Goal: Information Seeking & Learning: Find specific fact

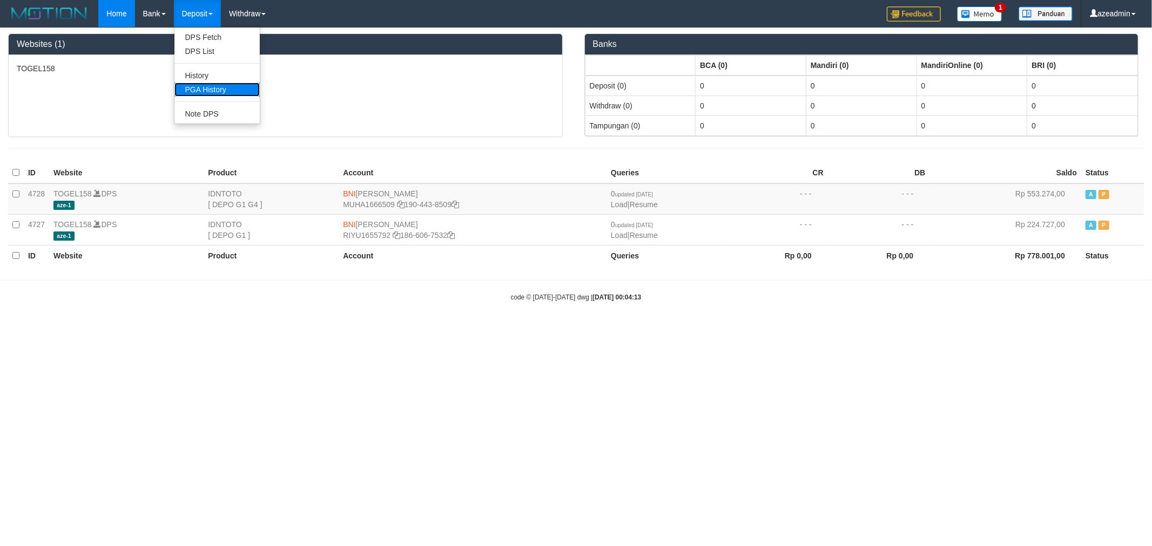
click at [216, 96] on link "PGA History" at bounding box center [216, 90] width 85 height 14
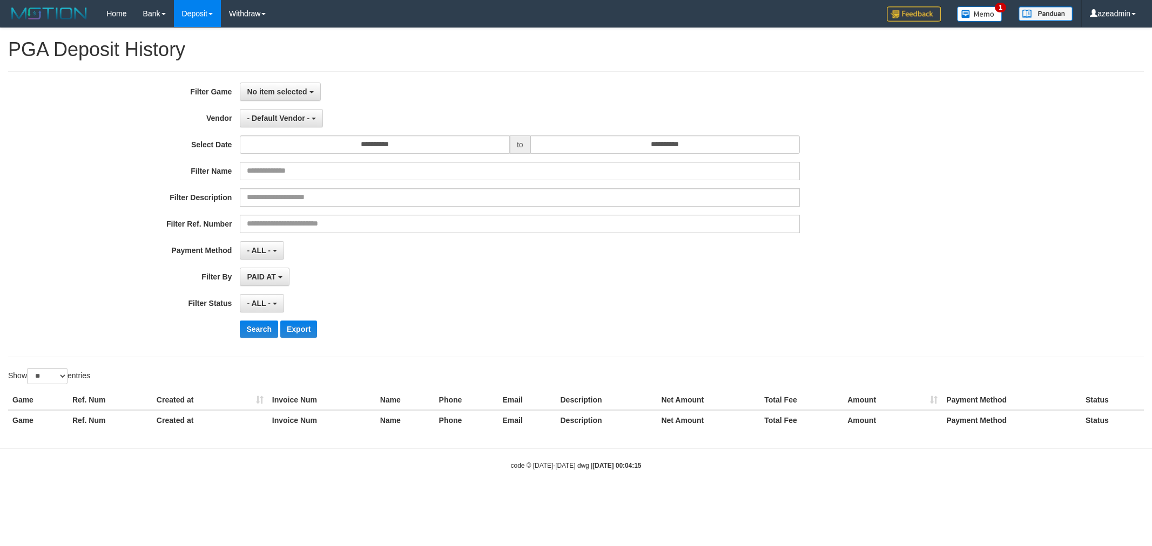
select select
select select "**"
click at [297, 93] on span "No item selected" at bounding box center [277, 91] width 60 height 9
click at [289, 158] on div "**********" at bounding box center [480, 214] width 960 height 263
click at [300, 79] on div "**********" at bounding box center [575, 214] width 1135 height 286
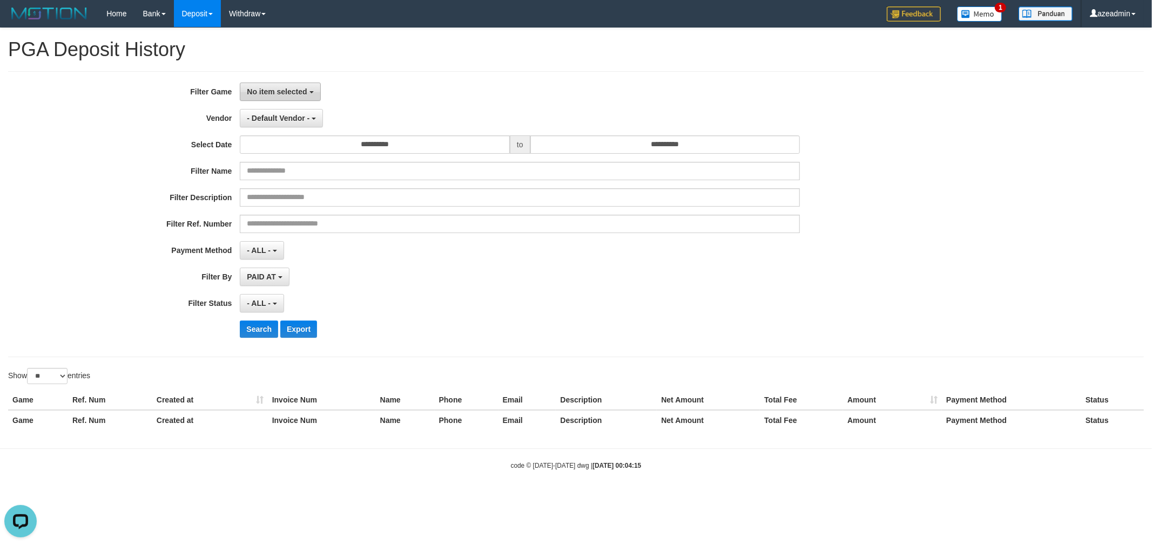
click at [300, 91] on span "No item selected" at bounding box center [277, 91] width 60 height 9
click at [296, 153] on label "[ITOTO] TOGEL158" at bounding box center [308, 147] width 137 height 16
select select "***"
click at [326, 138] on input "**********" at bounding box center [375, 145] width 270 height 18
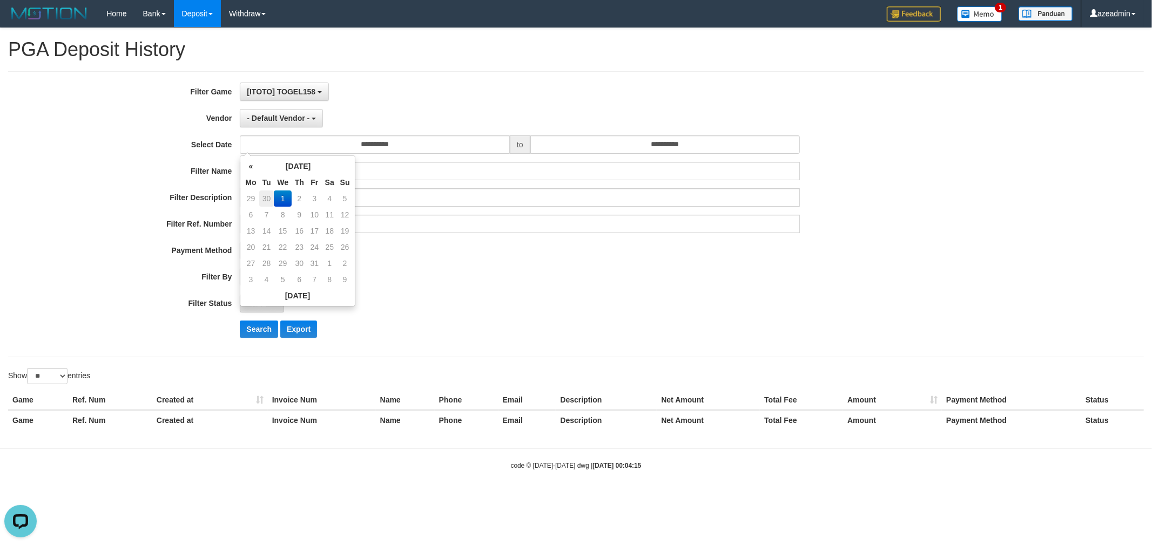
click at [265, 193] on td "30" at bounding box center [266, 199] width 15 height 16
type input "**********"
click at [600, 150] on input "**********" at bounding box center [665, 145] width 270 height 18
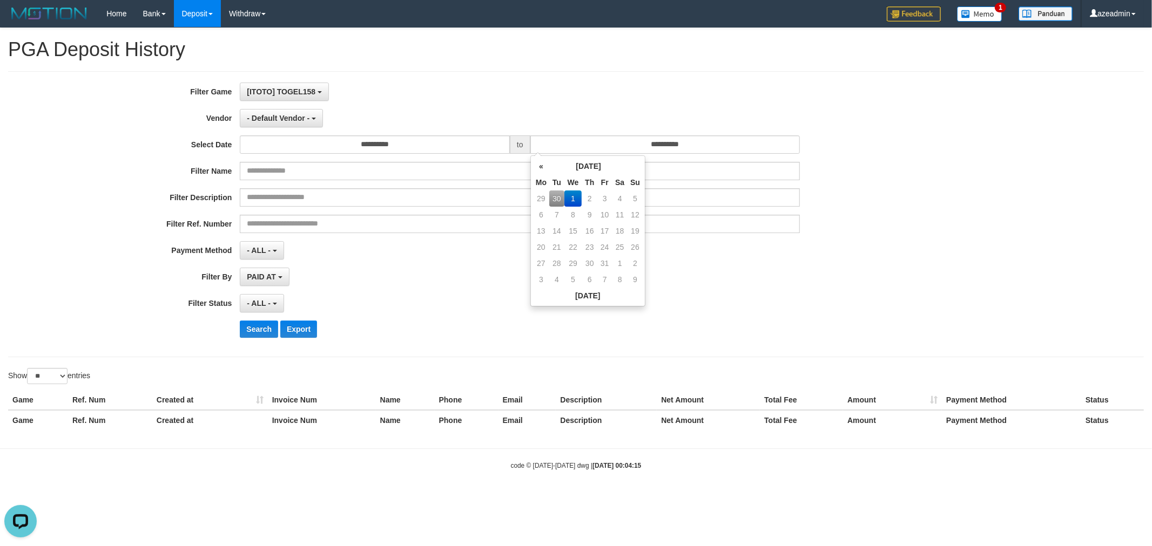
click at [551, 198] on td "30" at bounding box center [556, 199] width 15 height 16
type input "**********"
click at [347, 322] on div "Search Export" at bounding box center [600, 329] width 720 height 17
click at [257, 130] on div "**********" at bounding box center [480, 214] width 960 height 263
click at [257, 124] on button "- Default Vendor -" at bounding box center [281, 118] width 83 height 18
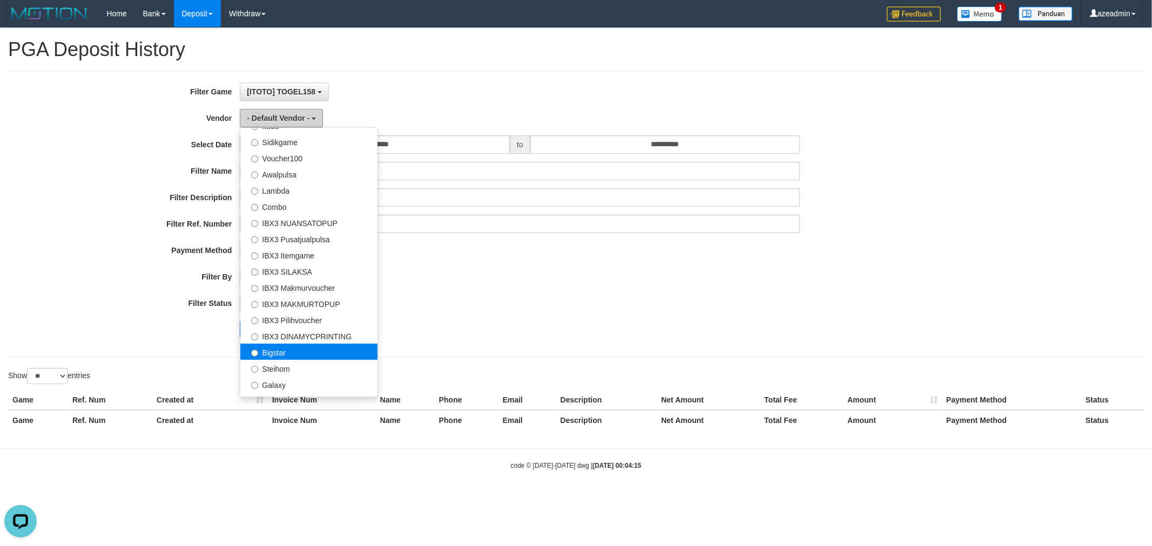
scroll to position [402, 0]
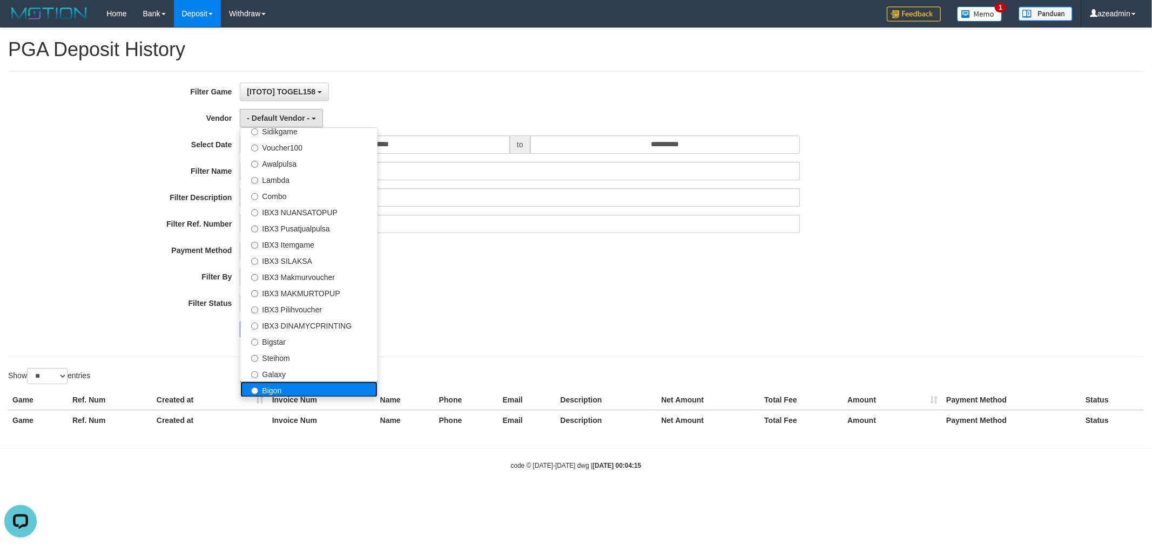
click at [292, 389] on label "Bigon" at bounding box center [308, 390] width 137 height 16
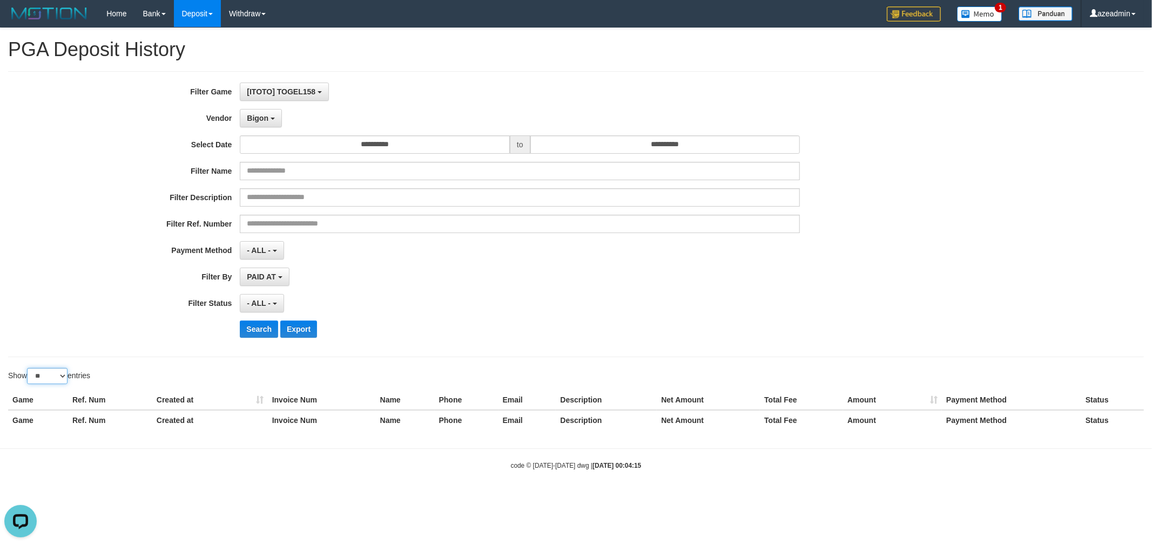
click at [50, 380] on select "** ** ** ***" at bounding box center [47, 376] width 40 height 16
click at [246, 123] on button "Bigon" at bounding box center [261, 118] width 42 height 18
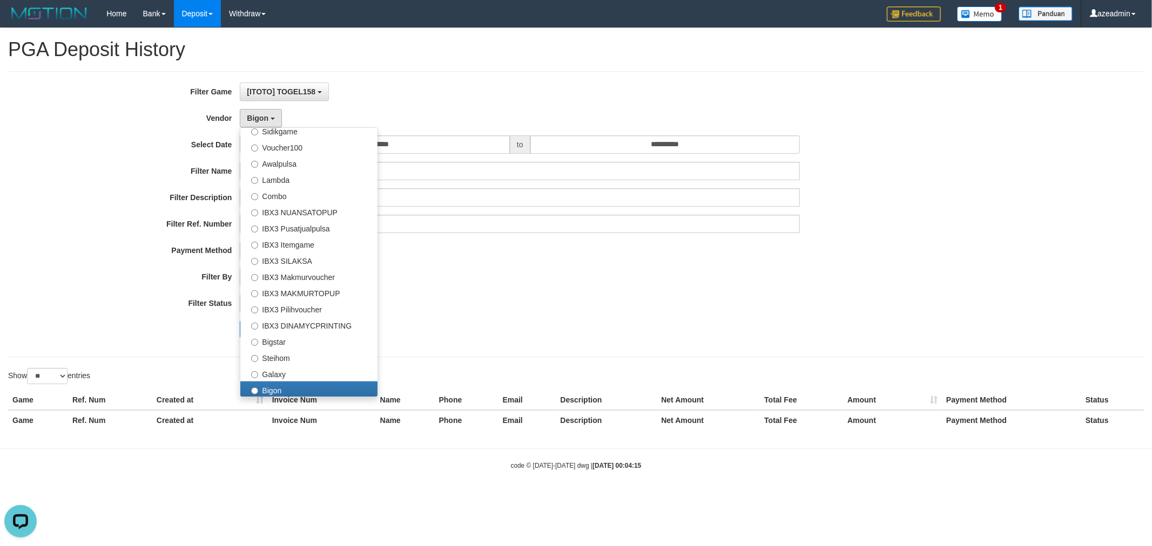
drag, startPoint x: 133, startPoint y: 397, endPoint x: 131, endPoint y: 376, distance: 21.2
click at [134, 392] on th "Ref. Num" at bounding box center [110, 400] width 84 height 20
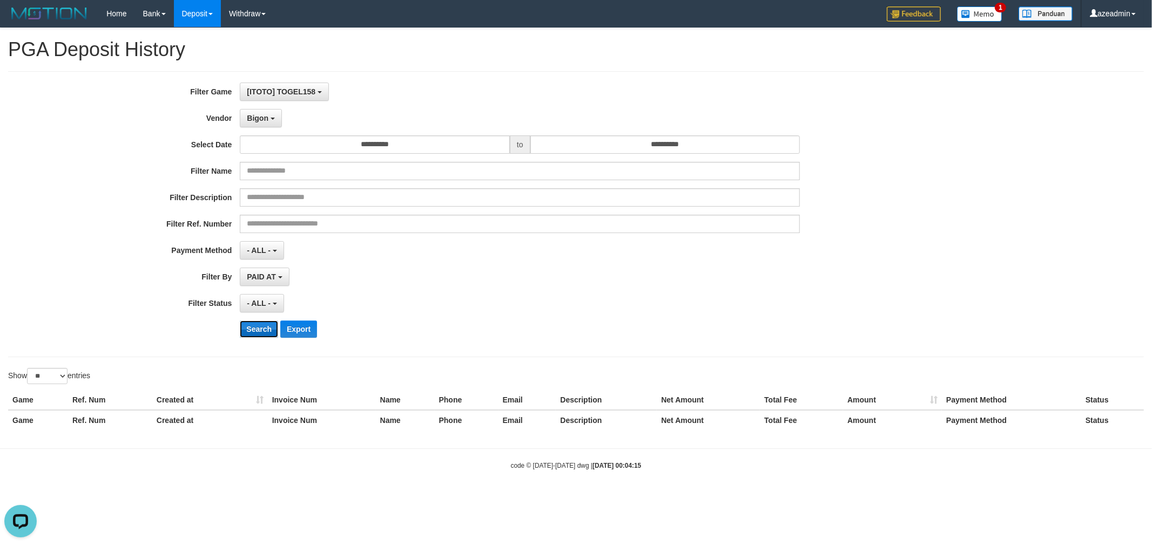
click at [255, 336] on button "Search" at bounding box center [259, 329] width 38 height 17
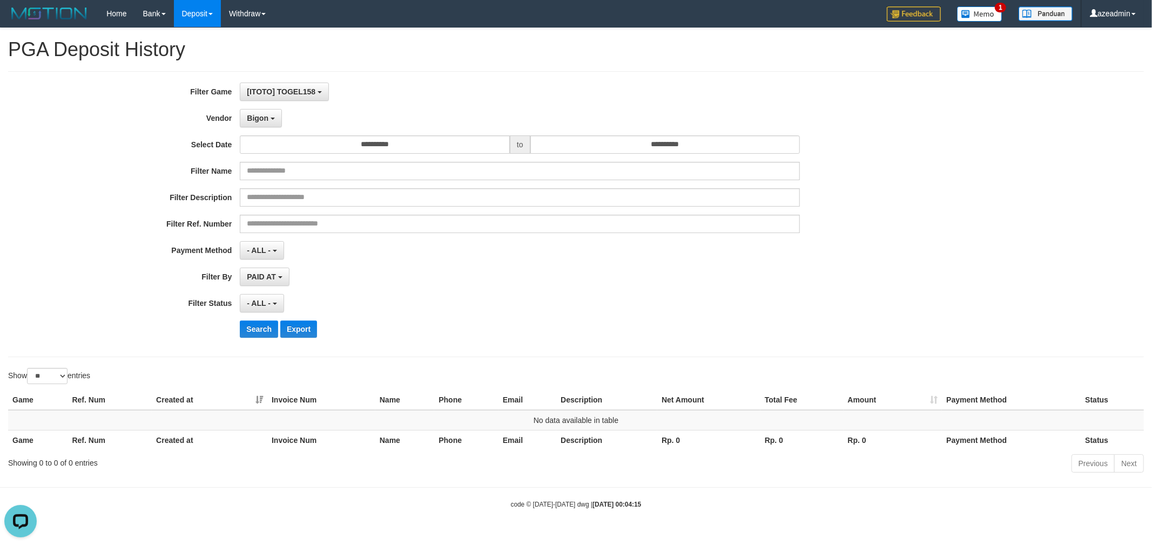
click at [259, 109] on div "**********" at bounding box center [480, 214] width 960 height 263
click at [261, 121] on span "Bigon" at bounding box center [258, 118] width 22 height 9
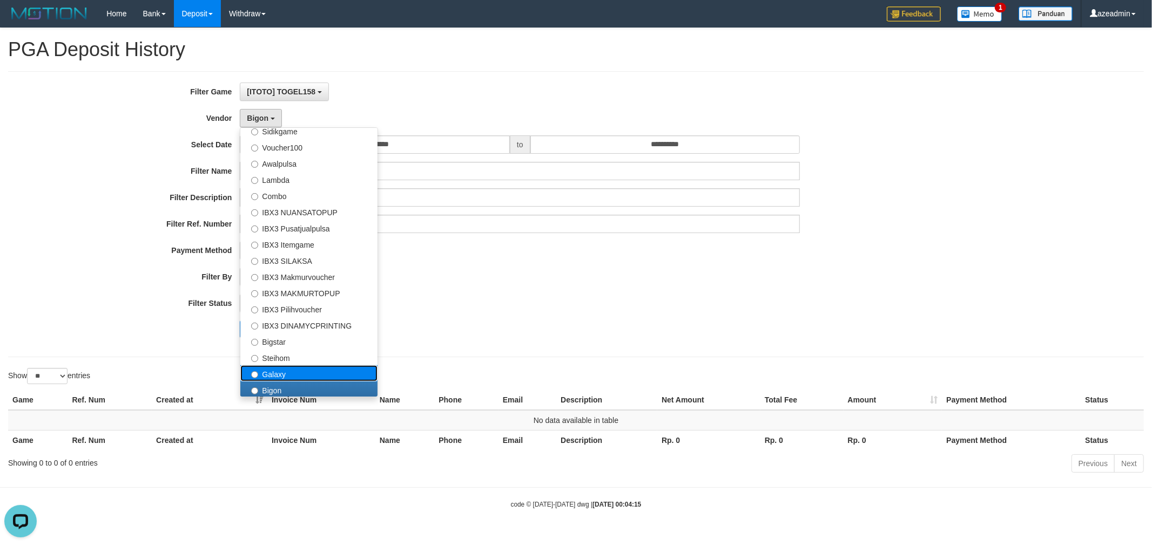
click at [283, 367] on label "Galaxy" at bounding box center [308, 374] width 137 height 16
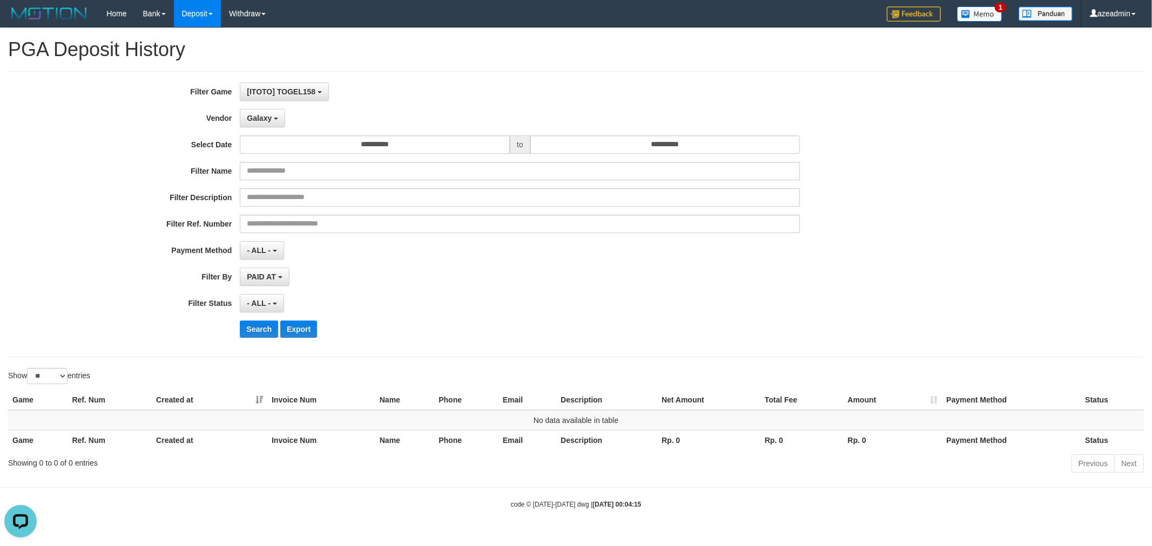
click at [254, 319] on div "**********" at bounding box center [480, 214] width 960 height 263
click at [254, 322] on button "Search" at bounding box center [259, 329] width 38 height 17
click at [283, 120] on div "Galaxy - Default Vendor - Lucy Luna Atlas WD LB Java Purple Green Gigantic Alad…" at bounding box center [520, 118] width 560 height 18
click at [277, 118] on b "button" at bounding box center [276, 119] width 4 height 2
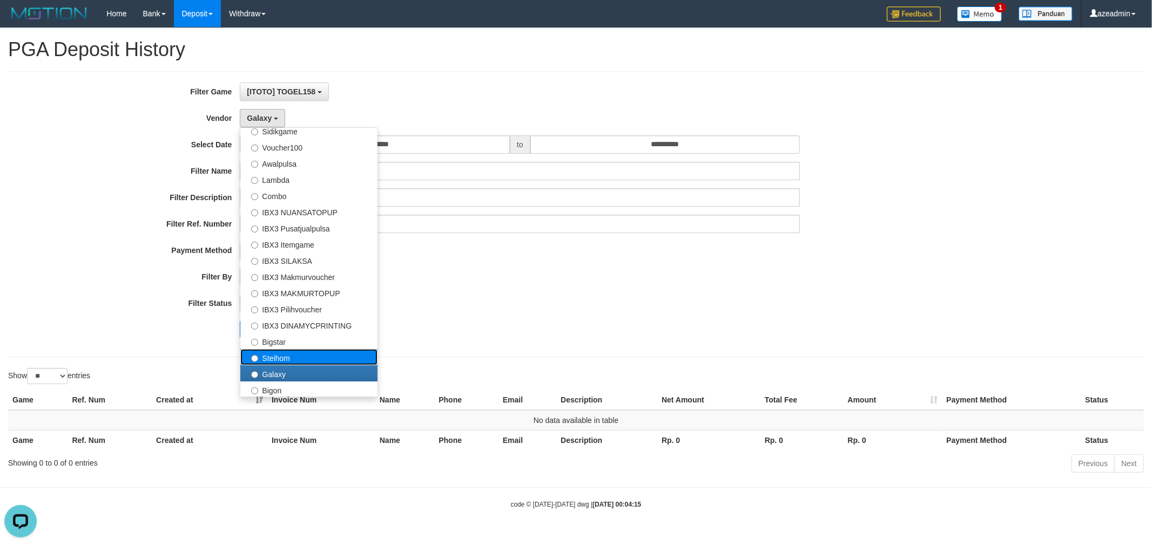
click at [300, 356] on label "Steihom" at bounding box center [308, 357] width 137 height 16
select select "**********"
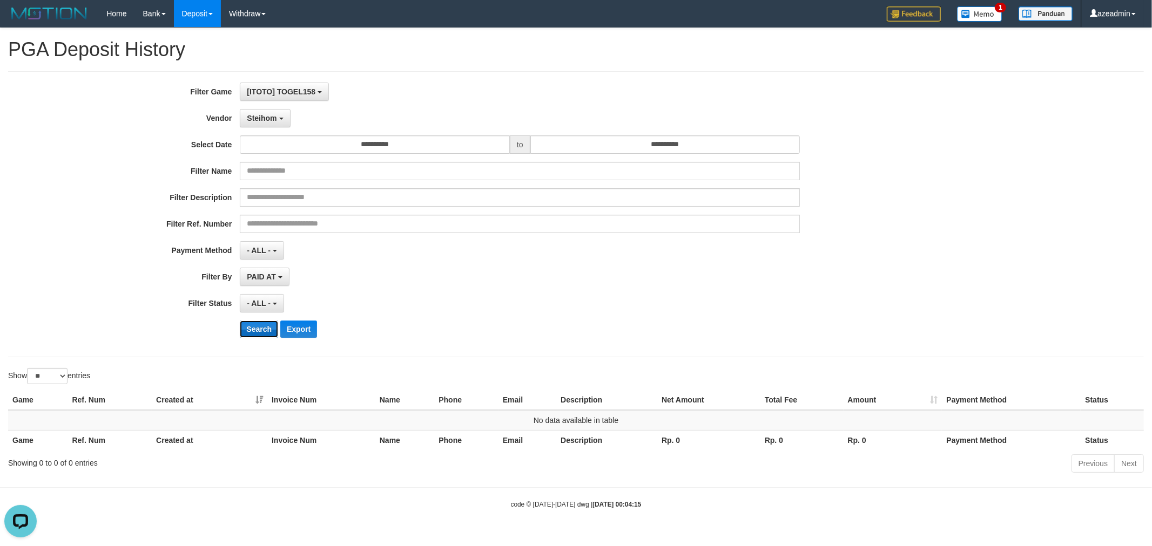
click at [252, 321] on button "Search" at bounding box center [259, 329] width 38 height 17
click at [275, 117] on span "Steihom" at bounding box center [262, 118] width 30 height 9
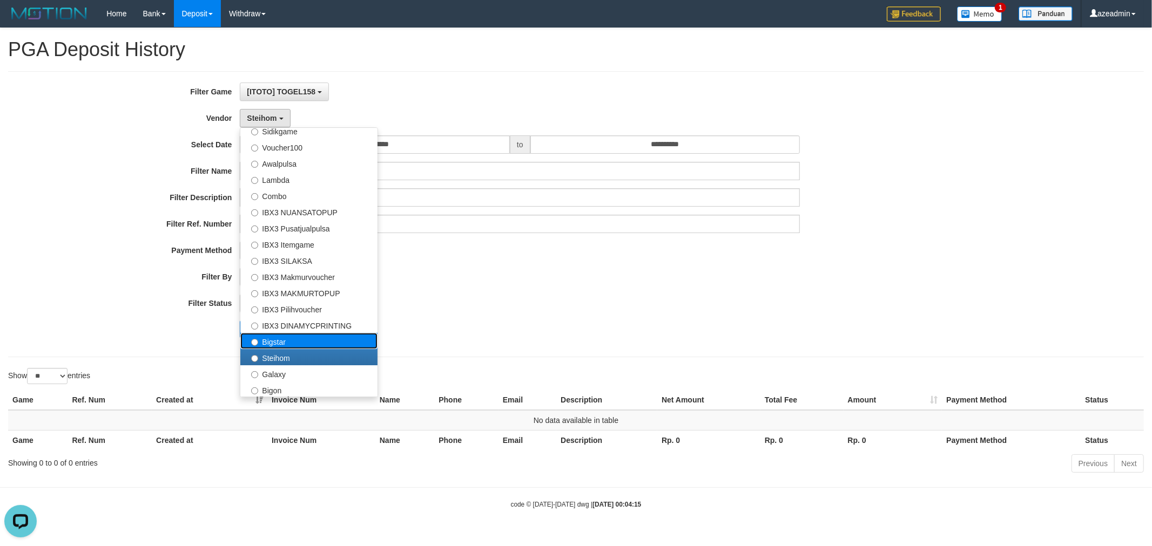
click at [336, 334] on label "Bigstar" at bounding box center [308, 341] width 137 height 16
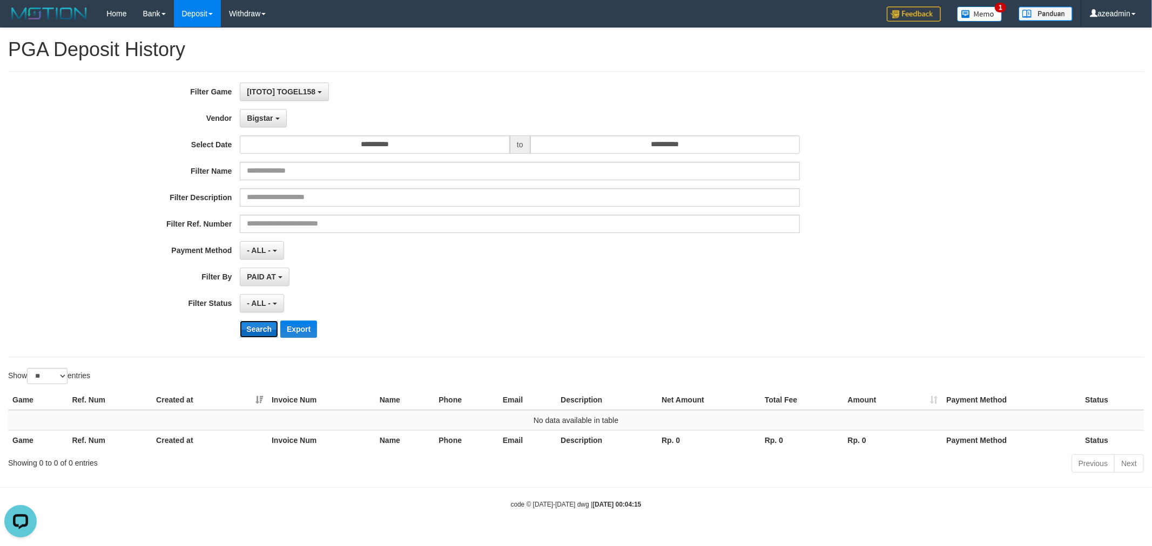
click at [259, 322] on button "Search" at bounding box center [259, 329] width 38 height 17
click at [251, 120] on span "Bigstar" at bounding box center [260, 118] width 26 height 9
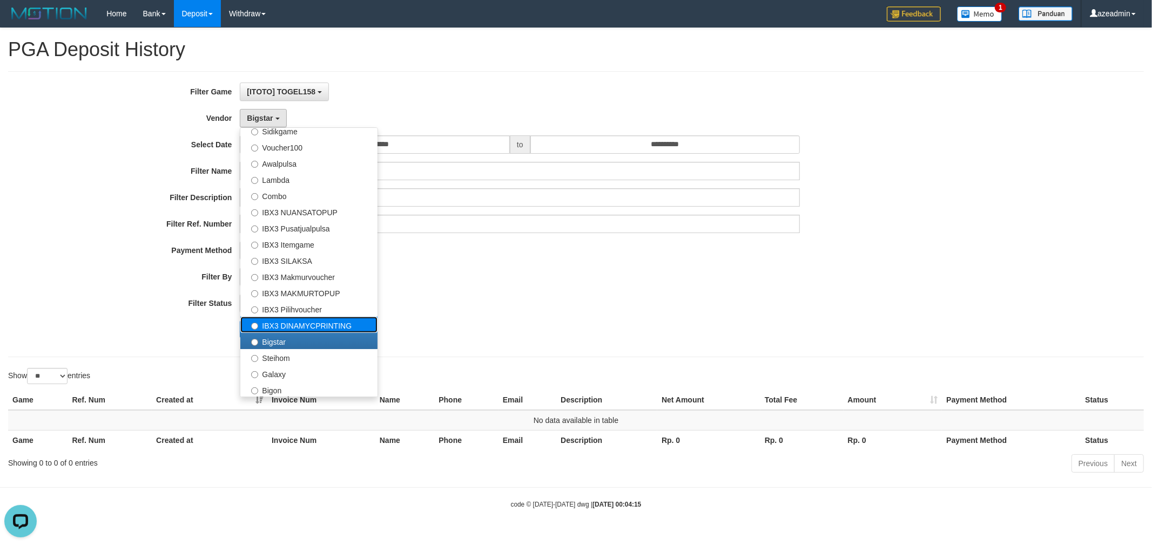
click at [303, 322] on label "IBX3 DINAMYCPRINTING" at bounding box center [308, 325] width 137 height 16
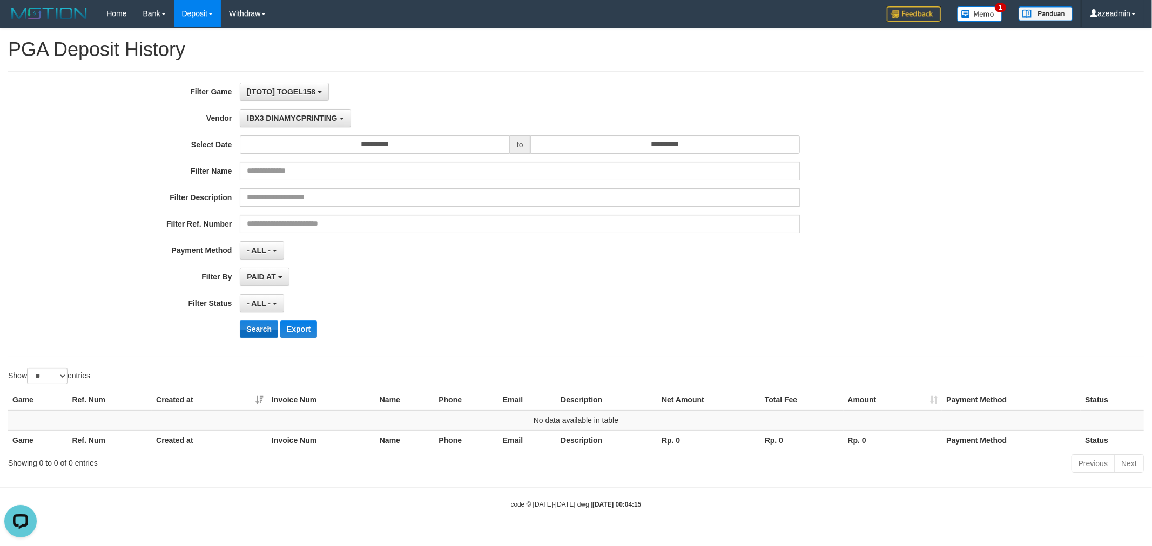
drag, startPoint x: 260, startPoint y: 319, endPoint x: 255, endPoint y: 326, distance: 8.2
click at [258, 321] on div "**********" at bounding box center [480, 214] width 960 height 263
click at [255, 326] on button "Search" at bounding box center [259, 329] width 38 height 17
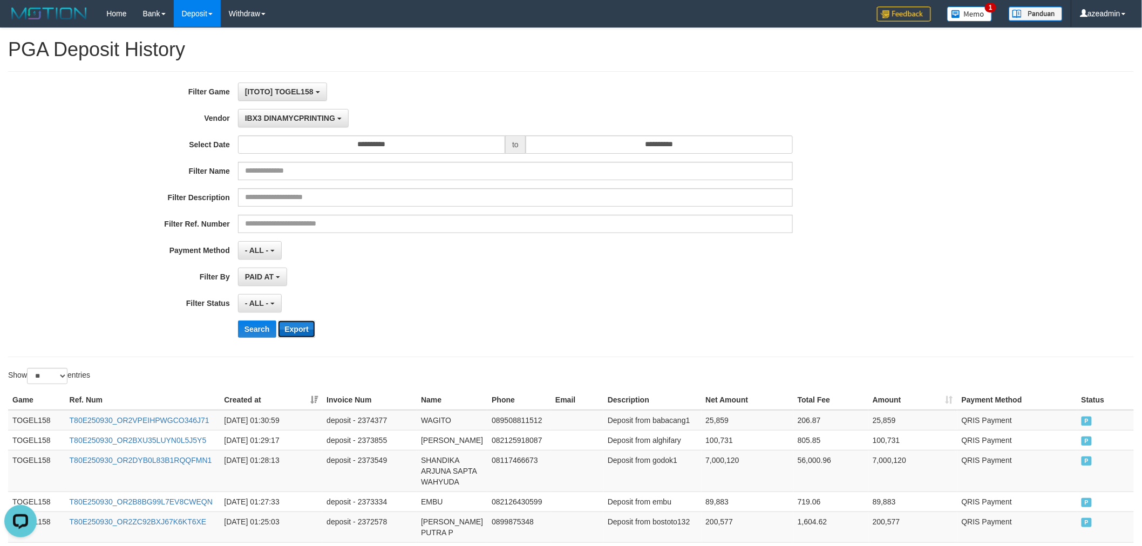
click at [299, 330] on button "Export" at bounding box center [296, 329] width 37 height 17
click at [292, 123] on button "IBX3 DINAMYCPRINTING" at bounding box center [293, 118] width 111 height 18
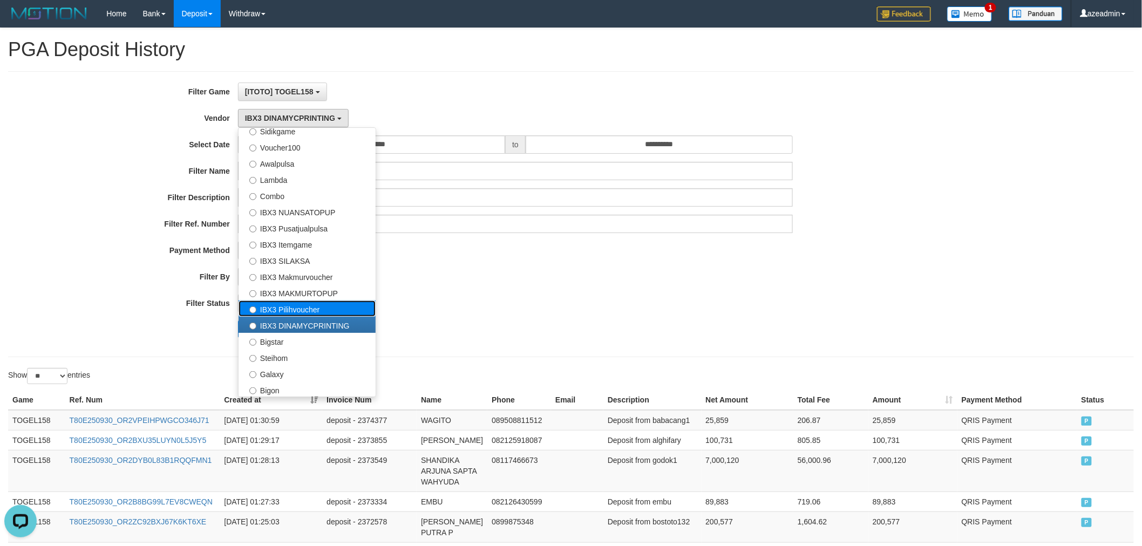
click at [310, 304] on label "IBX3 Pilihvoucher" at bounding box center [307, 309] width 137 height 16
select select "**********"
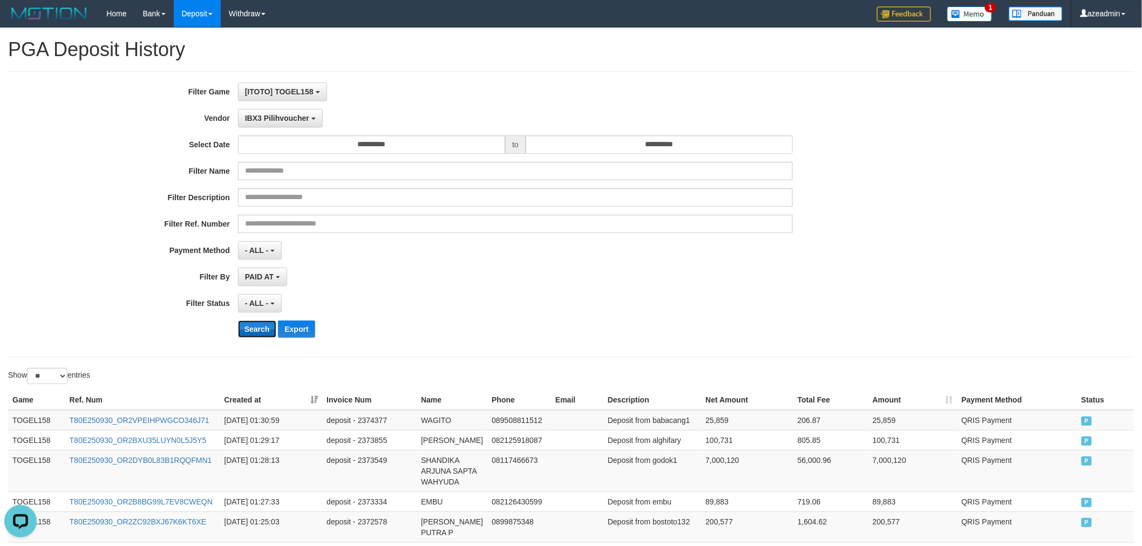
click at [245, 333] on button "Search" at bounding box center [257, 329] width 38 height 17
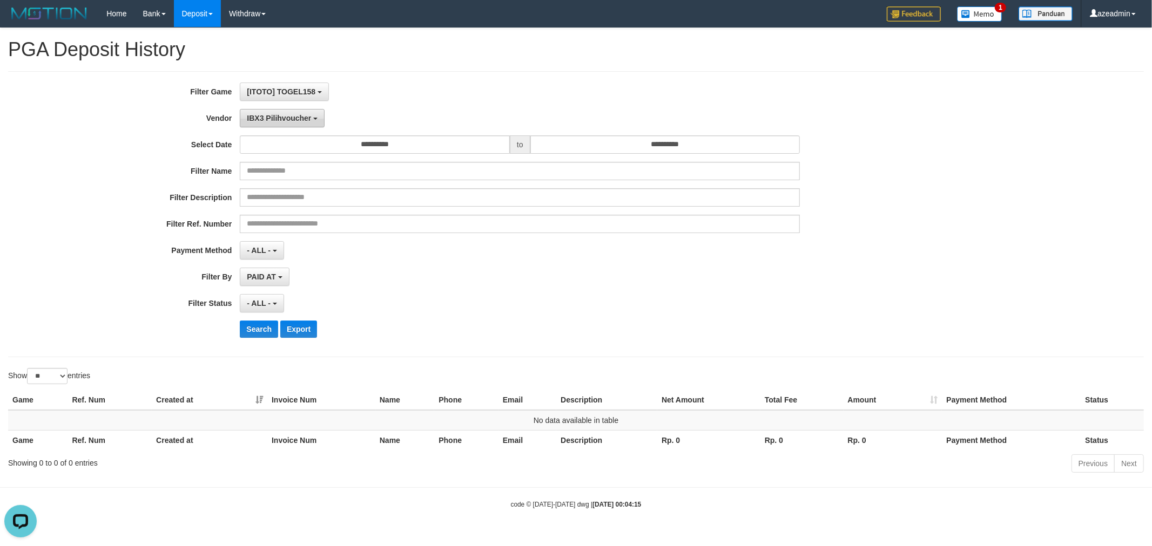
click at [270, 114] on span "IBX3 Pilihvoucher" at bounding box center [279, 118] width 64 height 9
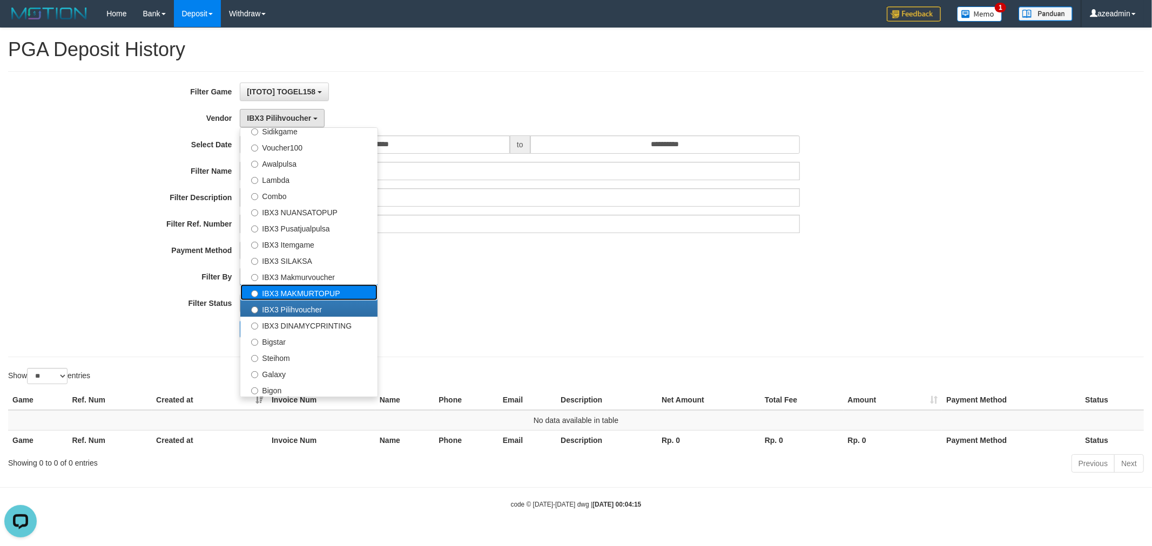
click at [304, 287] on label "IBX3 MAKMURTOPUP" at bounding box center [308, 293] width 137 height 16
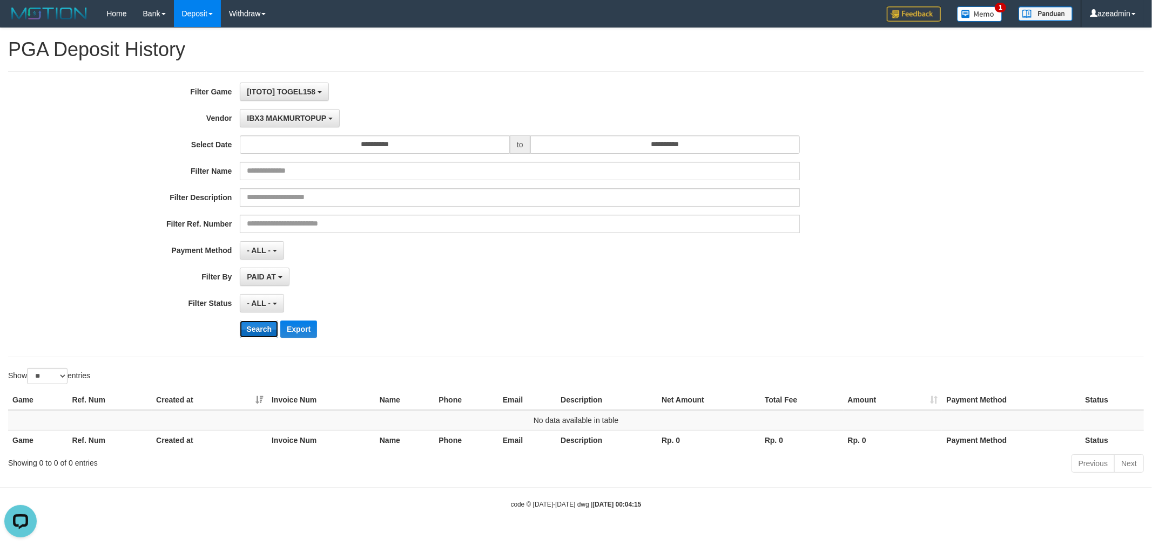
click at [274, 324] on button "Search" at bounding box center [259, 329] width 38 height 17
click at [268, 118] on span "IBX3 MAKMURTOPUP" at bounding box center [286, 118] width 79 height 9
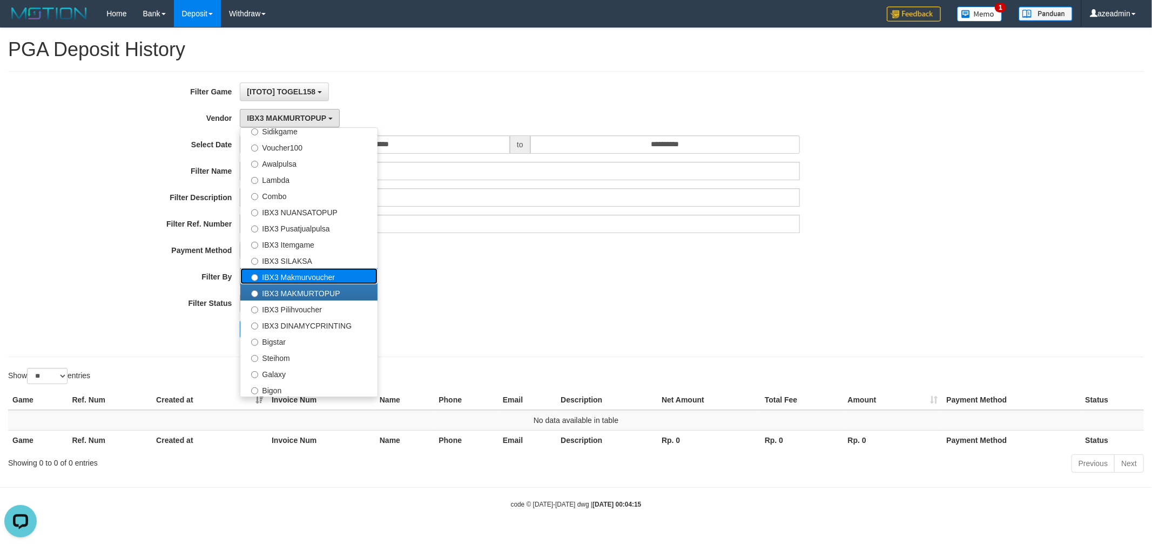
click at [294, 268] on label "IBX3 Makmurvoucher" at bounding box center [308, 276] width 137 height 16
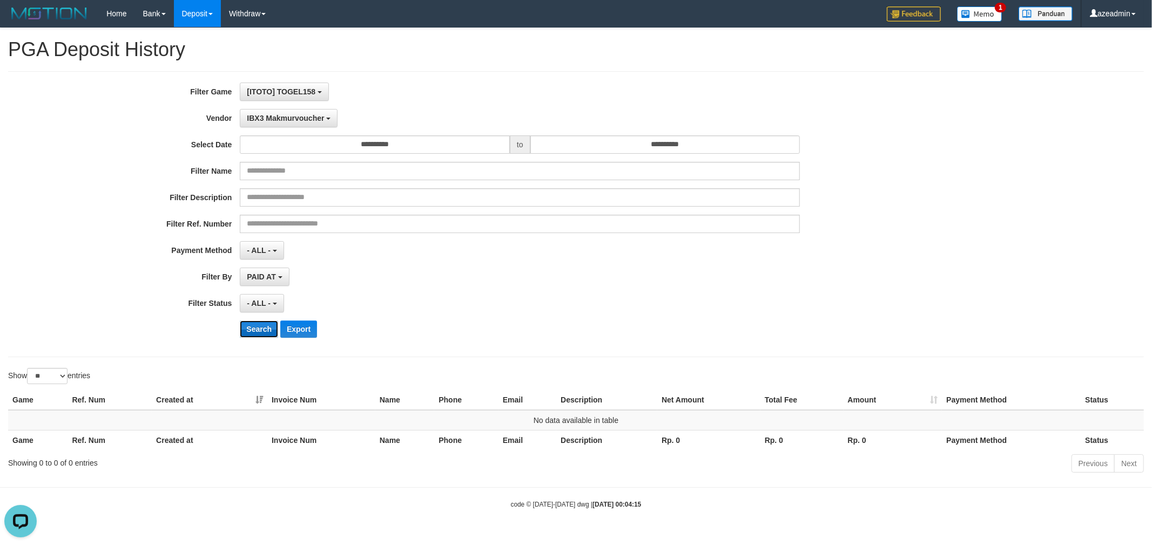
click at [261, 330] on button "Search" at bounding box center [259, 329] width 38 height 17
click at [266, 123] on button "IBX3 Makmurvoucher" at bounding box center [289, 118] width 98 height 18
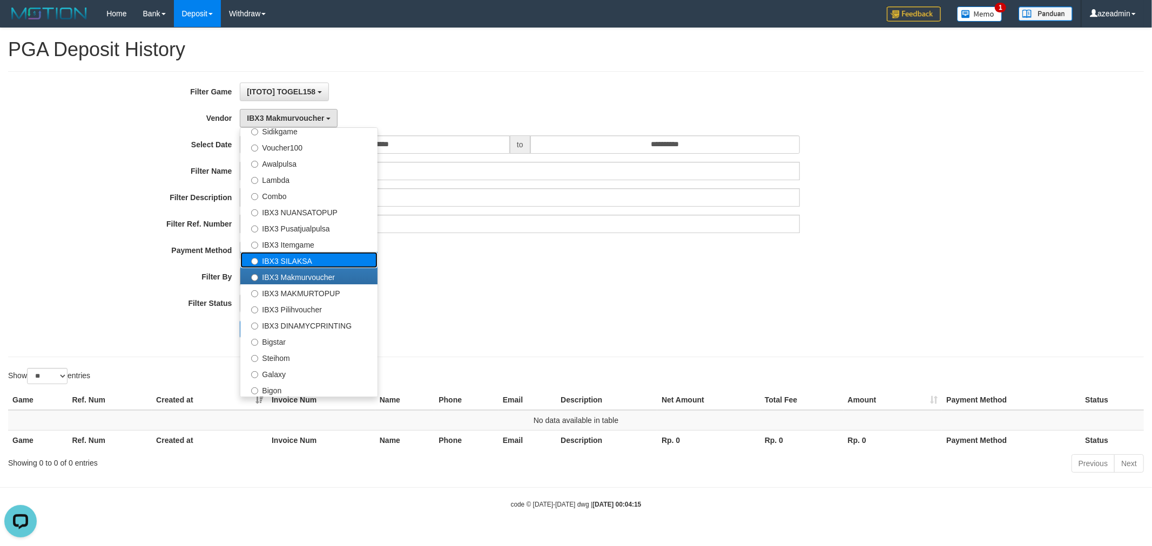
click at [300, 252] on label "IBX3 SILAKSA" at bounding box center [308, 260] width 137 height 16
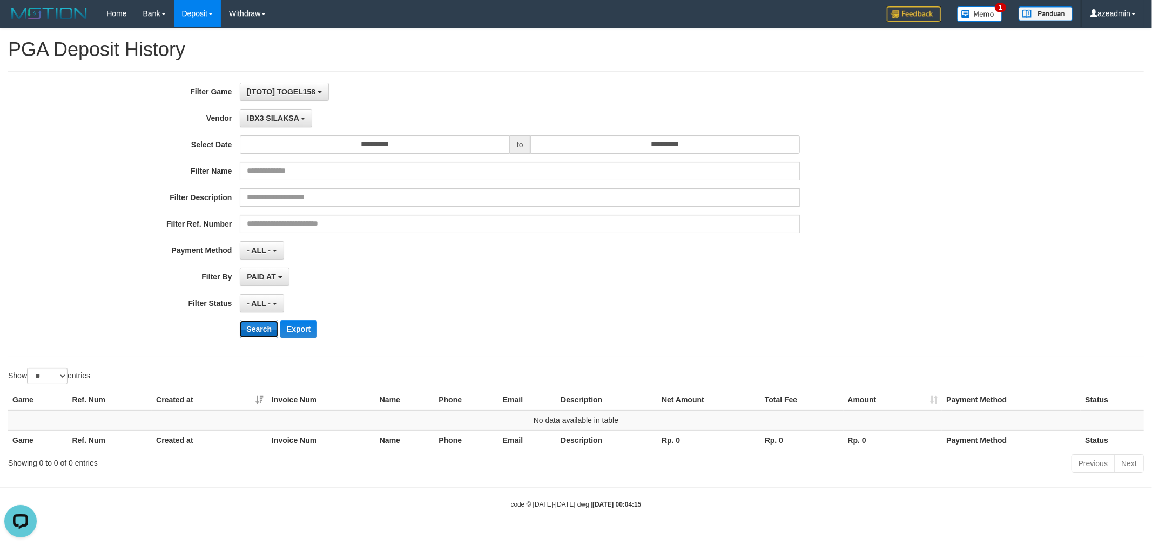
click at [260, 337] on button "Search" at bounding box center [259, 329] width 38 height 17
click at [281, 101] on div "**********" at bounding box center [480, 214] width 960 height 263
drag, startPoint x: 279, startPoint y: 117, endPoint x: 287, endPoint y: 194, distance: 78.2
click at [279, 118] on span "IBX3 SILAKSA" at bounding box center [273, 118] width 52 height 9
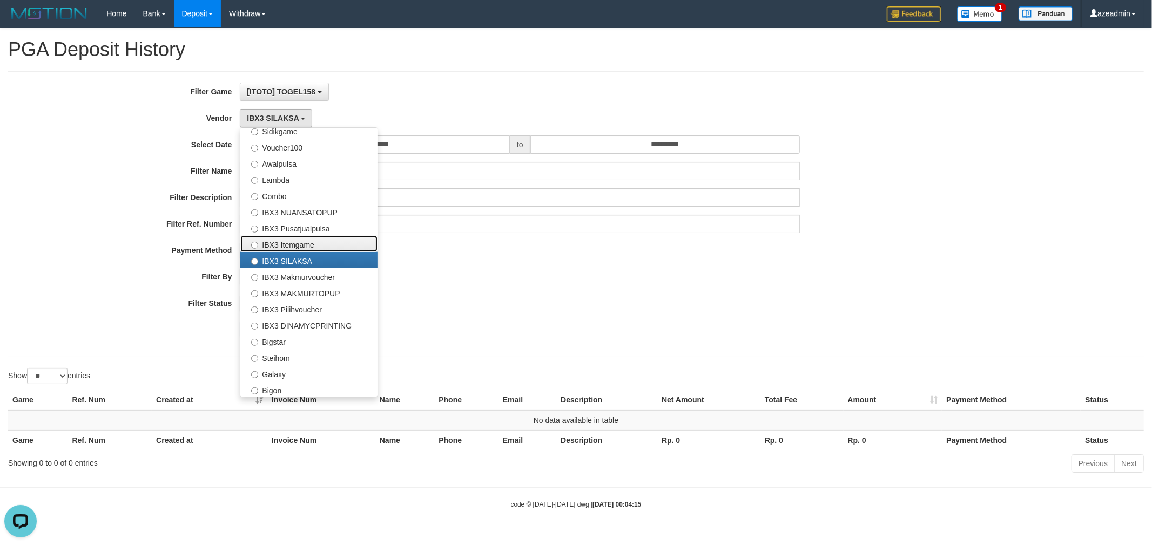
drag, startPoint x: 297, startPoint y: 240, endPoint x: 290, endPoint y: 256, distance: 17.4
click at [297, 242] on label "IBX3 Itemgame" at bounding box center [308, 244] width 137 height 16
select select "**********"
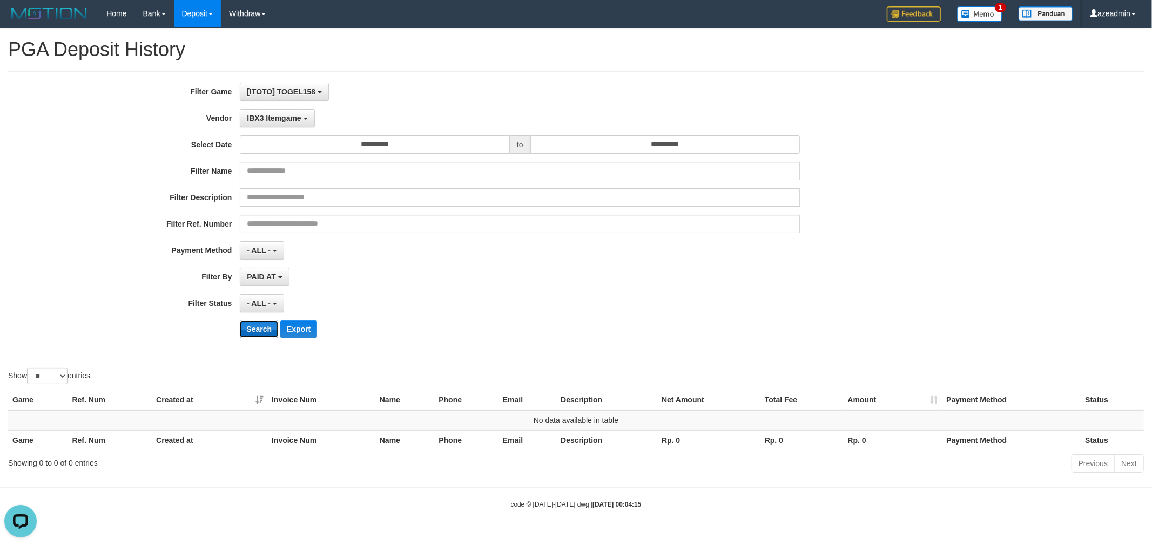
click at [247, 336] on button "Search" at bounding box center [259, 329] width 38 height 17
click at [275, 126] on button "IBX3 Itemgame" at bounding box center [277, 118] width 75 height 18
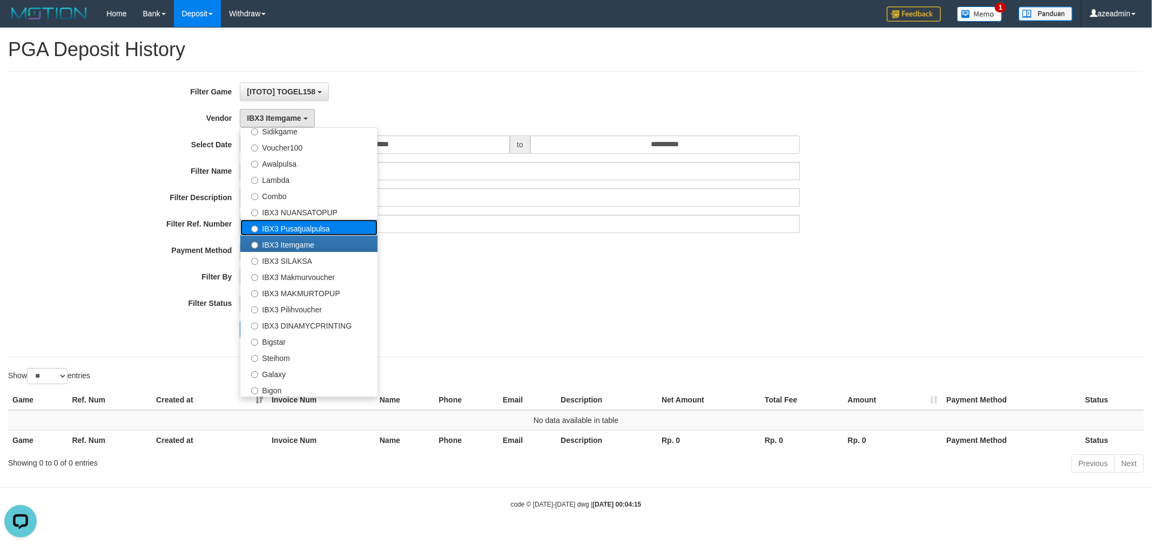
click at [299, 224] on label "IBX3 Pusatjualpulsa" at bounding box center [308, 228] width 137 height 16
select select "**********"
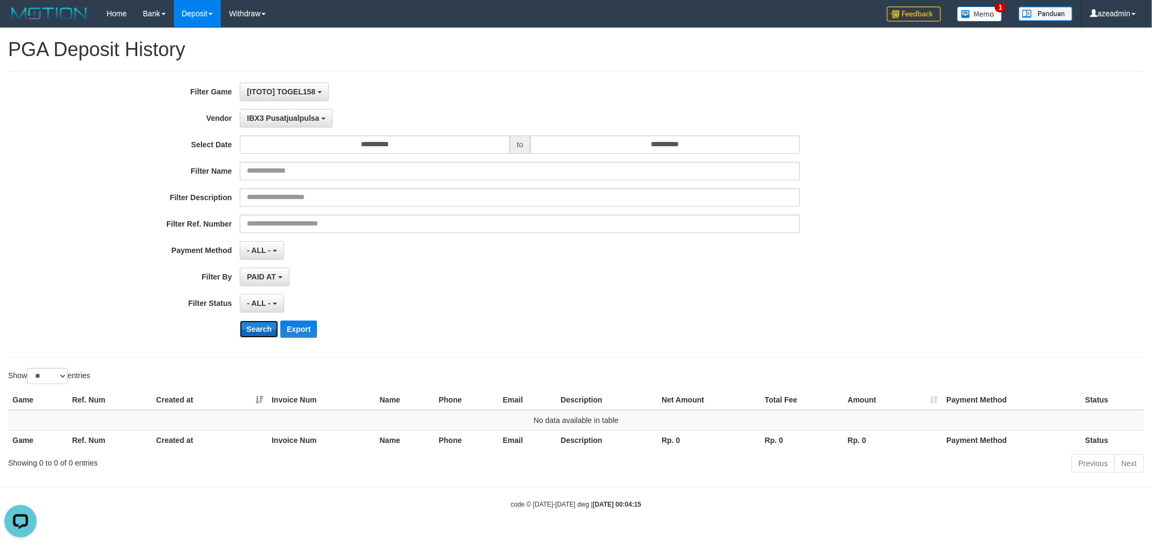
click at [254, 334] on button "Search" at bounding box center [259, 329] width 38 height 17
click at [272, 116] on span "IBX3 Pusatjualpulsa" at bounding box center [283, 118] width 72 height 9
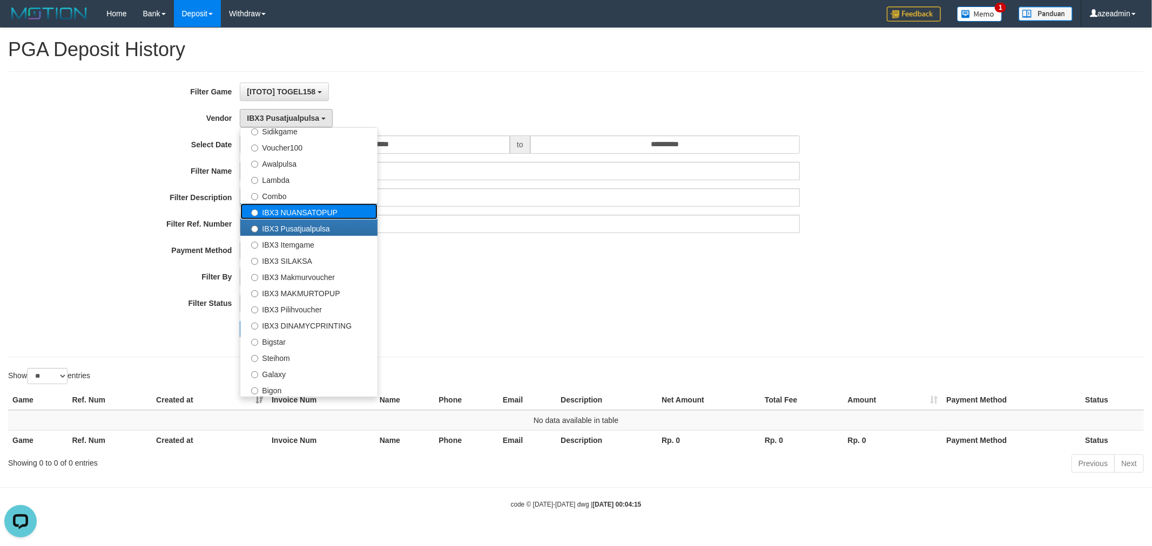
click at [284, 212] on label "IBX3 NUANSATOPUP" at bounding box center [308, 212] width 137 height 16
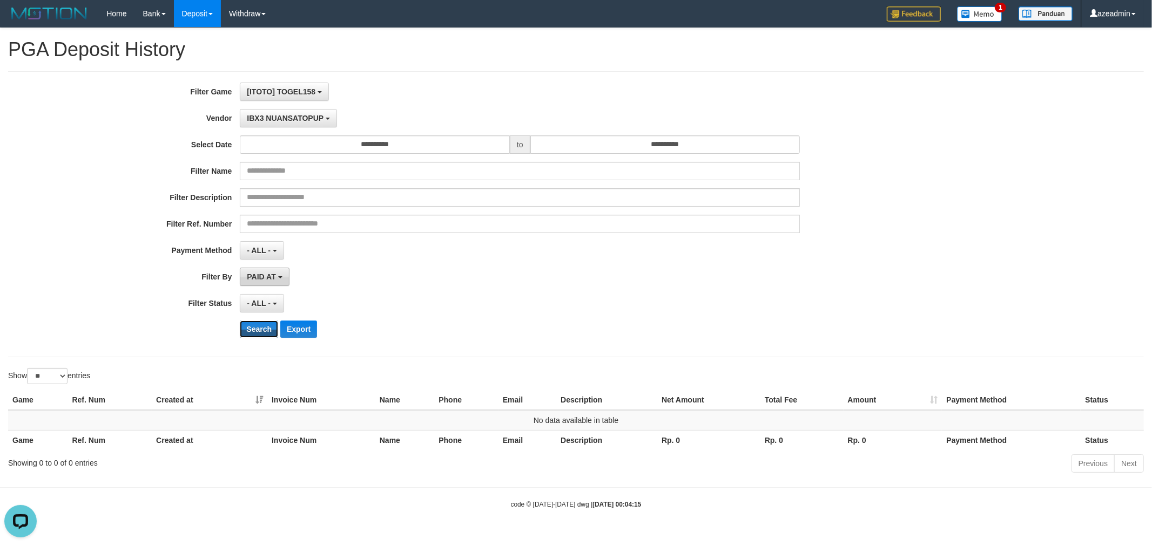
drag, startPoint x: 253, startPoint y: 331, endPoint x: 262, endPoint y: 270, distance: 61.7
click at [253, 333] on button "Search" at bounding box center [259, 329] width 38 height 17
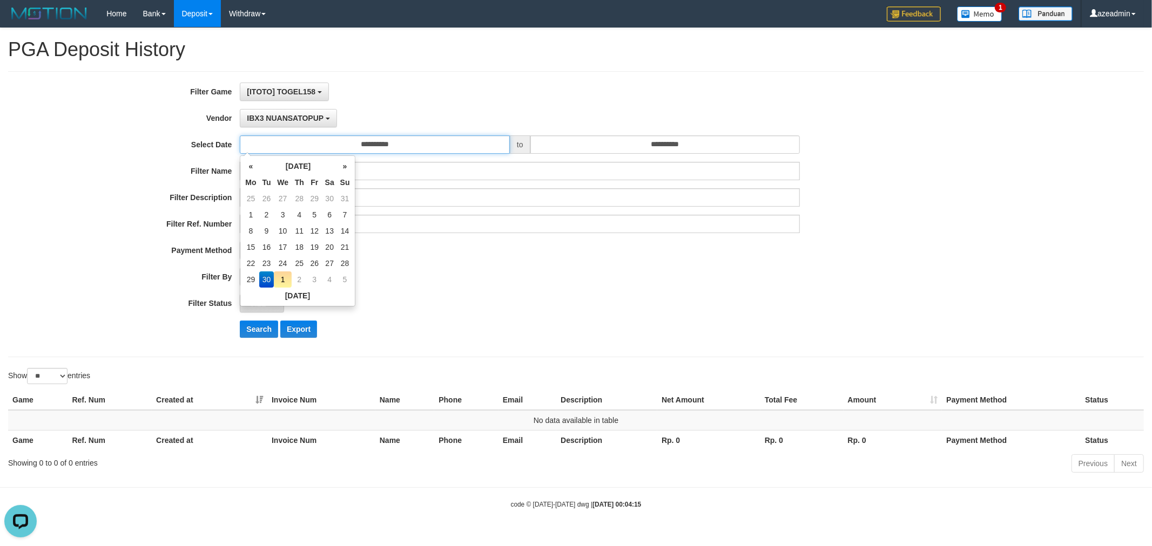
click at [278, 136] on input "**********" at bounding box center [375, 145] width 270 height 18
click at [286, 114] on span "IBX3 NUANSATOPUP" at bounding box center [285, 118] width 77 height 9
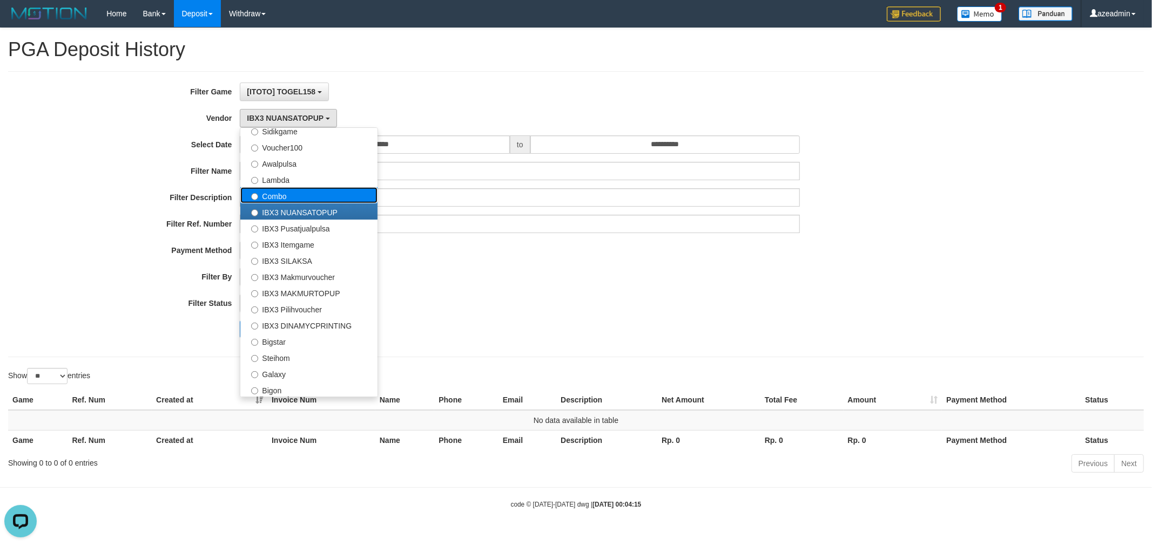
click at [307, 193] on label "Combo" at bounding box center [308, 195] width 137 height 16
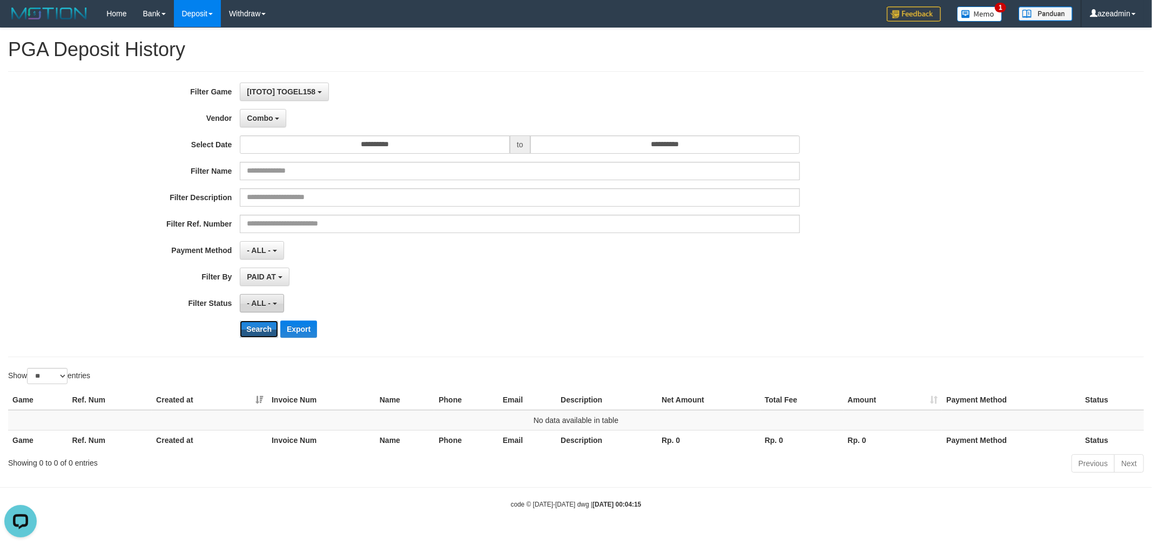
drag, startPoint x: 256, startPoint y: 324, endPoint x: 262, endPoint y: 294, distance: 30.3
click at [256, 324] on button "Search" at bounding box center [259, 329] width 38 height 17
click at [274, 122] on button "Combo" at bounding box center [263, 118] width 46 height 18
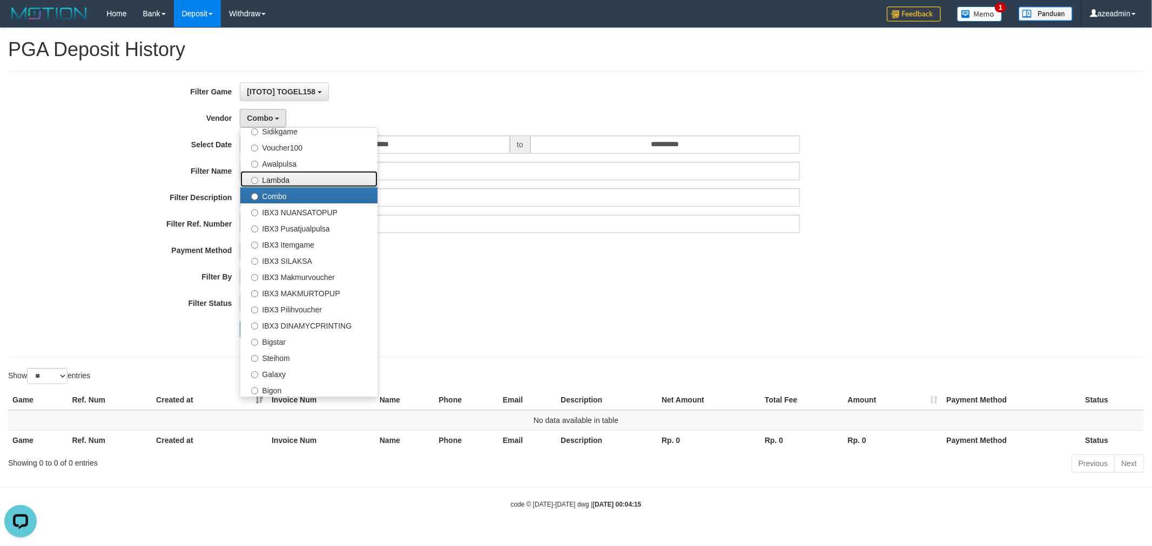
drag, startPoint x: 292, startPoint y: 174, endPoint x: 255, endPoint y: 222, distance: 59.7
click at [290, 174] on label "Lambda" at bounding box center [308, 179] width 137 height 16
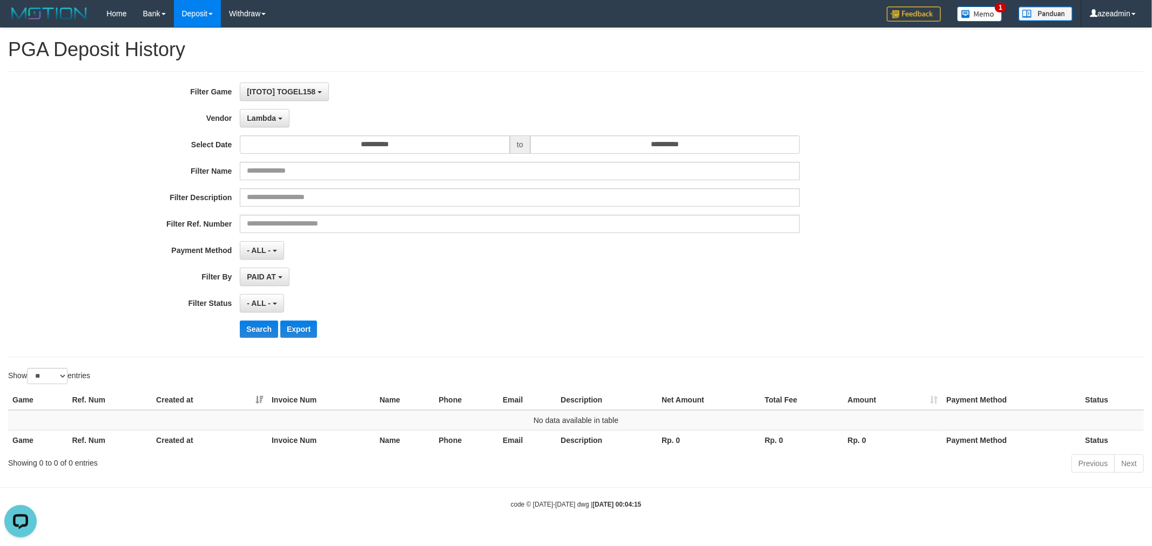
click at [251, 346] on div "**********" at bounding box center [480, 214] width 960 height 263
click at [249, 328] on button "Search" at bounding box center [259, 329] width 38 height 17
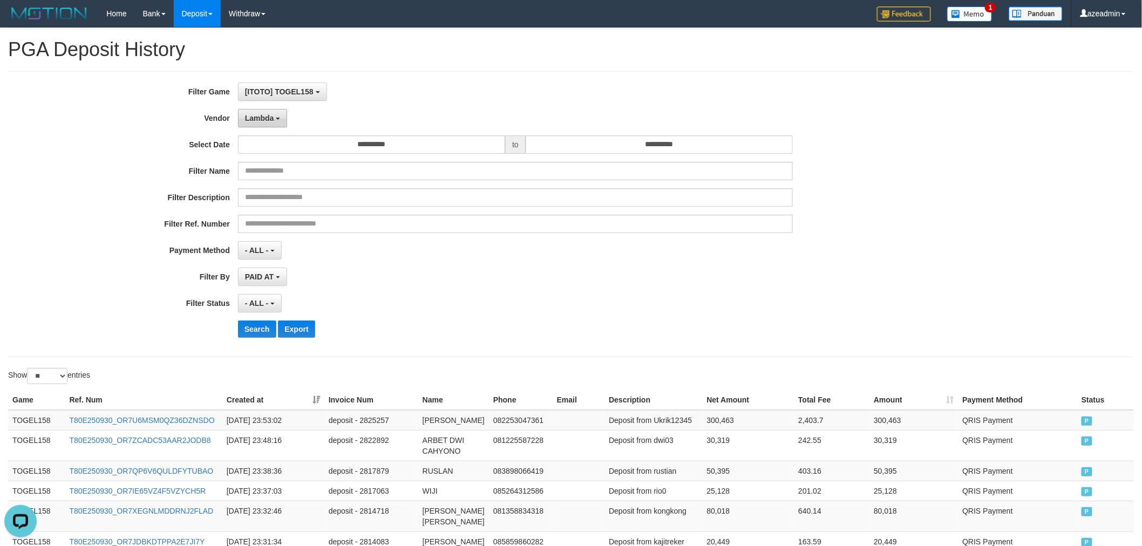
click at [281, 121] on button "Lambda" at bounding box center [263, 118] width 50 height 18
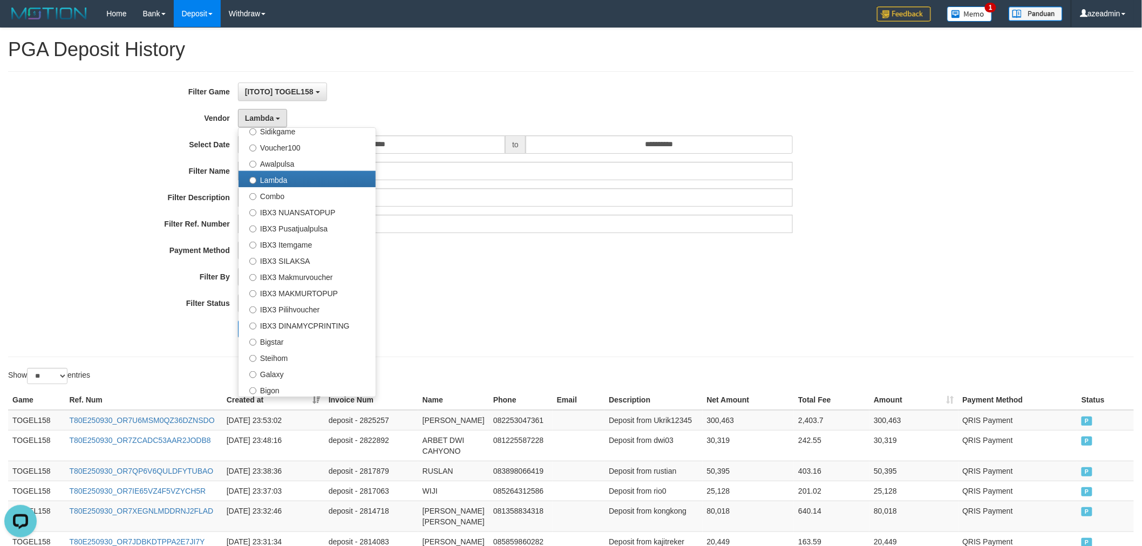
click at [501, 283] on div "PAID AT PAID AT CREATED AT" at bounding box center [516, 277] width 556 height 18
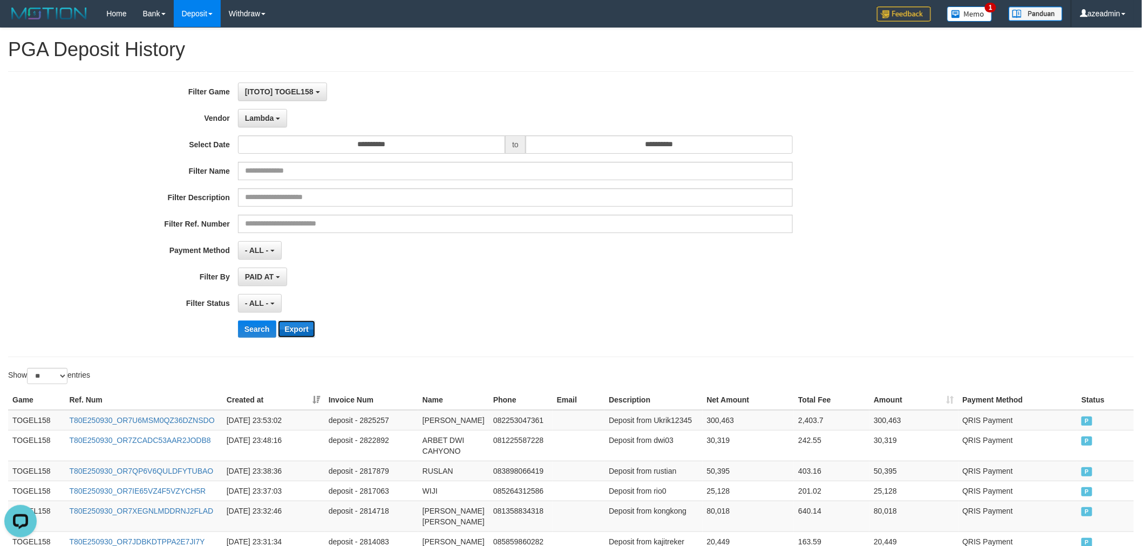
click at [304, 325] on button "Export" at bounding box center [296, 329] width 37 height 17
drag, startPoint x: 265, startPoint y: 123, endPoint x: 265, endPoint y: 137, distance: 14.0
click at [265, 123] on button "Lambda" at bounding box center [263, 118] width 50 height 18
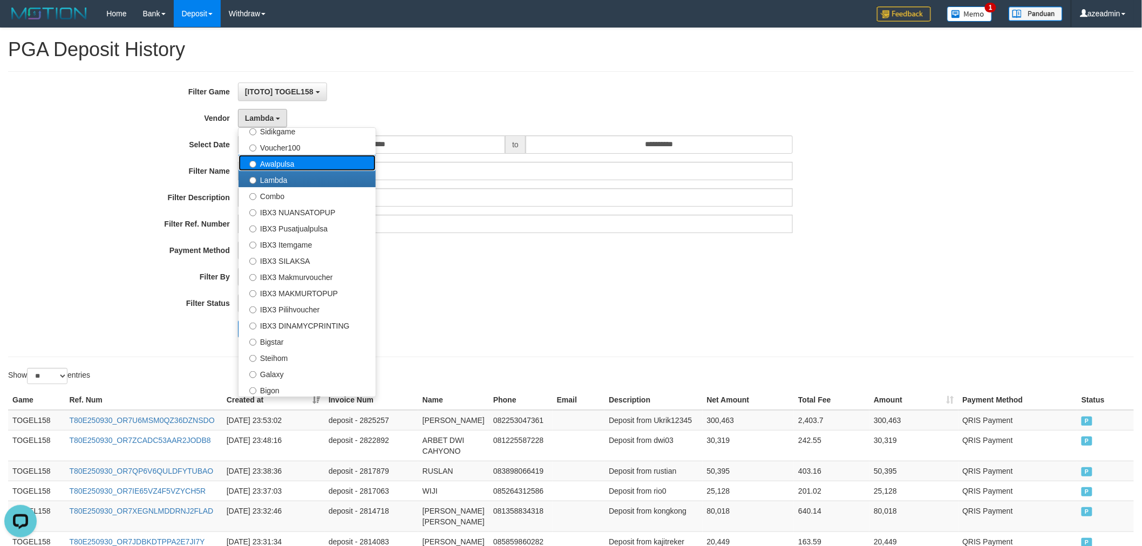
click at [288, 164] on label "Awalpulsa" at bounding box center [307, 163] width 137 height 16
select select "**********"
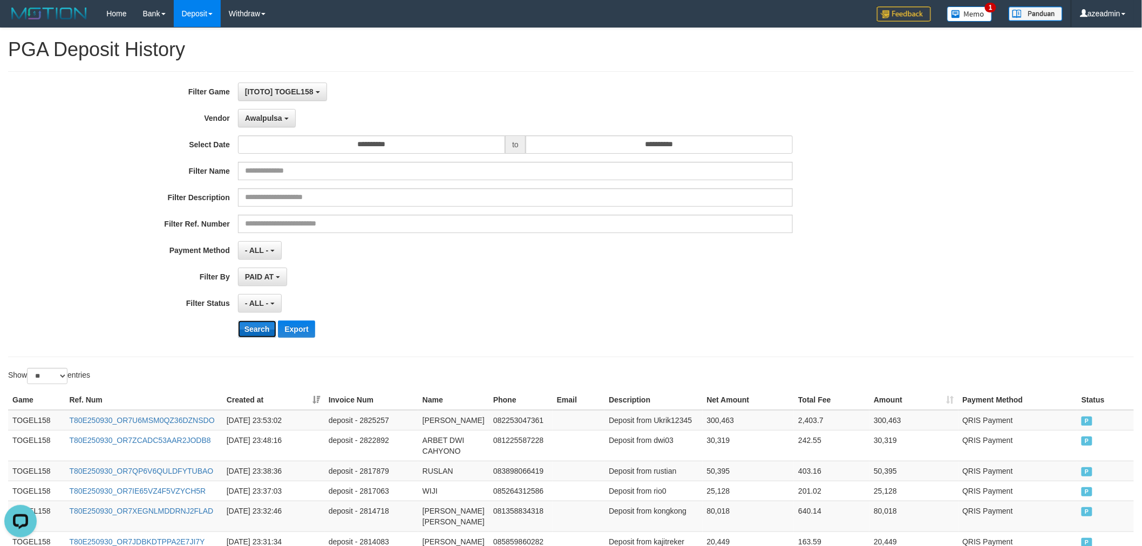
click at [262, 329] on button "Search" at bounding box center [257, 329] width 38 height 17
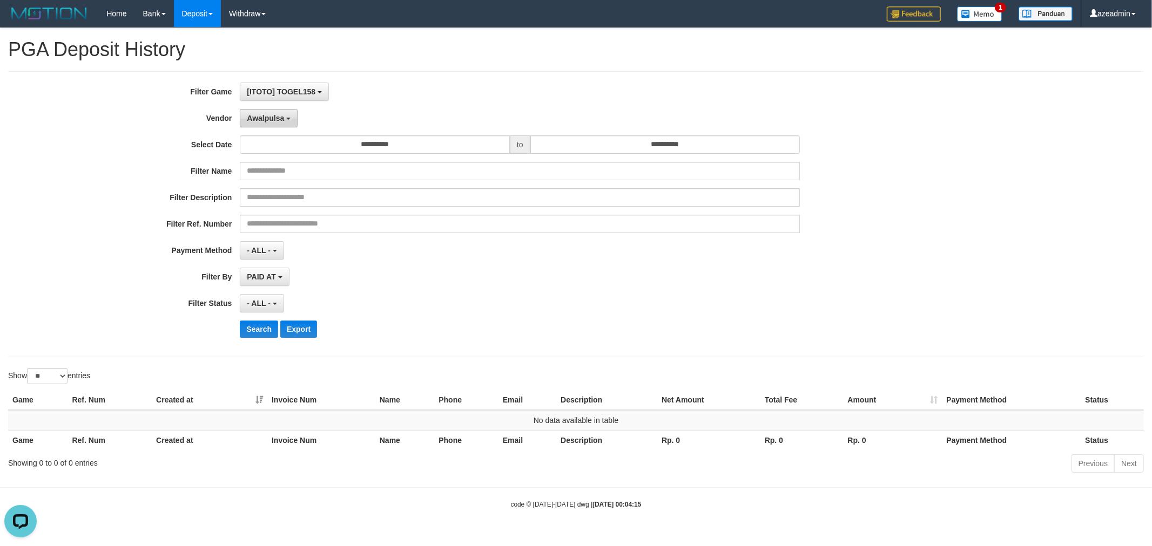
click at [246, 120] on button "Awalpulsa" at bounding box center [269, 118] width 58 height 18
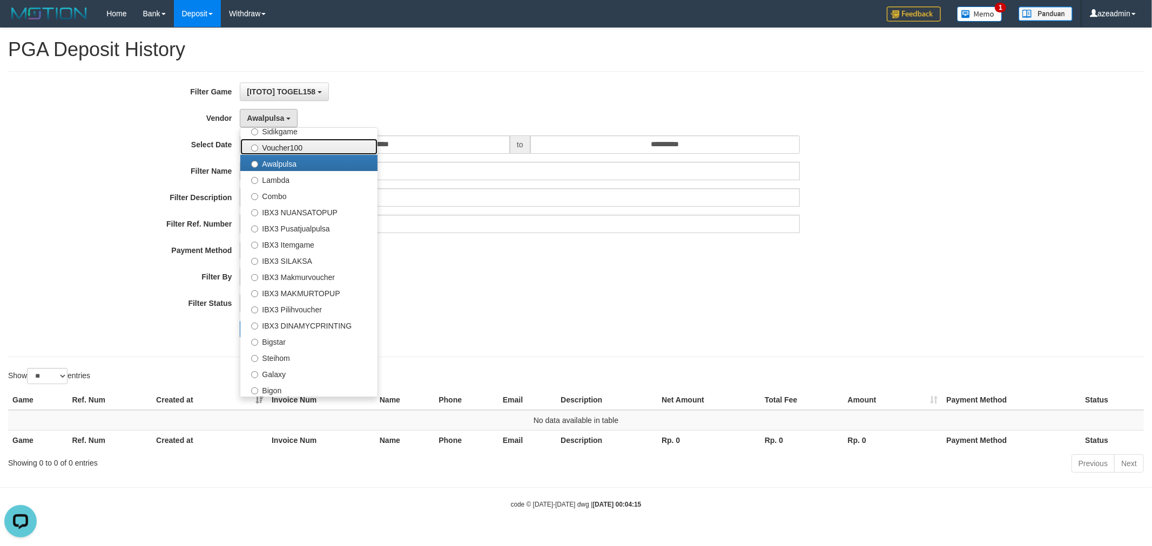
click at [288, 147] on label "Voucher100" at bounding box center [308, 147] width 137 height 16
select select "**********"
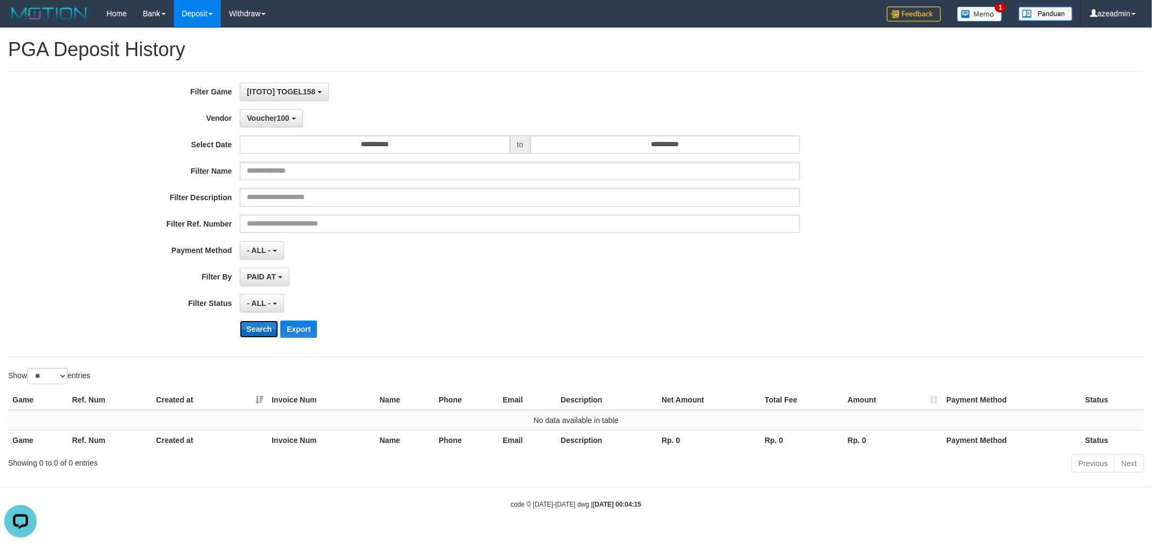
click at [261, 331] on button "Search" at bounding box center [259, 329] width 38 height 17
click at [260, 116] on span "Voucher100" at bounding box center [268, 118] width 42 height 9
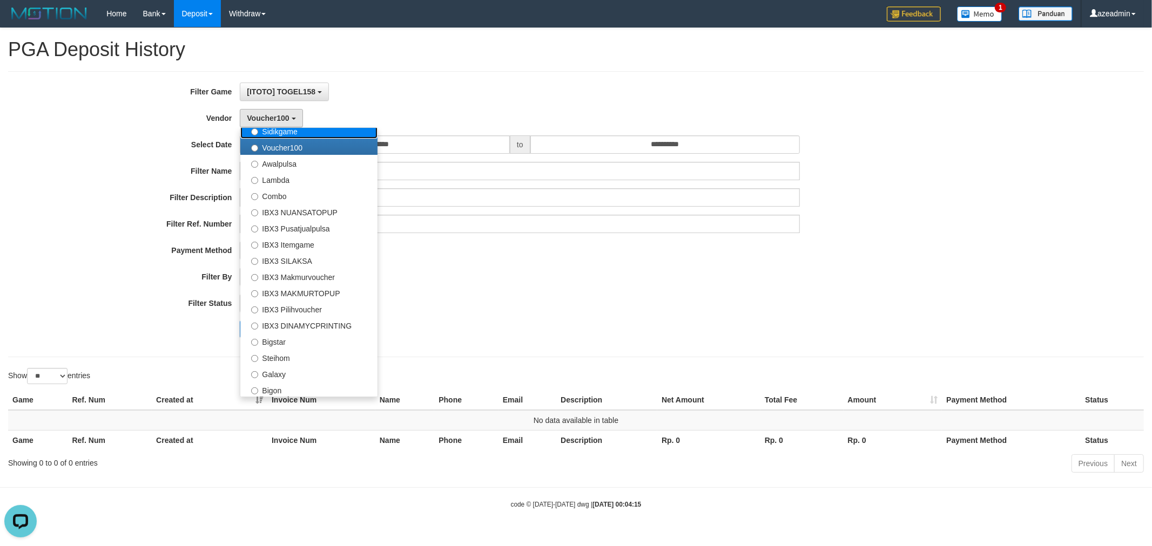
click at [290, 130] on label "Sidikgame" at bounding box center [308, 131] width 137 height 16
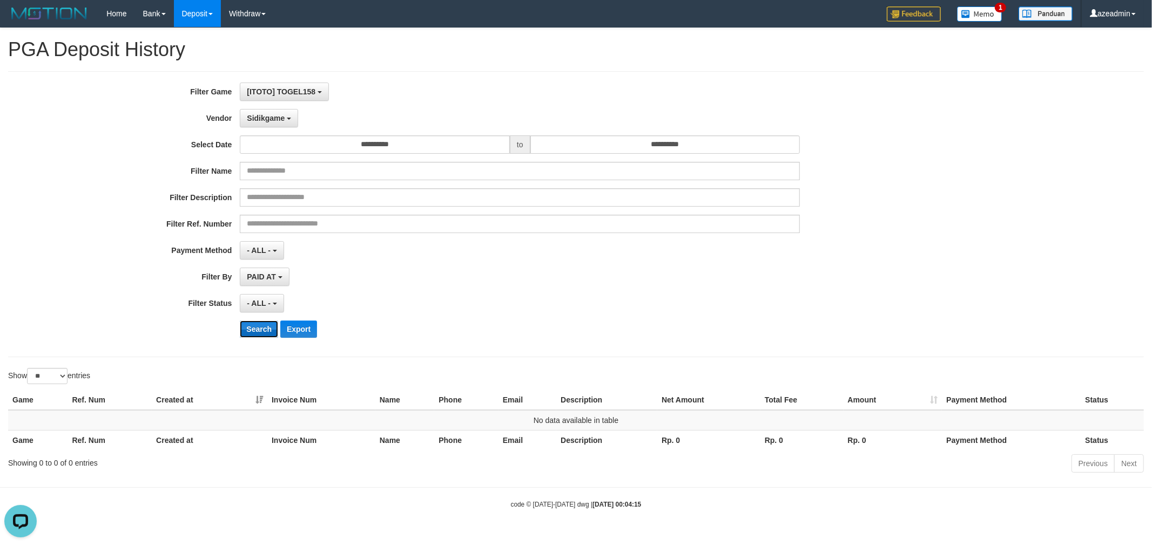
click at [247, 335] on button "Search" at bounding box center [259, 329] width 38 height 17
click at [273, 128] on div "**********" at bounding box center [480, 214] width 960 height 263
click at [273, 121] on span "Sidikgame" at bounding box center [266, 118] width 38 height 9
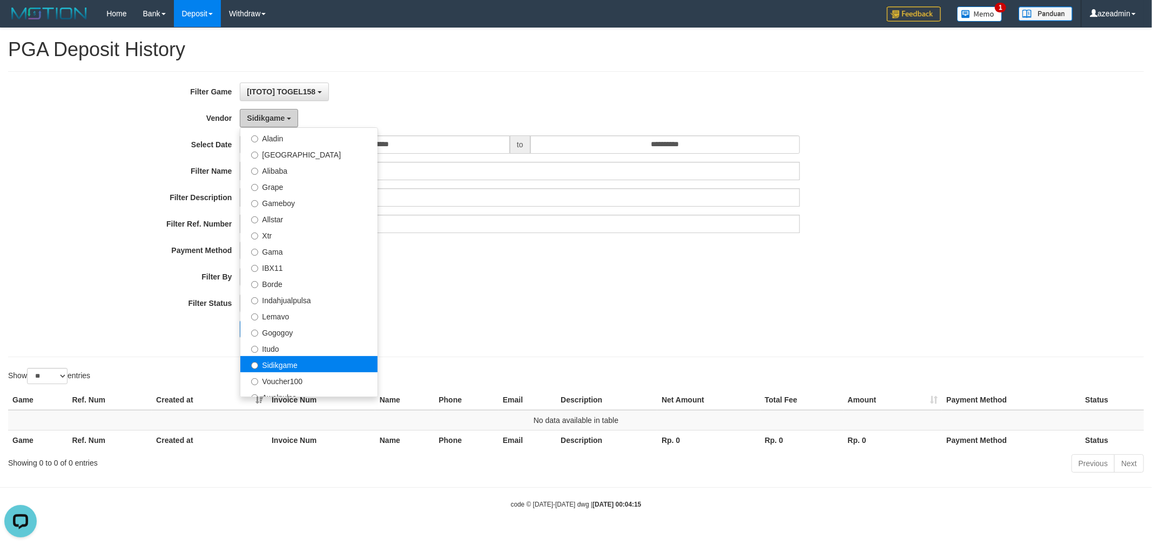
scroll to position [202, 0]
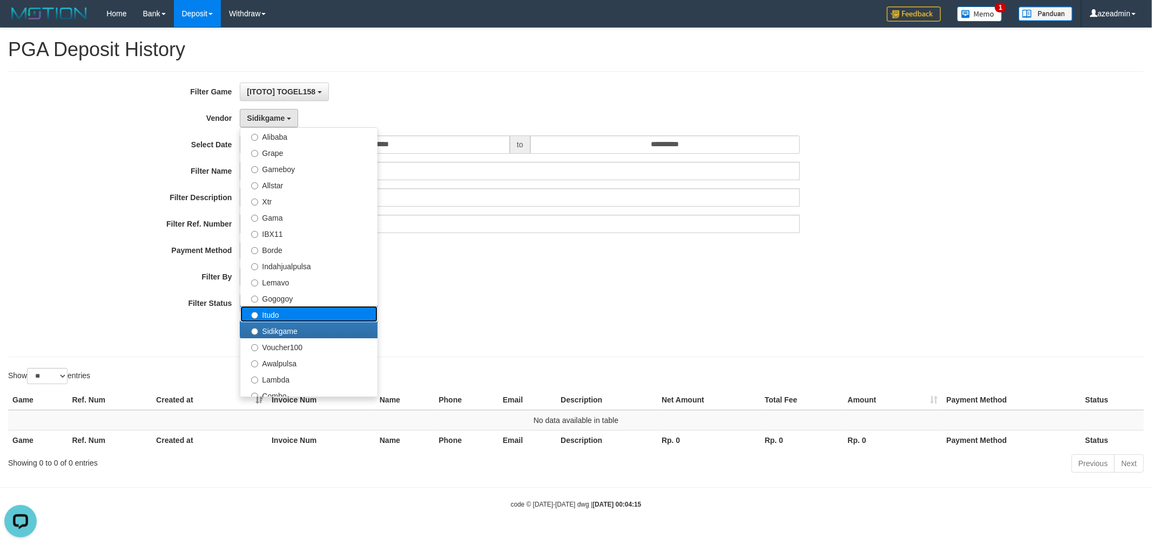
click at [307, 310] on label "Itudo" at bounding box center [308, 314] width 137 height 16
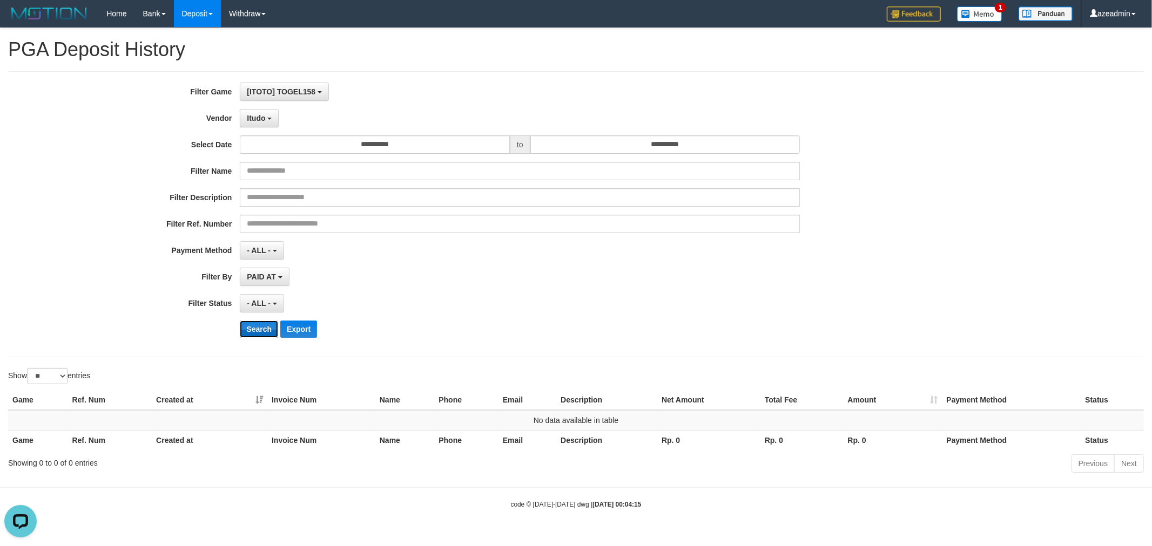
click at [259, 326] on button "Search" at bounding box center [259, 329] width 38 height 17
click at [261, 121] on span "Itudo" at bounding box center [256, 118] width 18 height 9
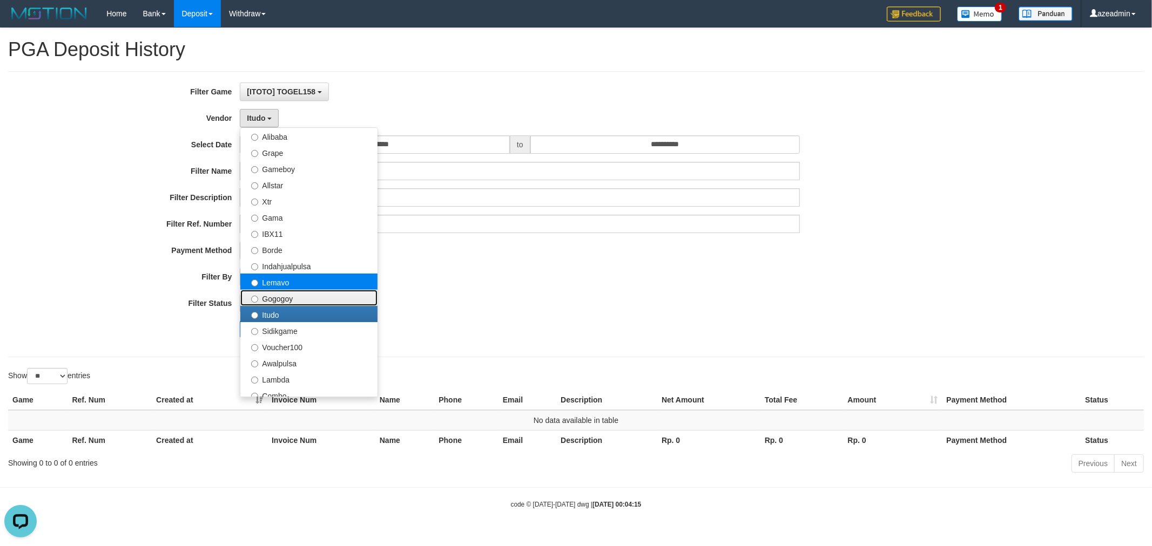
click at [295, 288] on ul "- Default Vendor - Lucy Luna Atlas WD LB Java Purple Green Gigantic Aladin Duba…" at bounding box center [309, 262] width 138 height 270
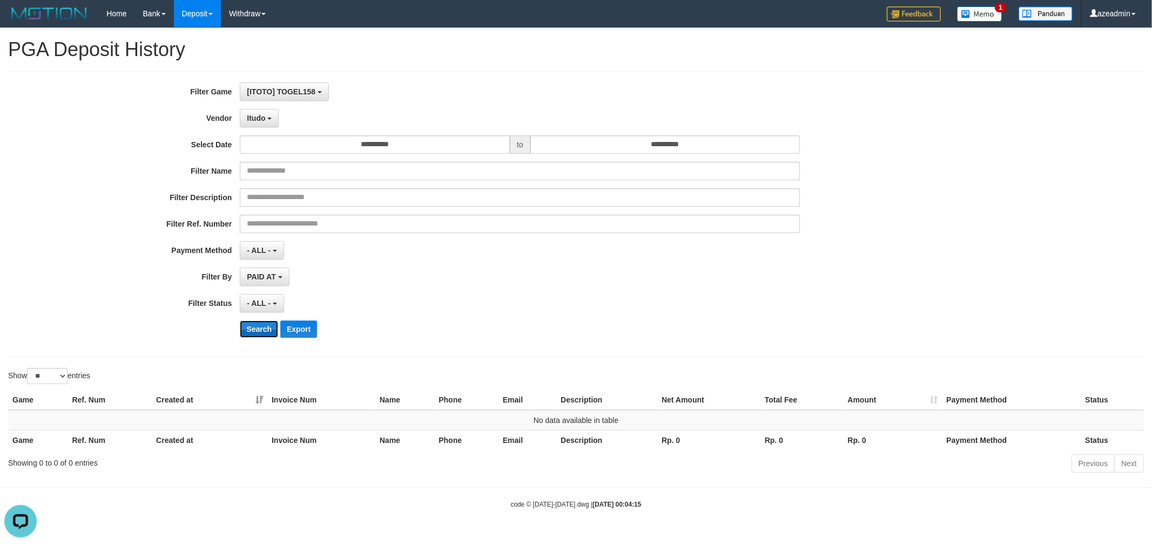
click at [270, 322] on button "Search" at bounding box center [259, 329] width 38 height 17
click at [247, 127] on button "Itudo" at bounding box center [259, 118] width 39 height 18
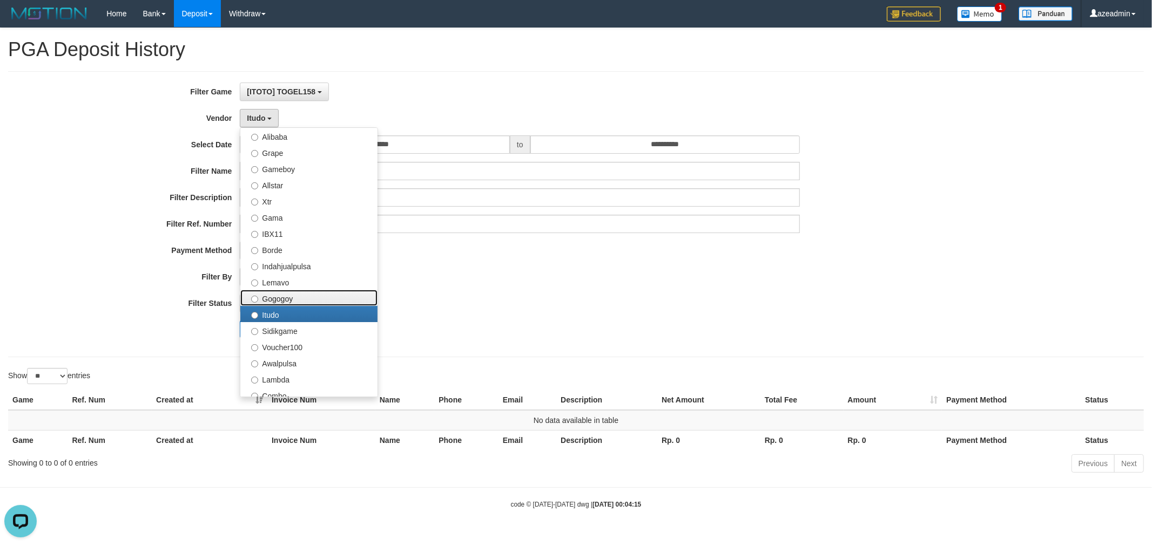
click at [279, 290] on label "Gogogoy" at bounding box center [308, 298] width 137 height 16
select select "**********"
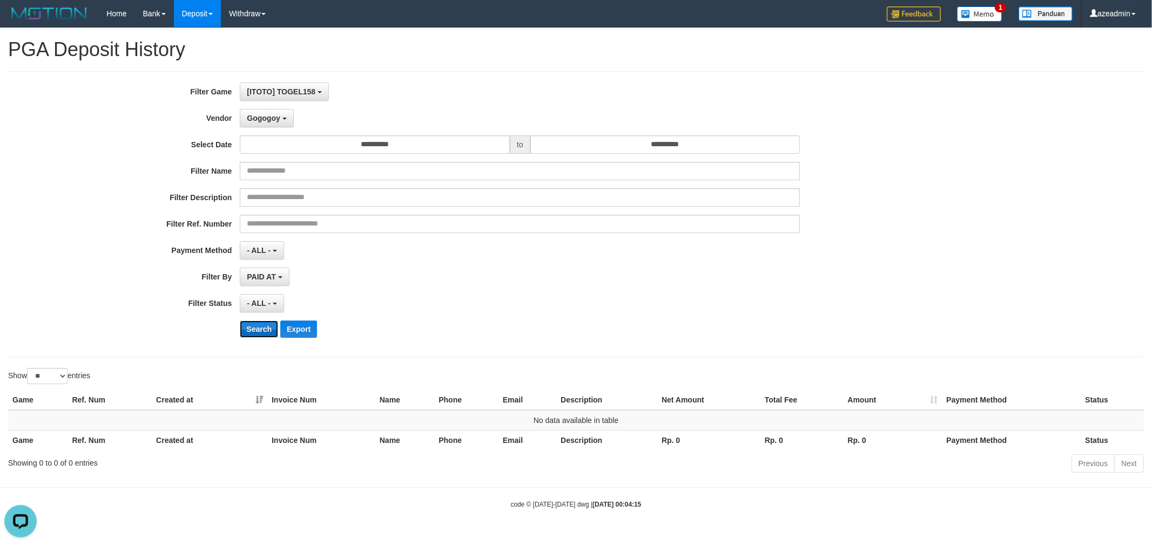
click at [265, 330] on button "Search" at bounding box center [259, 329] width 38 height 17
click at [261, 112] on button "Gogogoy" at bounding box center [266, 118] width 53 height 18
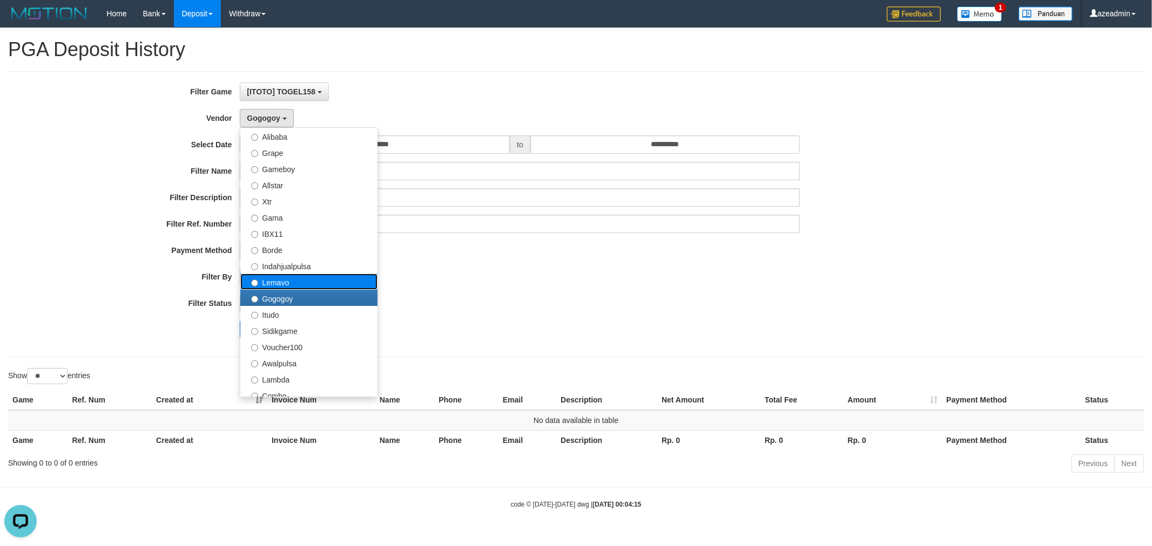
click at [301, 278] on label "Lemavo" at bounding box center [308, 282] width 137 height 16
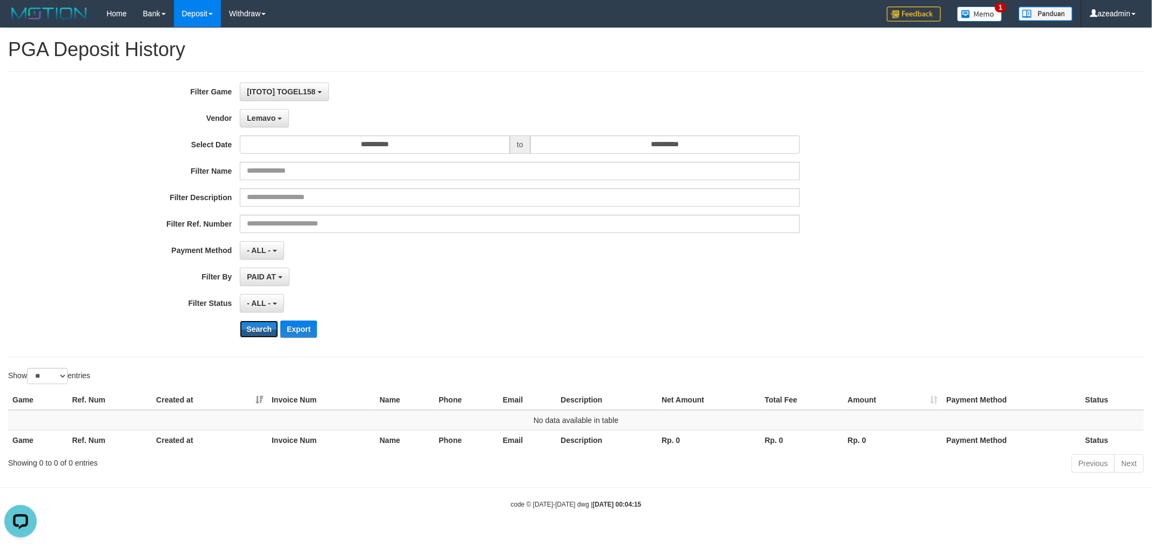
drag, startPoint x: 269, startPoint y: 326, endPoint x: 274, endPoint y: 233, distance: 92.4
click at [268, 326] on button "Search" at bounding box center [259, 329] width 38 height 17
click at [261, 117] on span "Lemavo" at bounding box center [261, 118] width 29 height 9
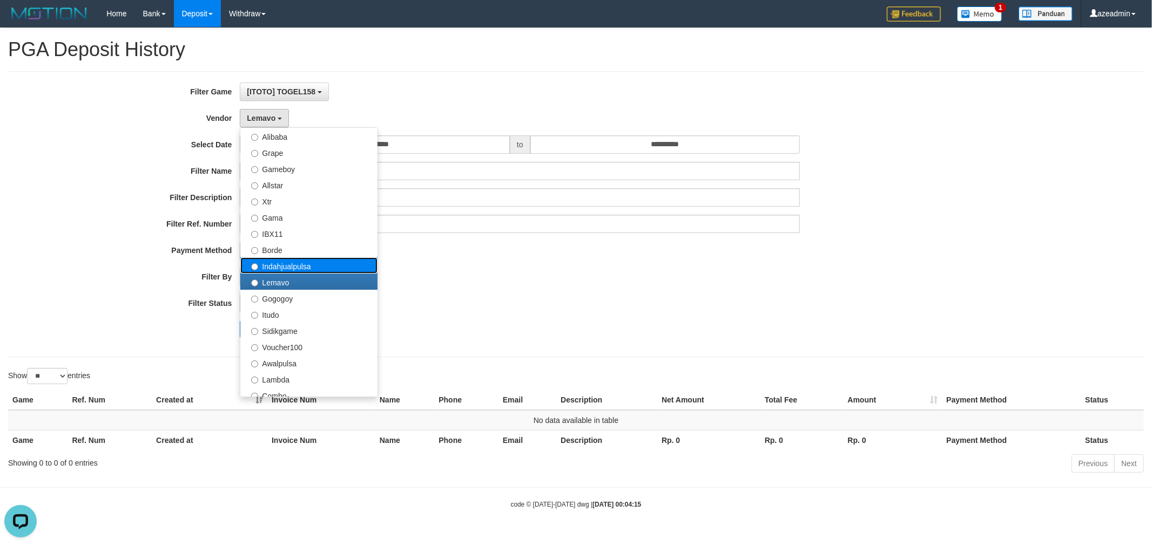
click at [292, 260] on label "Indahjualpulsa" at bounding box center [308, 266] width 137 height 16
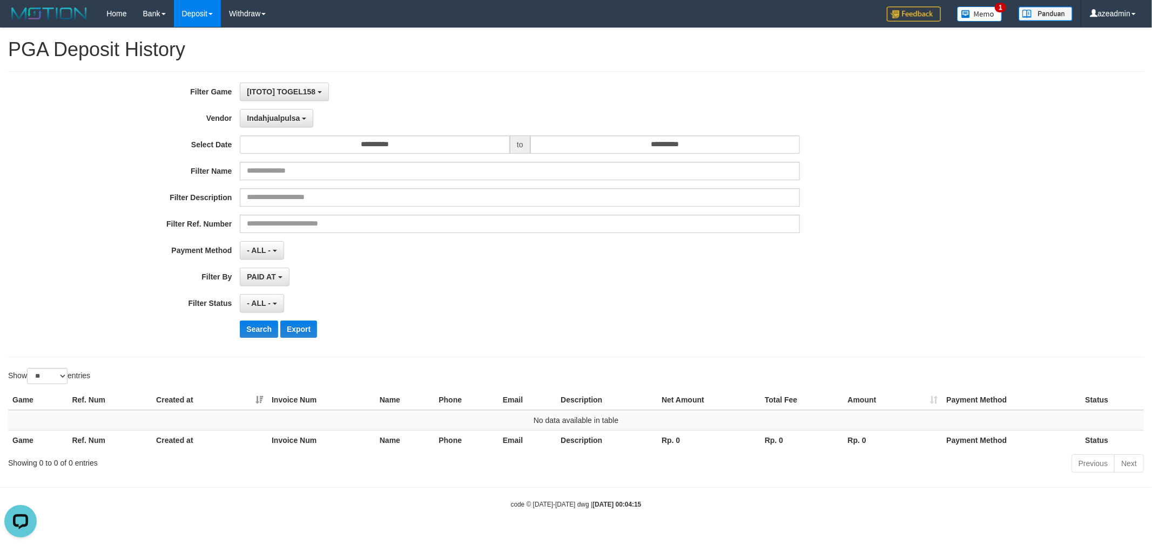
click at [383, 107] on div "**********" at bounding box center [480, 214] width 960 height 263
click at [251, 320] on div "**********" at bounding box center [480, 214] width 960 height 263
click at [252, 327] on button "Search" at bounding box center [259, 329] width 38 height 17
click at [261, 127] on div "**********" at bounding box center [480, 214] width 960 height 263
click at [262, 122] on button "Indahjualpulsa" at bounding box center [276, 118] width 73 height 18
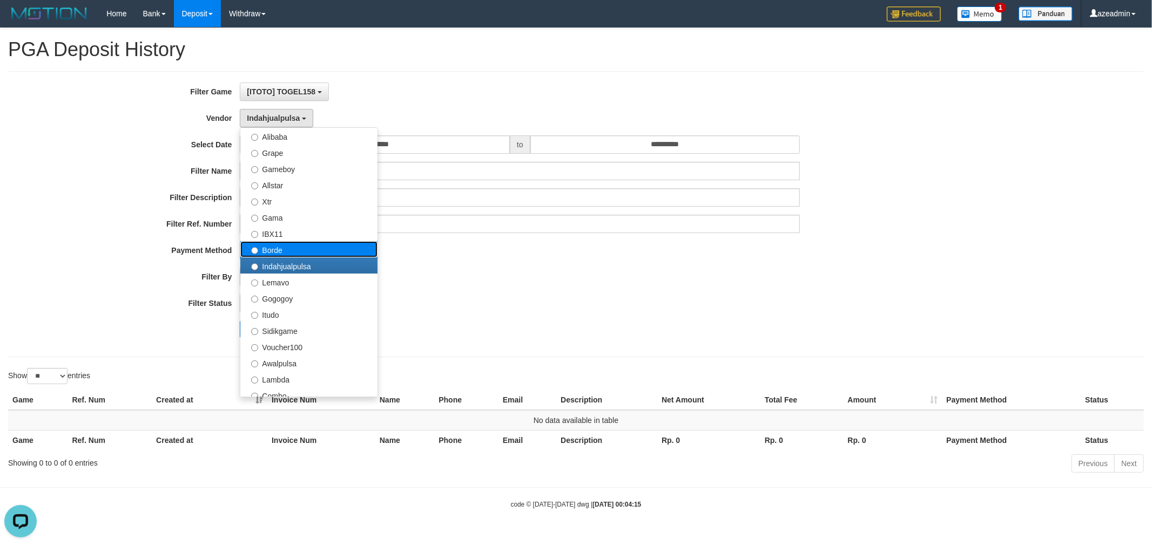
click at [279, 249] on label "Borde" at bounding box center [308, 249] width 137 height 16
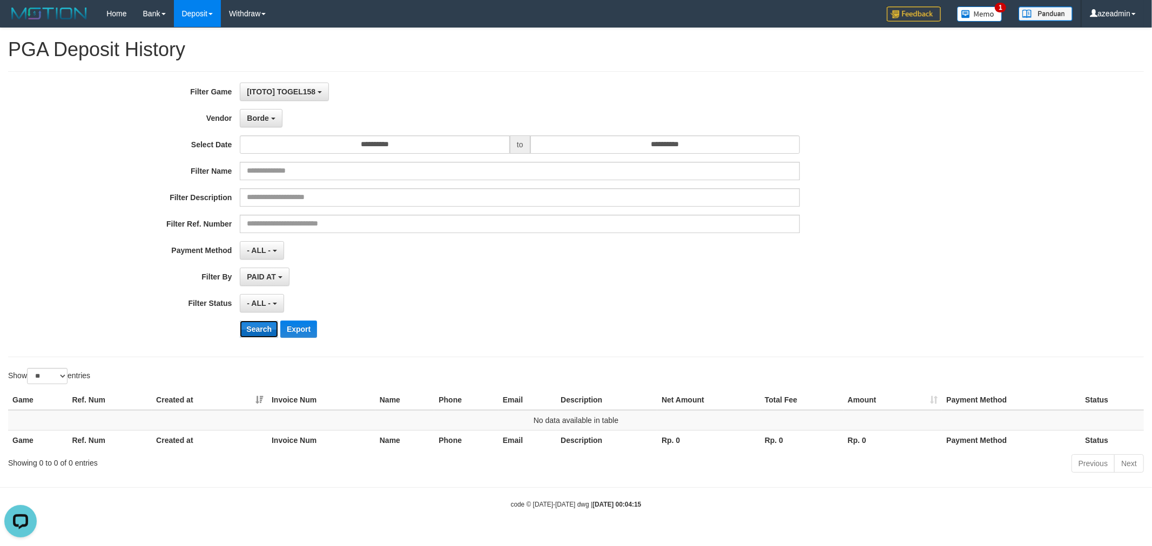
click at [260, 332] on button "Search" at bounding box center [259, 329] width 38 height 17
click at [282, 121] on div "Borde - Default Vendor - Lucy Luna Atlas WD LB Java Purple Green Gigantic Aladi…" at bounding box center [520, 118] width 560 height 18
click at [274, 120] on button "Borde" at bounding box center [261, 118] width 42 height 18
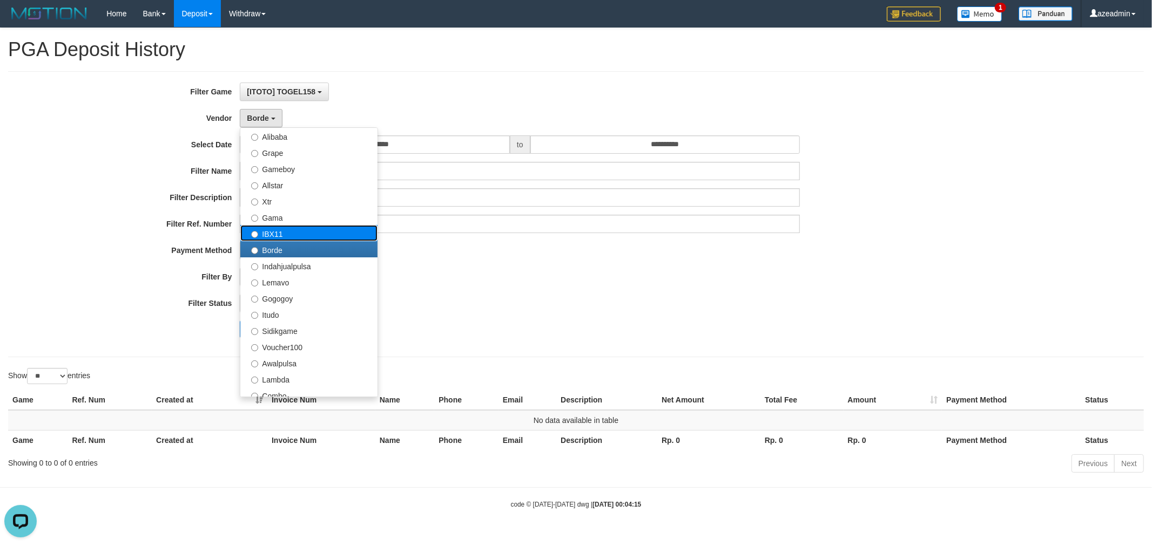
click at [276, 238] on label "IBX11" at bounding box center [308, 233] width 137 height 16
select select "**********"
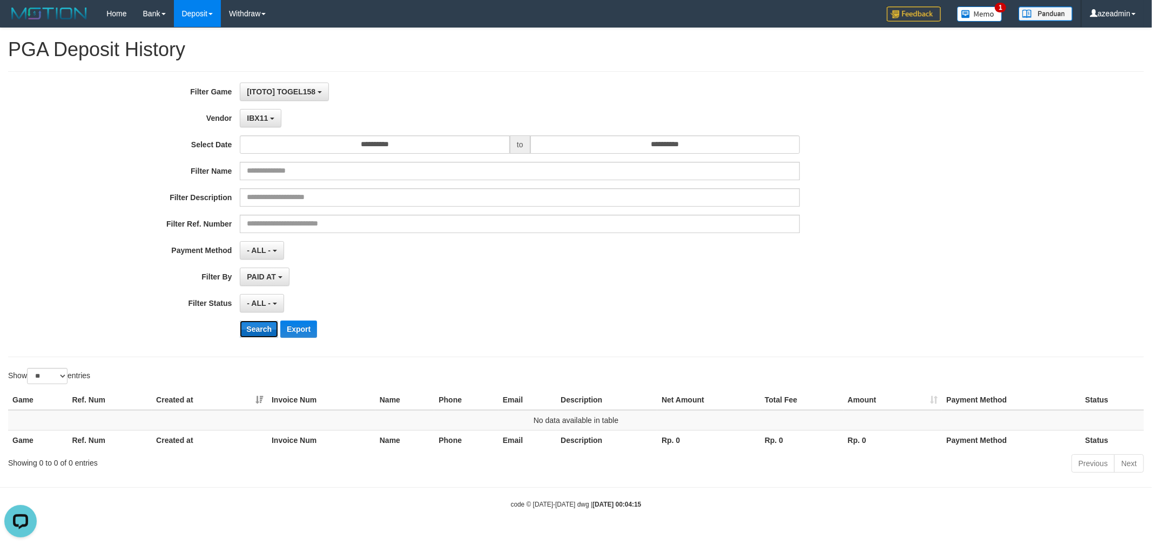
click at [258, 325] on button "Search" at bounding box center [259, 329] width 38 height 17
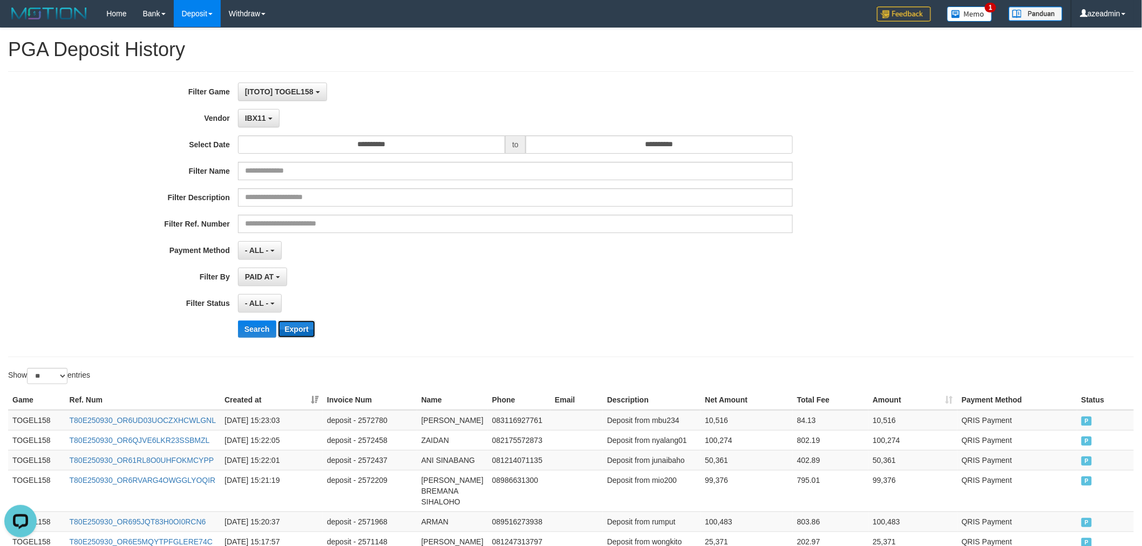
click at [306, 325] on button "Export" at bounding box center [296, 329] width 37 height 17
click at [257, 117] on span "IBX11" at bounding box center [255, 118] width 21 height 9
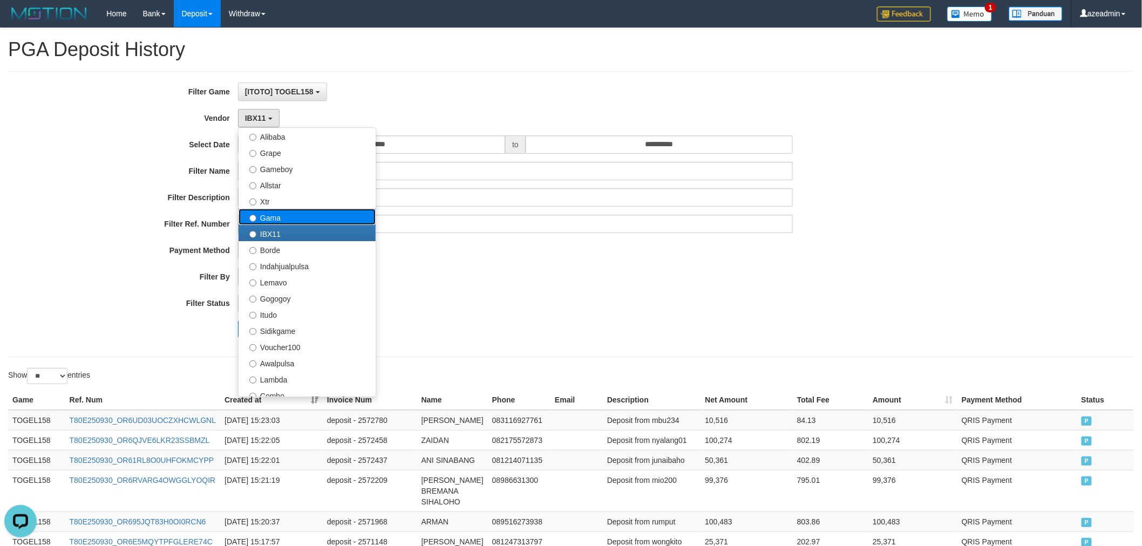
click at [314, 215] on label "Gama" at bounding box center [307, 217] width 137 height 16
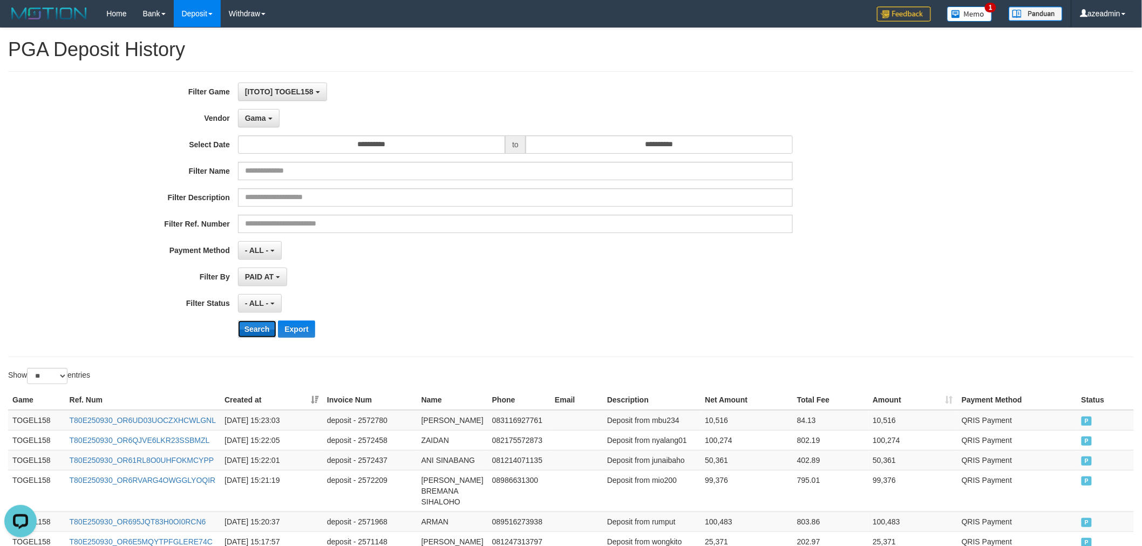
click at [252, 331] on button "Search" at bounding box center [257, 329] width 38 height 17
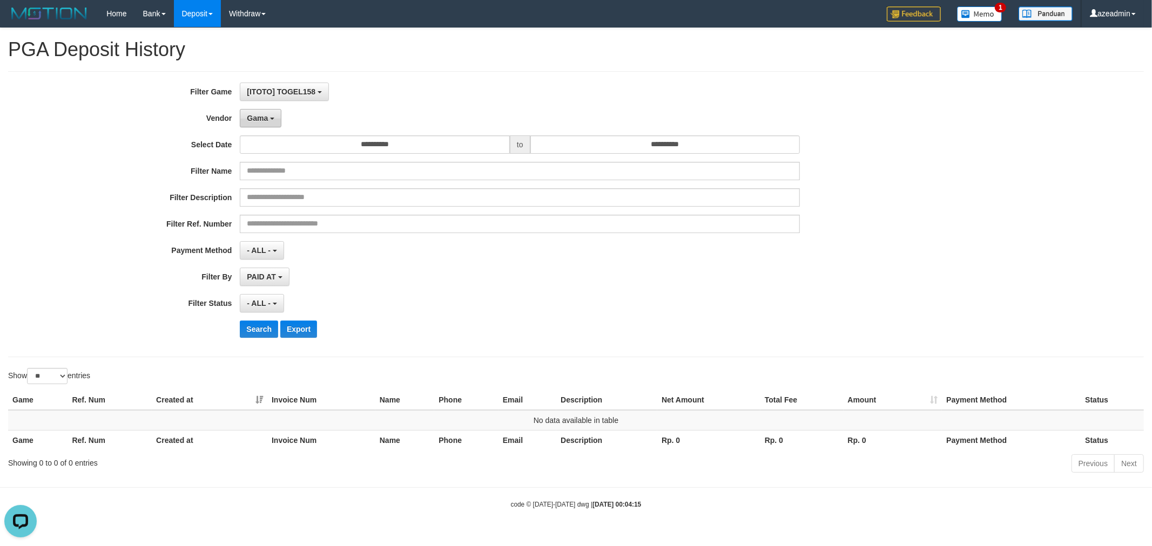
click at [254, 112] on button "Gama" at bounding box center [261, 118] width 42 height 18
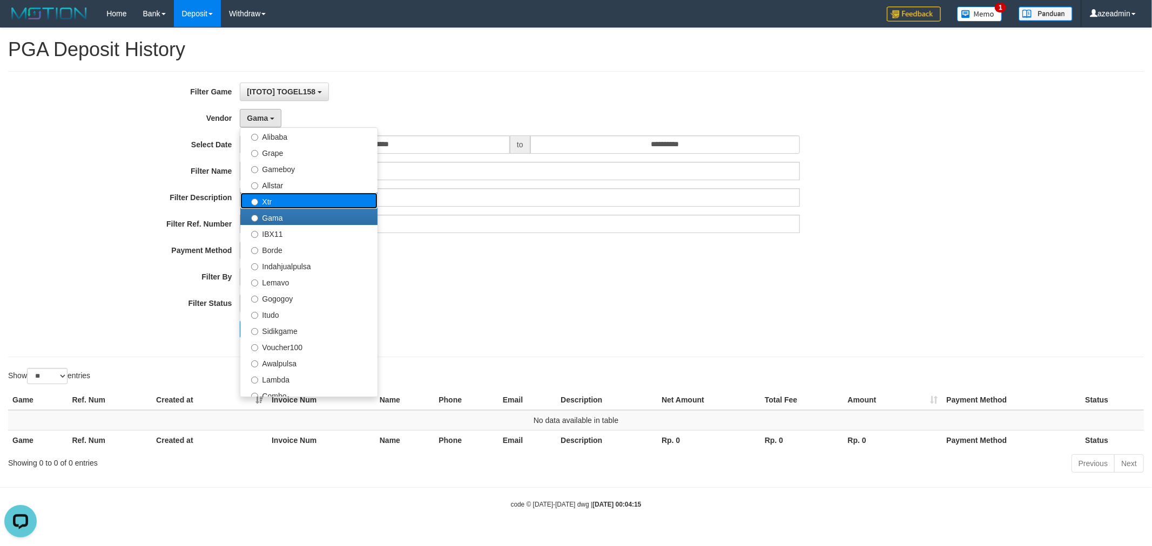
click at [267, 196] on label "Xtr" at bounding box center [308, 201] width 137 height 16
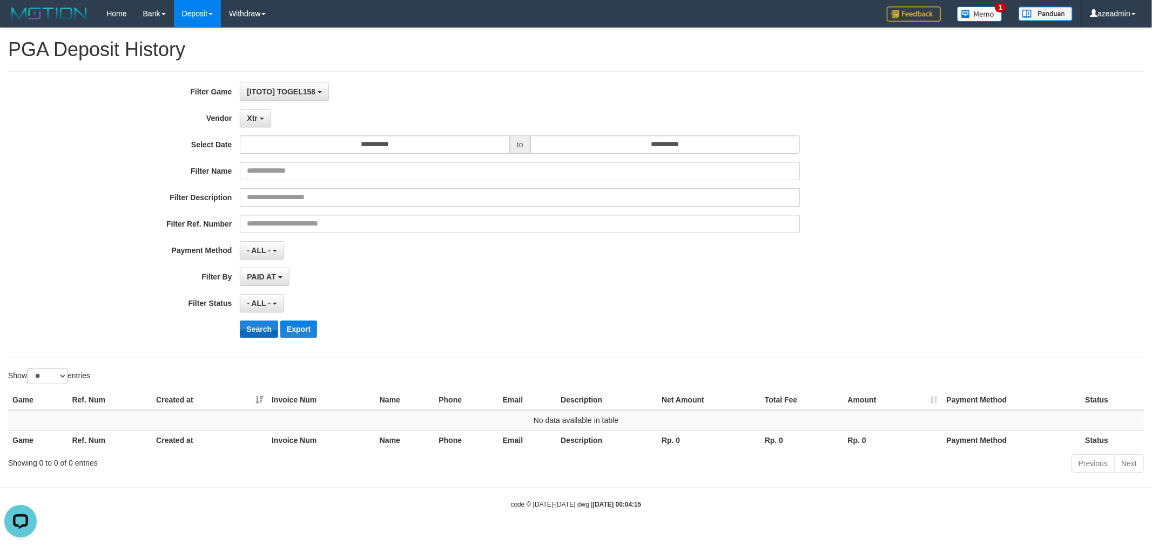
drag, startPoint x: 247, startPoint y: 341, endPoint x: 245, endPoint y: 329, distance: 11.5
click at [246, 337] on div "**********" at bounding box center [480, 214] width 960 height 263
click at [246, 328] on button "Search" at bounding box center [259, 329] width 38 height 17
drag, startPoint x: 251, startPoint y: 112, endPoint x: 260, endPoint y: 155, distance: 44.0
click at [252, 112] on button "Xtr" at bounding box center [255, 118] width 31 height 18
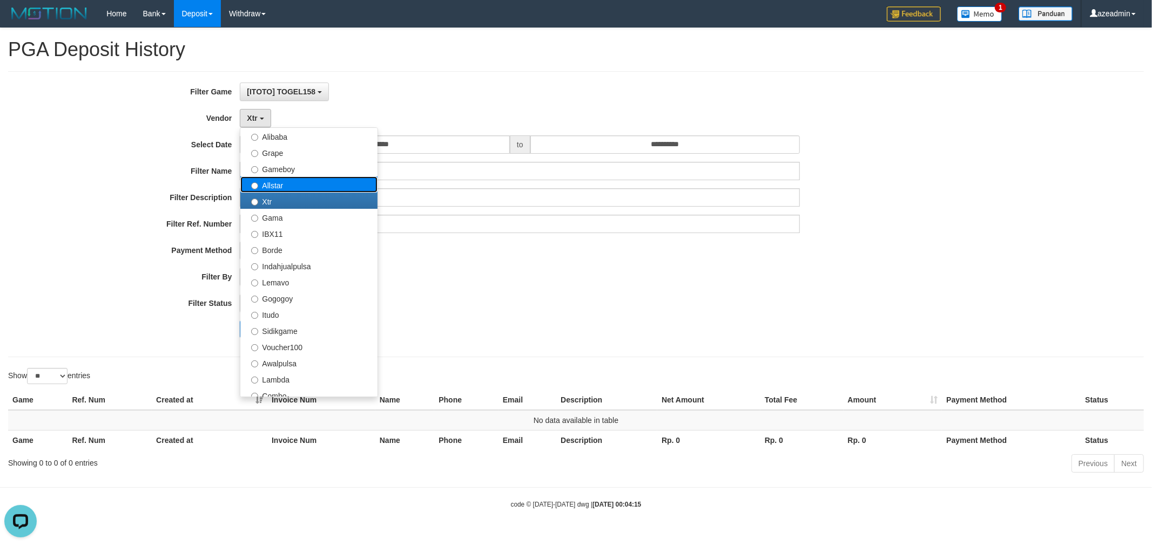
click at [325, 184] on label "Allstar" at bounding box center [308, 185] width 137 height 16
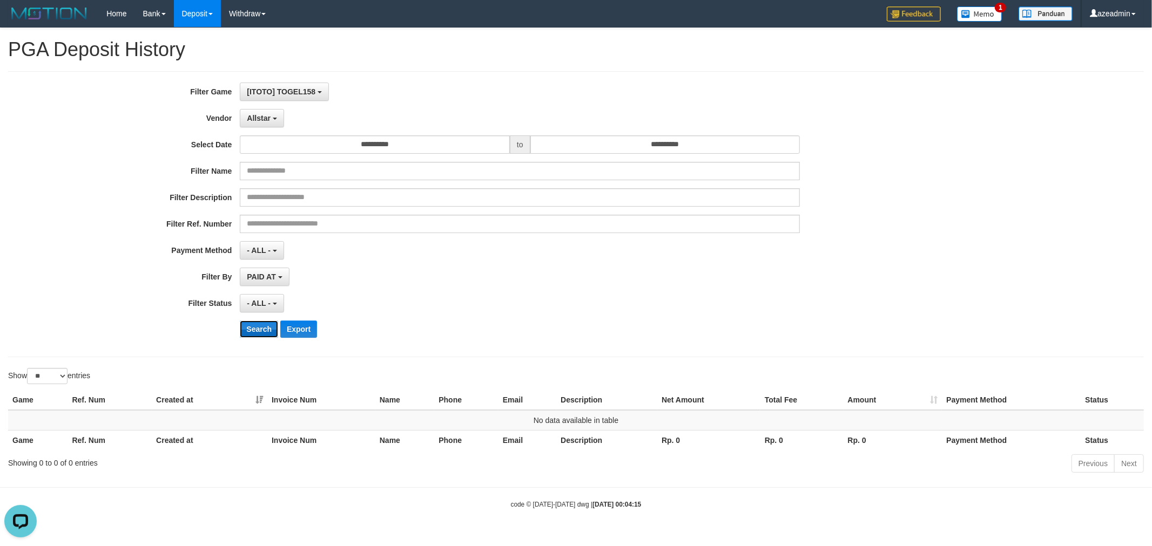
click at [266, 326] on button "Search" at bounding box center [259, 329] width 38 height 17
click at [249, 118] on span "Allstar" at bounding box center [259, 118] width 24 height 9
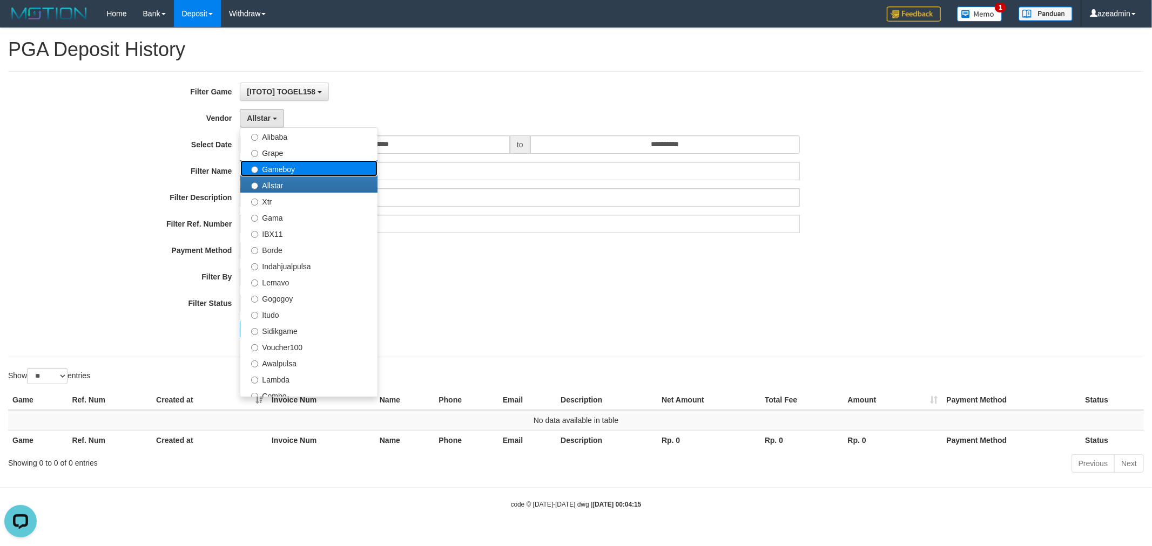
click at [293, 164] on label "Gameboy" at bounding box center [308, 168] width 137 height 16
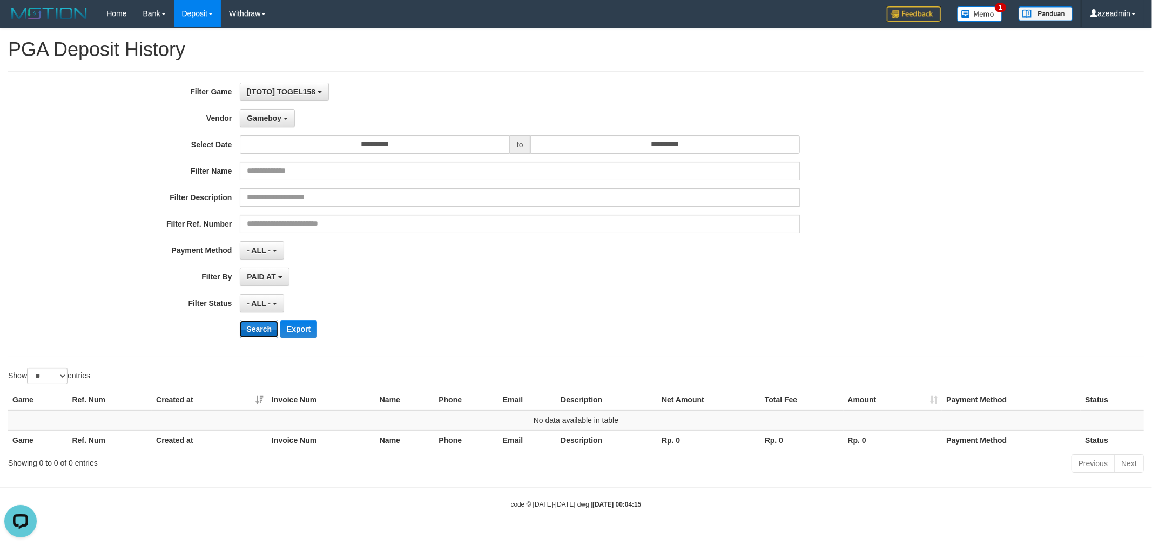
click at [263, 333] on button "Search" at bounding box center [259, 329] width 38 height 17
click at [281, 116] on span "Gameboy" at bounding box center [264, 118] width 35 height 9
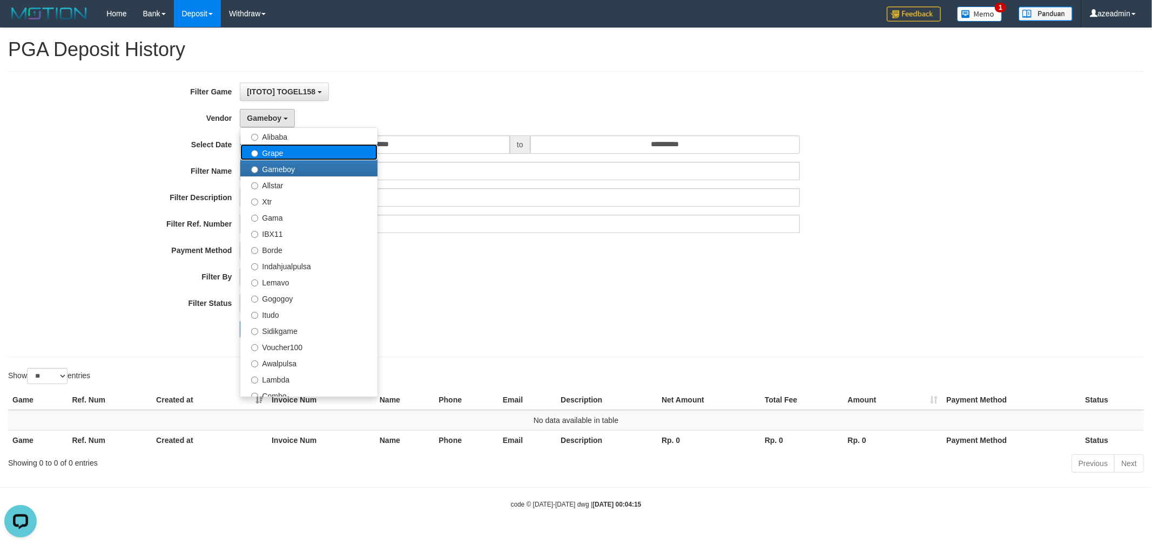
click at [283, 147] on label "Grape" at bounding box center [308, 152] width 137 height 16
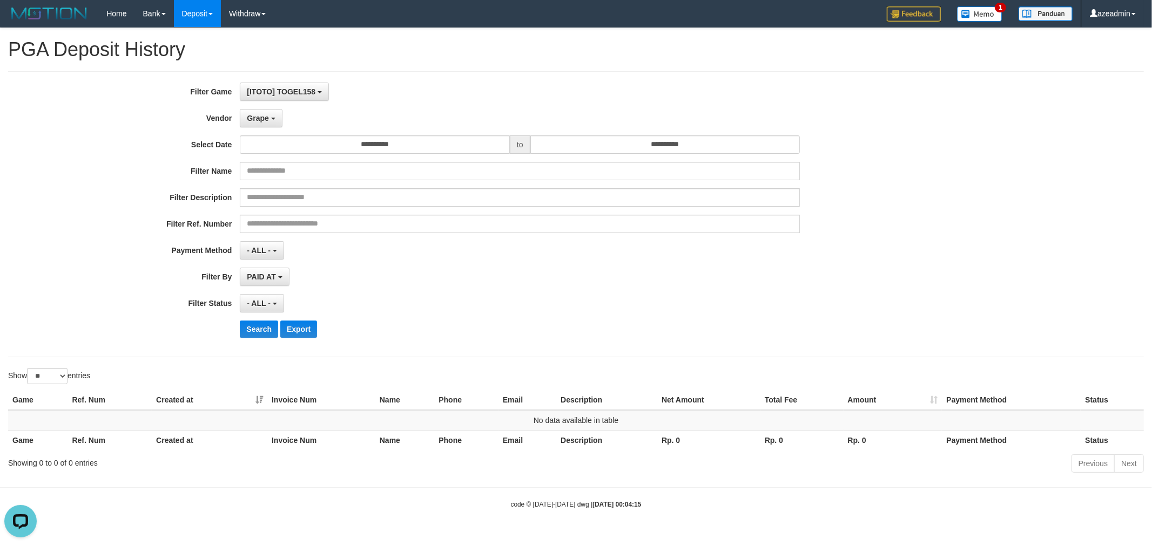
click at [263, 320] on div "**********" at bounding box center [480, 214] width 960 height 263
click at [263, 317] on div "**********" at bounding box center [480, 214] width 960 height 263
click at [258, 324] on button "Search" at bounding box center [259, 329] width 38 height 17
click at [260, 121] on span "Grape" at bounding box center [258, 118] width 22 height 9
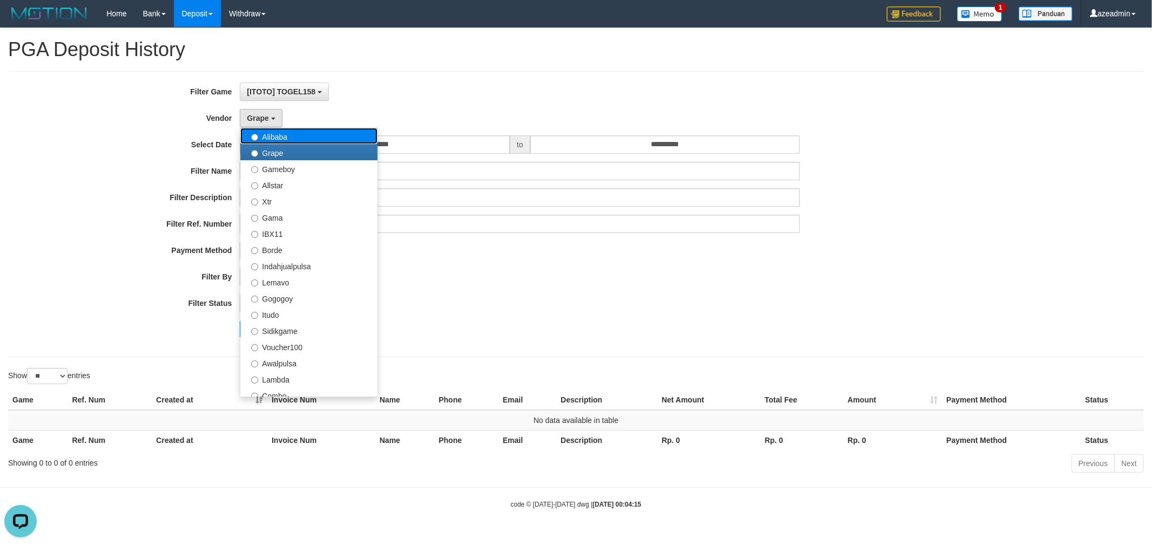
click at [302, 139] on label "Alibaba" at bounding box center [308, 136] width 137 height 16
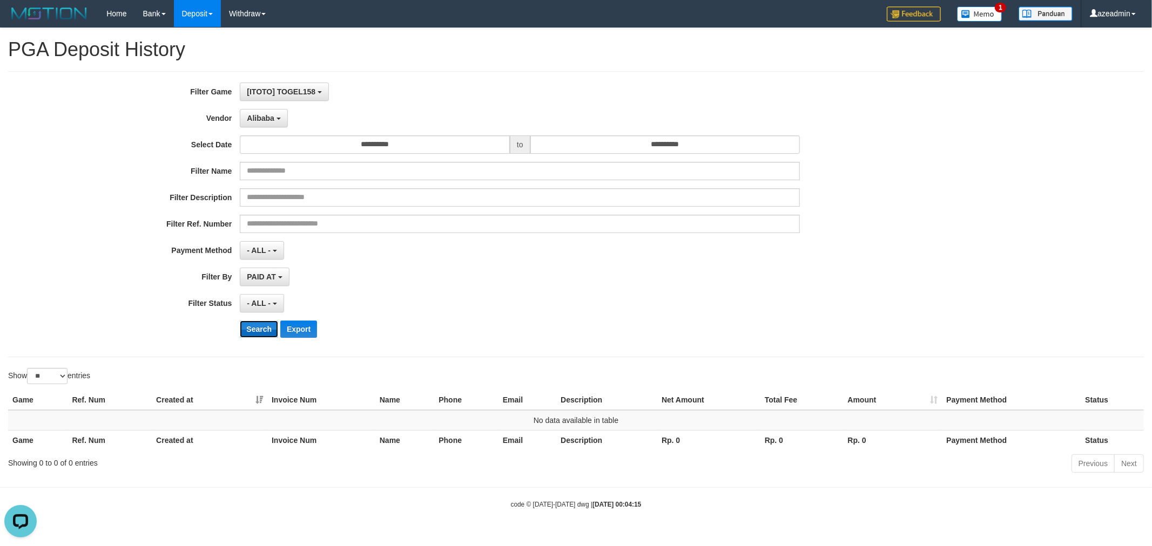
click at [257, 327] on button "Search" at bounding box center [259, 329] width 38 height 17
click at [275, 119] on button "Alibaba" at bounding box center [264, 118] width 48 height 18
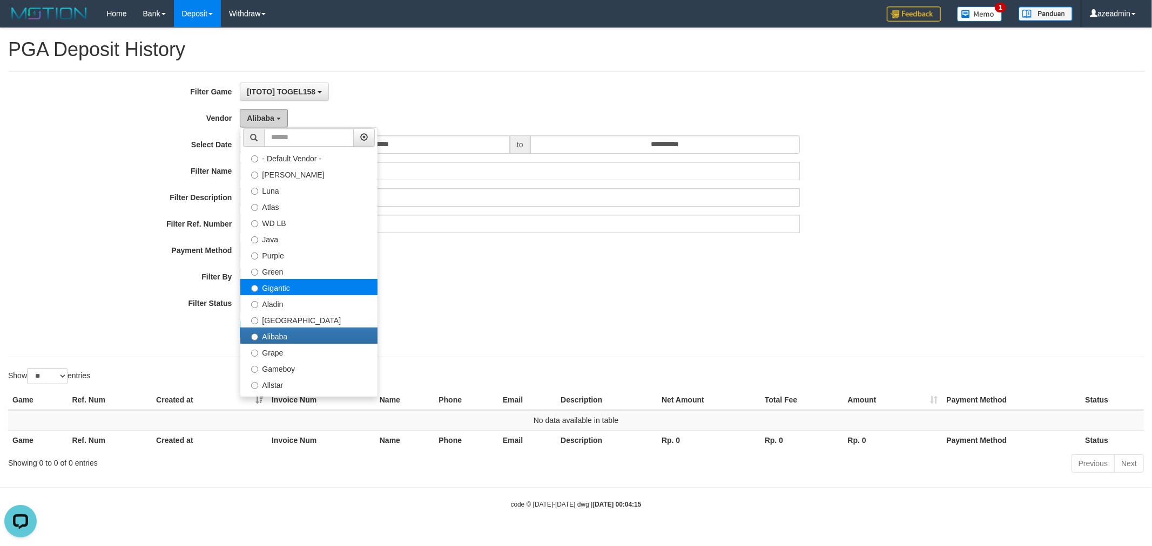
scroll to position [0, 0]
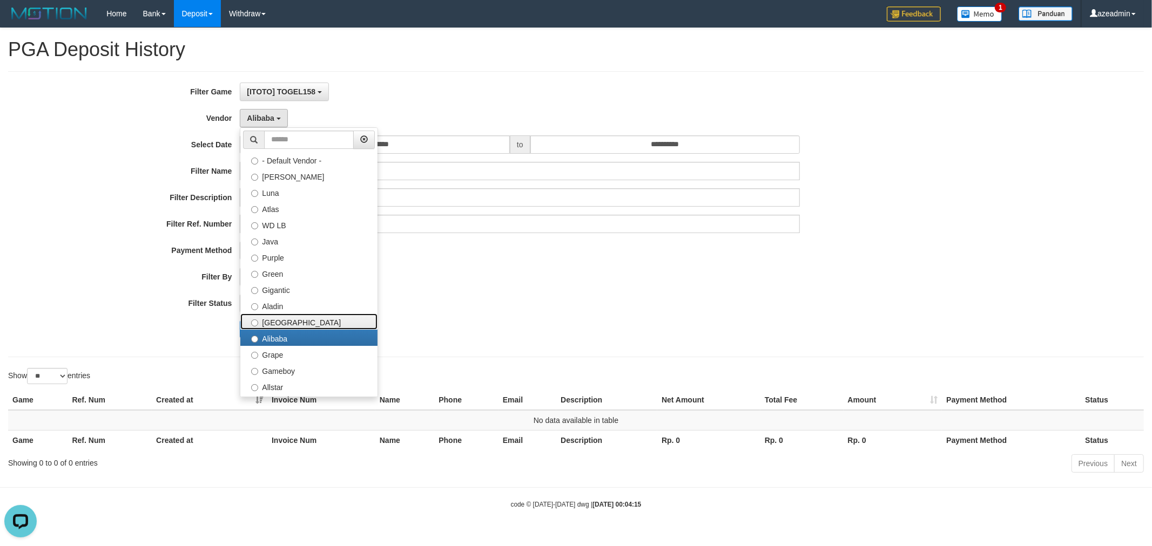
click at [323, 323] on label "Dubai" at bounding box center [308, 322] width 137 height 16
select select "**********"
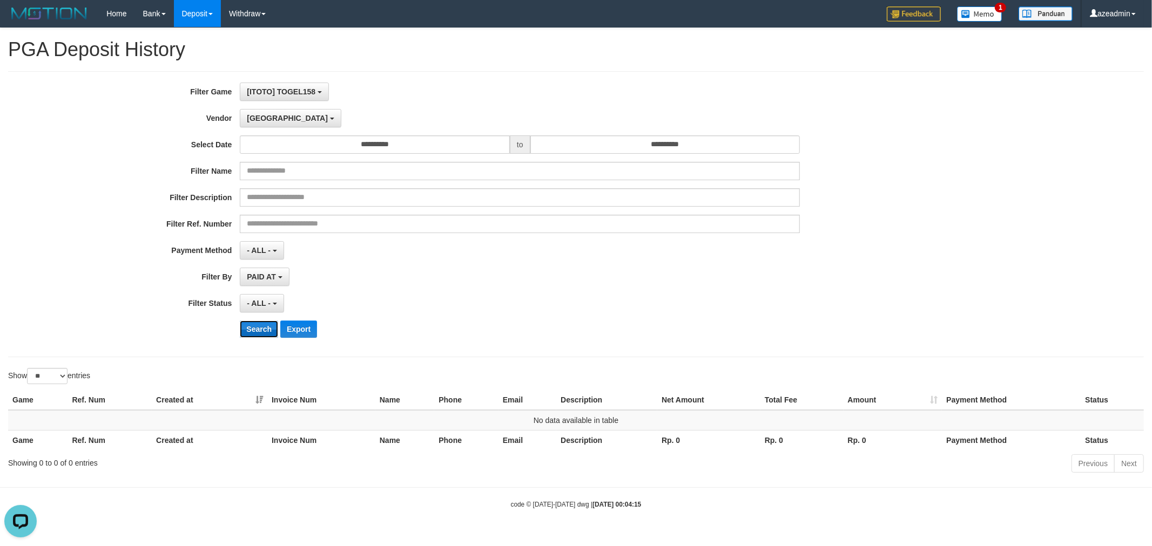
click at [249, 329] on button "Search" at bounding box center [259, 329] width 38 height 17
click at [262, 120] on span "Dubai" at bounding box center [287, 118] width 81 height 9
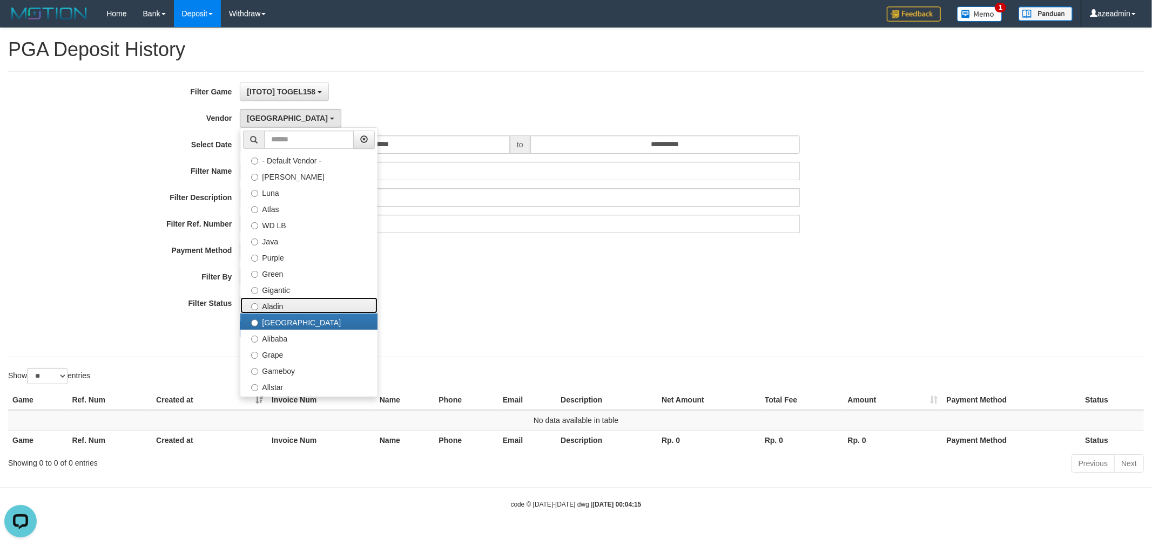
click at [290, 304] on label "Aladin" at bounding box center [308, 305] width 137 height 16
select select "**********"
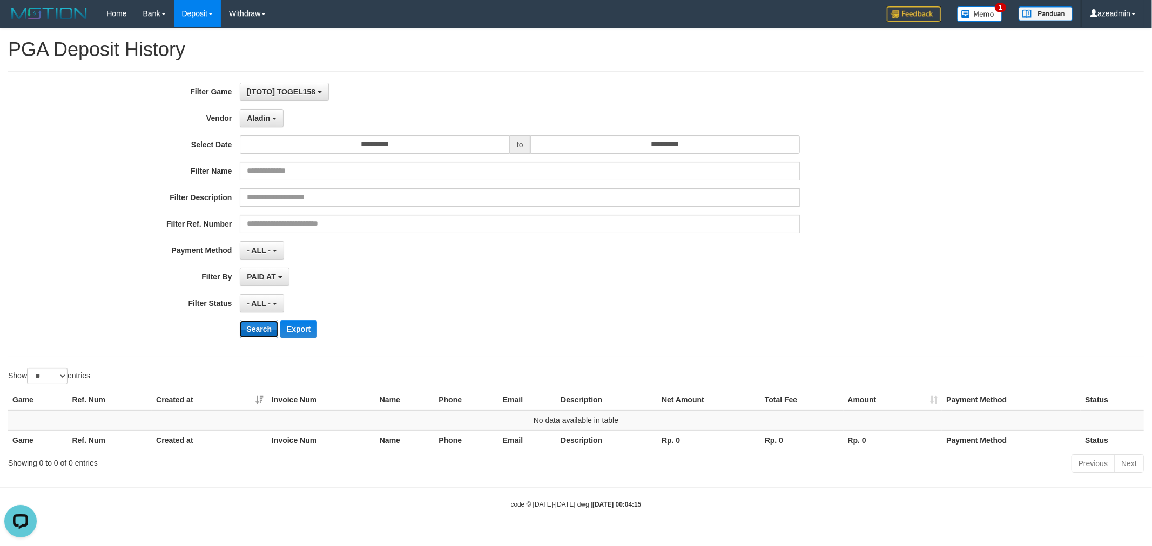
click at [251, 323] on button "Search" at bounding box center [259, 329] width 38 height 17
drag, startPoint x: 252, startPoint y: 104, endPoint x: 253, endPoint y: 121, distance: 17.3
click at [252, 108] on div "**********" at bounding box center [480, 214] width 960 height 263
click at [253, 122] on button "Aladin" at bounding box center [262, 118] width 44 height 18
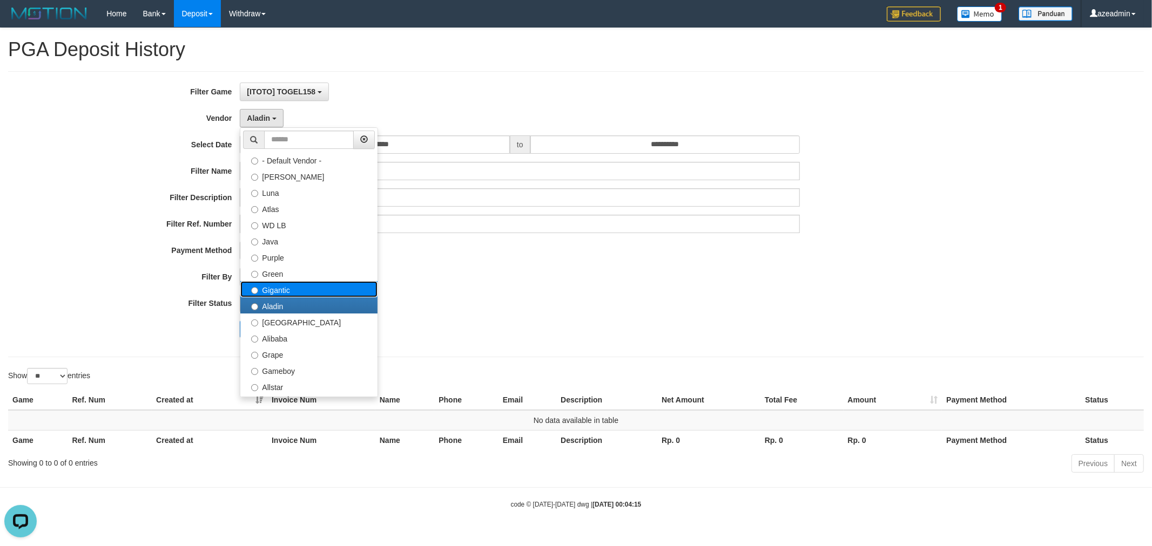
click at [285, 297] on label "Gigantic" at bounding box center [308, 289] width 137 height 16
select select "**********"
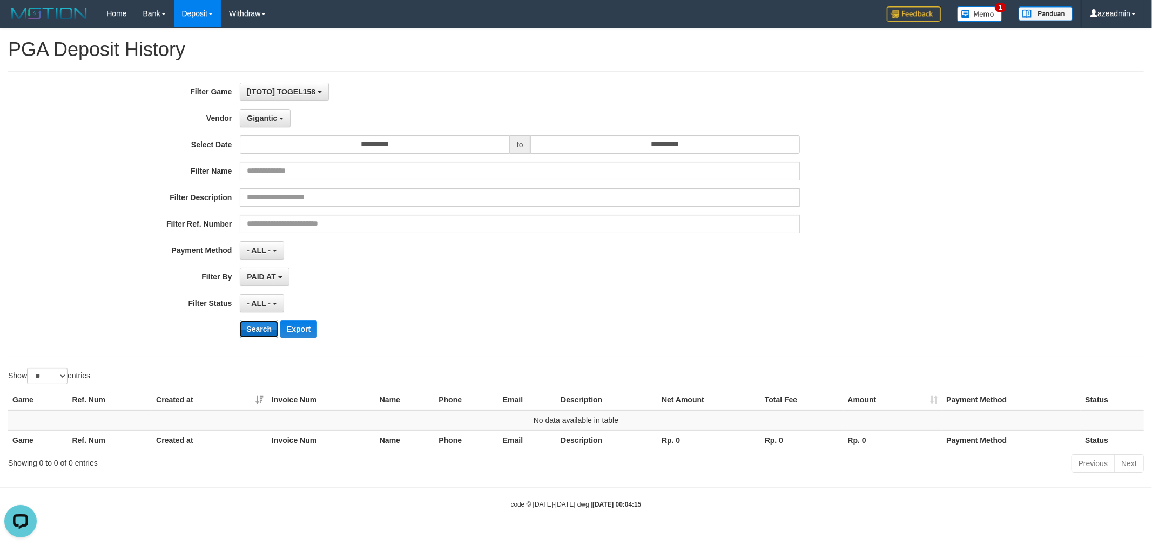
click at [256, 332] on button "Search" at bounding box center [259, 329] width 38 height 17
drag, startPoint x: 240, startPoint y: 112, endPoint x: 246, endPoint y: 117, distance: 7.7
click at [245, 115] on button "Gigantic" at bounding box center [265, 118] width 51 height 18
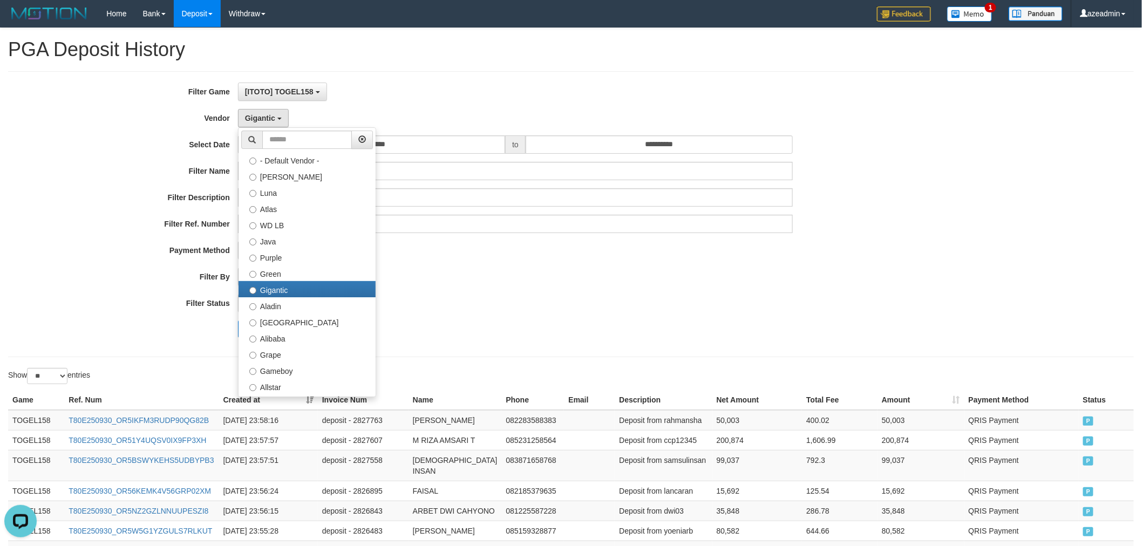
click at [529, 301] on div "- ALL - SELECT ALL - ALL - SELECT STATUS PENDING/UNPAID PAID CANCELED EXPIRED" at bounding box center [516, 303] width 556 height 18
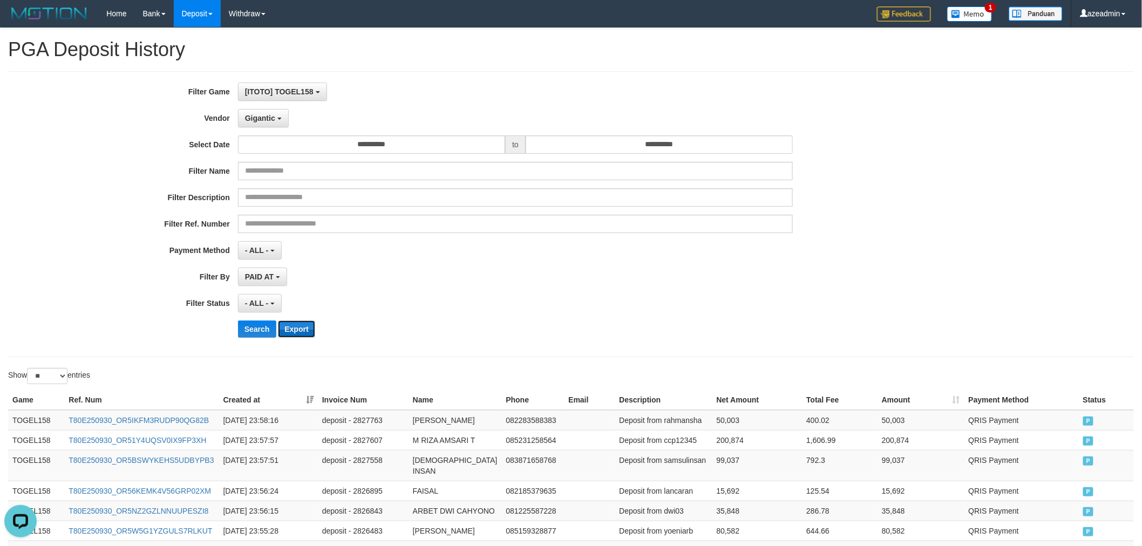
click at [314, 323] on button "Export" at bounding box center [296, 329] width 37 height 17
click at [265, 123] on button "Gigantic" at bounding box center [263, 118] width 51 height 18
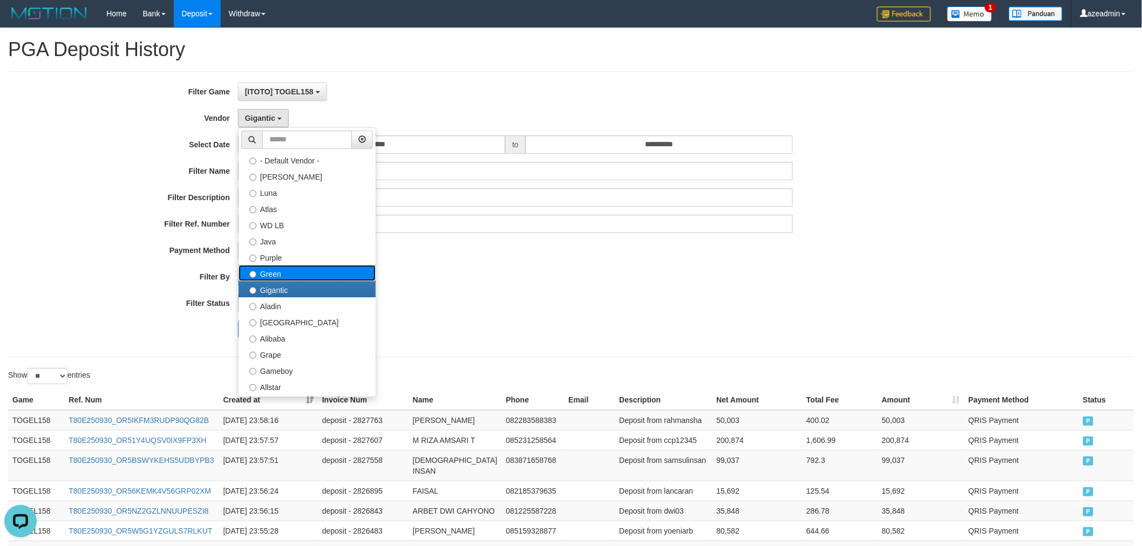
click at [284, 273] on label "Green" at bounding box center [307, 273] width 137 height 16
select select "**********"
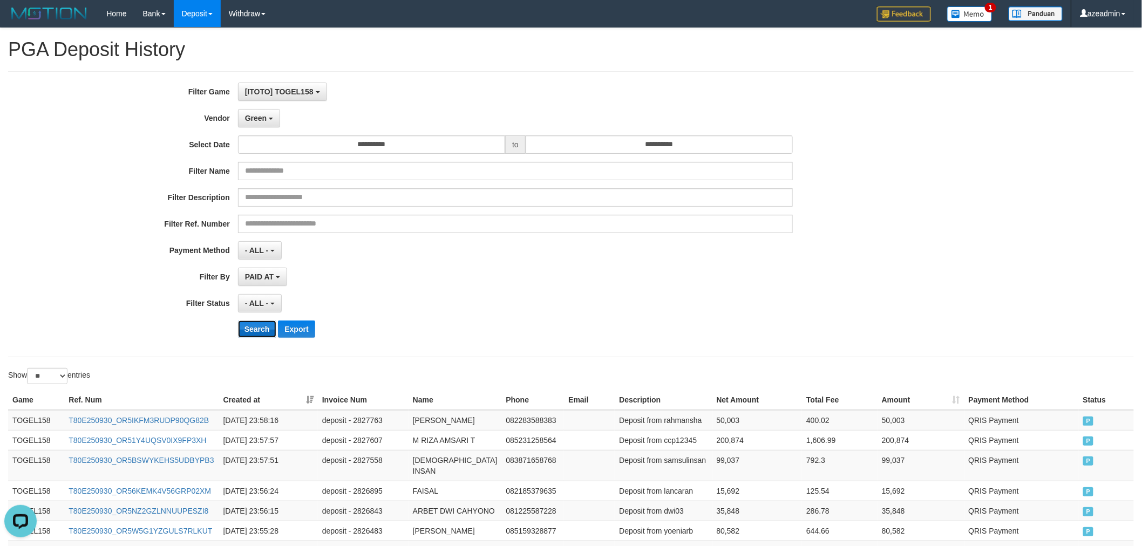
click at [262, 328] on button "Search" at bounding box center [257, 329] width 38 height 17
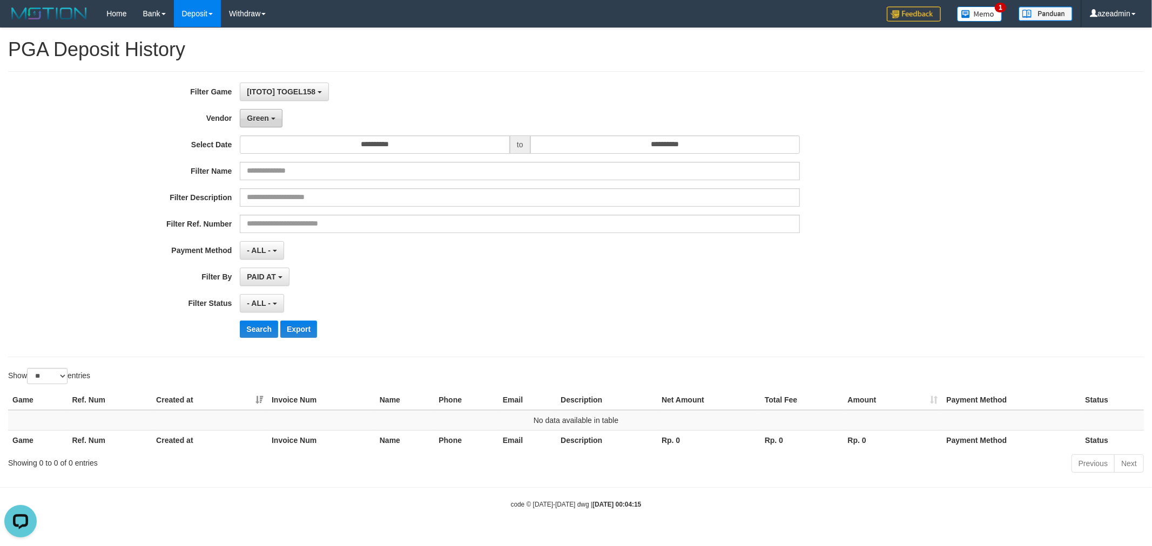
click at [255, 116] on span "Green" at bounding box center [258, 118] width 22 height 9
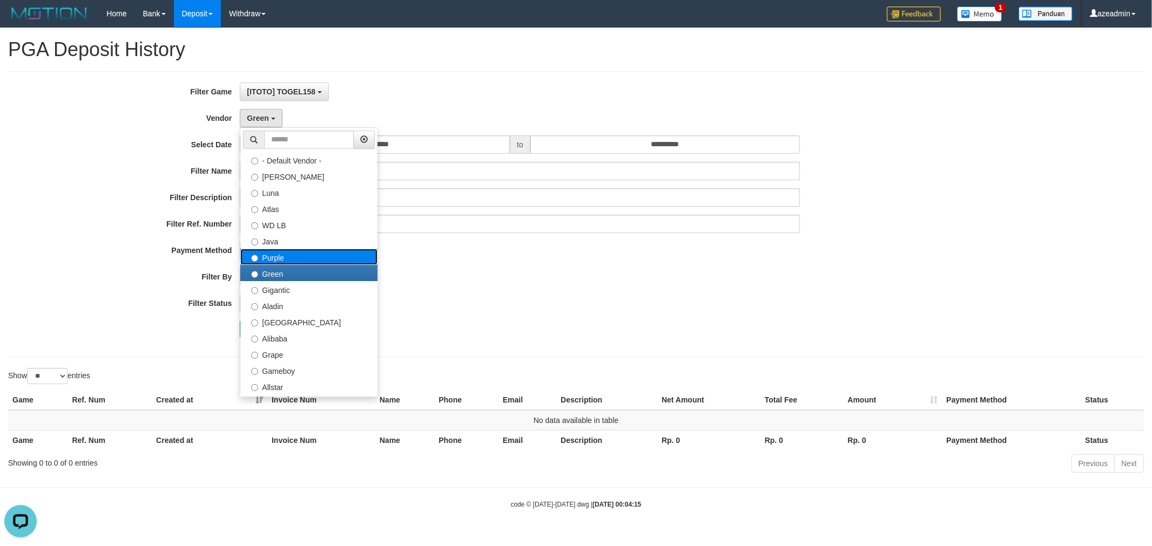
click at [275, 249] on label "Purple" at bounding box center [308, 257] width 137 height 16
select select "**********"
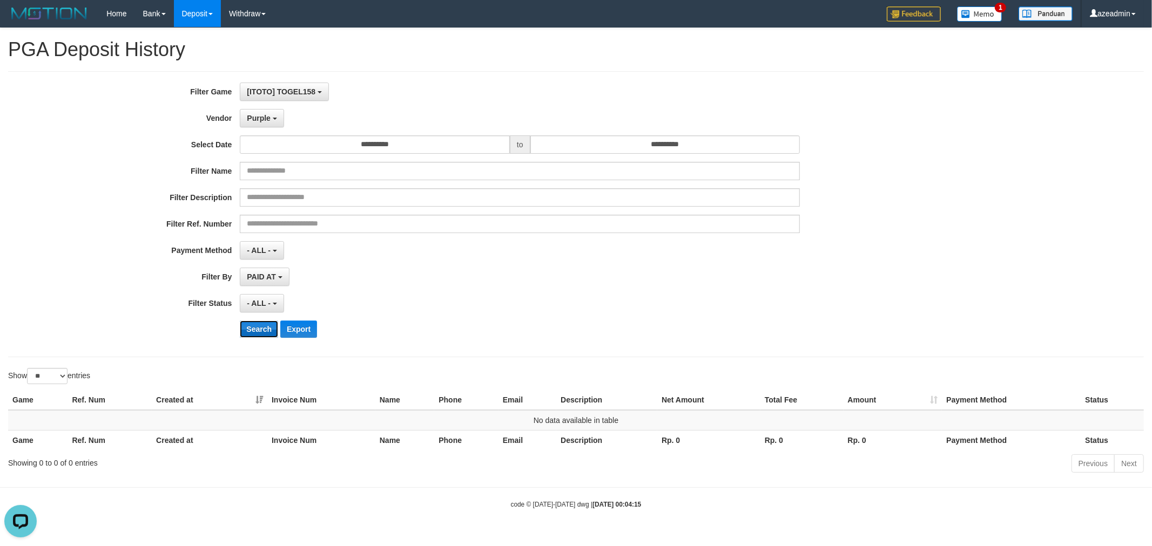
click at [249, 333] on button "Search" at bounding box center [259, 329] width 38 height 17
drag, startPoint x: 260, startPoint y: 109, endPoint x: 260, endPoint y: 125, distance: 16.2
click at [260, 110] on div "**********" at bounding box center [480, 214] width 960 height 263
click at [260, 126] on button "Purple" at bounding box center [262, 118] width 44 height 18
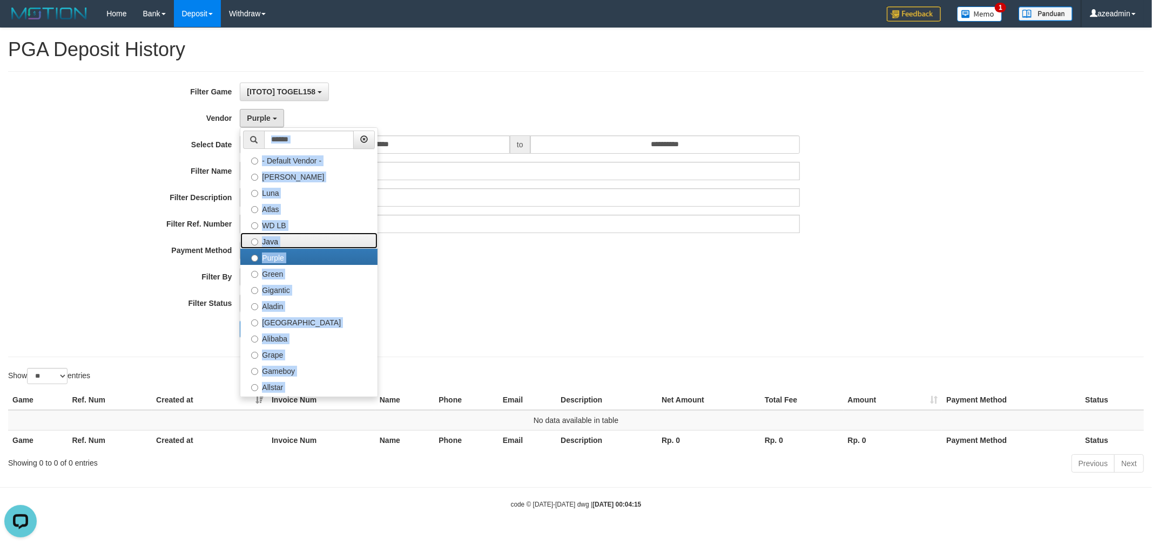
drag, startPoint x: 283, startPoint y: 239, endPoint x: 290, endPoint y: 281, distance: 42.2
click at [283, 240] on label "Java" at bounding box center [308, 241] width 137 height 16
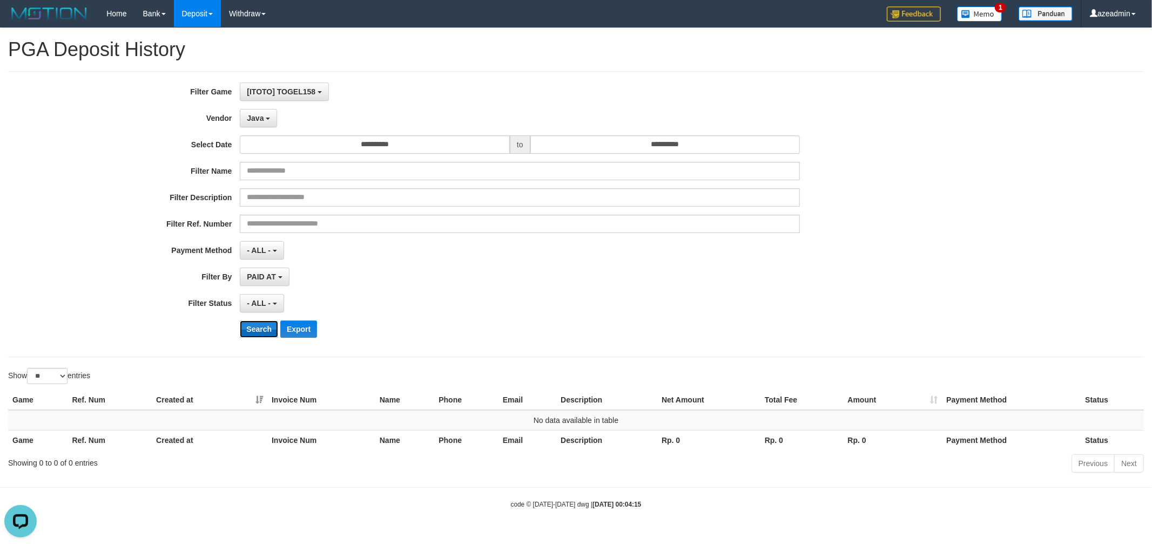
click at [255, 328] on button "Search" at bounding box center [259, 329] width 38 height 17
drag, startPoint x: 262, startPoint y: 121, endPoint x: 263, endPoint y: 130, distance: 9.2
click at [262, 120] on span "Java" at bounding box center [255, 118] width 17 height 9
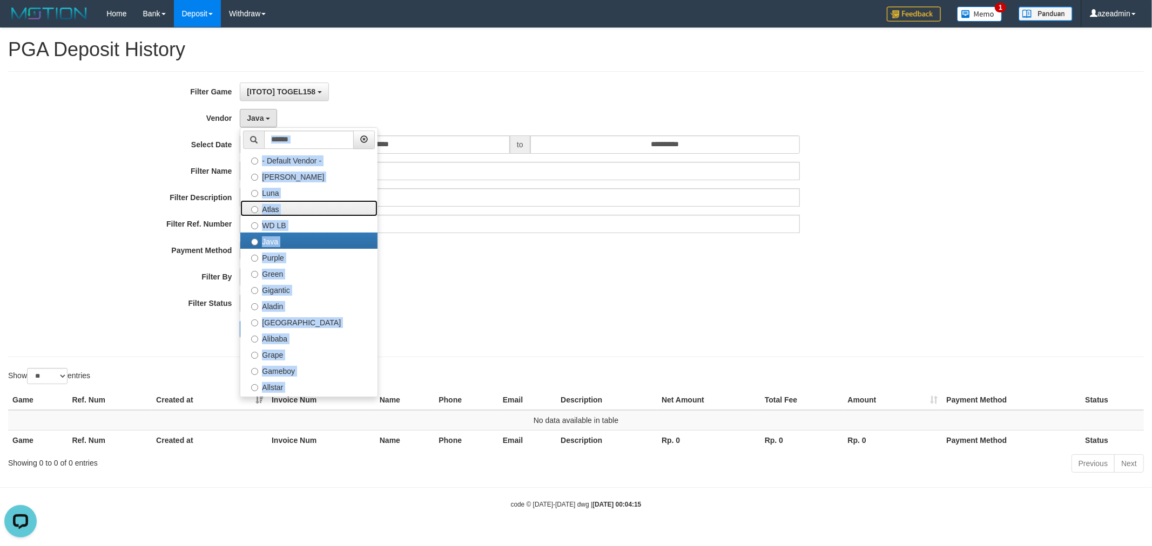
click at [279, 206] on label "Atlas" at bounding box center [308, 208] width 137 height 16
select select "**********"
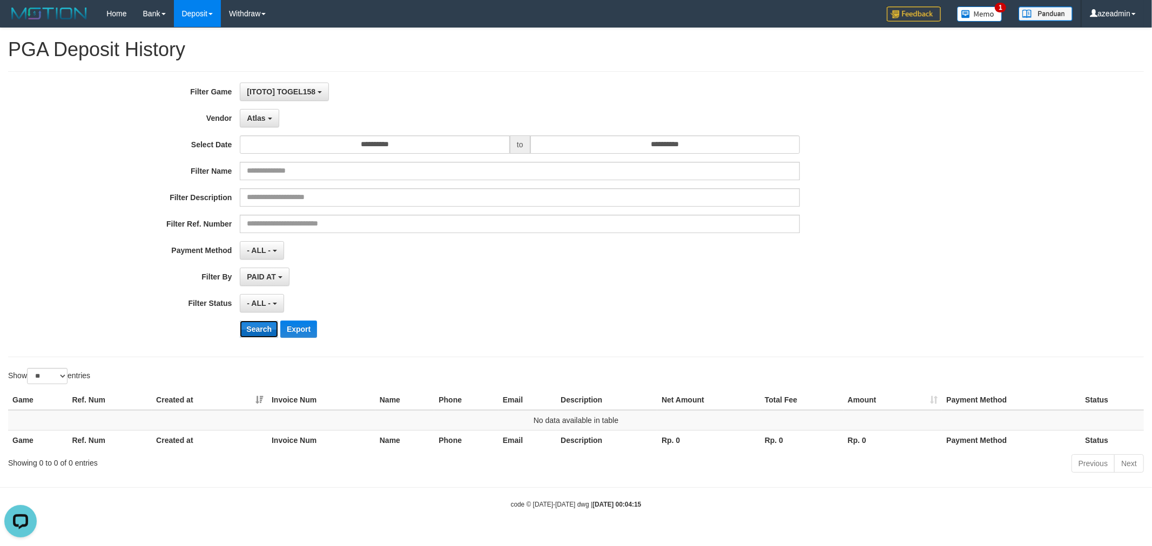
click at [255, 327] on button "Search" at bounding box center [259, 329] width 38 height 17
click at [256, 126] on button "Atlas" at bounding box center [259, 118] width 39 height 18
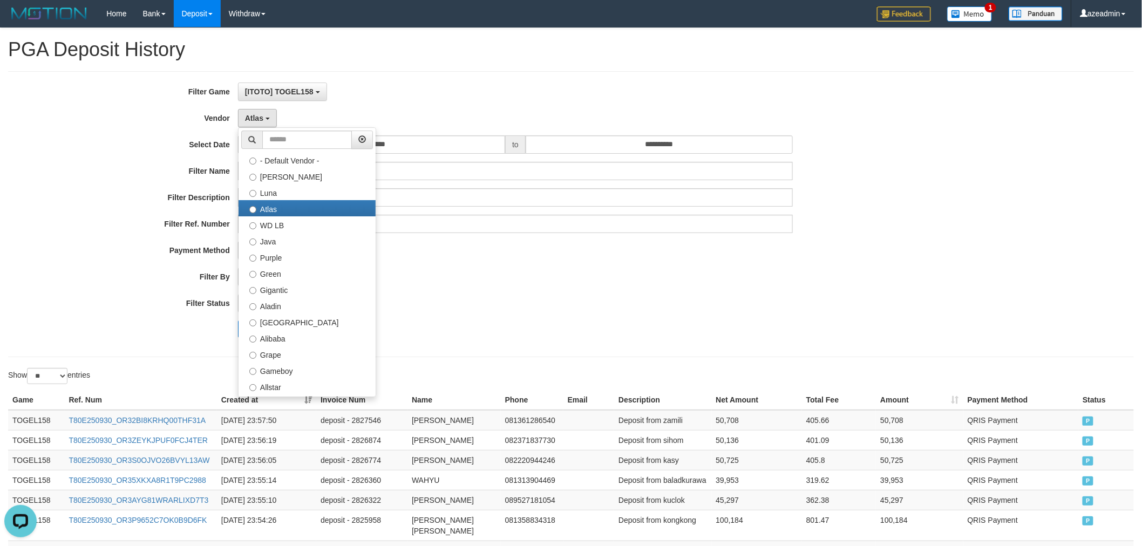
click at [569, 305] on div "- ALL - SELECT ALL - ALL - SELECT STATUS PENDING/UNPAID PAID CANCELED EXPIRED" at bounding box center [516, 303] width 556 height 18
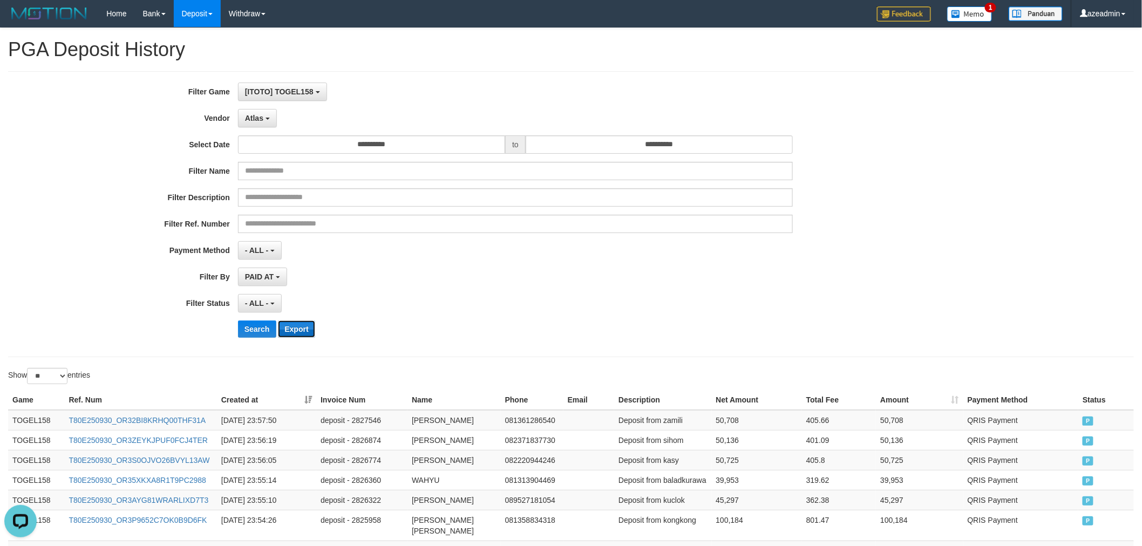
click at [289, 337] on button "Export" at bounding box center [296, 329] width 37 height 17
click at [278, 321] on button "Export" at bounding box center [296, 329] width 37 height 17
click at [267, 121] on button "Atlas" at bounding box center [257, 118] width 39 height 18
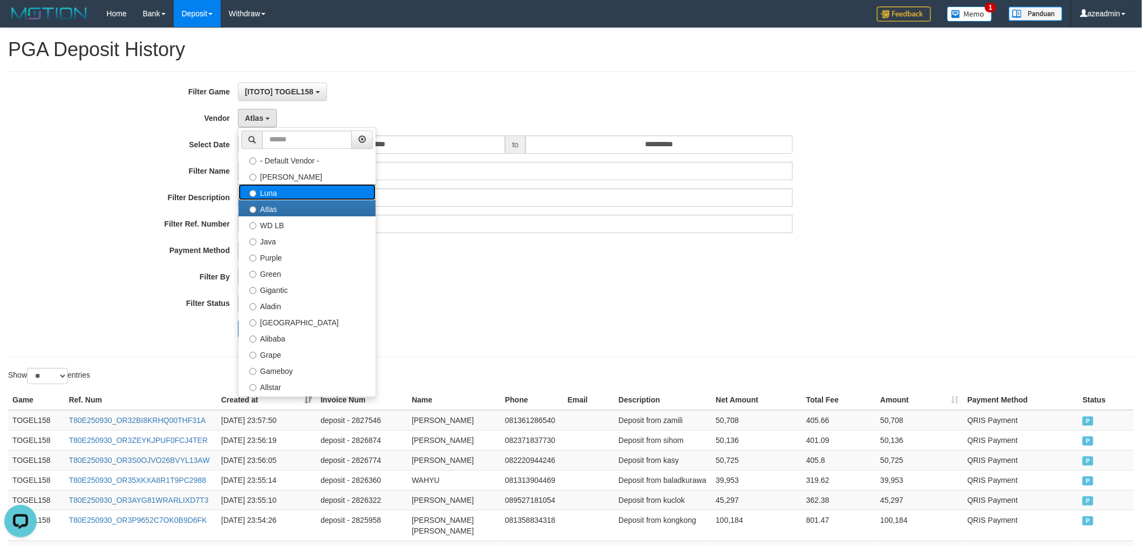
click at [294, 195] on label "Luna" at bounding box center [307, 192] width 137 height 16
select select "**********"
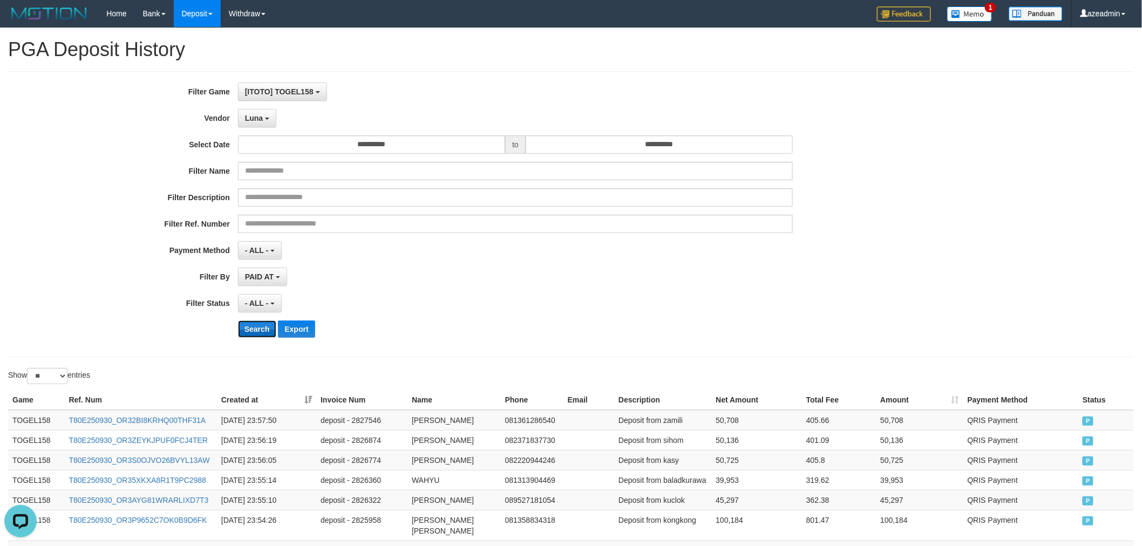
click at [269, 323] on button "Search" at bounding box center [257, 329] width 38 height 17
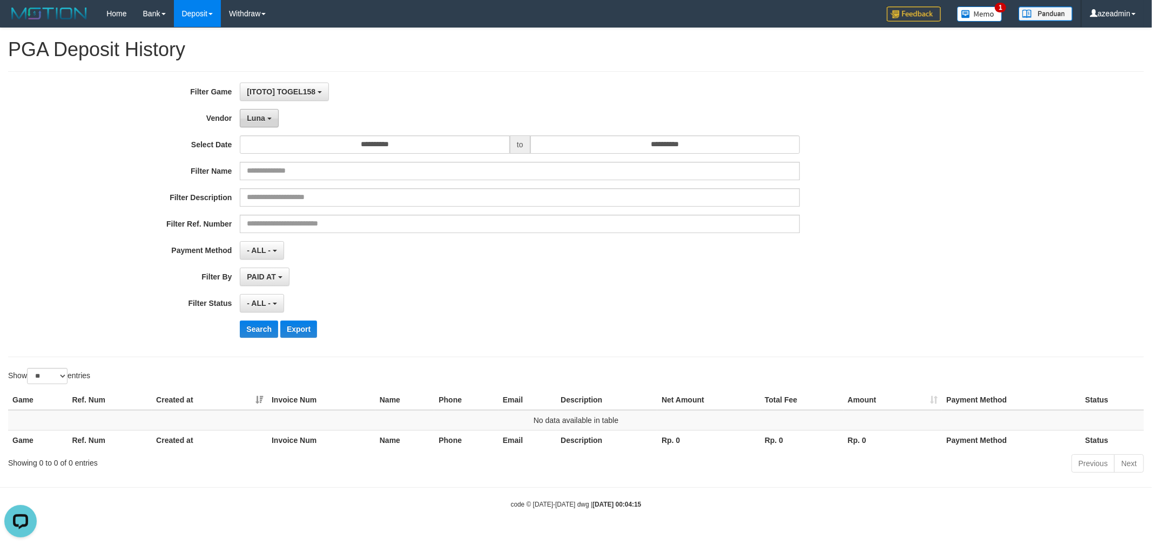
click at [255, 110] on button "Luna" at bounding box center [259, 118] width 38 height 18
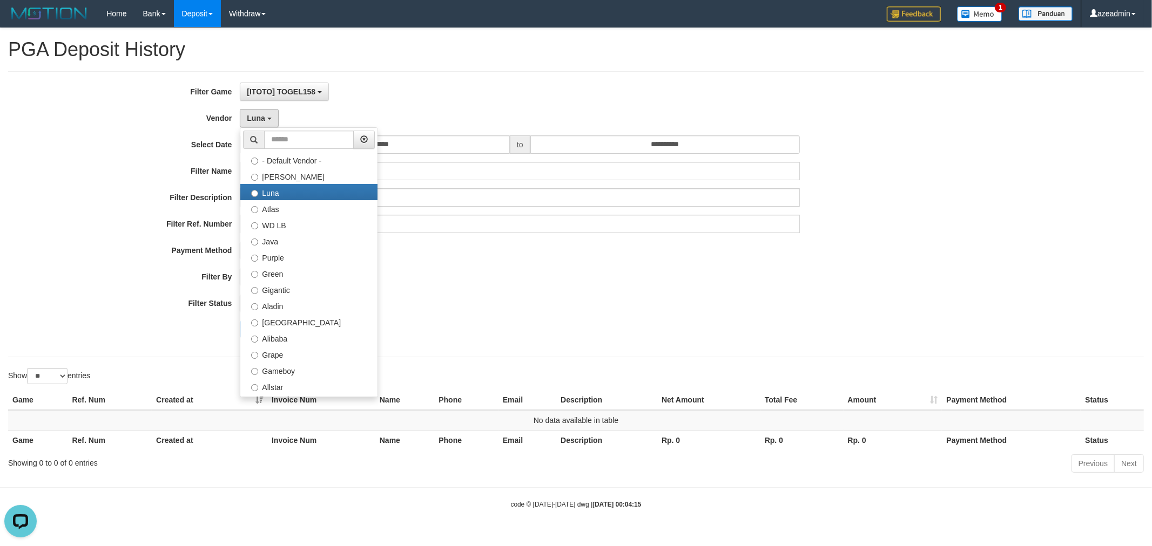
click at [945, 76] on div "**********" at bounding box center [575, 214] width 1135 height 286
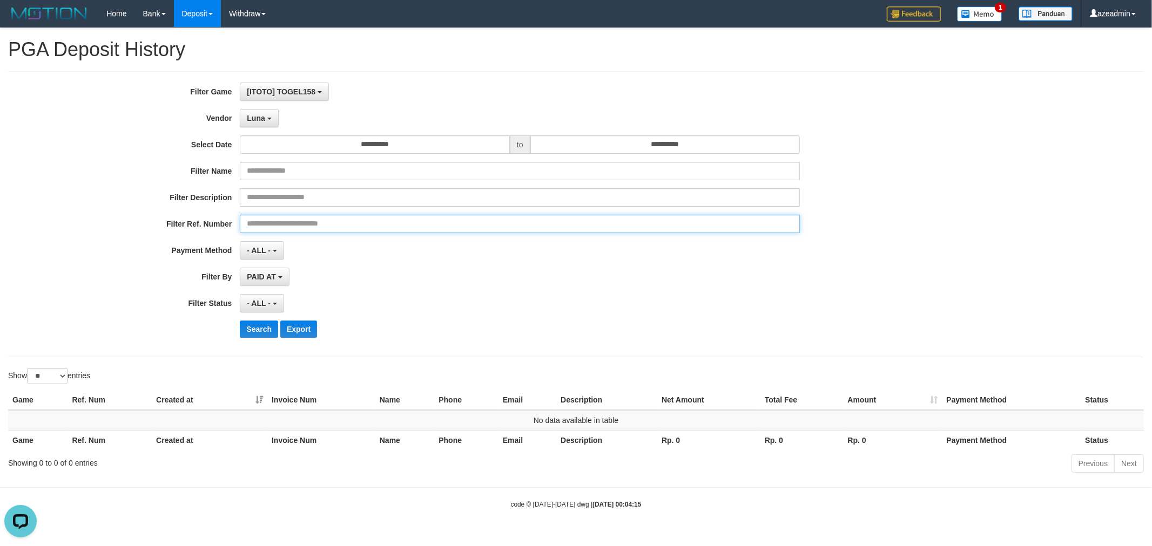
drag, startPoint x: 455, startPoint y: 217, endPoint x: 349, endPoint y: 2, distance: 240.0
click at [440, 186] on div "**********" at bounding box center [480, 214] width 960 height 263
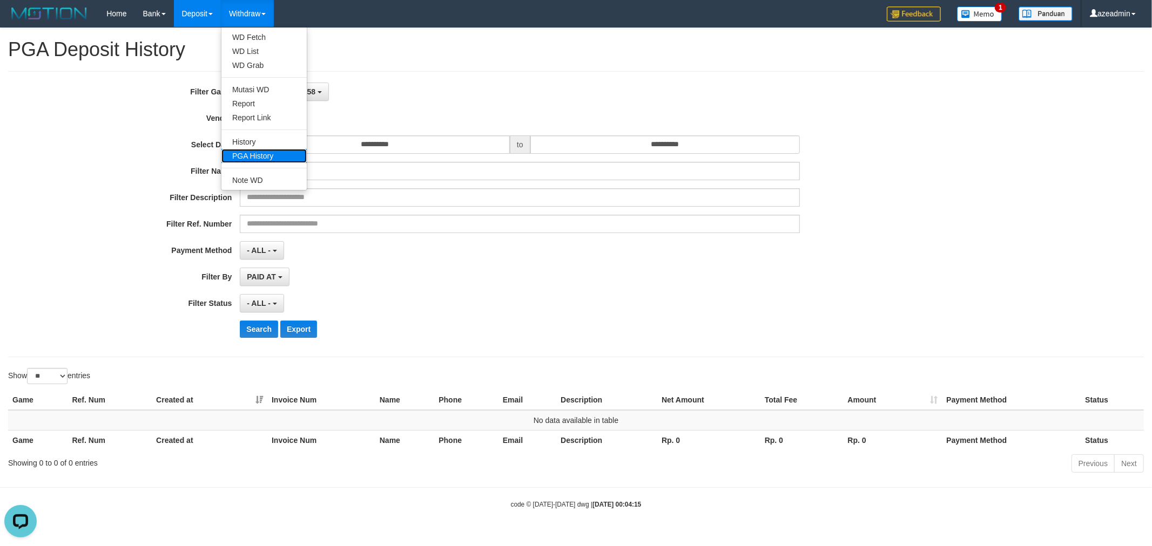
click at [249, 162] on link "PGA History" at bounding box center [263, 156] width 85 height 14
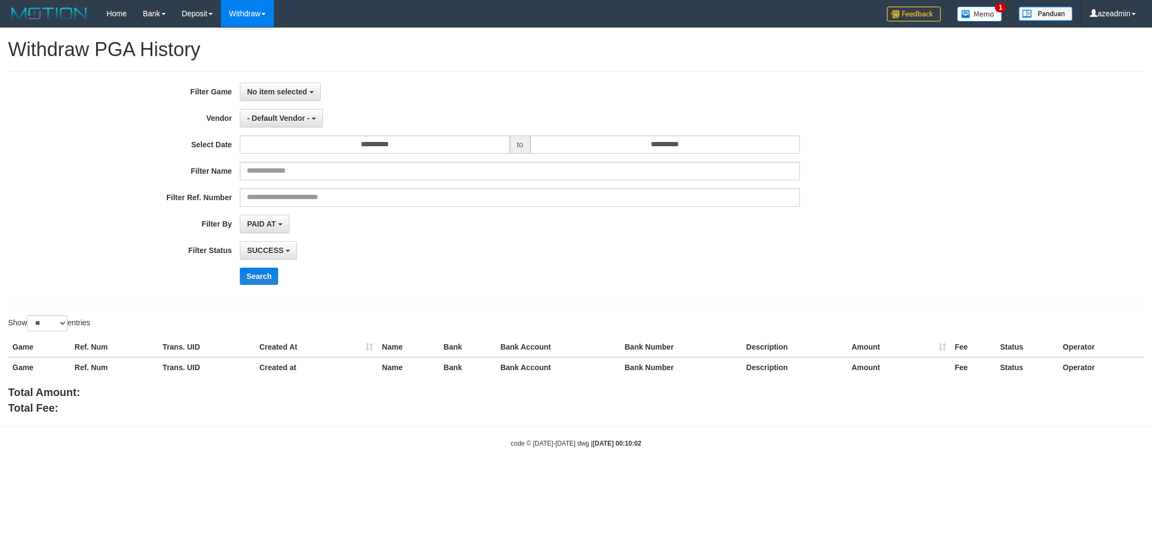
select select
select select "**"
click at [294, 92] on span "No item selected" at bounding box center [277, 91] width 60 height 9
click at [296, 150] on label "[ITOTO] TOGEL158" at bounding box center [308, 147] width 137 height 16
select select "***"
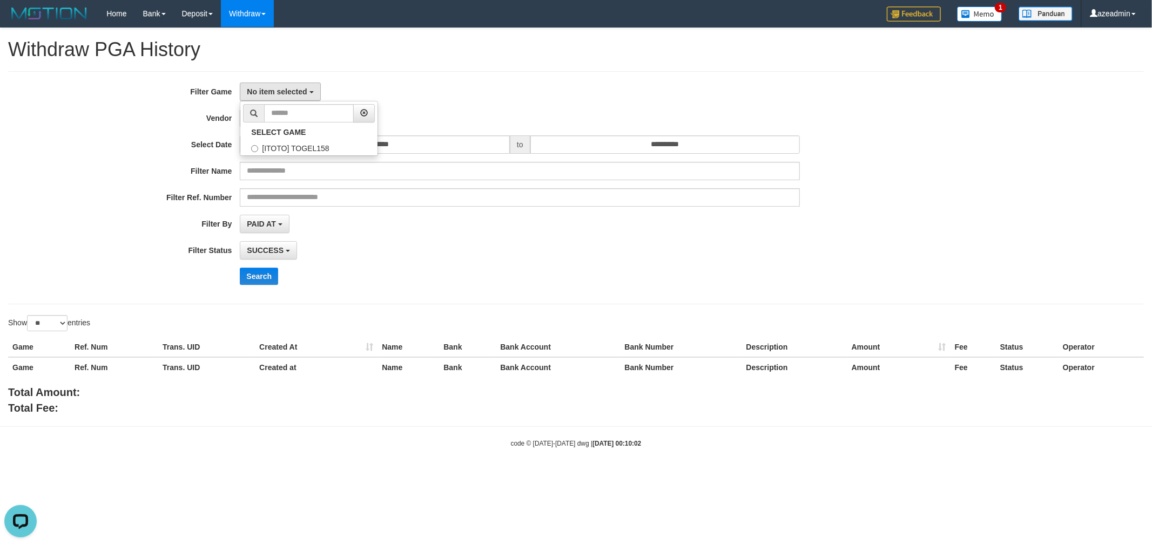
scroll to position [9, 0]
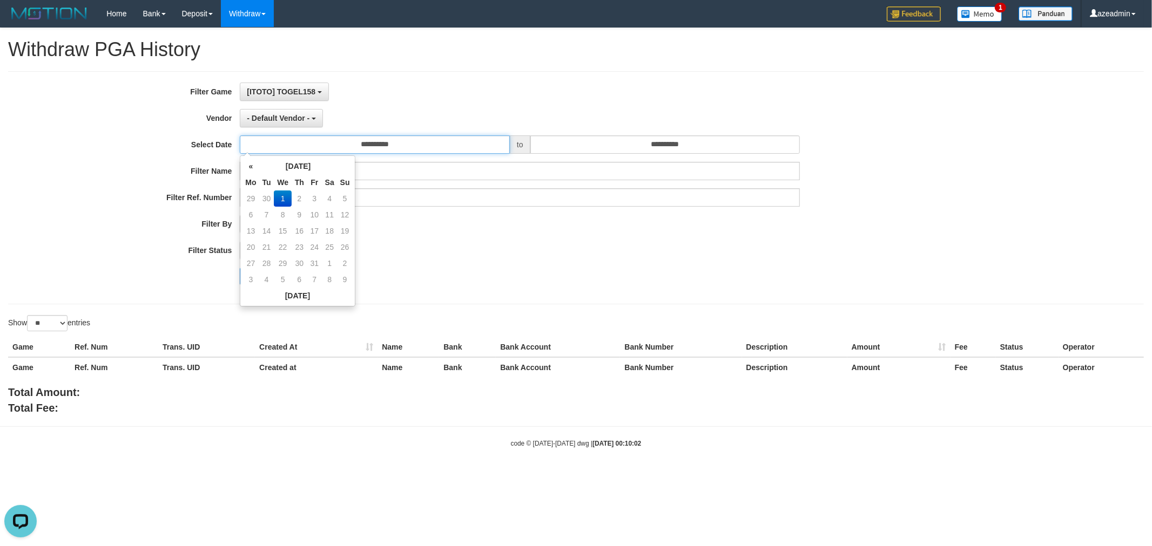
click at [380, 146] on input "**********" at bounding box center [375, 145] width 270 height 18
click at [252, 167] on th "«" at bounding box center [250, 166] width 16 height 16
click at [267, 279] on td "30" at bounding box center [266, 280] width 15 height 16
type input "**********"
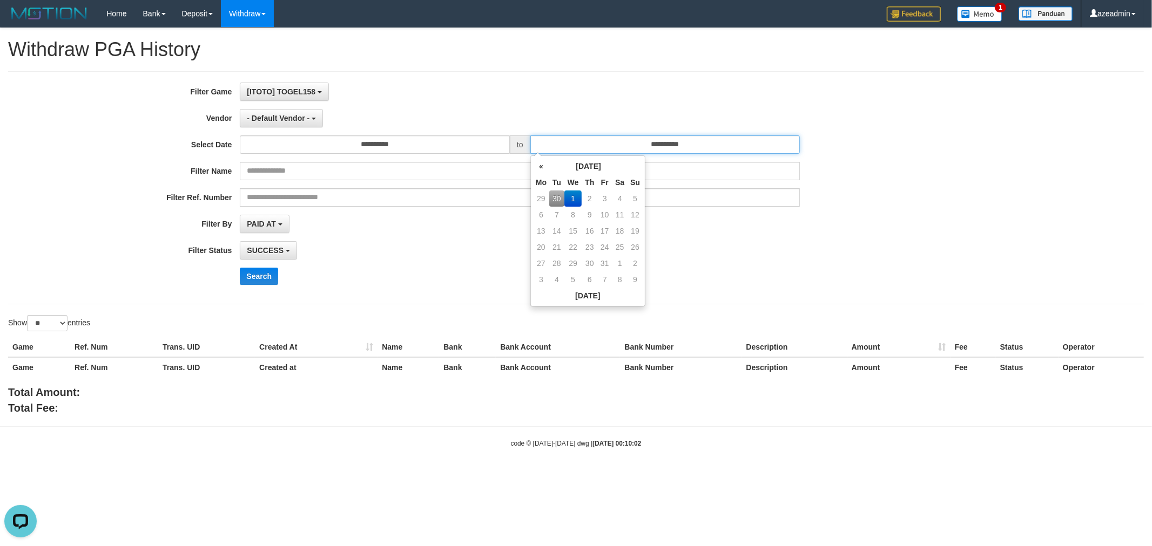
click at [620, 147] on input "**********" at bounding box center [665, 145] width 270 height 18
click at [541, 167] on th "«" at bounding box center [541, 166] width 16 height 16
click at [558, 278] on td "30" at bounding box center [556, 280] width 15 height 16
type input "**********"
click at [405, 109] on div "- Default Vendor - - Default Vendor - Lucy Luna Atlas WD LB Java Purple Green G…" at bounding box center [520, 118] width 560 height 18
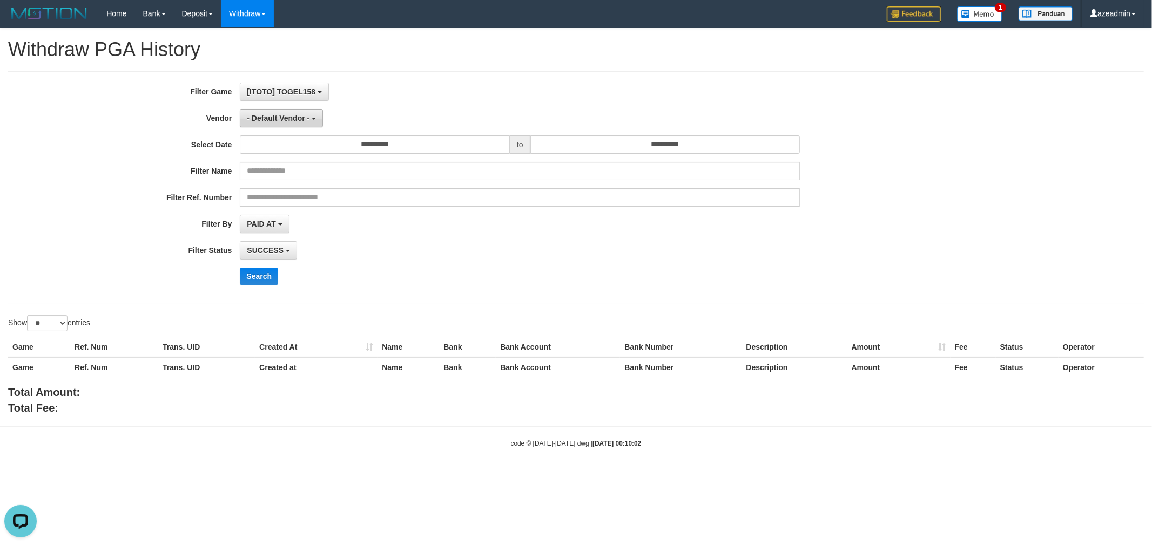
click at [292, 117] on span "- Default Vendor -" at bounding box center [278, 118] width 63 height 9
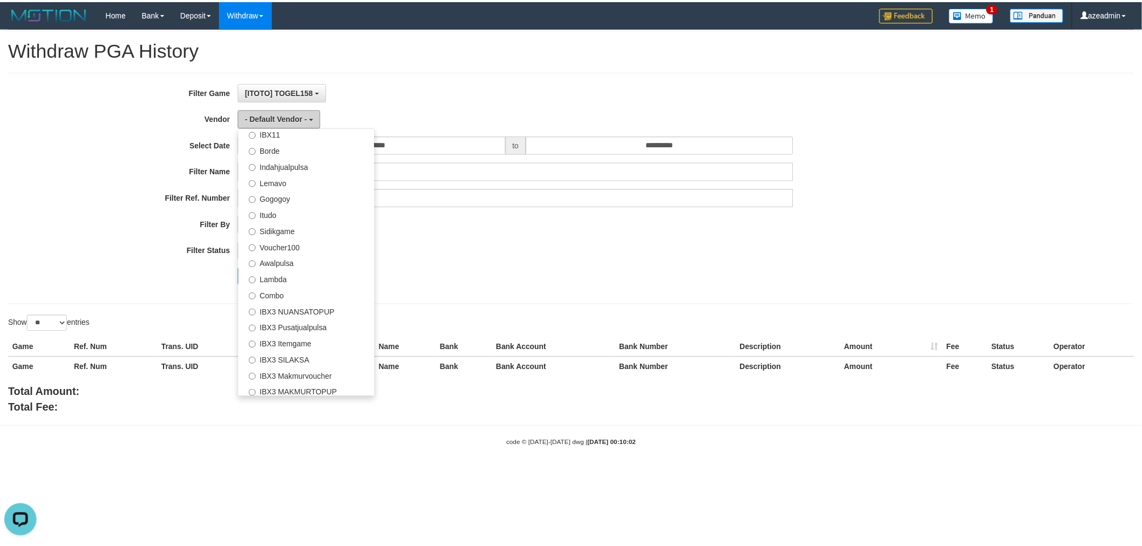
scroll to position [402, 0]
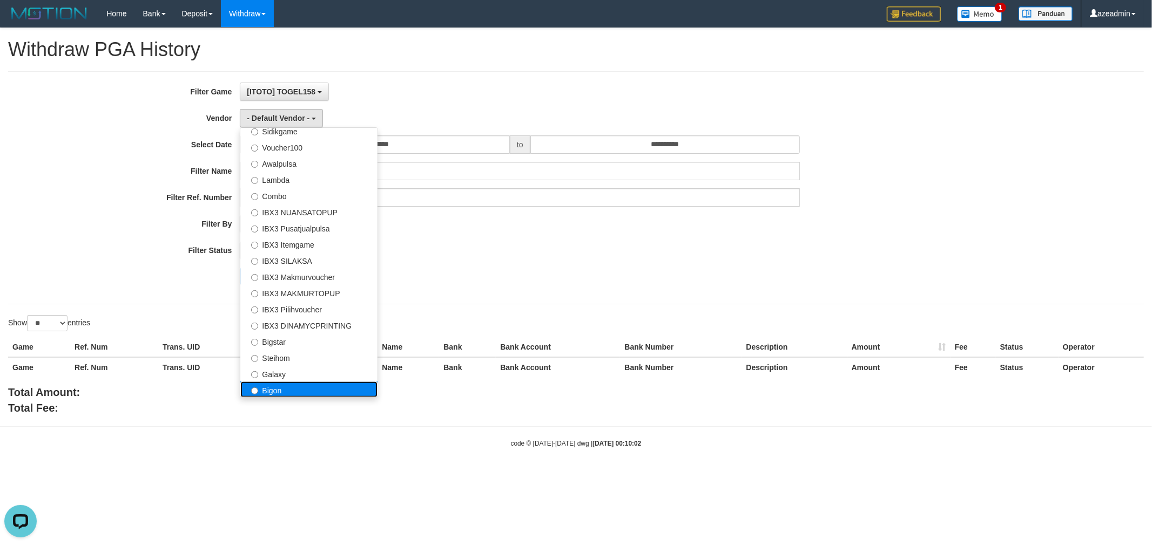
click at [290, 391] on label "Bigon" at bounding box center [308, 390] width 137 height 16
select select "**********"
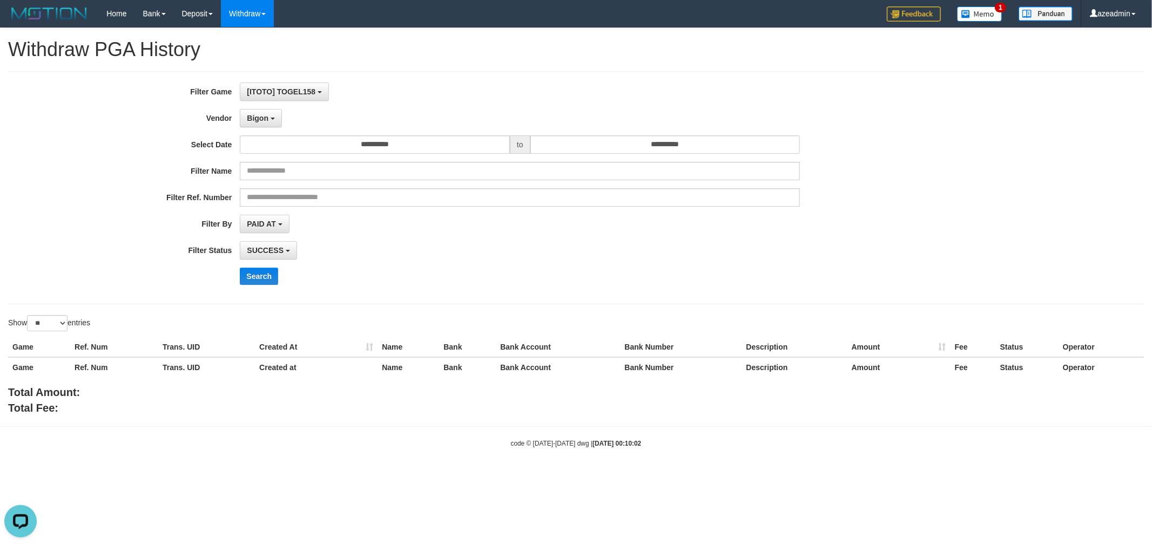
click at [429, 131] on div "**********" at bounding box center [480, 188] width 960 height 211
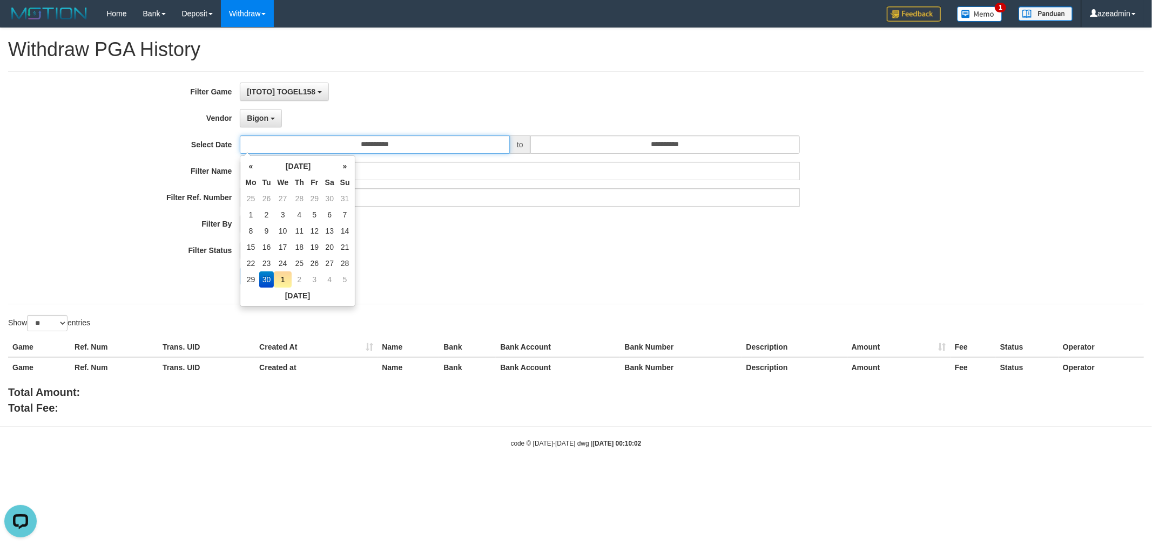
click at [428, 138] on input "**********" at bounding box center [375, 145] width 270 height 18
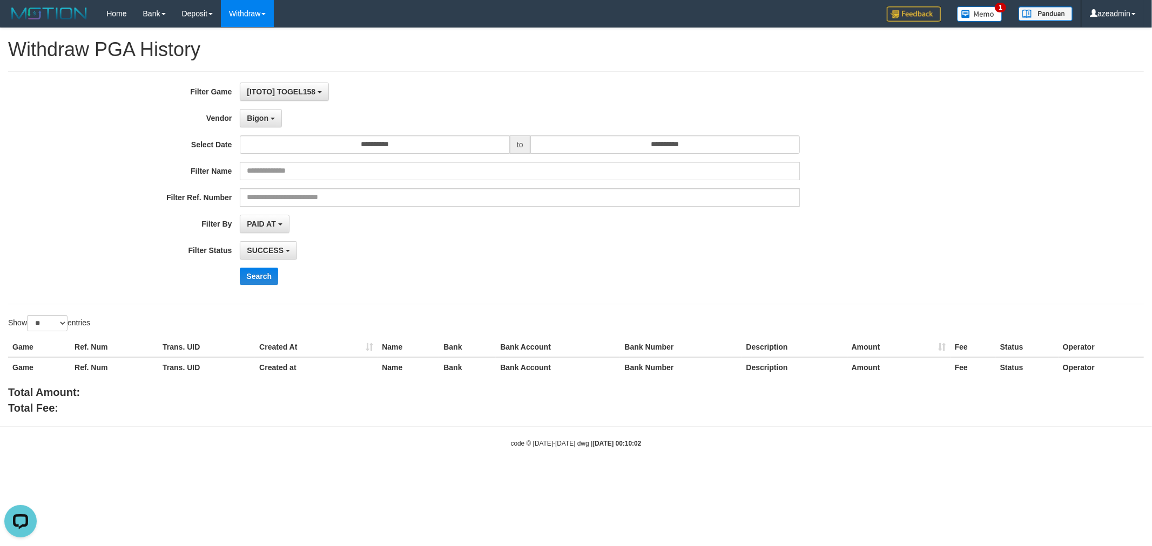
click at [466, 290] on div "**********" at bounding box center [480, 188] width 960 height 211
click at [55, 317] on select "** ** ** ***" at bounding box center [47, 323] width 40 height 16
select select "***"
click at [29, 315] on select "** ** ** ***" at bounding box center [47, 323] width 40 height 16
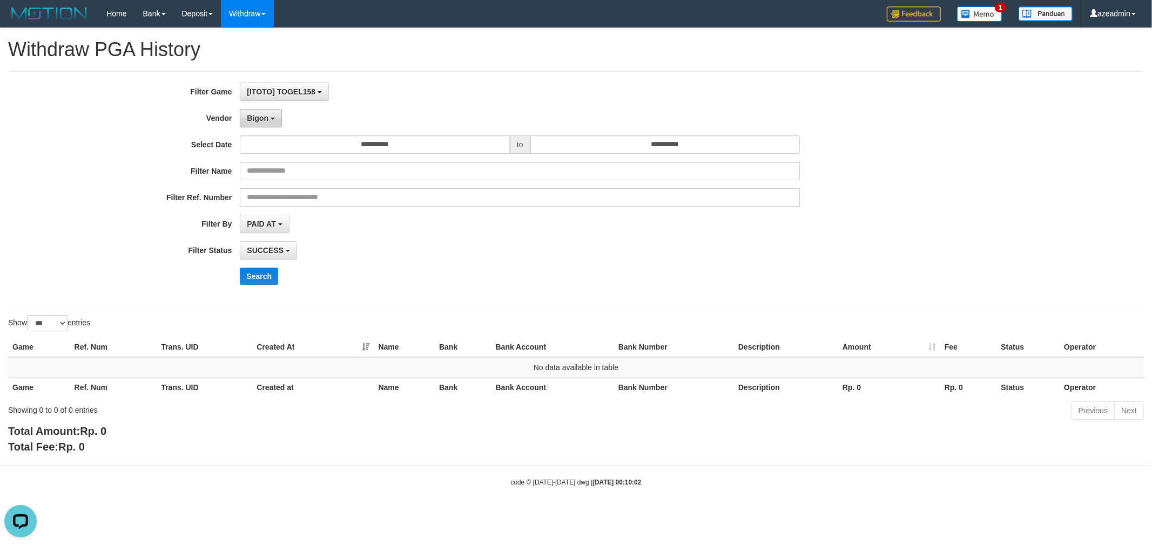
click at [252, 117] on span "Bigon" at bounding box center [258, 118] width 22 height 9
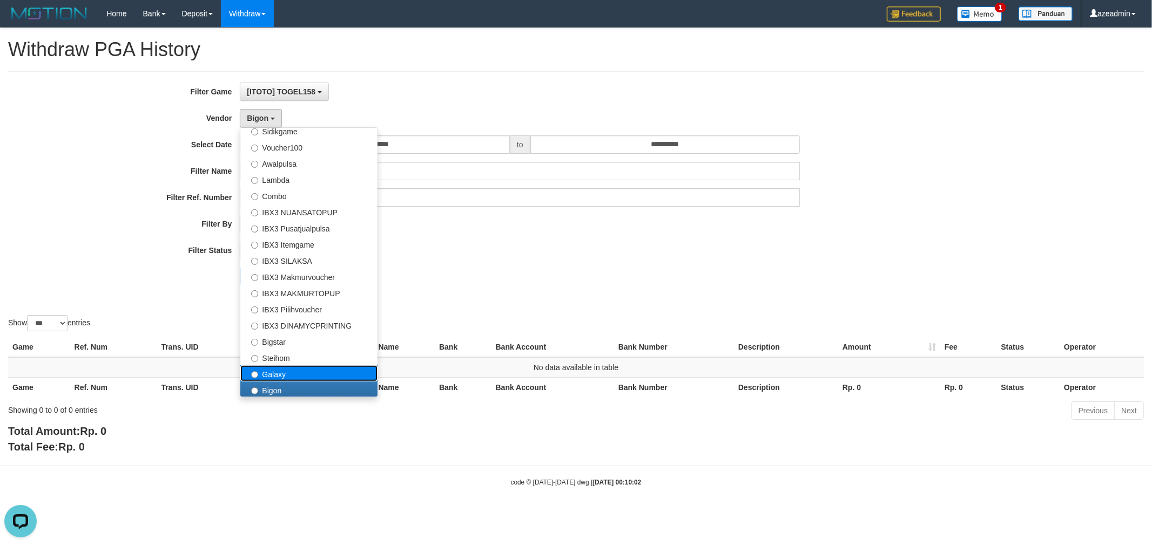
click at [282, 370] on label "Galaxy" at bounding box center [308, 374] width 137 height 16
select select "**********"
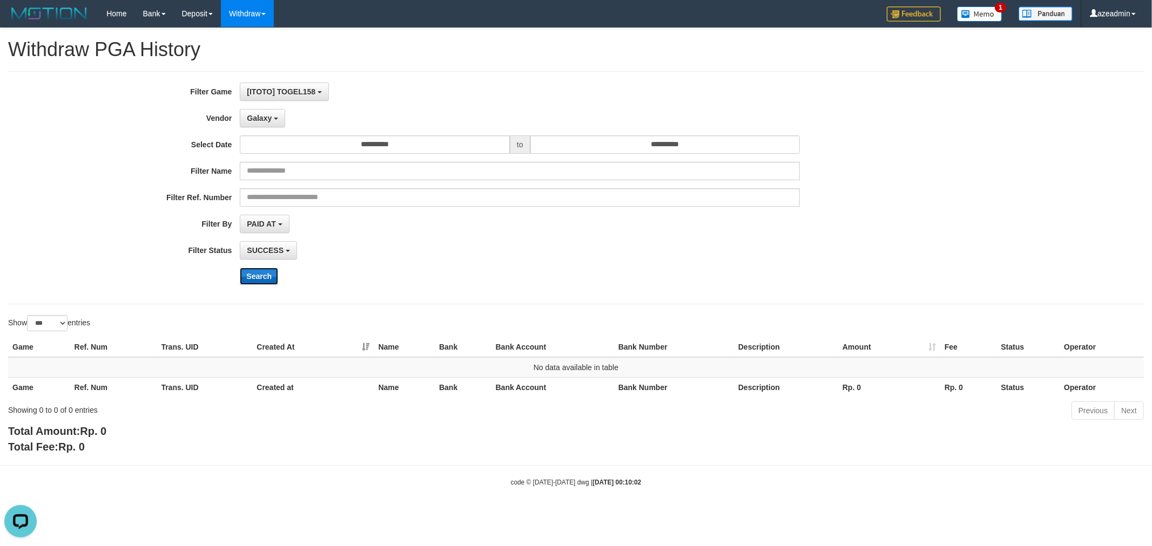
click at [261, 280] on button "Search" at bounding box center [259, 276] width 38 height 17
click at [257, 114] on span "Galaxy" at bounding box center [259, 118] width 25 height 9
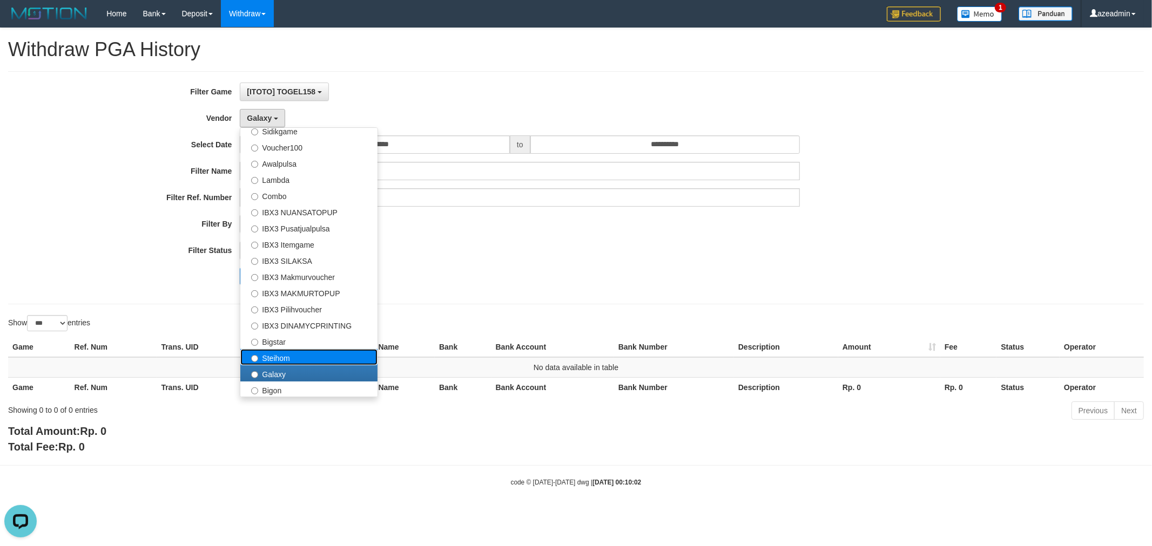
click at [279, 357] on label "Steihom" at bounding box center [308, 357] width 137 height 16
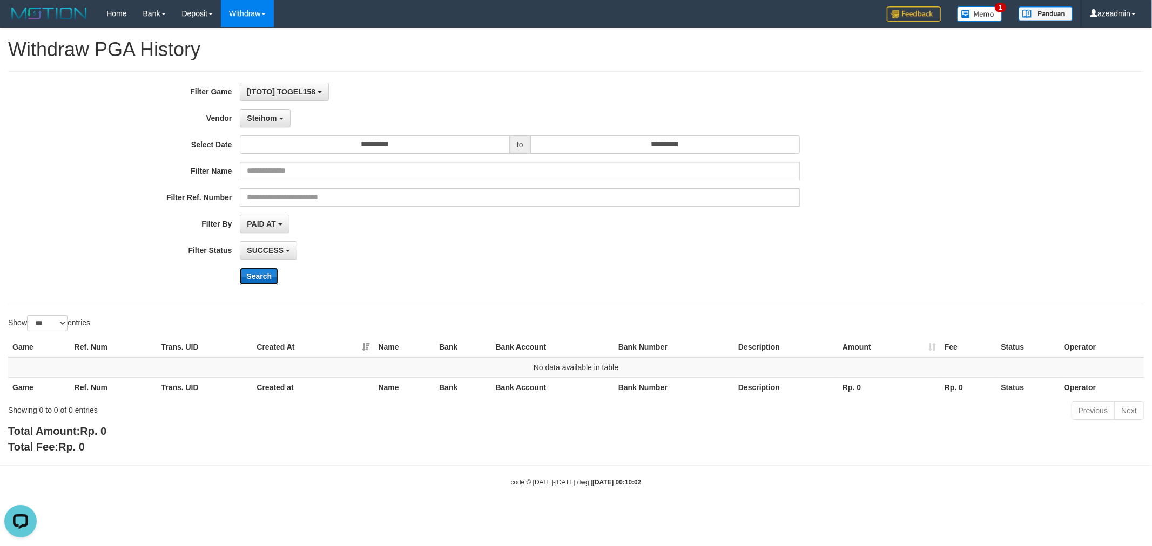
click at [257, 281] on button "Search" at bounding box center [259, 276] width 38 height 17
click at [261, 124] on button "Steihom" at bounding box center [265, 118] width 50 height 18
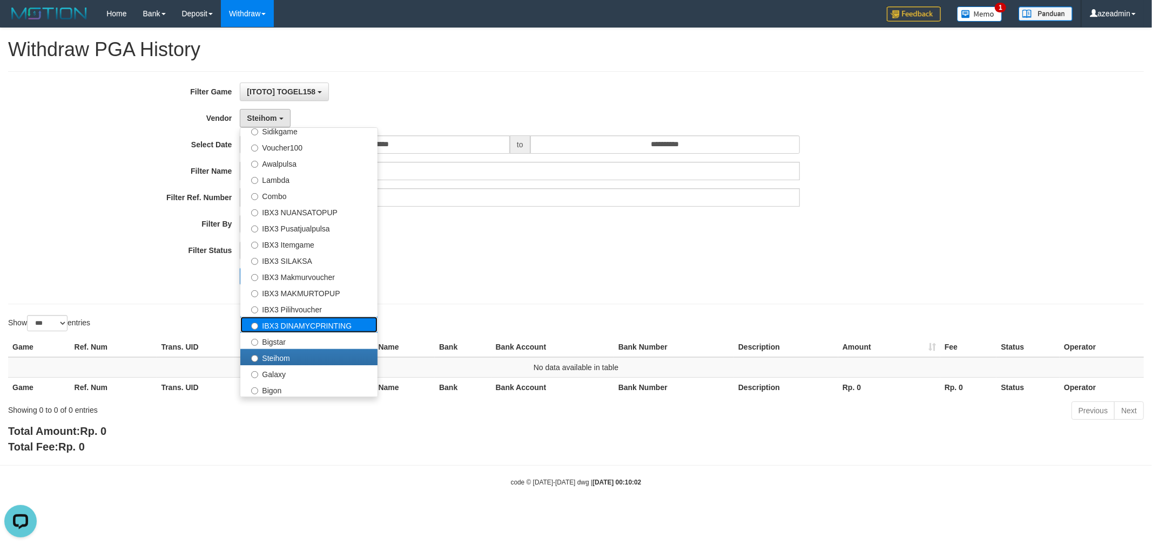
click at [260, 326] on label "IBX3 DINAMYCPRINTING" at bounding box center [308, 325] width 137 height 16
click at [260, 326] on div "Show ** ** ** *** entries" at bounding box center [288, 324] width 560 height 19
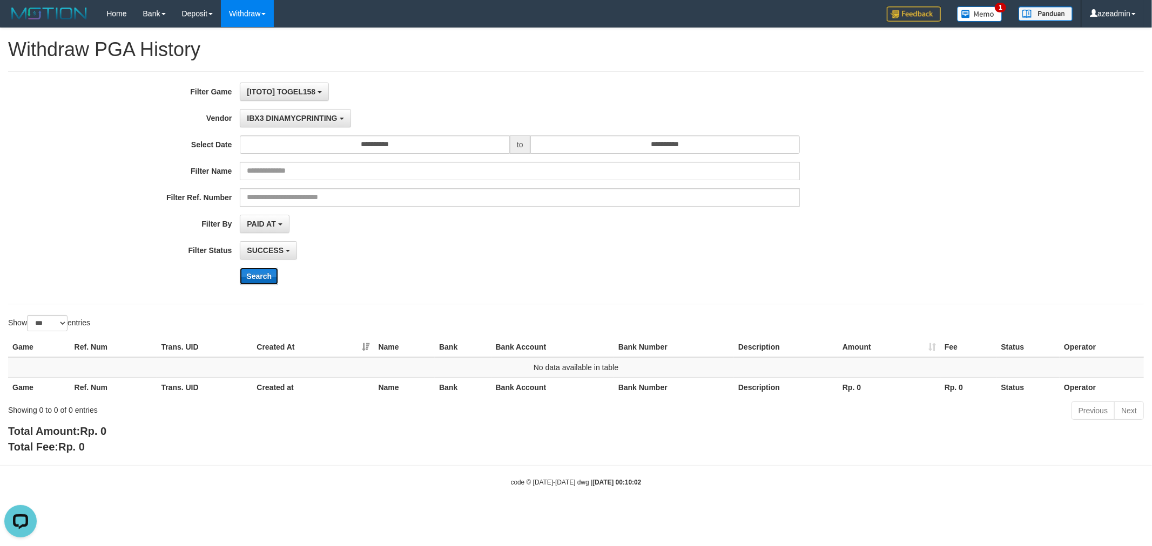
click at [265, 282] on button "Search" at bounding box center [259, 276] width 38 height 17
click at [283, 122] on button "IBX3 DINAMYCPRINTING" at bounding box center [295, 118] width 111 height 18
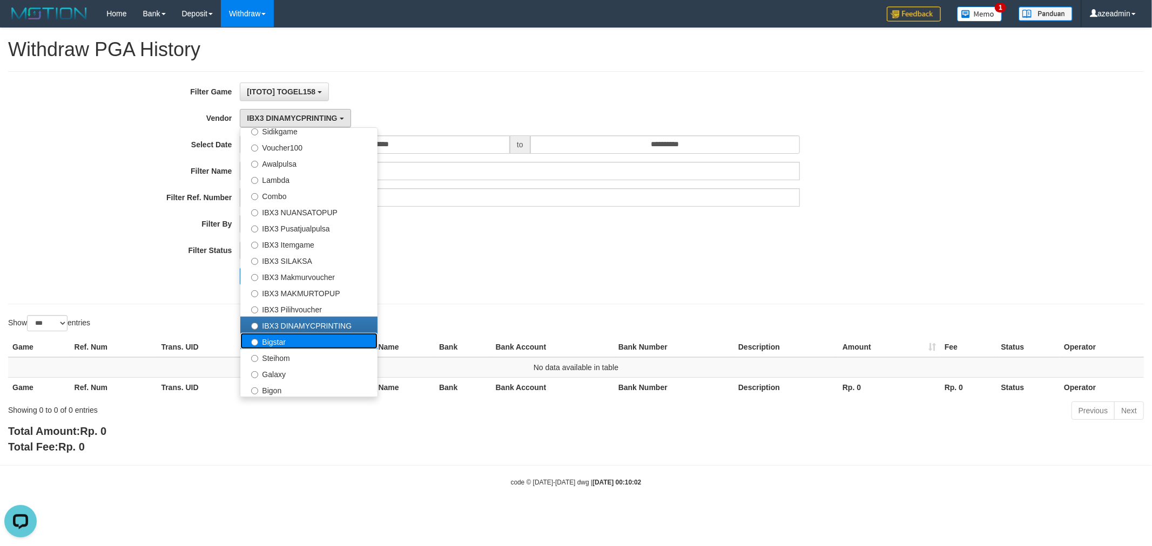
click at [304, 342] on label "Bigstar" at bounding box center [308, 341] width 137 height 16
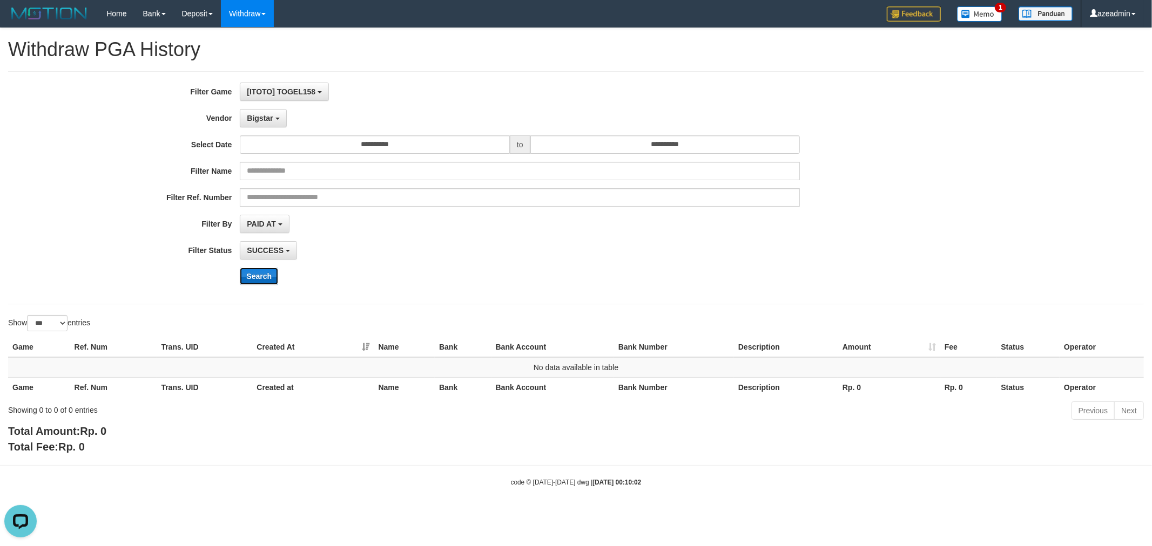
click at [252, 276] on button "Search" at bounding box center [259, 276] width 38 height 17
click at [263, 120] on span "Bigstar" at bounding box center [260, 118] width 26 height 9
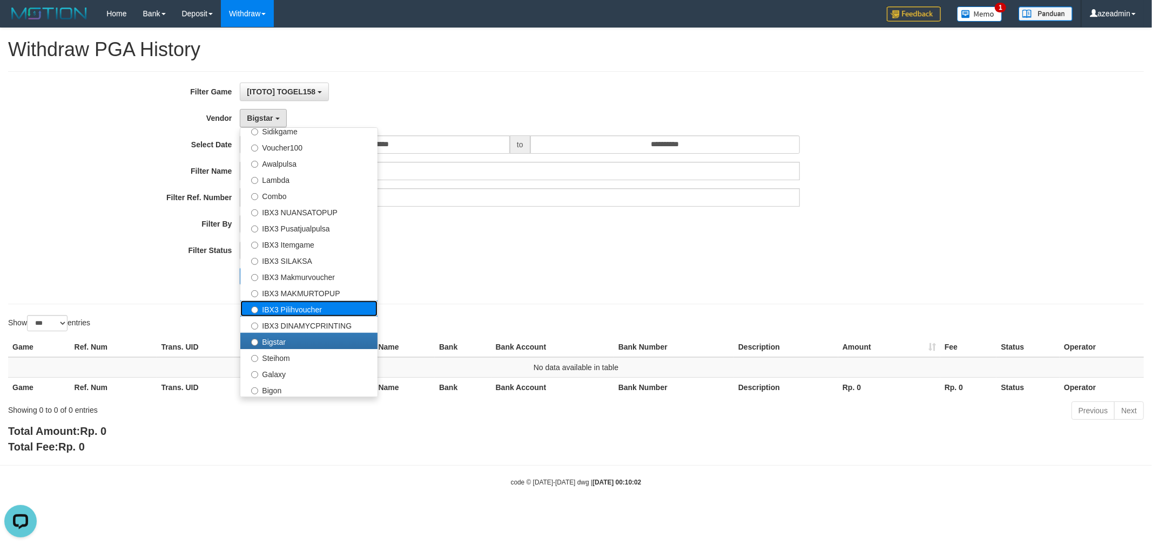
click at [307, 305] on label "IBX3 Pilihvoucher" at bounding box center [308, 309] width 137 height 16
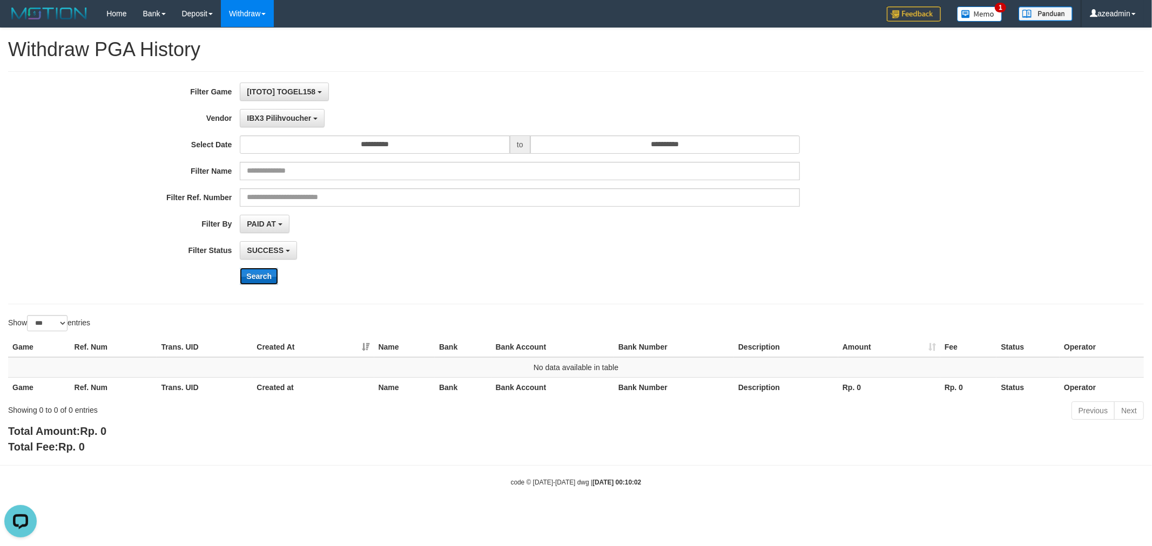
click at [255, 282] on button "Search" at bounding box center [259, 276] width 38 height 17
click at [268, 119] on span "IBX3 Pilihvoucher" at bounding box center [279, 118] width 64 height 9
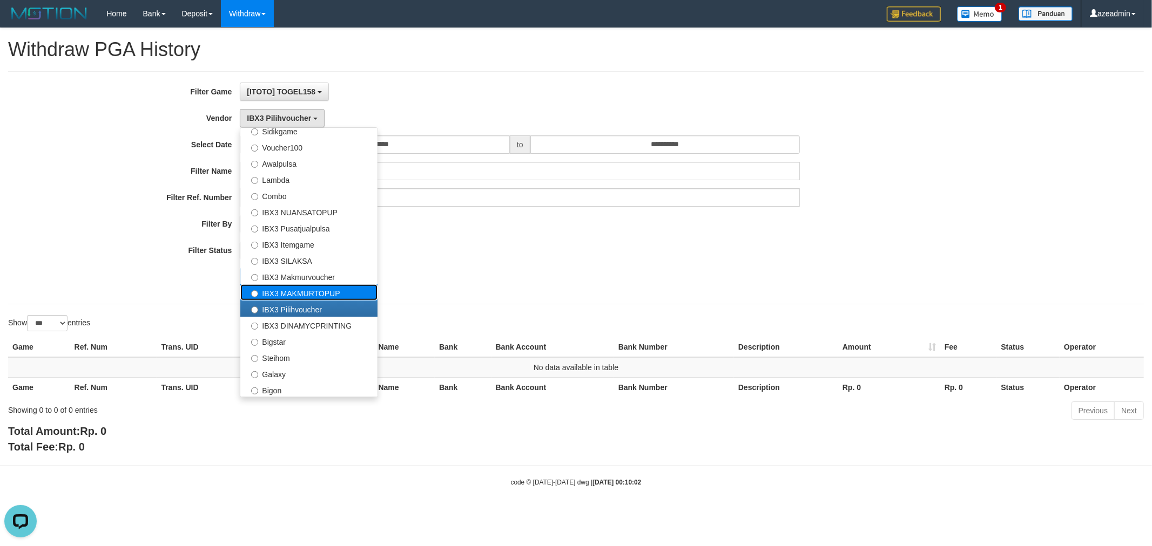
click at [310, 288] on label "IBX3 MAKMURTOPUP" at bounding box center [308, 293] width 137 height 16
select select "**********"
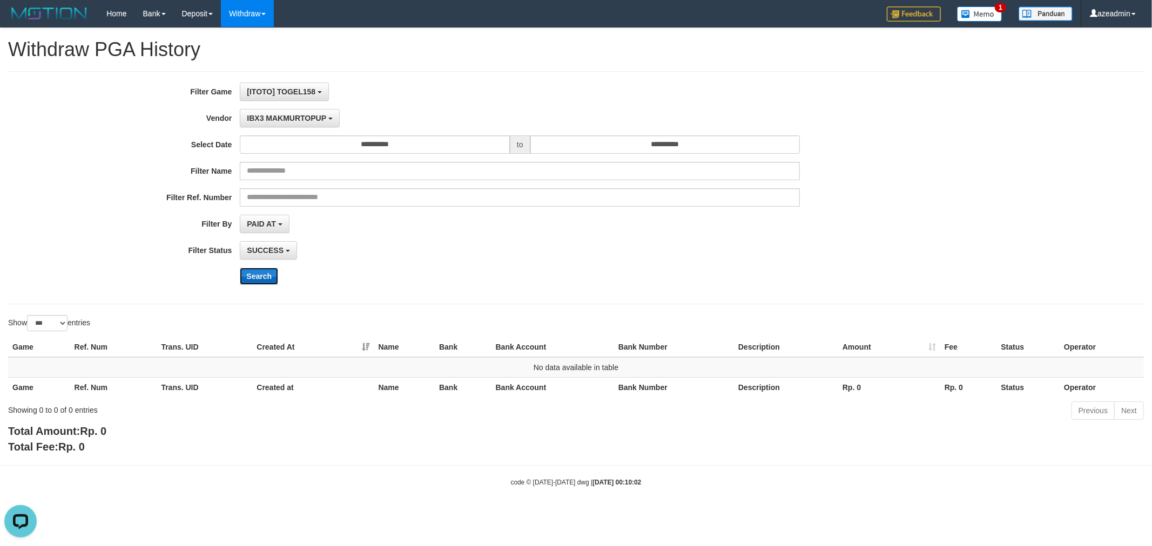
click at [262, 278] on button "Search" at bounding box center [259, 276] width 38 height 17
click at [273, 119] on span "IBX3 MAKMURTOPUP" at bounding box center [286, 118] width 79 height 9
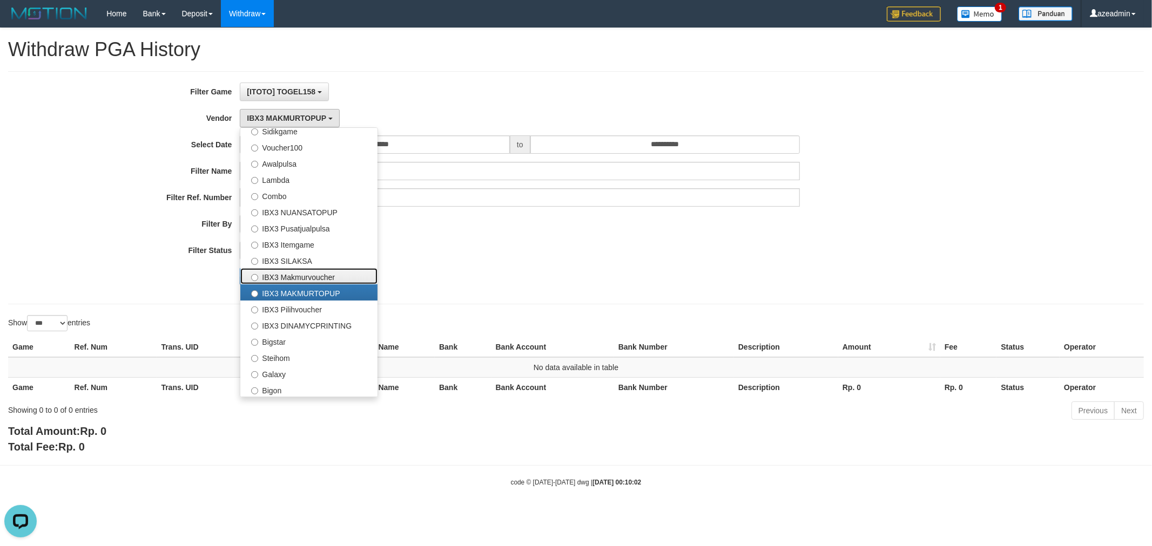
drag, startPoint x: 287, startPoint y: 276, endPoint x: 278, endPoint y: 274, distance: 9.9
click at [288, 276] on label "IBX3 Makmurvoucher" at bounding box center [308, 276] width 137 height 16
select select "**********"
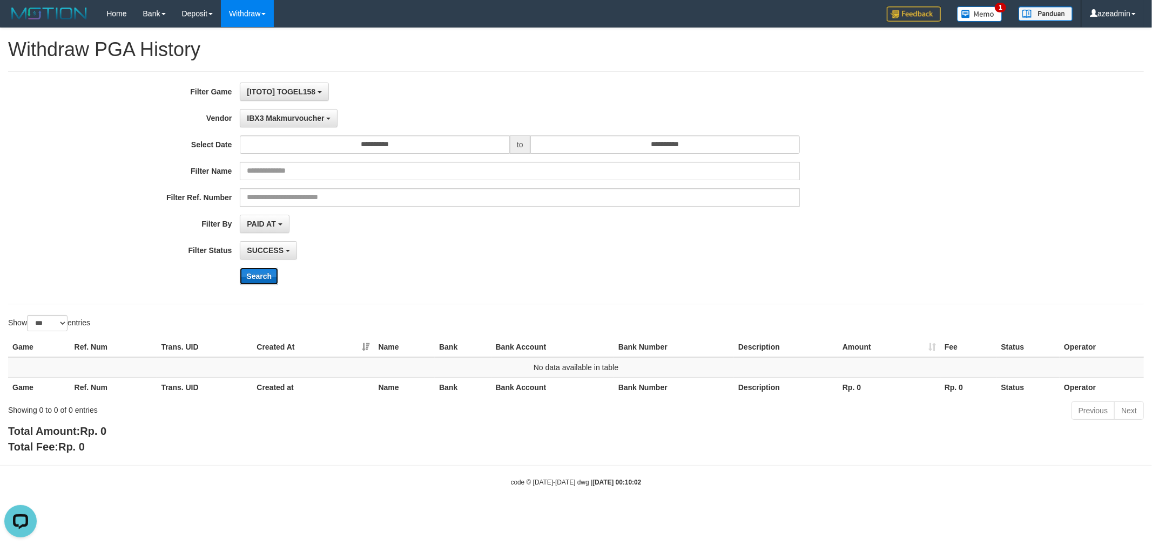
click at [251, 273] on button "Search" at bounding box center [259, 276] width 38 height 17
click at [272, 123] on button "IBX3 Makmurvoucher" at bounding box center [289, 118] width 98 height 18
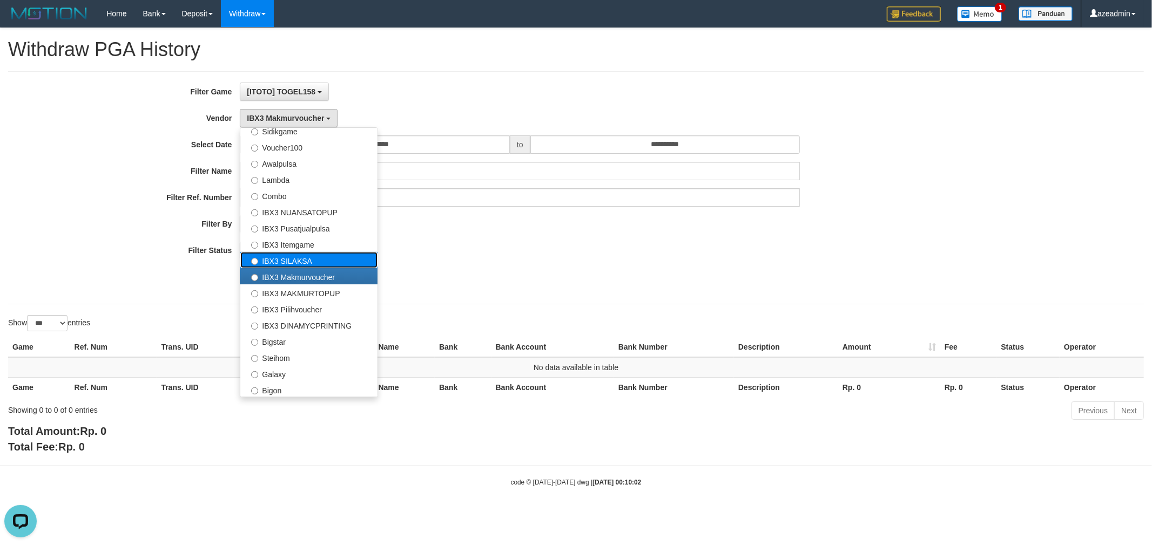
click at [281, 253] on label "IBX3 SILAKSA" at bounding box center [308, 260] width 137 height 16
select select "**********"
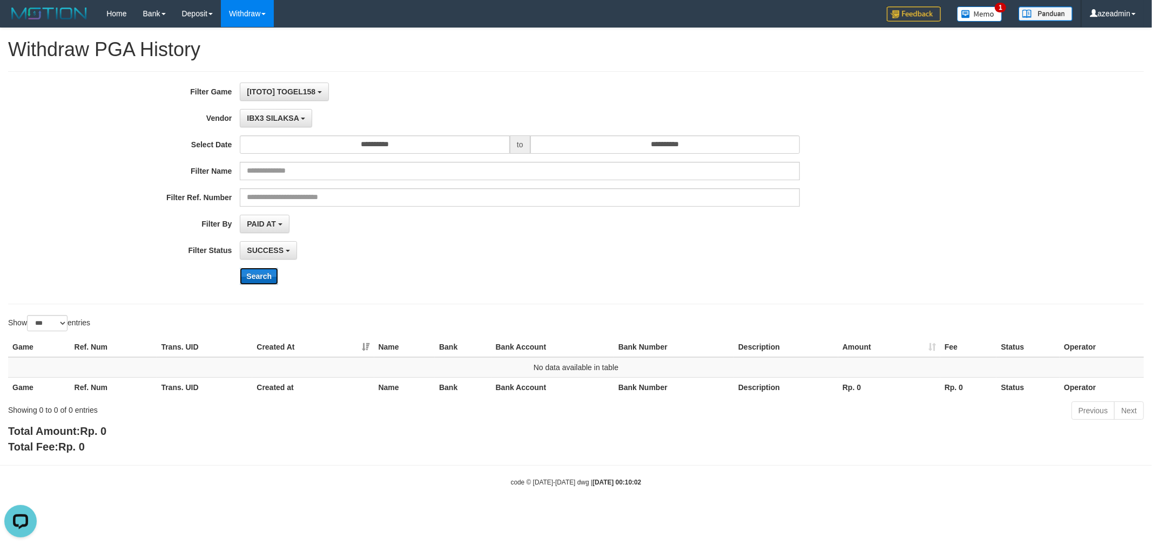
click at [251, 282] on button "Search" at bounding box center [259, 276] width 38 height 17
click at [283, 126] on button "IBX3 SILAKSA" at bounding box center [276, 118] width 72 height 18
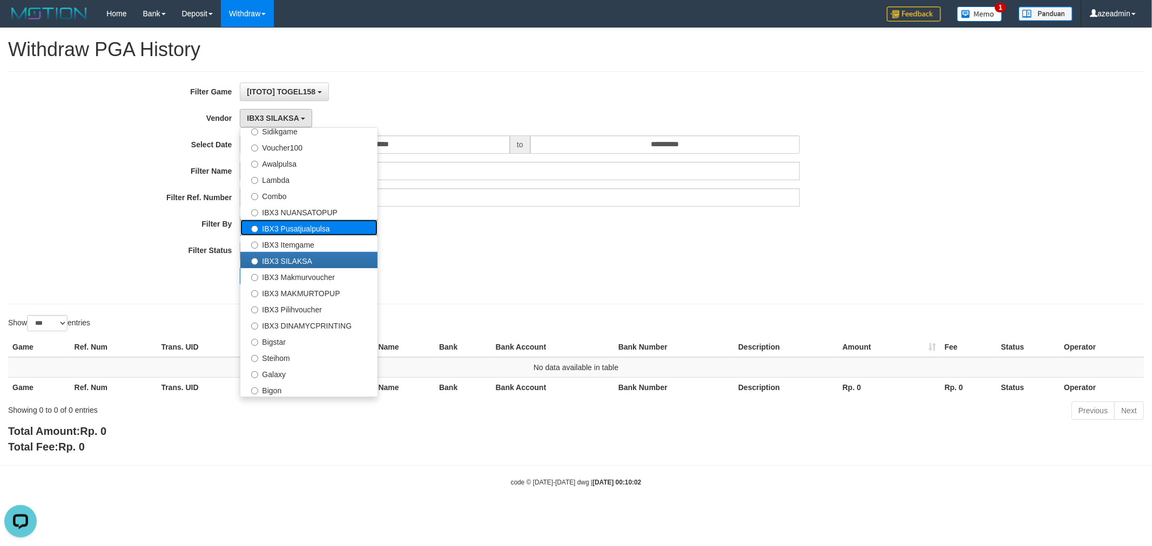
click at [301, 234] on label "IBX3 Pusatjualpulsa" at bounding box center [308, 228] width 137 height 16
select select "**********"
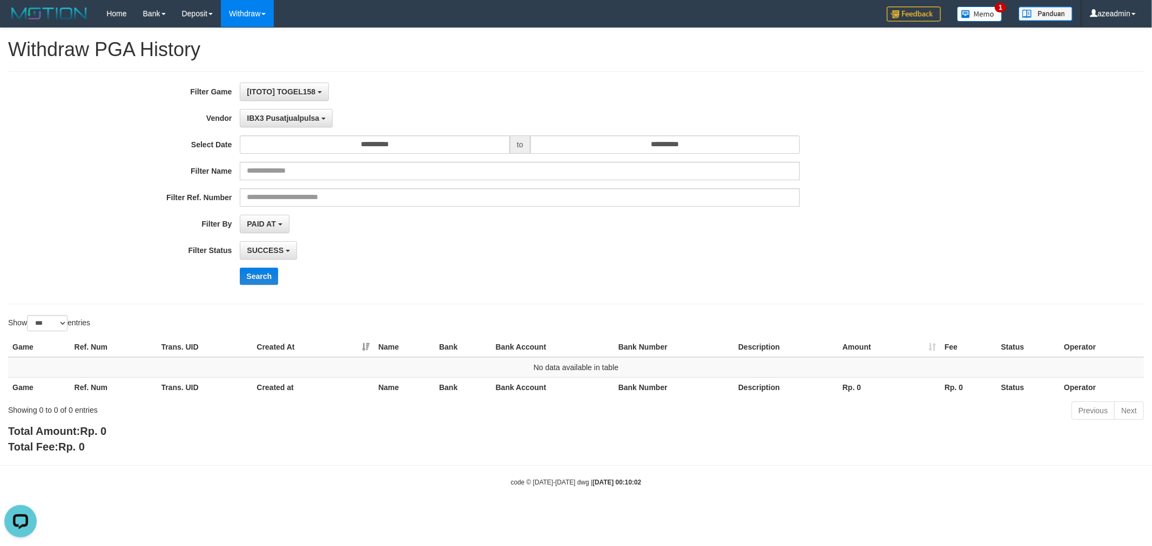
click at [282, 130] on div "**********" at bounding box center [480, 188] width 960 height 211
click at [286, 124] on button "IBX3 Pusatjualpulsa" at bounding box center [286, 118] width 93 height 18
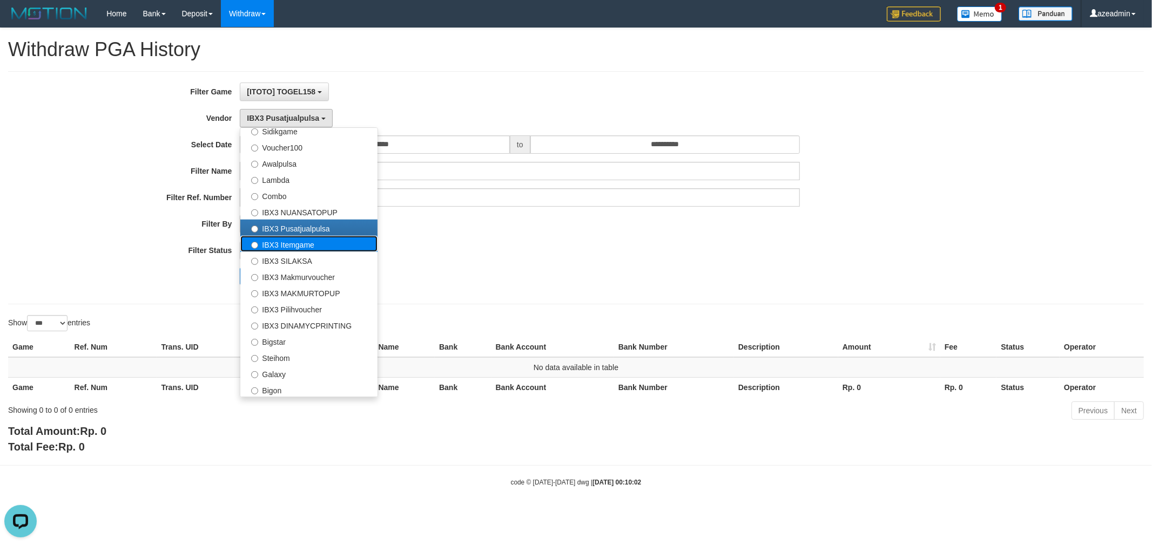
click at [283, 239] on label "IBX3 Itemgame" at bounding box center [308, 244] width 137 height 16
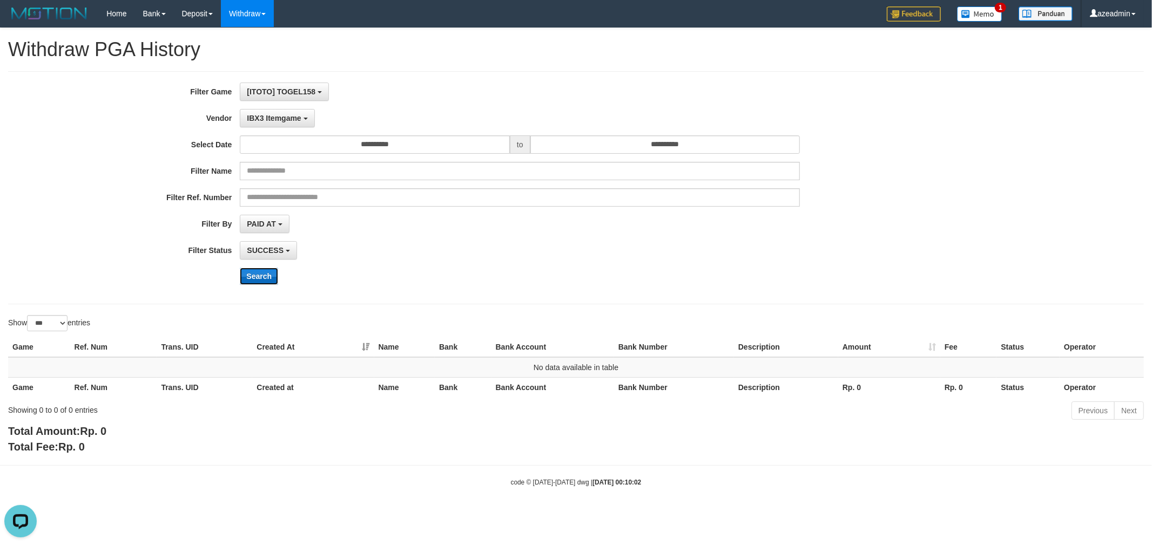
click at [267, 268] on button "Search" at bounding box center [259, 276] width 38 height 17
click at [262, 122] on button "IBX3 Itemgame" at bounding box center [277, 118] width 75 height 18
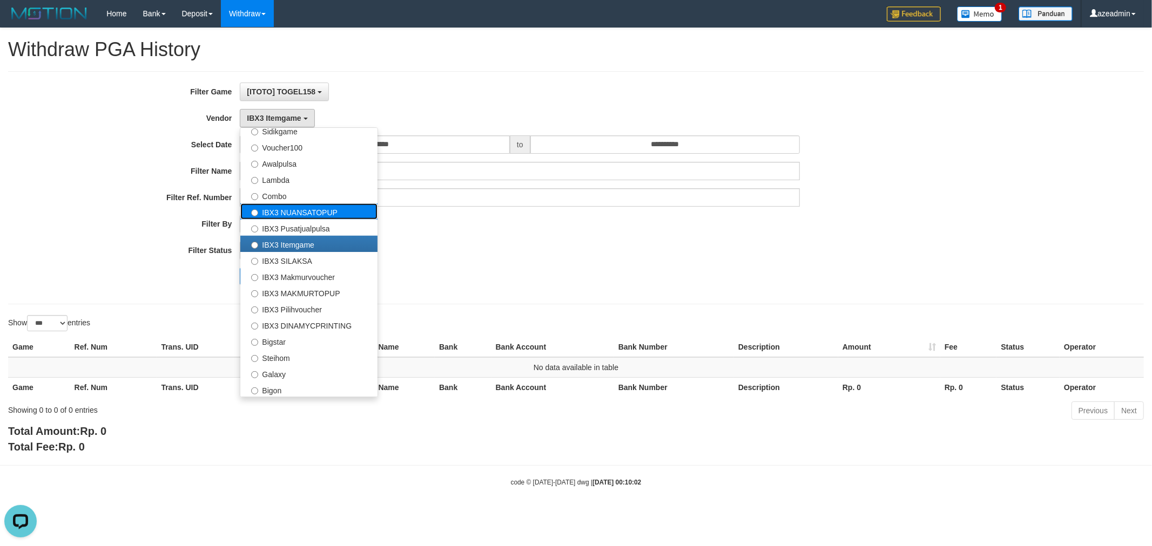
click at [285, 218] on label "IBX3 NUANSATOPUP" at bounding box center [308, 212] width 137 height 16
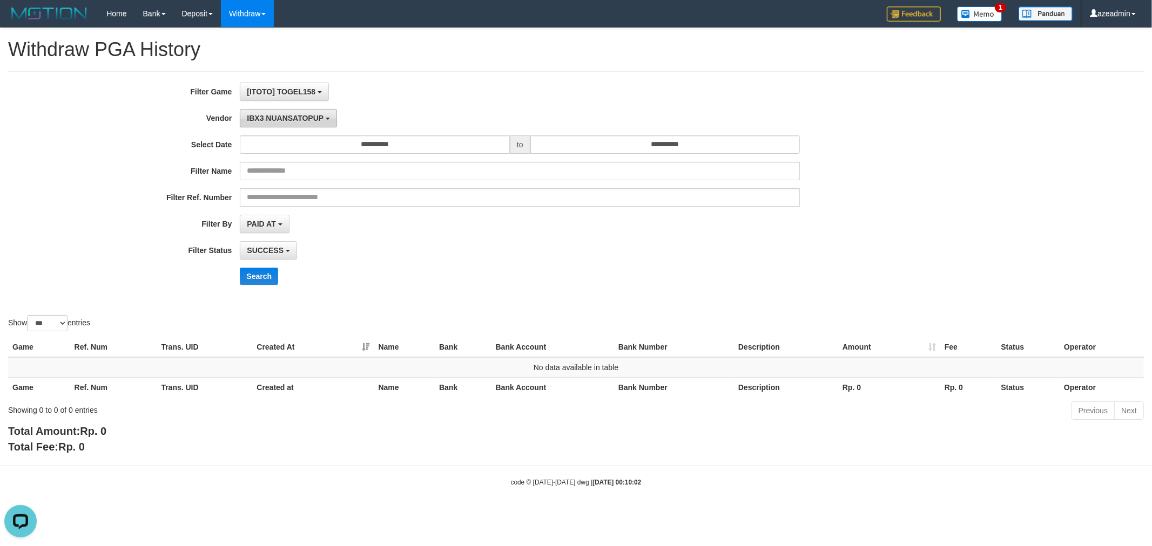
drag, startPoint x: 277, startPoint y: 117, endPoint x: 277, endPoint y: 171, distance: 54.5
click at [278, 116] on button "IBX3 NUANSATOPUP" at bounding box center [288, 118] width 97 height 18
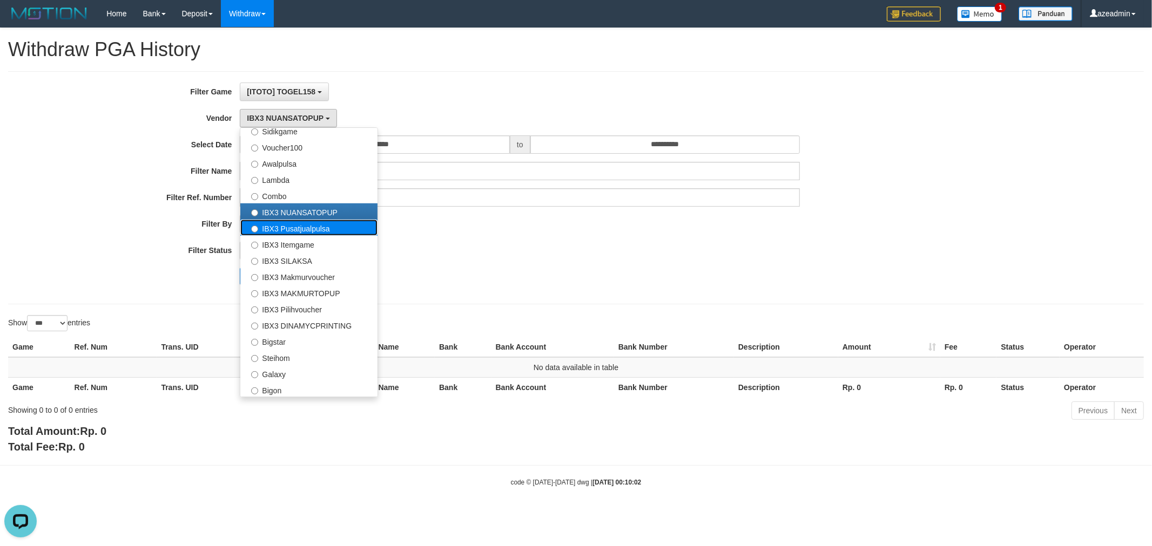
click at [272, 224] on label "IBX3 Pusatjualpulsa" at bounding box center [308, 228] width 137 height 16
select select "**********"
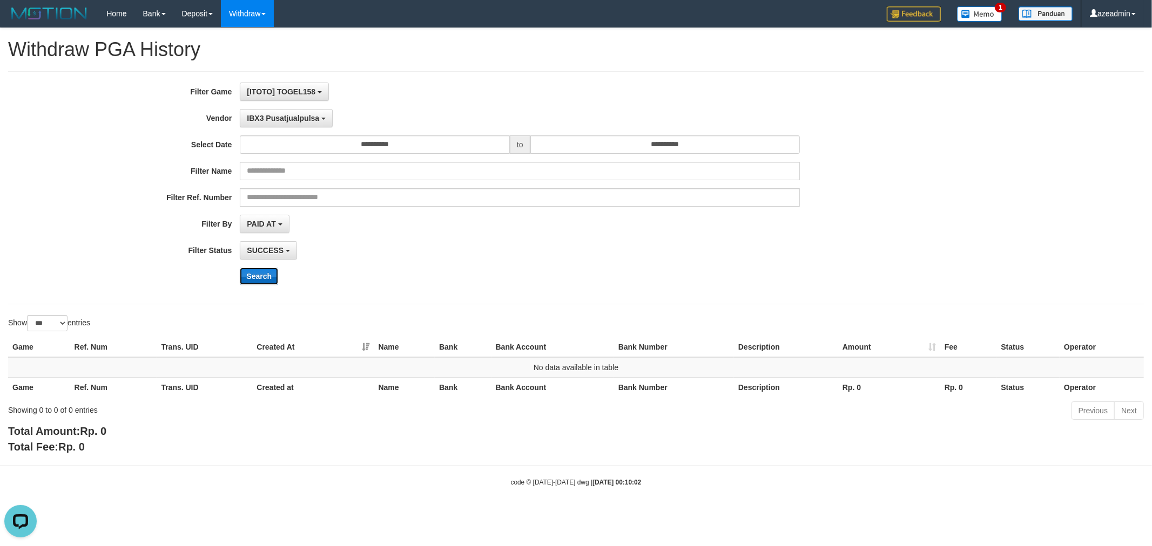
click at [249, 276] on button "Search" at bounding box center [259, 276] width 38 height 17
click at [282, 123] on button "IBX3 Pusatjualpulsa" at bounding box center [286, 118] width 93 height 18
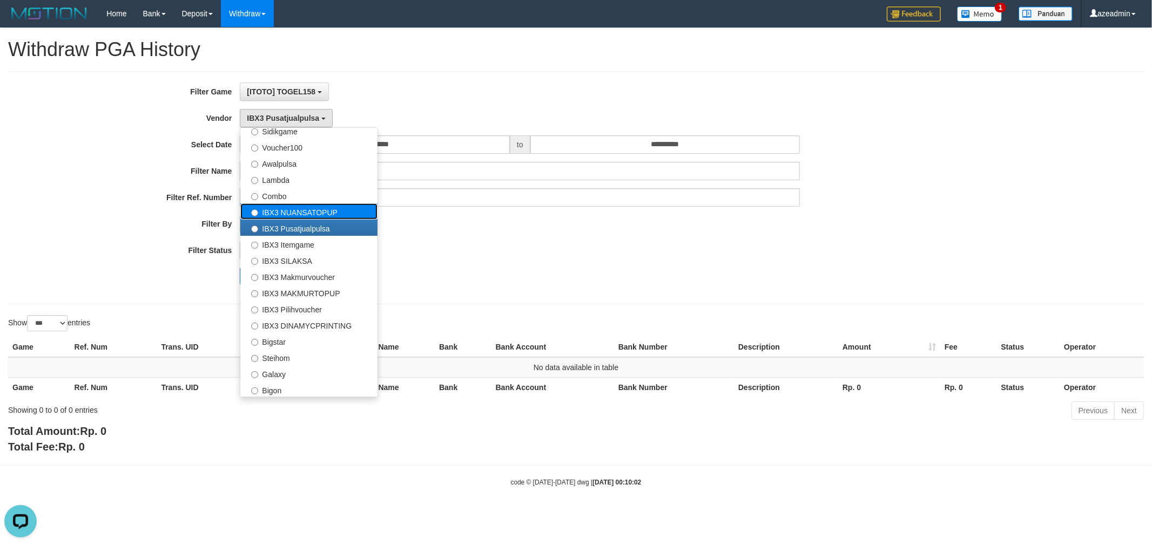
click at [297, 208] on label "IBX3 NUANSATOPUP" at bounding box center [308, 212] width 137 height 16
select select "**********"
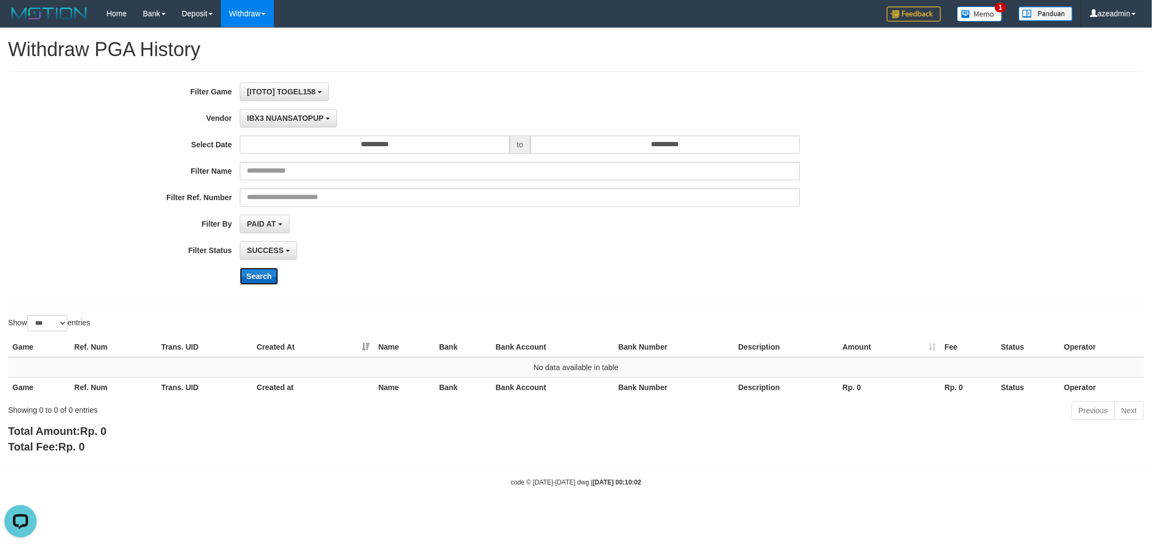
click at [251, 273] on button "Search" at bounding box center [259, 276] width 38 height 17
click at [280, 132] on div "**********" at bounding box center [480, 188] width 960 height 211
click at [280, 123] on button "IBX3 NUANSATOPUP" at bounding box center [288, 118] width 97 height 18
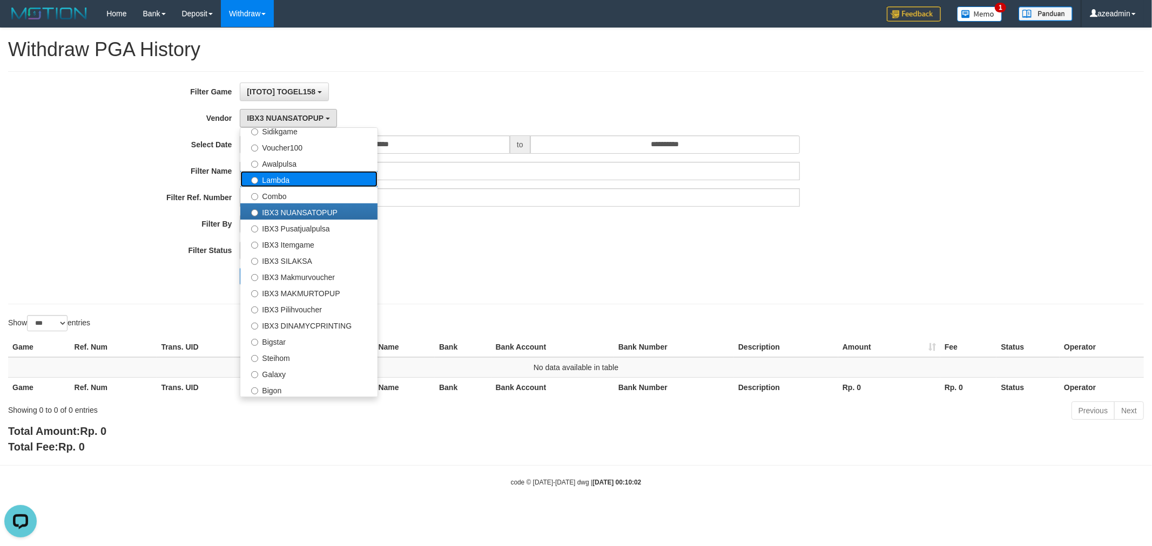
click at [294, 184] on label "Lambda" at bounding box center [308, 179] width 137 height 16
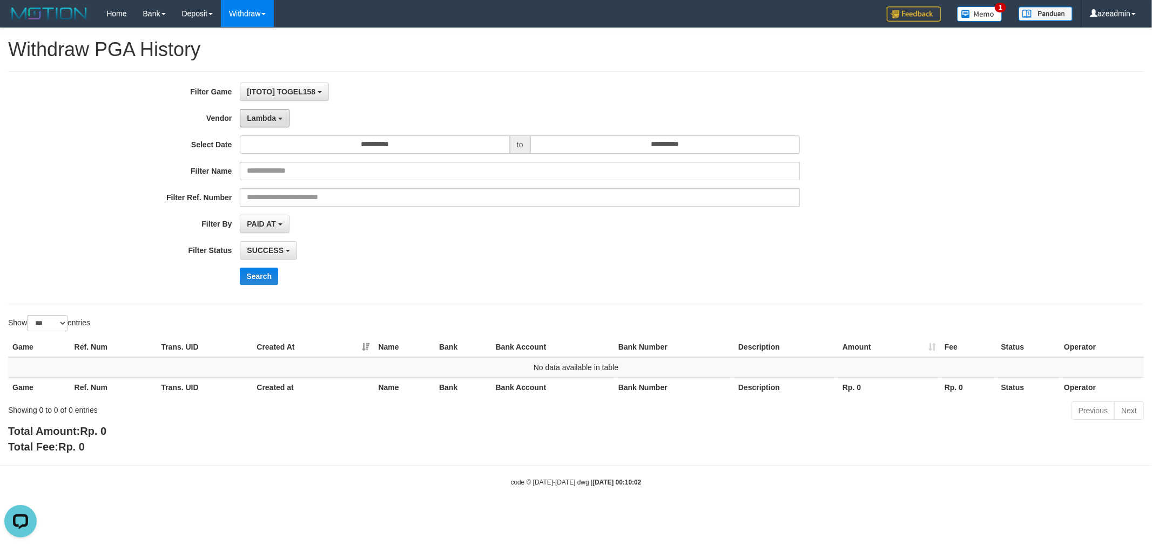
drag, startPoint x: 272, startPoint y: 121, endPoint x: 274, endPoint y: 155, distance: 33.5
click at [273, 121] on span "Lambda" at bounding box center [261, 118] width 29 height 9
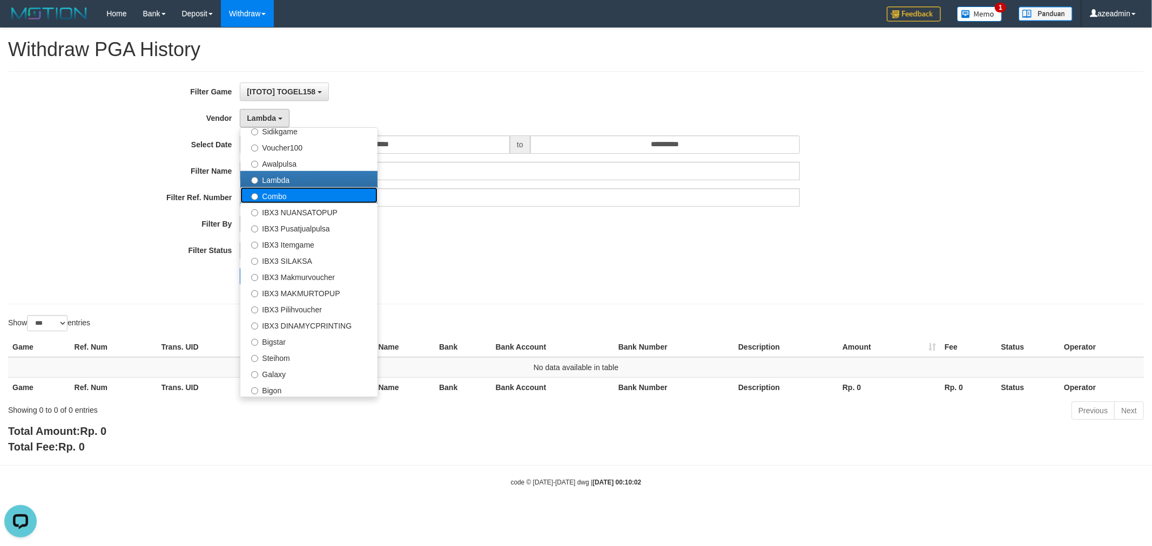
click at [274, 200] on label "Combo" at bounding box center [308, 195] width 137 height 16
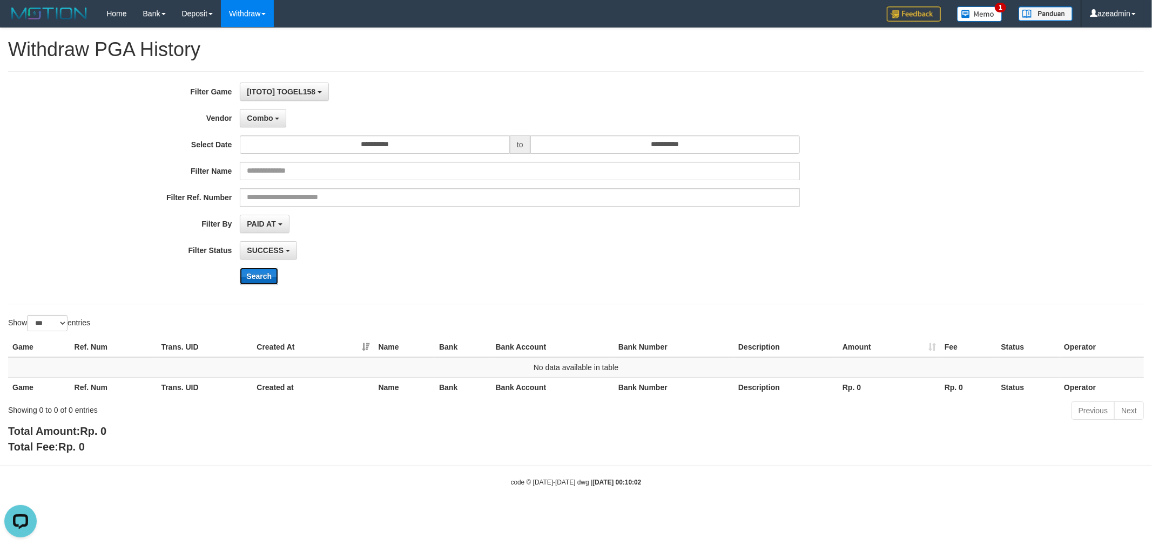
drag, startPoint x: 270, startPoint y: 268, endPoint x: 275, endPoint y: 222, distance: 45.7
click at [269, 268] on button "Search" at bounding box center [259, 276] width 38 height 17
click at [261, 121] on span "Combo" at bounding box center [260, 118] width 26 height 9
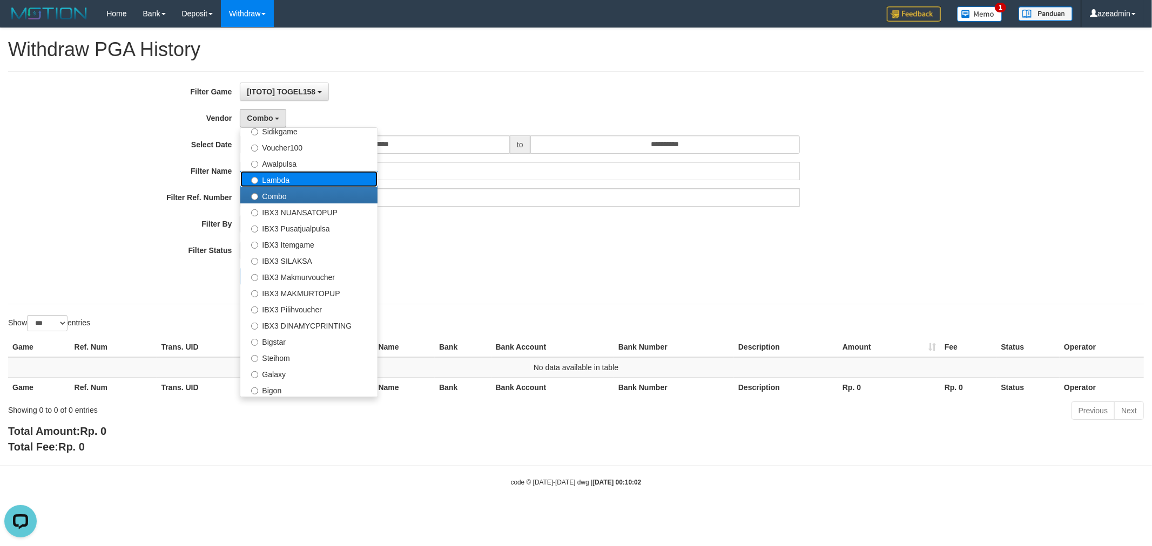
click at [273, 177] on label "Lambda" at bounding box center [308, 179] width 137 height 16
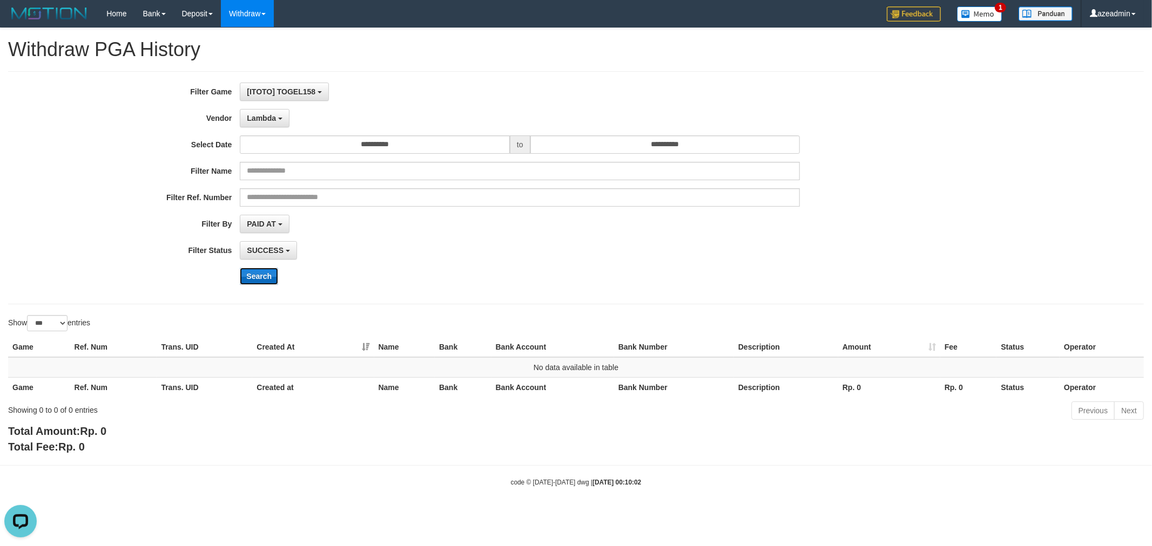
click at [255, 285] on button "Search" at bounding box center [259, 276] width 38 height 17
click at [265, 125] on button "Lambda" at bounding box center [265, 118] width 50 height 18
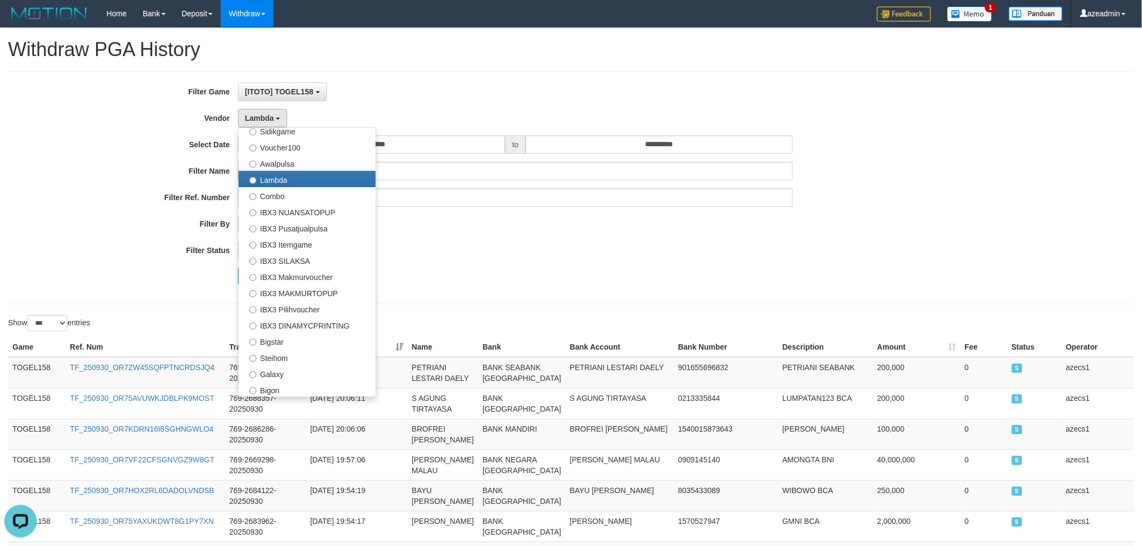
click at [522, 267] on div "**********" at bounding box center [476, 188] width 952 height 211
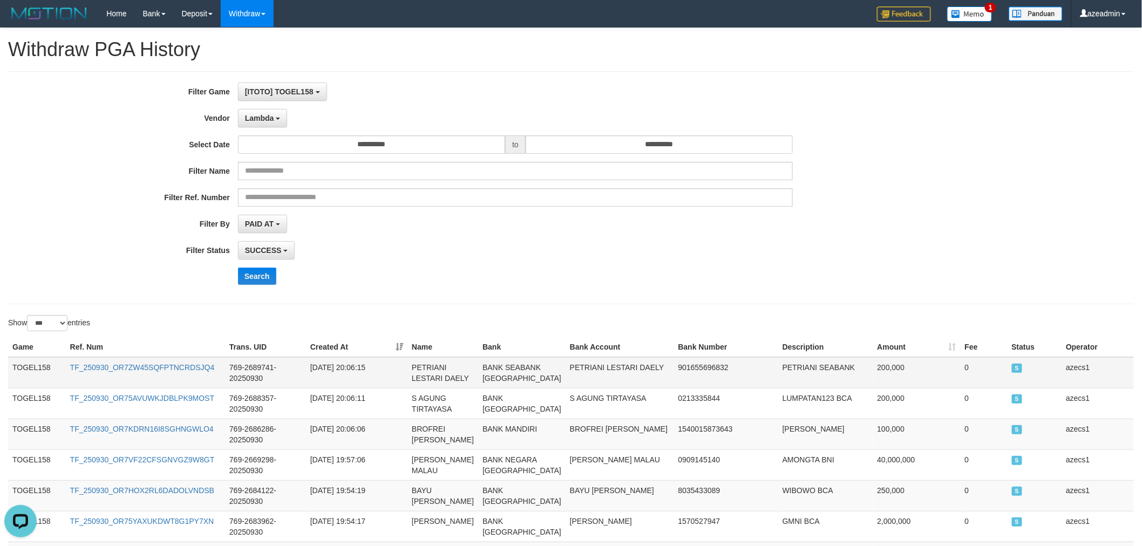
click at [40, 363] on td "TOGEL158" at bounding box center [37, 372] width 58 height 31
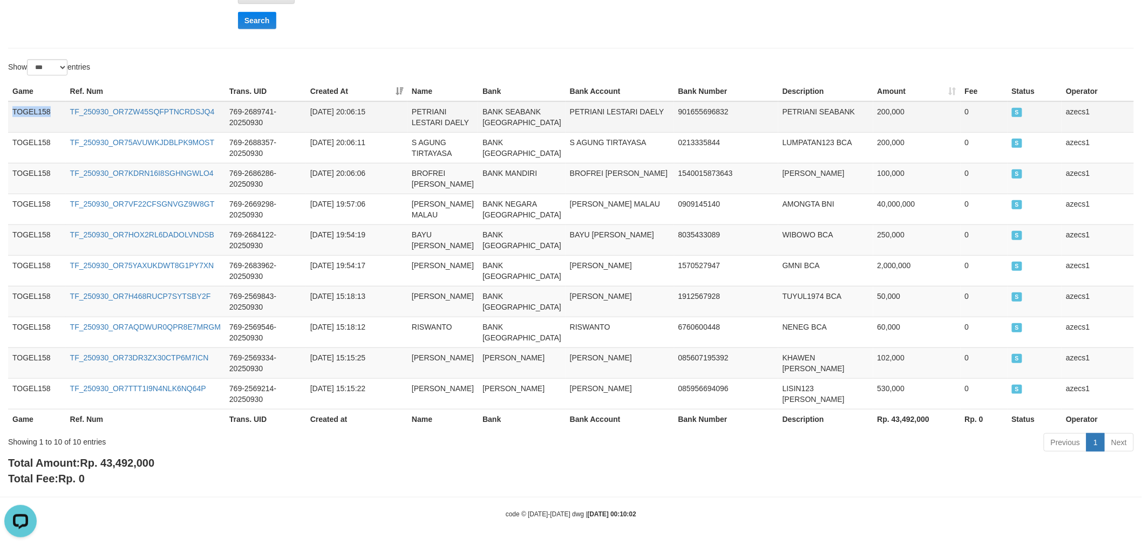
scroll to position [333, 0]
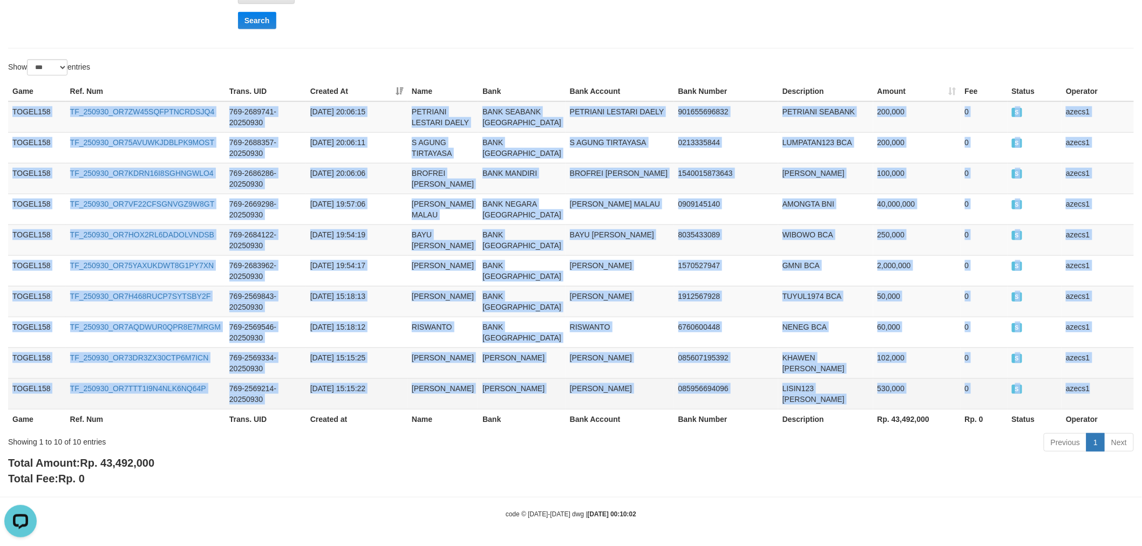
click at [1120, 392] on td "azecs1" at bounding box center [1098, 393] width 72 height 31
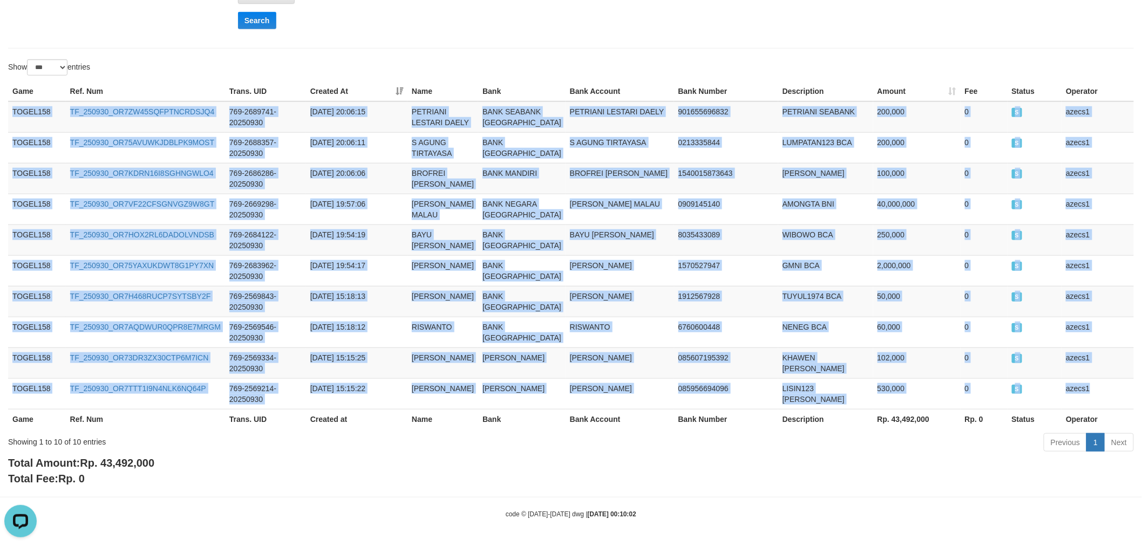
copy tbody "TOGEL158 TF_250930_OR7ZW45SQFPTNCRDSJQ4 769-2689741-20250930 2025-09-30 20:06:1…"
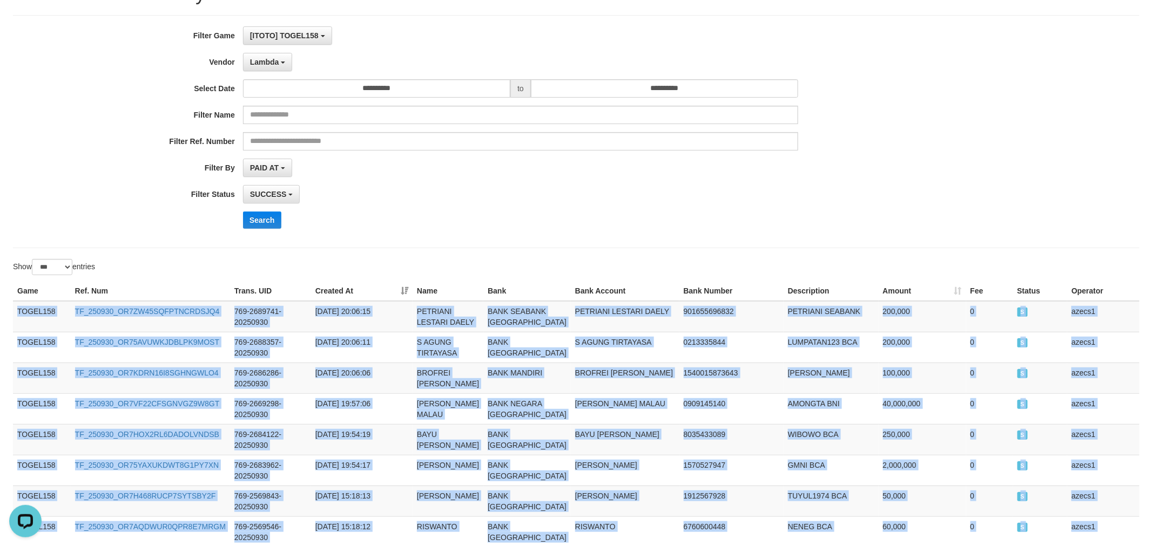
scroll to position [0, 0]
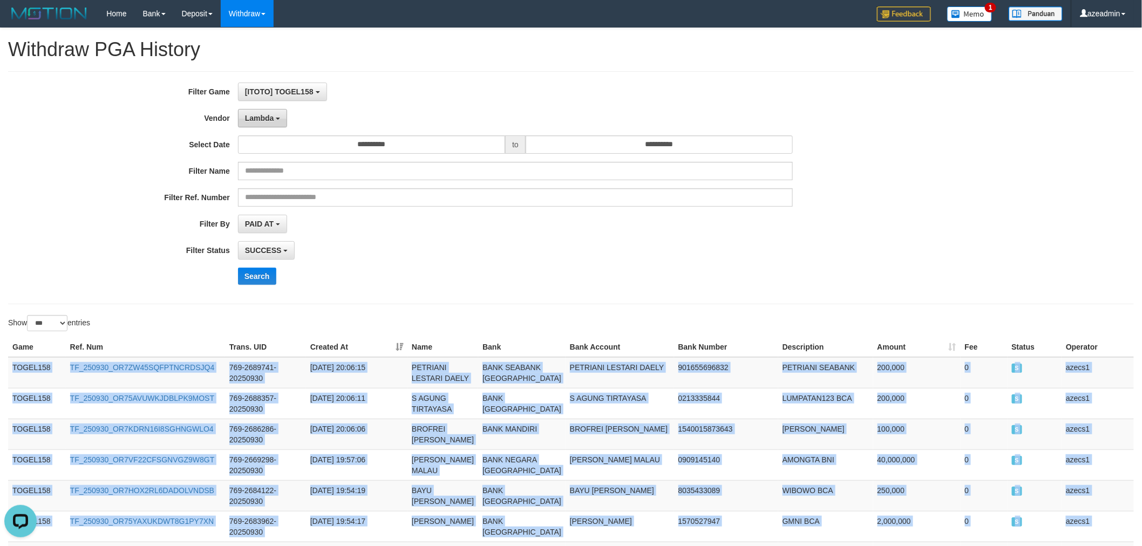
click at [256, 126] on button "Lambda" at bounding box center [263, 118] width 50 height 18
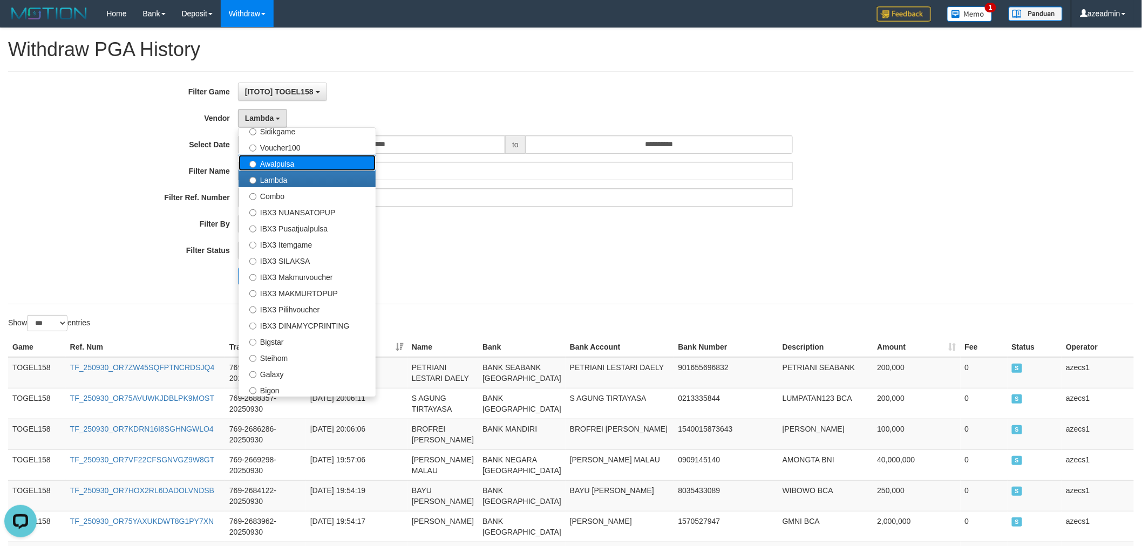
click at [287, 161] on label "Awalpulsa" at bounding box center [307, 163] width 137 height 16
select select "**********"
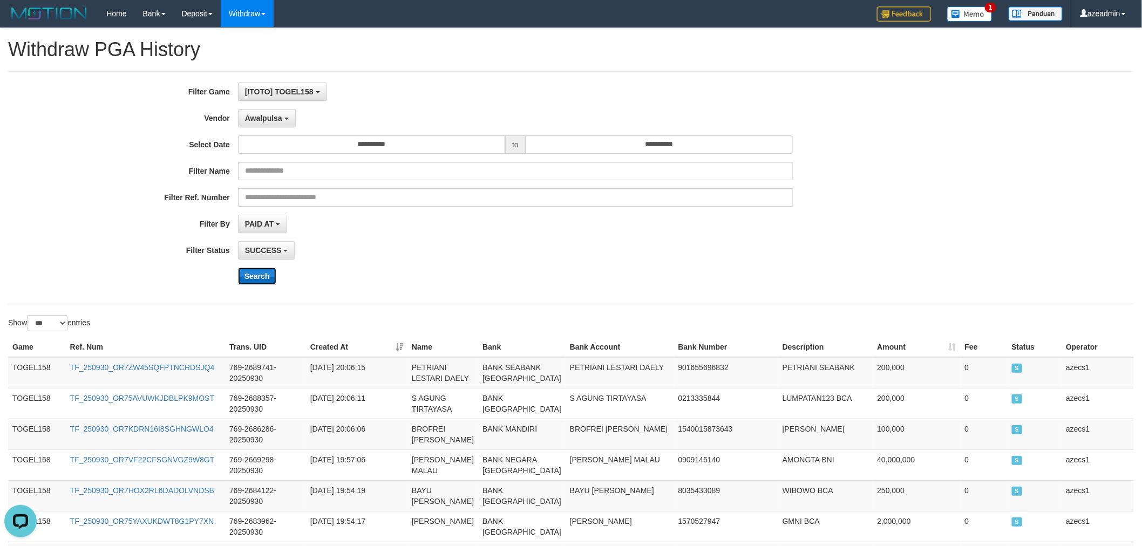
click at [263, 278] on button "Search" at bounding box center [257, 276] width 38 height 17
click at [277, 114] on span "Awalpulsa" at bounding box center [265, 118] width 37 height 9
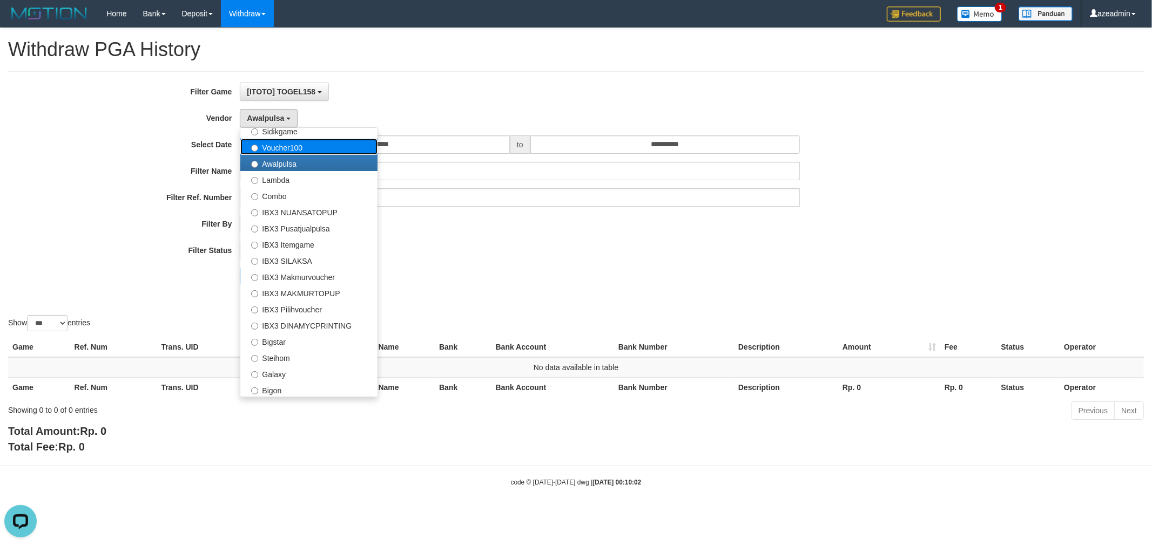
click at [297, 146] on label "Voucher100" at bounding box center [308, 147] width 137 height 16
select select "**********"
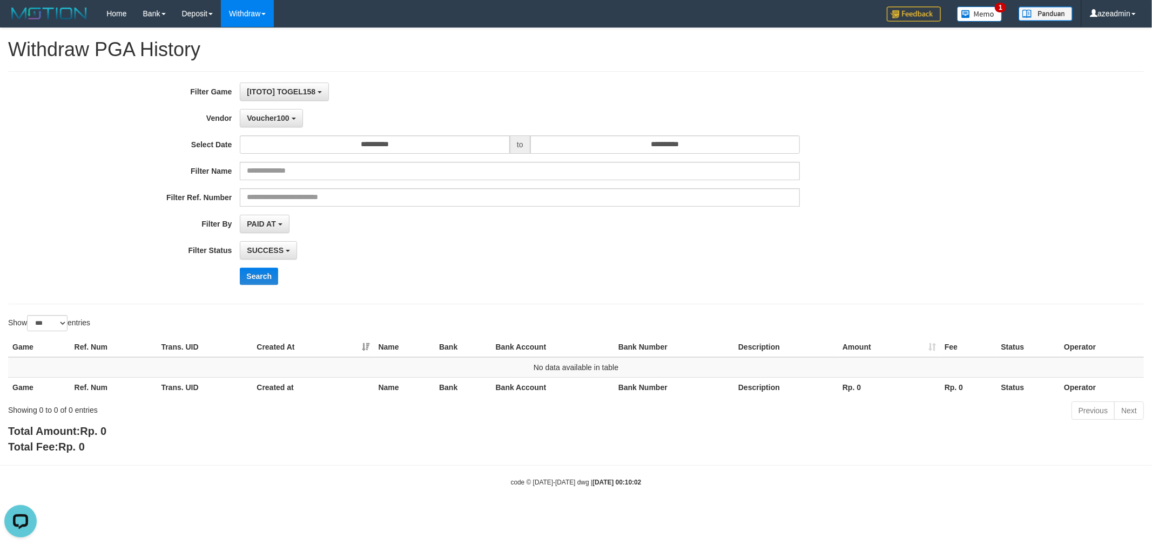
click at [262, 262] on div "**********" at bounding box center [480, 188] width 960 height 211
click at [258, 278] on button "Search" at bounding box center [259, 276] width 38 height 17
click at [276, 110] on button "Voucher100" at bounding box center [271, 118] width 63 height 18
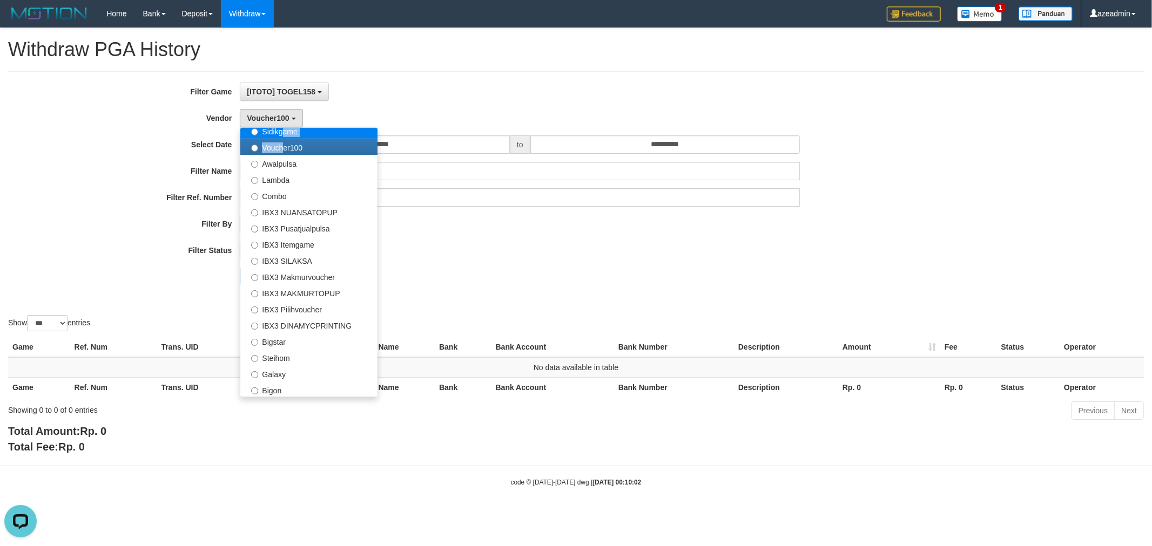
scroll to position [370, 0]
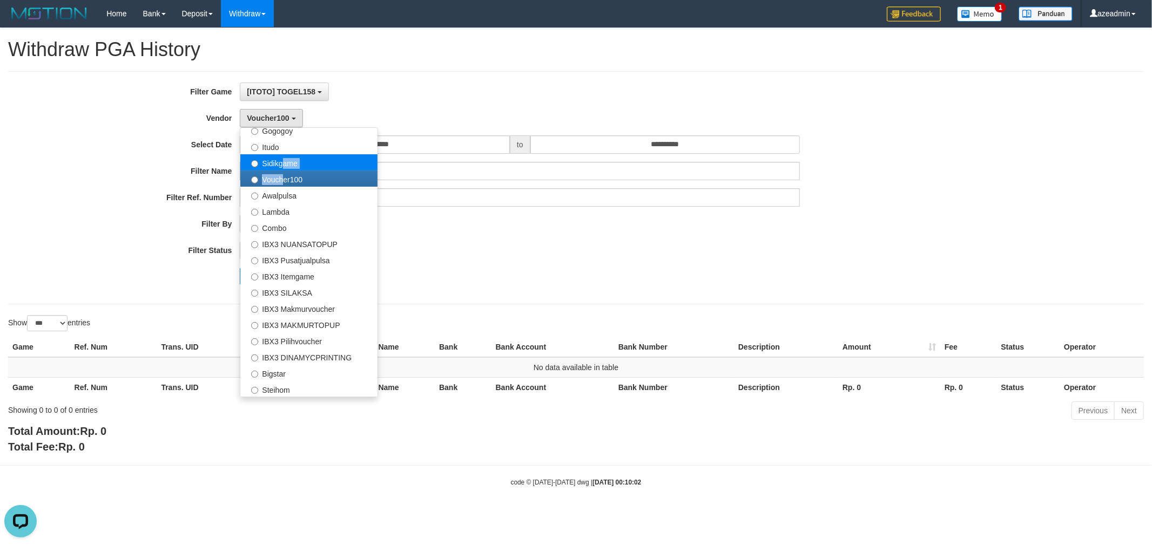
click at [280, 136] on ul "- Default Vendor - Lucy Luna Atlas WD LB Java Purple Green Gigantic Aladin Duba…" at bounding box center [309, 262] width 138 height 270
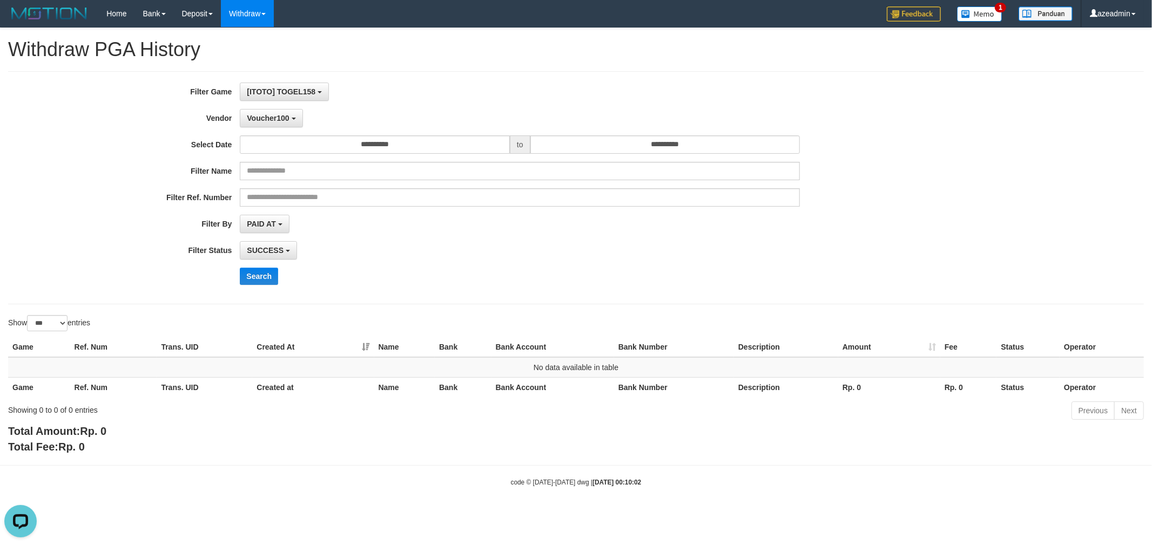
click at [272, 127] on div "**********" at bounding box center [480, 188] width 960 height 211
click at [273, 123] on button "Voucher100" at bounding box center [271, 118] width 63 height 18
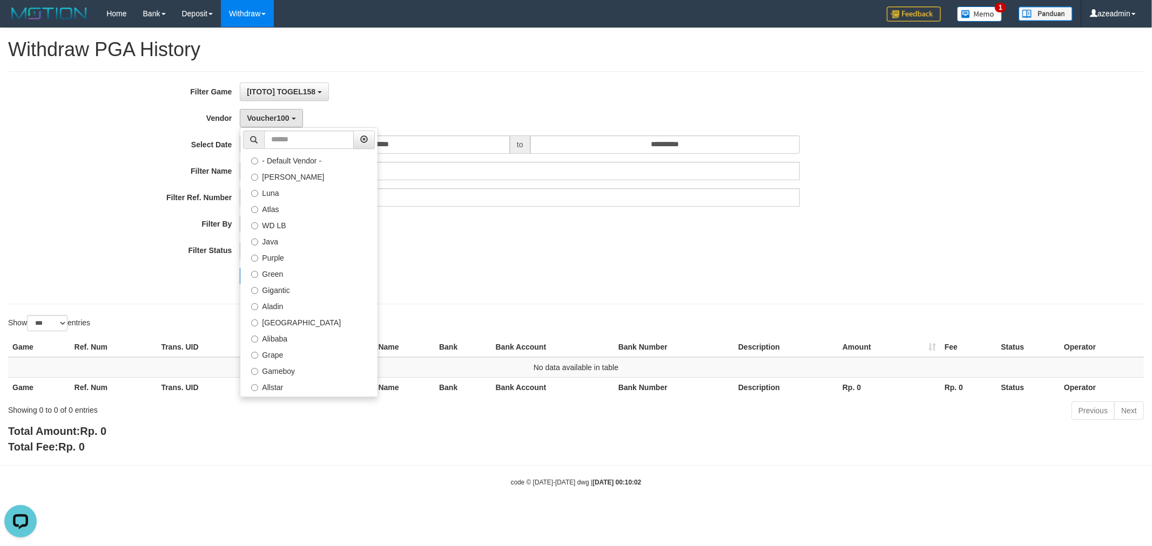
click at [294, 524] on label "Sidikgame" at bounding box center [308, 532] width 137 height 16
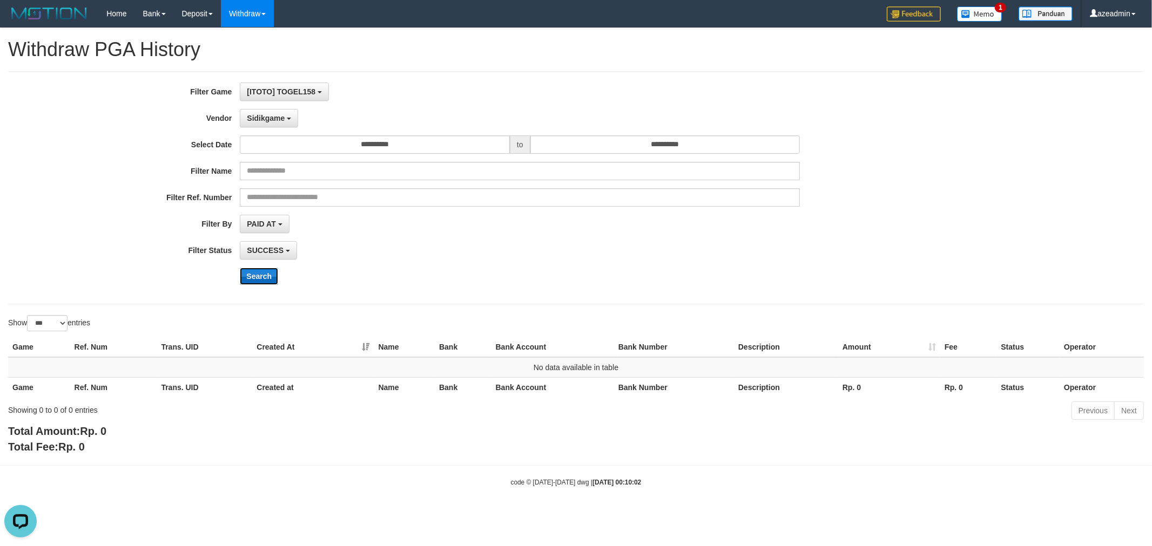
click at [270, 273] on button "Search" at bounding box center [259, 276] width 38 height 17
click at [238, 112] on label "Vendor" at bounding box center [120, 116] width 240 height 15
click at [247, 117] on span "Sidikgame" at bounding box center [266, 118] width 38 height 9
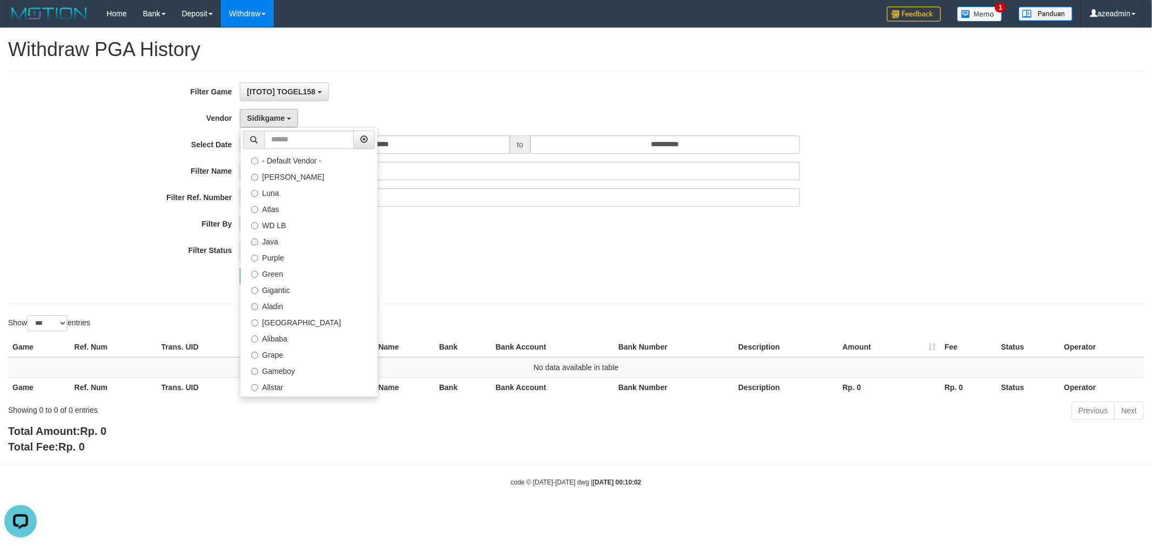
click at [305, 508] on label "Itudo" at bounding box center [308, 516] width 137 height 16
select select "**********"
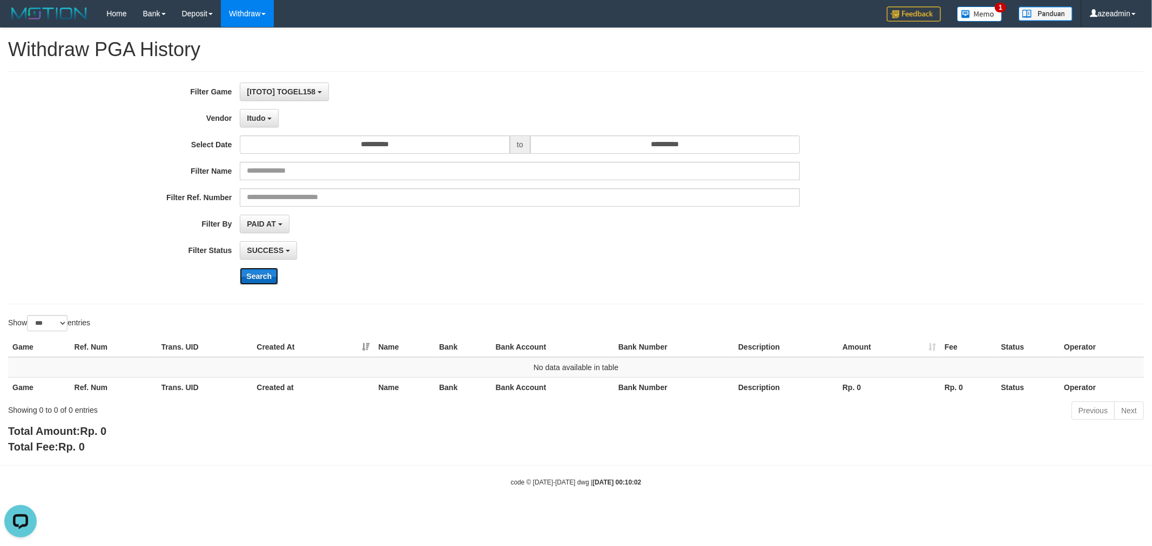
click at [255, 275] on button "Search" at bounding box center [259, 276] width 38 height 17
click at [253, 110] on button "Itudo" at bounding box center [259, 118] width 39 height 18
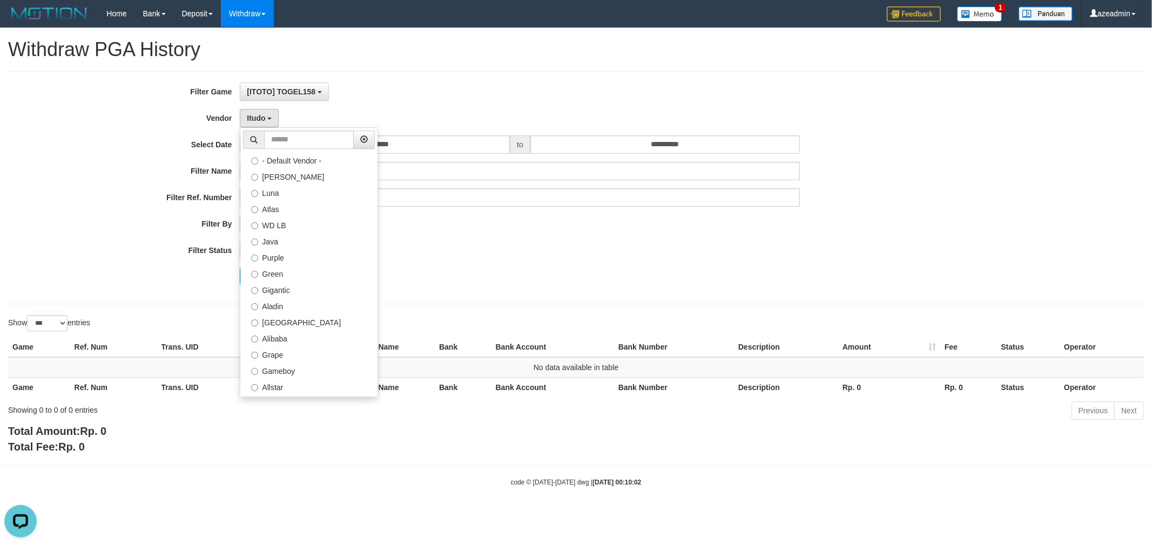
click at [281, 492] on label "Gogogoy" at bounding box center [308, 500] width 137 height 16
select select "**********"
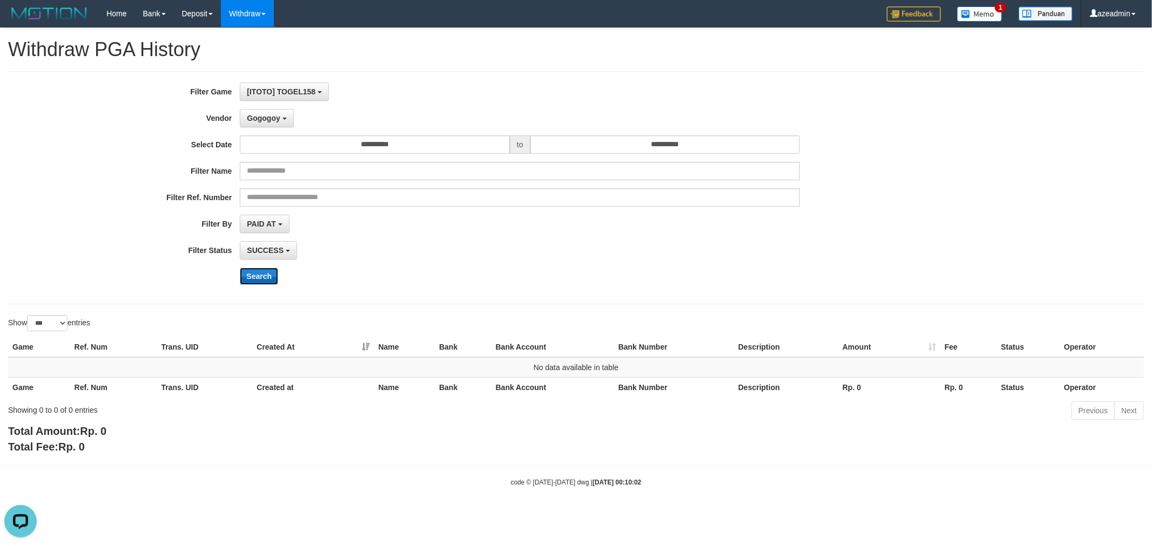
click at [271, 274] on button "Search" at bounding box center [259, 276] width 38 height 17
click at [270, 116] on span "Gogogoy" at bounding box center [263, 118] width 33 height 9
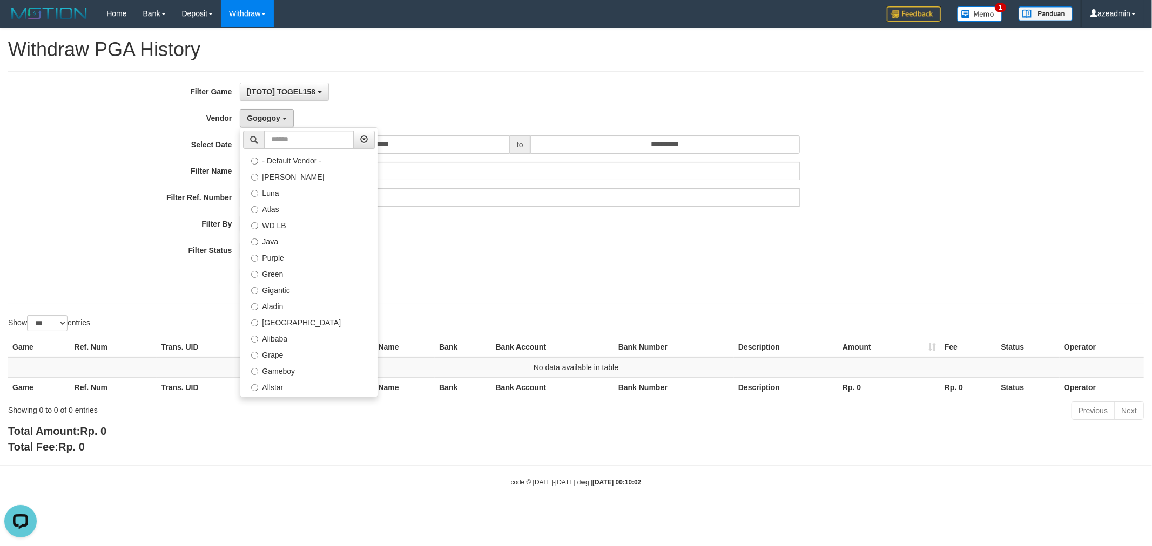
click at [287, 476] on label "Lemavo" at bounding box center [308, 484] width 137 height 16
select select "**********"
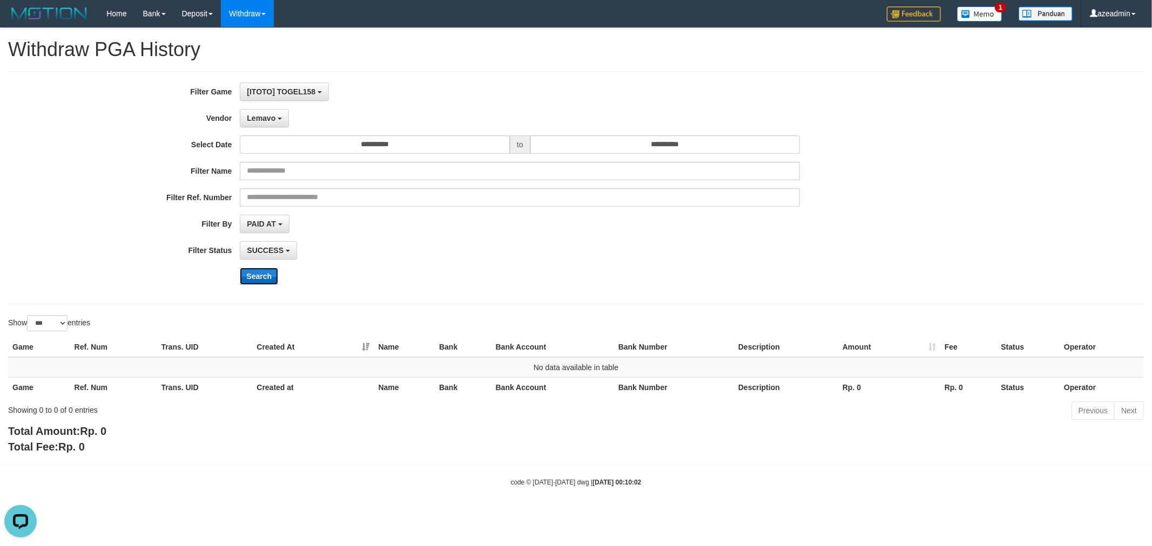
click at [251, 274] on button "Search" at bounding box center [259, 276] width 38 height 17
click at [265, 110] on button "Lemavo" at bounding box center [264, 118] width 49 height 18
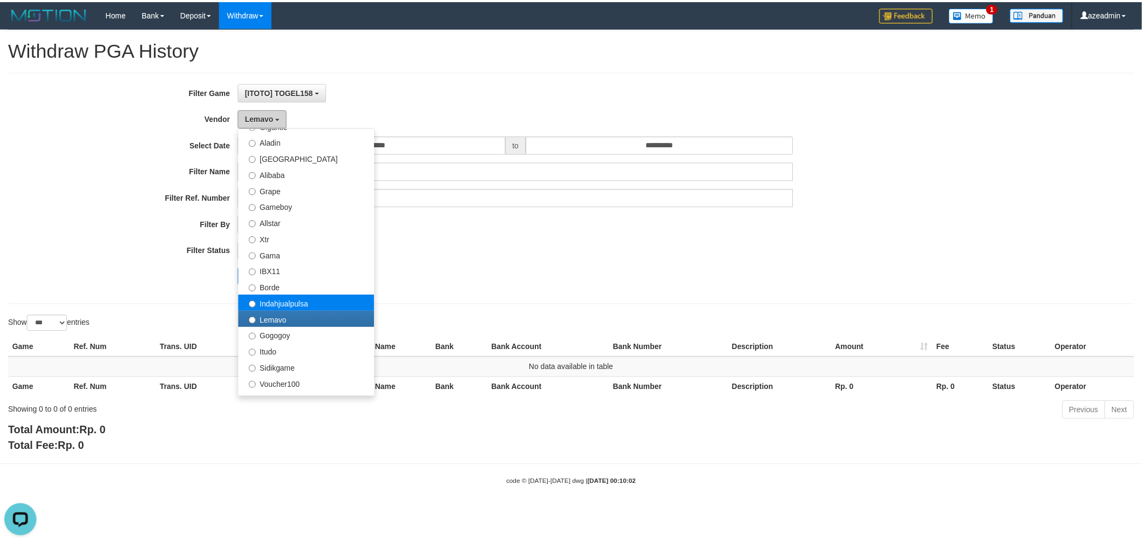
scroll to position [153, 0]
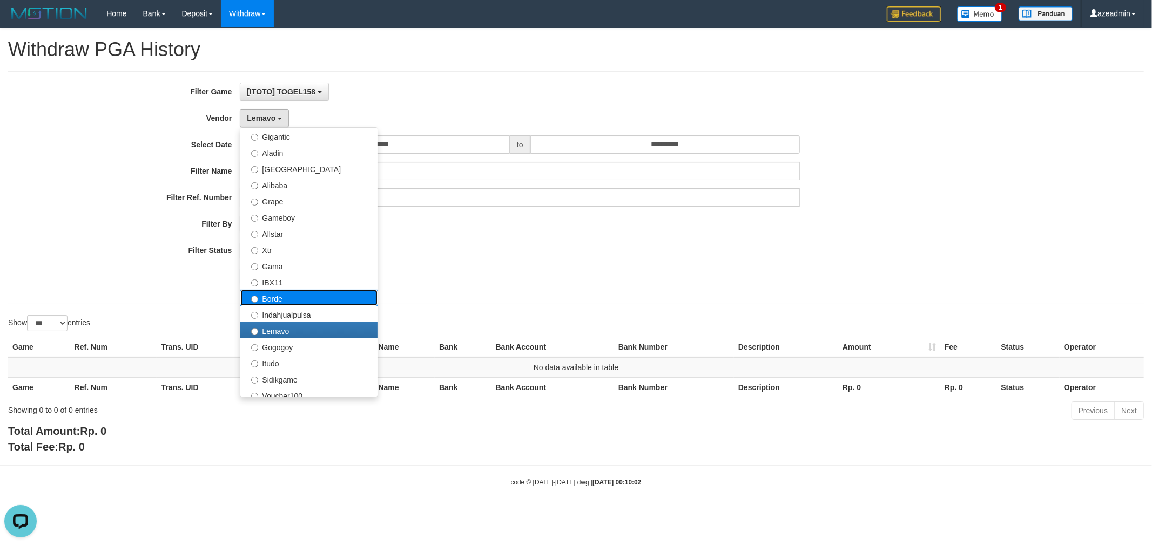
click at [304, 303] on label "Borde" at bounding box center [308, 298] width 137 height 16
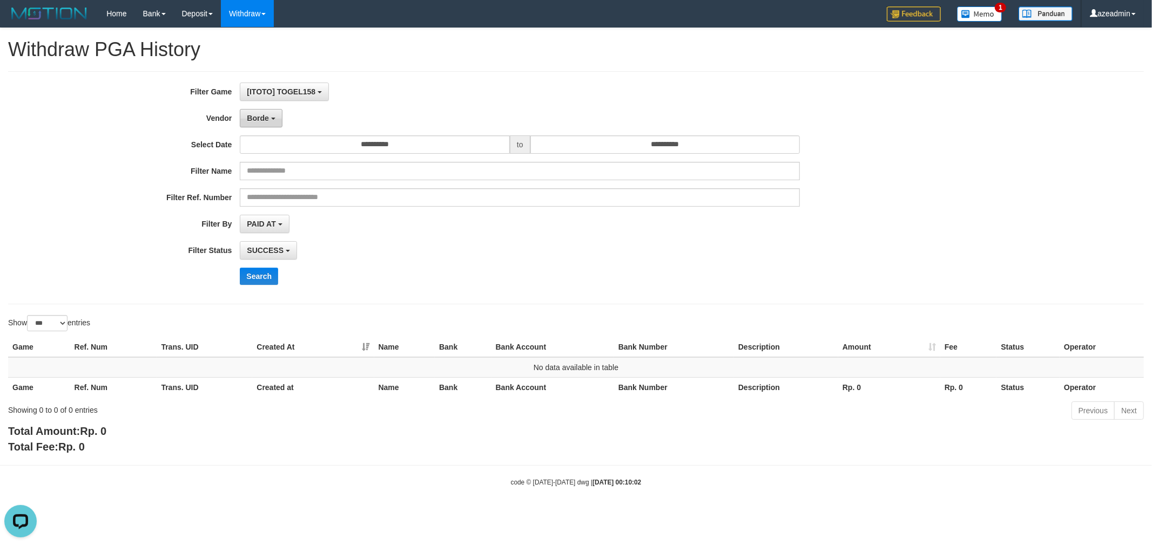
click at [270, 119] on button "Borde" at bounding box center [261, 118] width 42 height 18
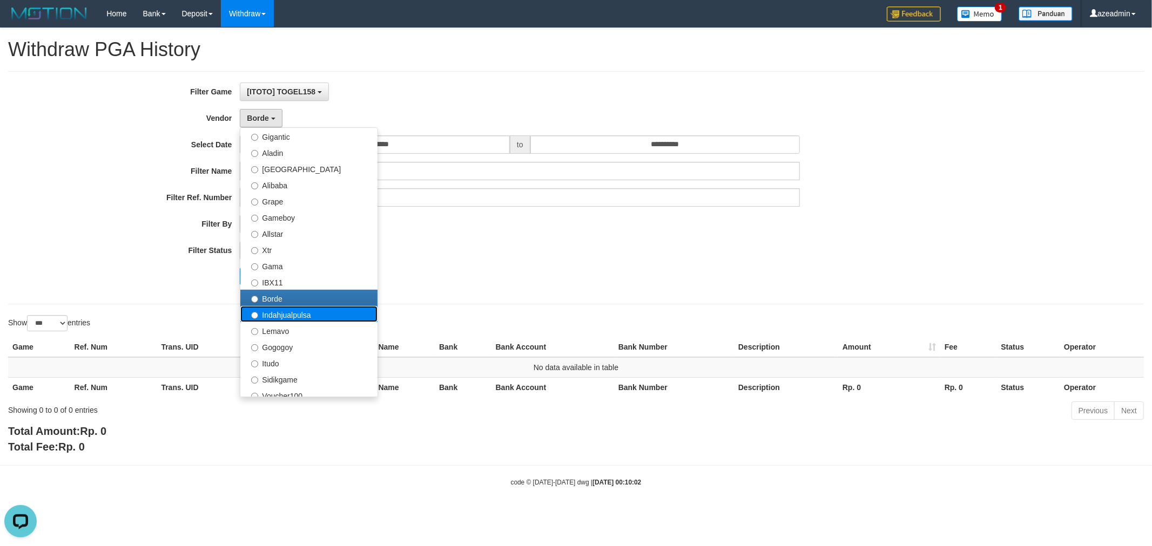
drag, startPoint x: 288, startPoint y: 310, endPoint x: 257, endPoint y: 320, distance: 32.8
click at [288, 312] on label "Indahjualpulsa" at bounding box center [308, 314] width 137 height 16
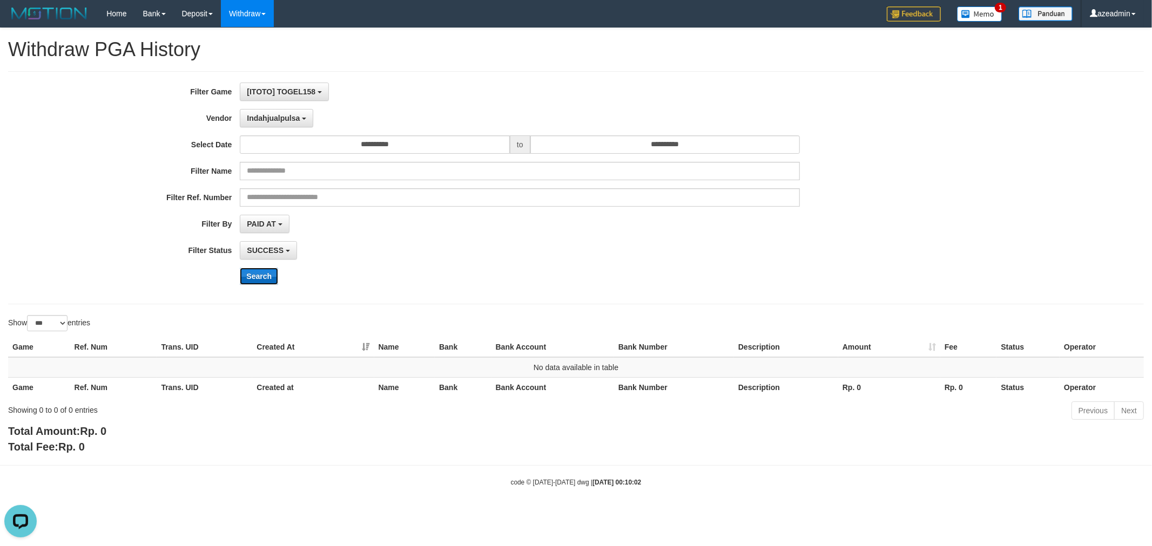
click at [262, 277] on button "Search" at bounding box center [259, 276] width 38 height 17
click at [263, 126] on button "Indahjualpulsa" at bounding box center [276, 118] width 73 height 18
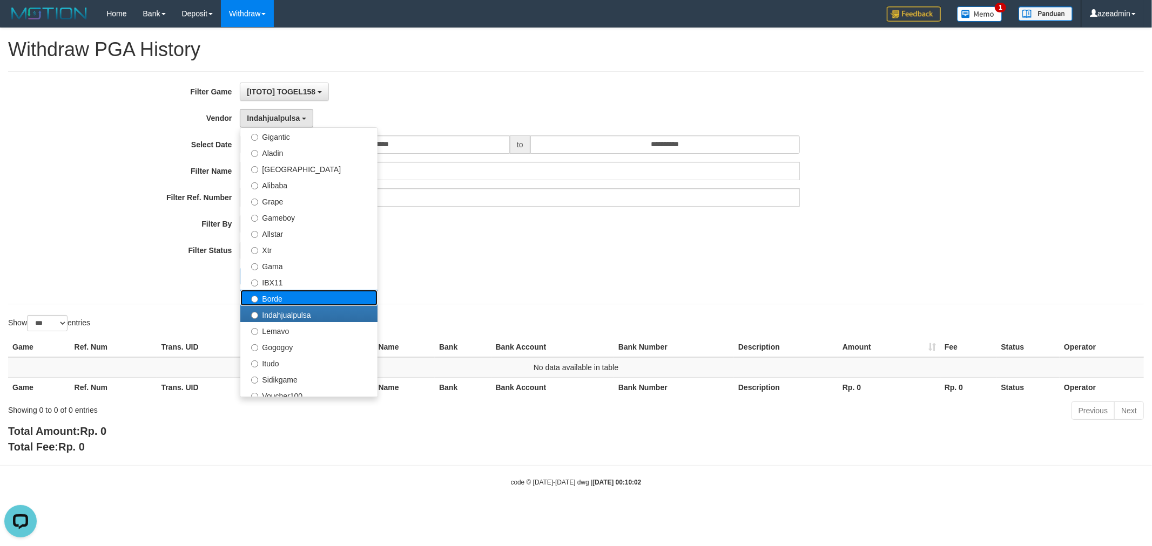
click at [308, 295] on label "Borde" at bounding box center [308, 298] width 137 height 16
select select "**********"
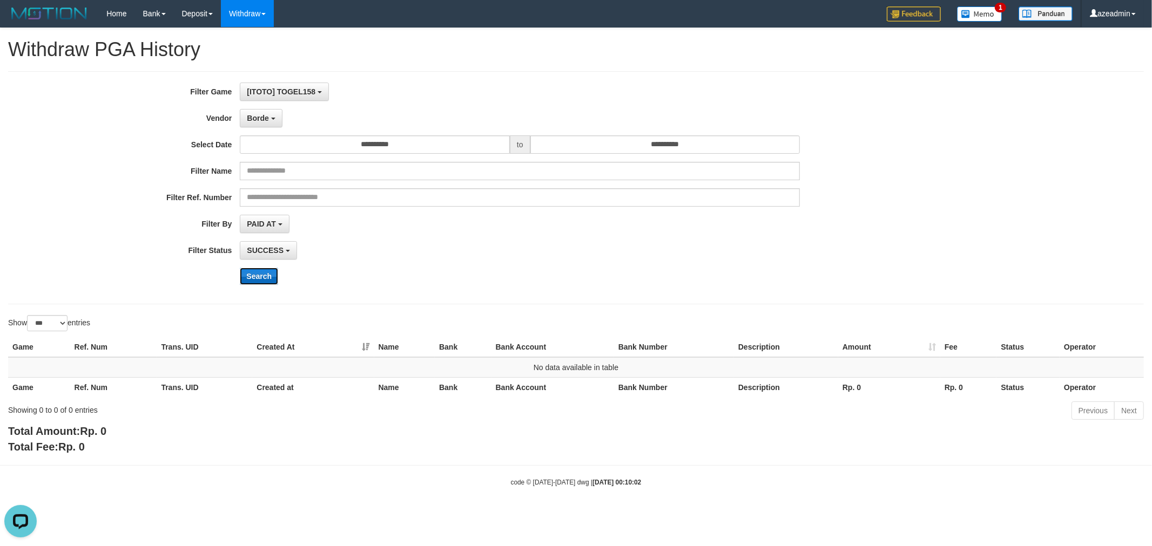
click at [249, 268] on button "Search" at bounding box center [259, 276] width 38 height 17
drag, startPoint x: 270, startPoint y: 114, endPoint x: 282, endPoint y: 216, distance: 102.7
click at [269, 116] on button "Borde" at bounding box center [261, 118] width 42 height 18
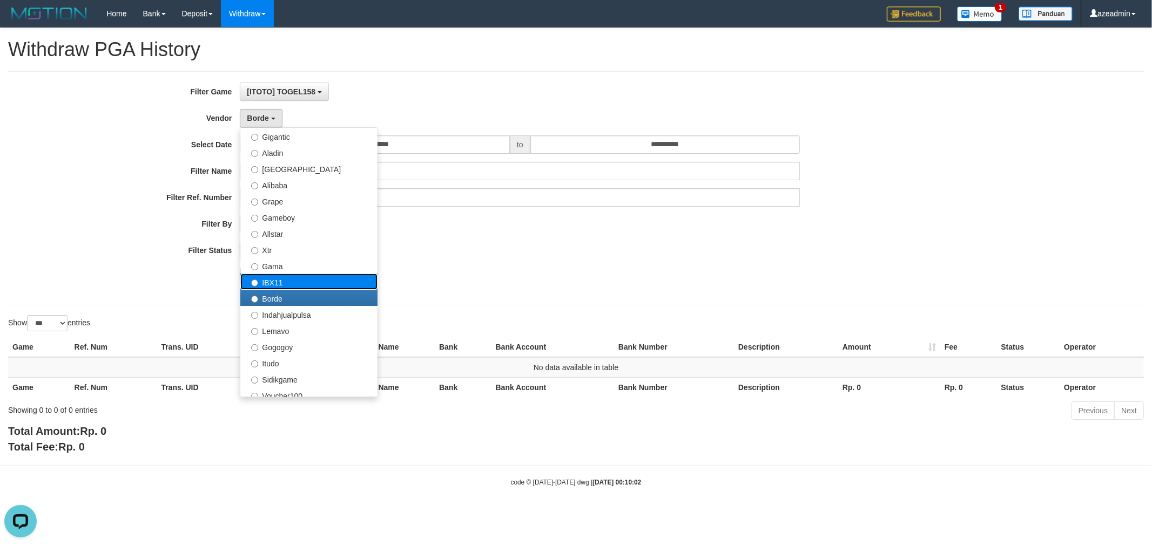
click at [281, 276] on label "IBX11" at bounding box center [308, 282] width 137 height 16
select select "**********"
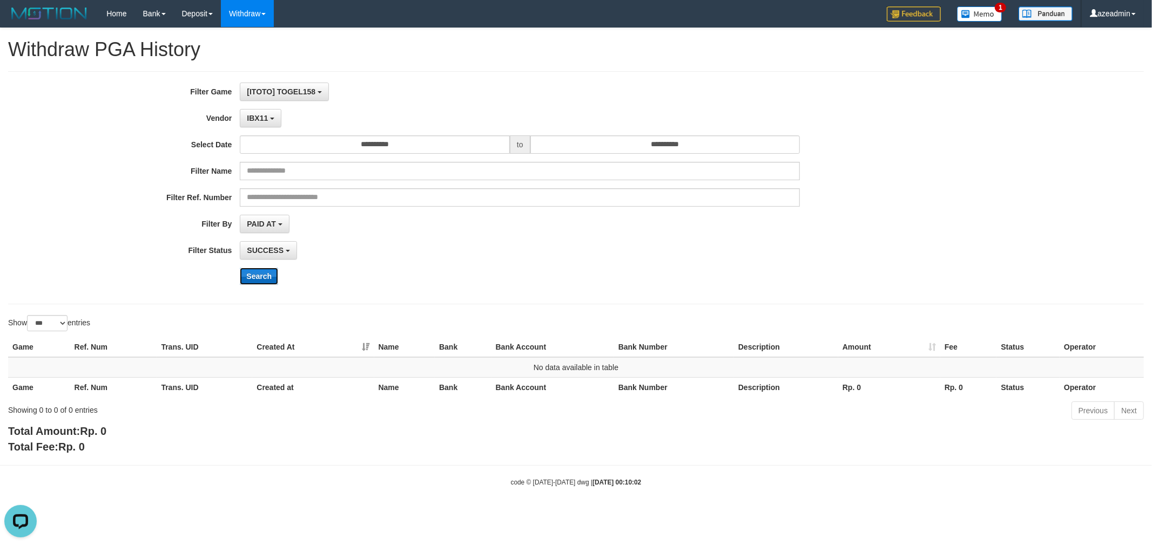
click at [258, 278] on button "Search" at bounding box center [259, 276] width 38 height 17
click at [253, 119] on span "IBX11" at bounding box center [257, 118] width 21 height 9
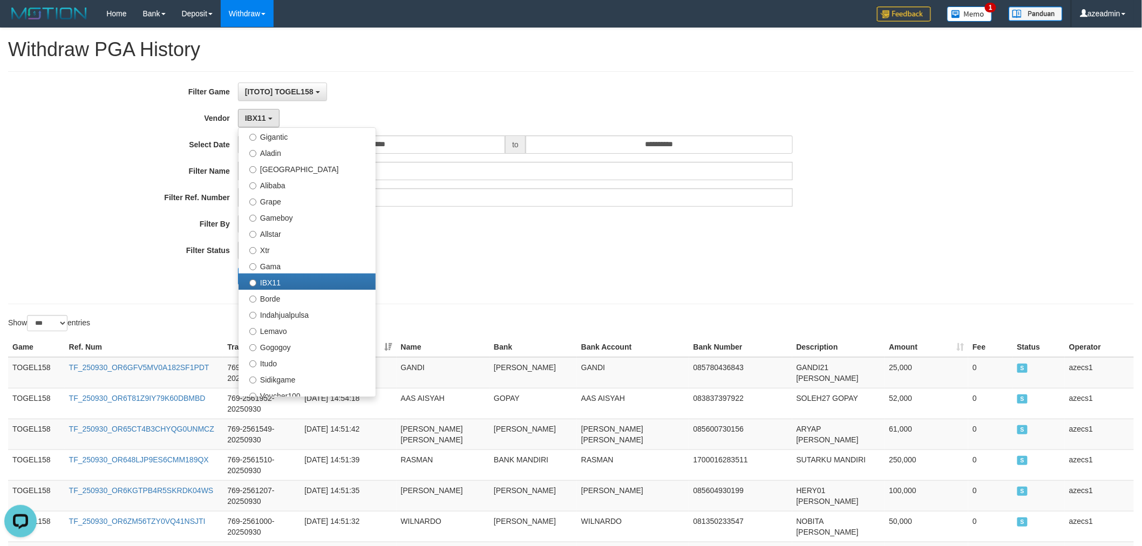
click at [526, 283] on div "Search" at bounding box center [595, 276] width 714 height 17
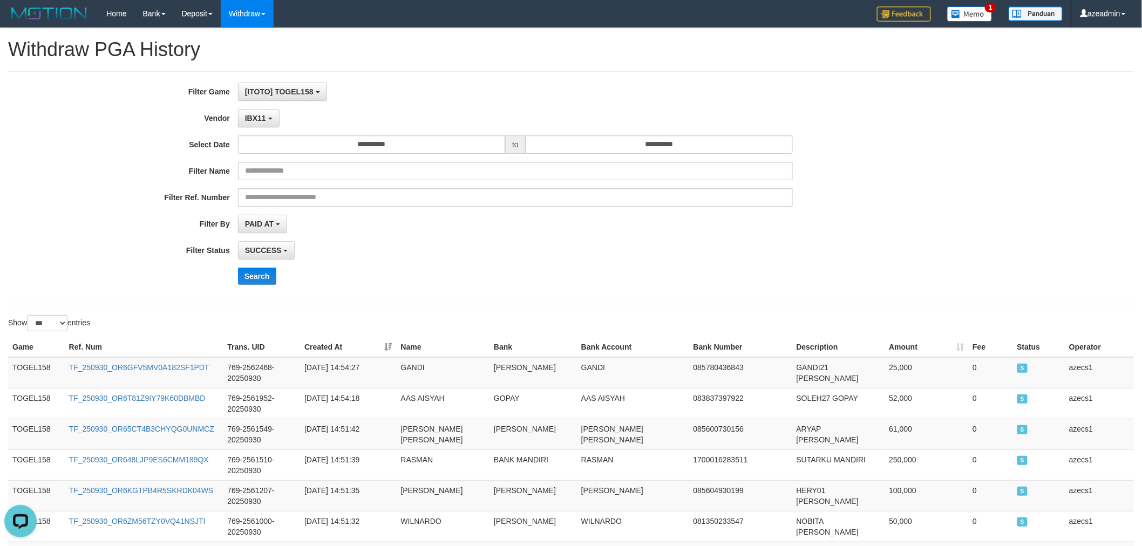
click at [35, 355] on th "Game" at bounding box center [36, 347] width 57 height 20
click at [38, 371] on td "TOGEL158" at bounding box center [36, 372] width 57 height 31
click at [38, 362] on td "TOGEL158" at bounding box center [36, 372] width 57 height 31
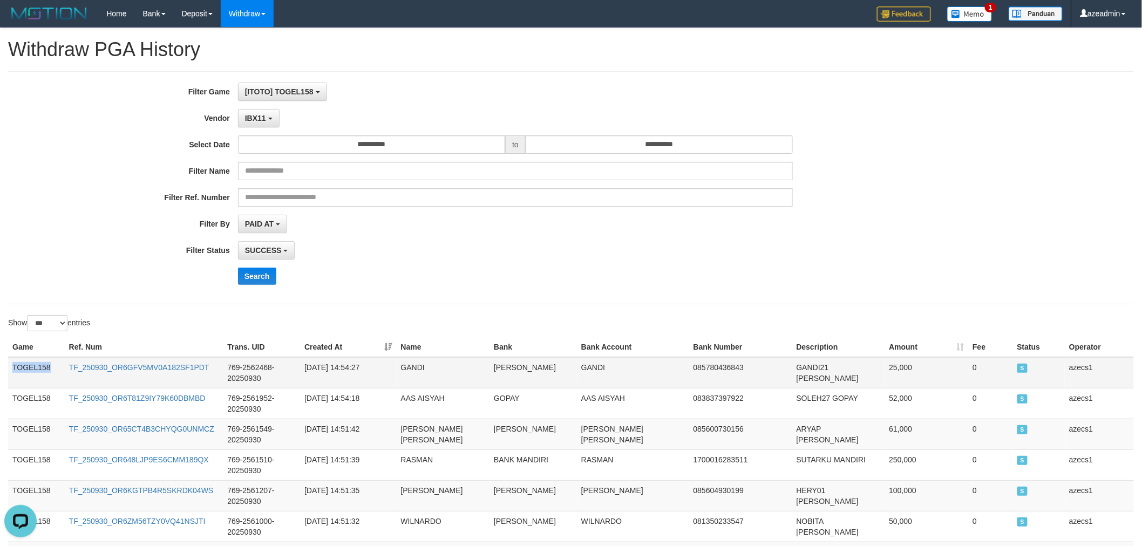
scroll to position [3407, 0]
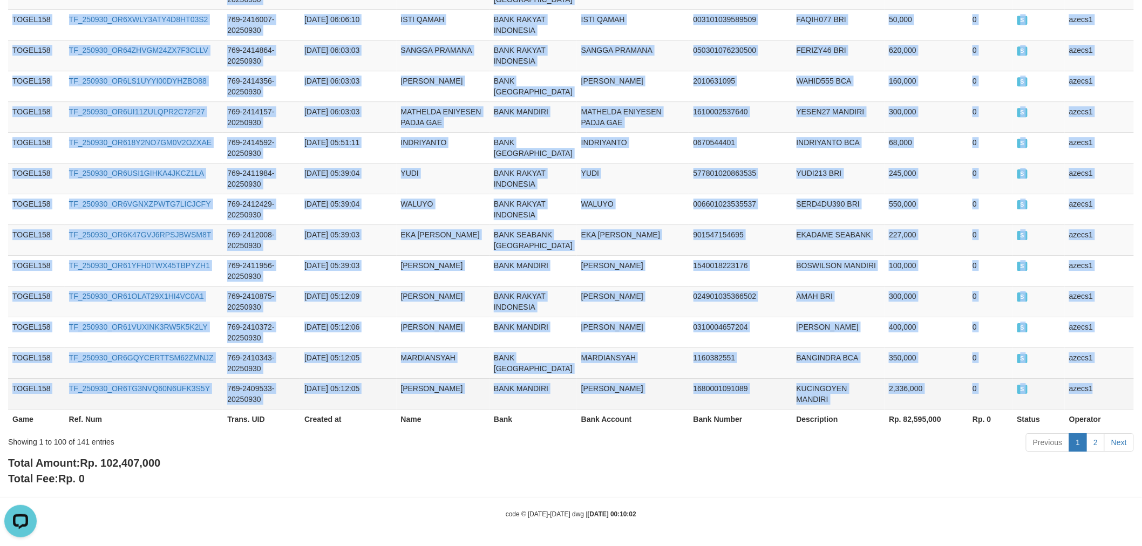
click at [1107, 386] on td "azecs1" at bounding box center [1099, 393] width 69 height 31
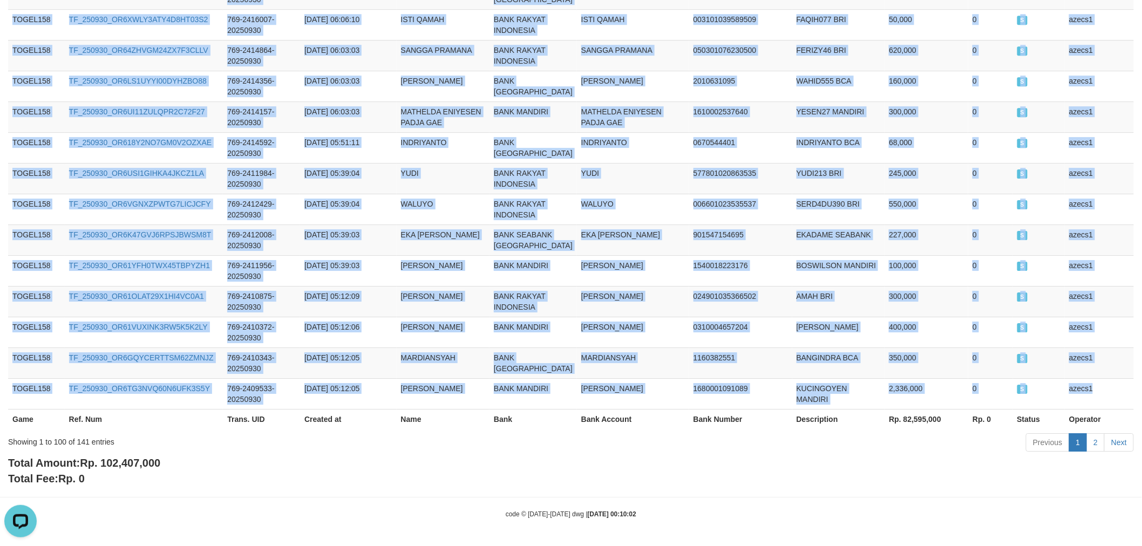
copy tbody "TOGEL158 TF_250930_OR6GFV5MV0A182SF1PDT 769-2562468-20250930 2025-09-30 14:54:2…"
click at [1099, 444] on link "2" at bounding box center [1096, 443] width 18 height 18
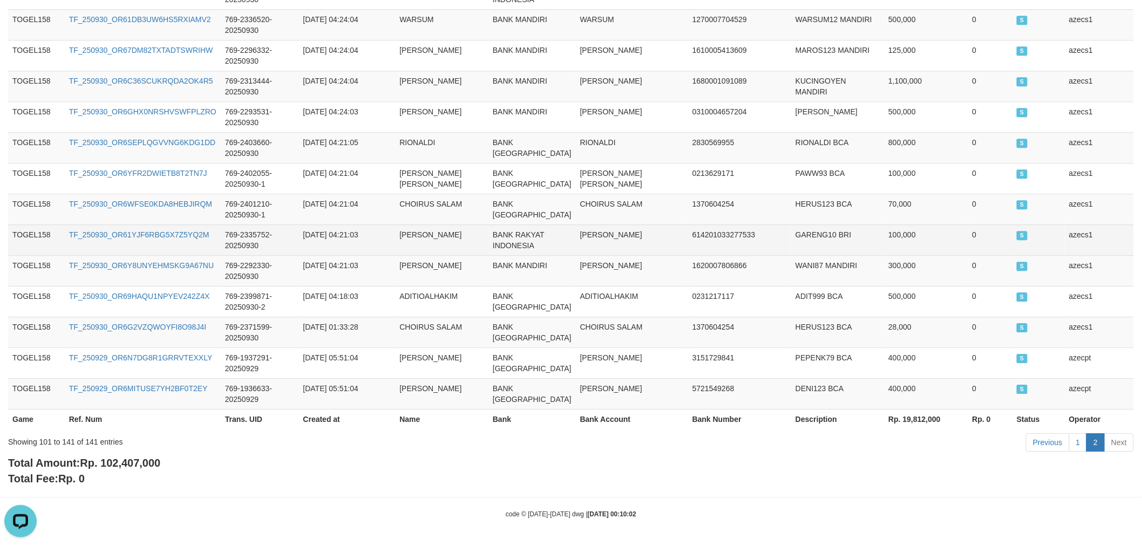
click at [576, 225] on td "ADI SANTOSO" at bounding box center [632, 240] width 112 height 31
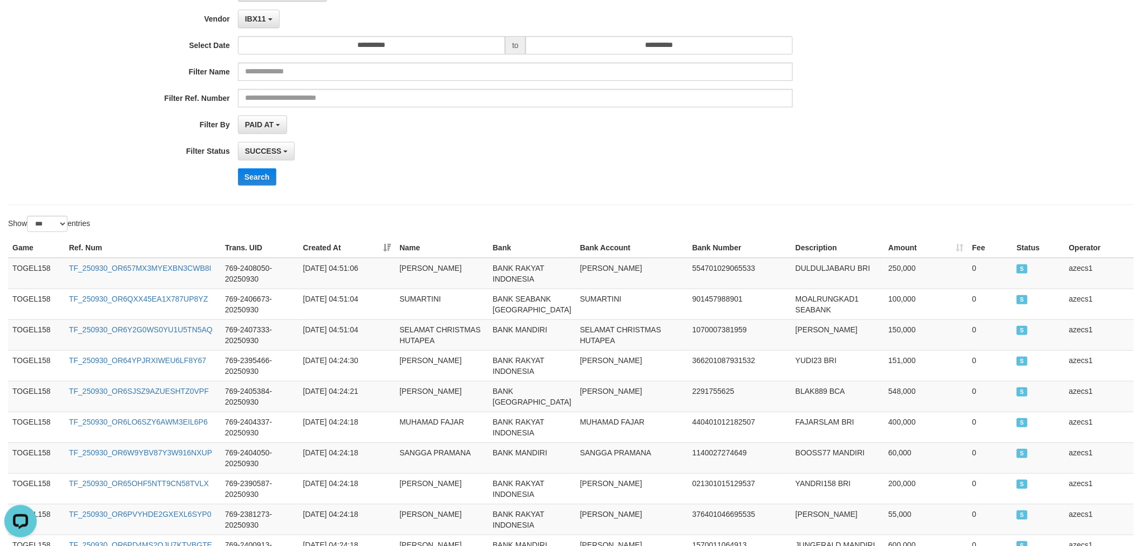
scroll to position [0, 0]
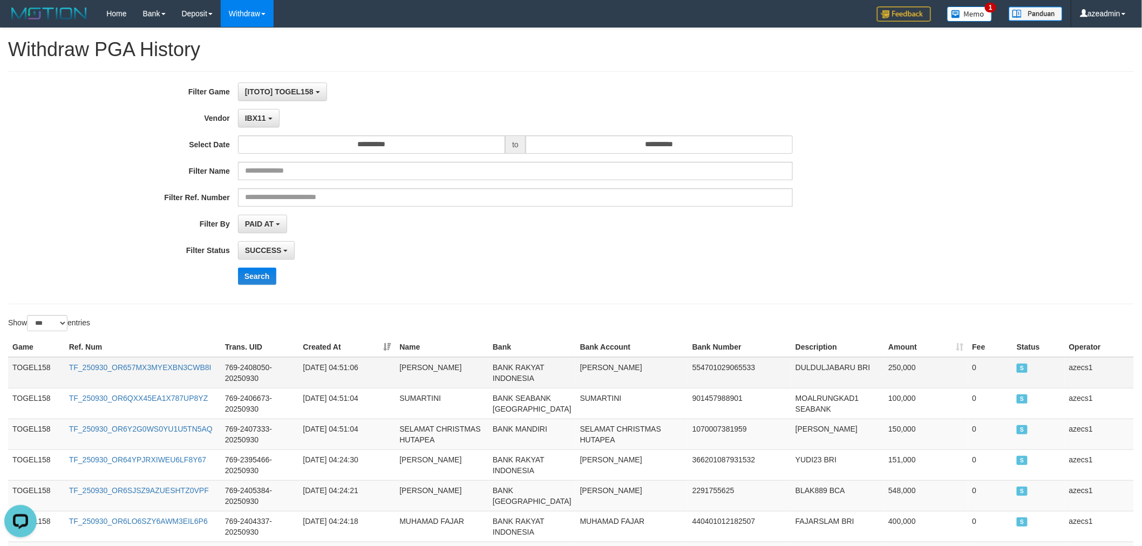
click at [26, 373] on td "TOGEL158" at bounding box center [36, 372] width 57 height 31
drag, startPoint x: 26, startPoint y: 373, endPoint x: 42, endPoint y: 369, distance: 16.1
click at [40, 369] on td "TOGEL158" at bounding box center [36, 372] width 57 height 31
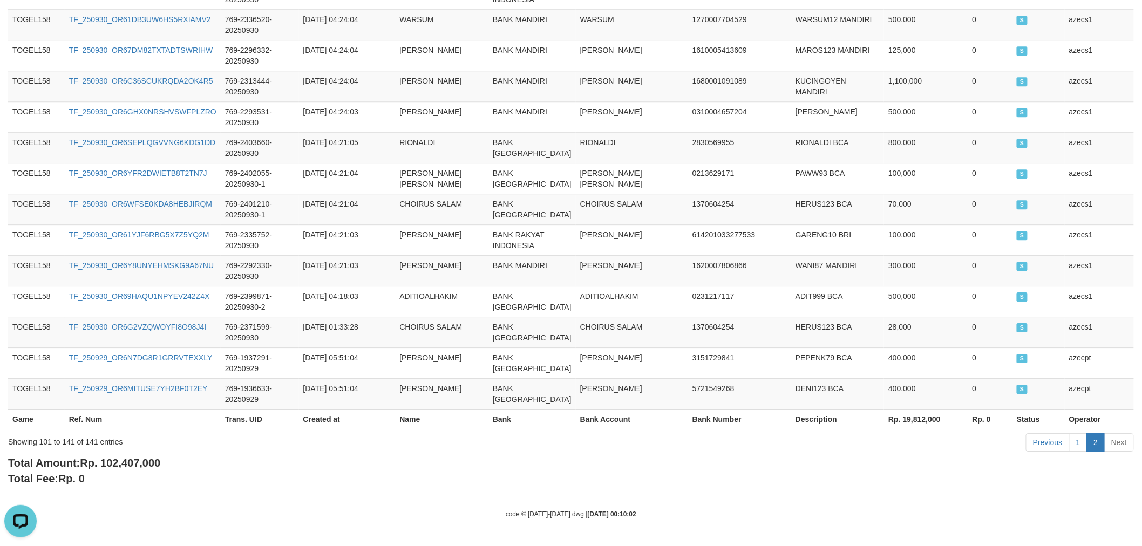
scroll to position [1535, 0]
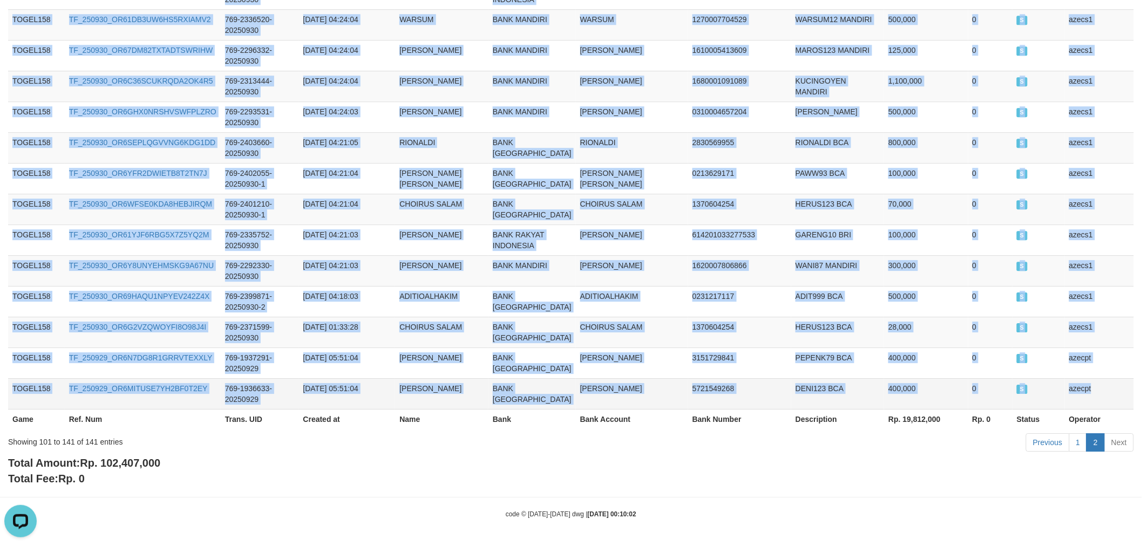
click at [1108, 378] on td "azecpt" at bounding box center [1099, 393] width 69 height 31
copy tbody "TOGEL158 TF_250930_OR657MX3MYEXBN3CWB8I 769-2408050-20250930 2025-09-30 04:51:0…"
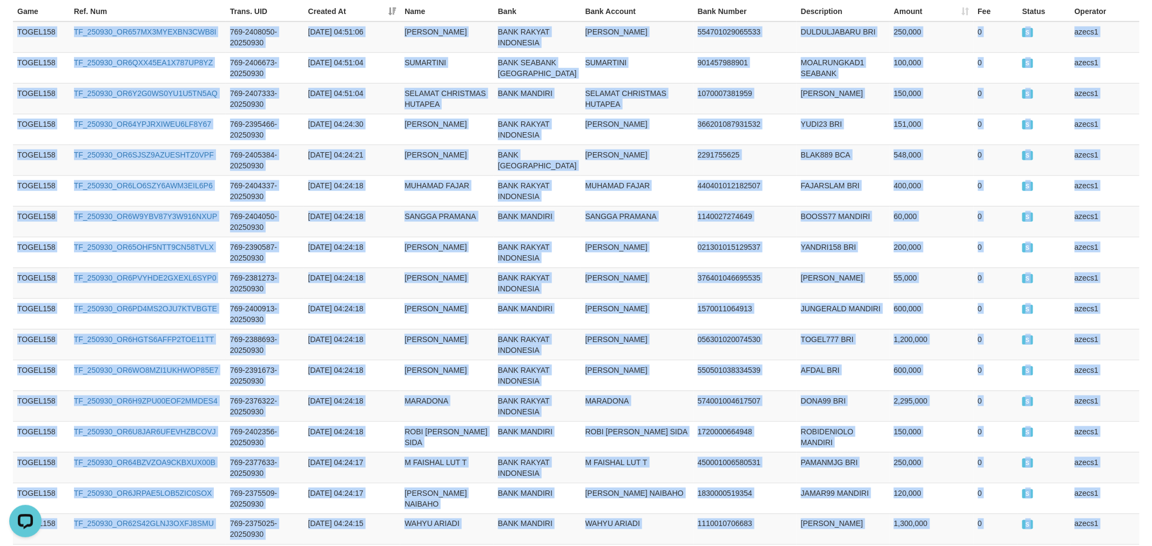
scroll to position [0, 0]
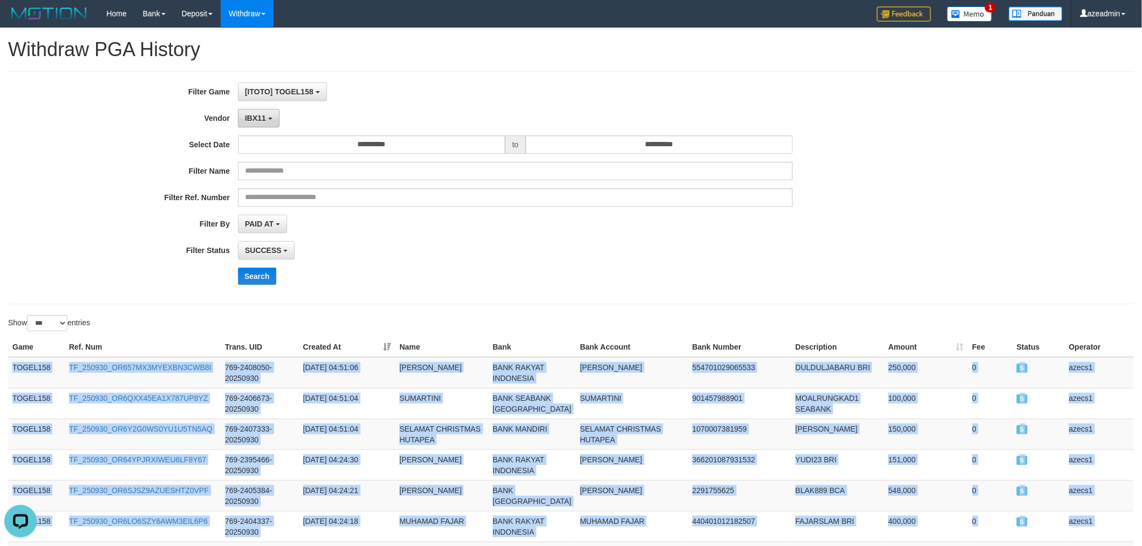
click at [263, 114] on span "IBX11" at bounding box center [255, 118] width 21 height 9
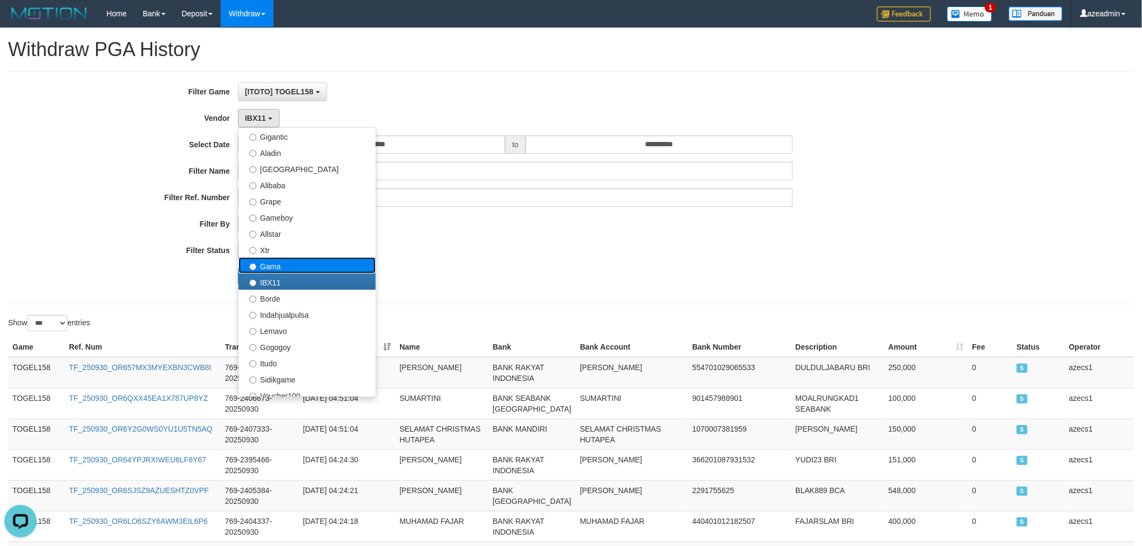
click at [300, 262] on label "Gama" at bounding box center [307, 266] width 137 height 16
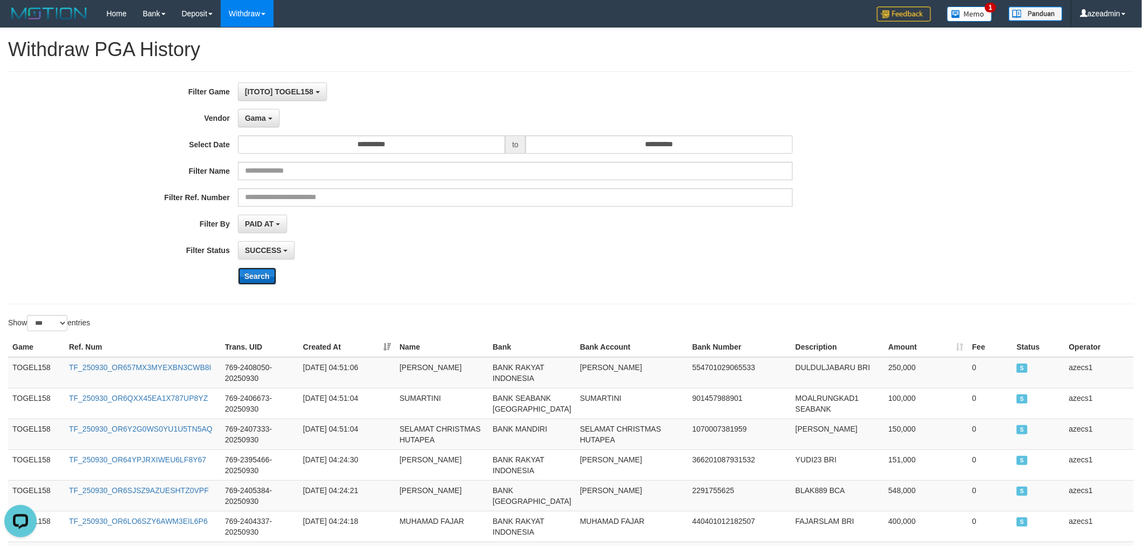
click at [260, 273] on button "Search" at bounding box center [257, 276] width 38 height 17
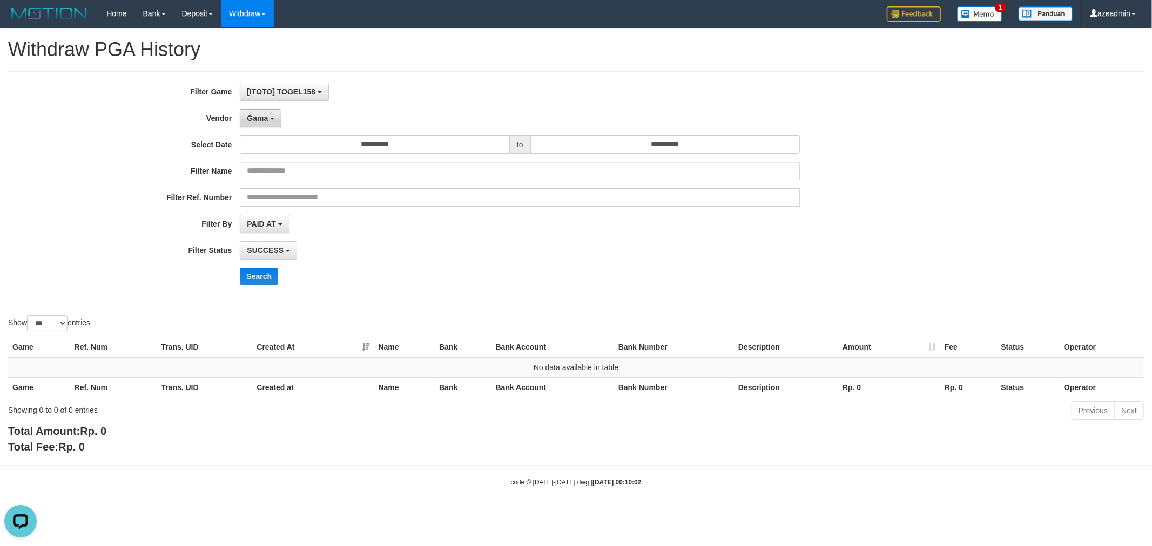
click at [262, 114] on span "Gama" at bounding box center [257, 118] width 21 height 9
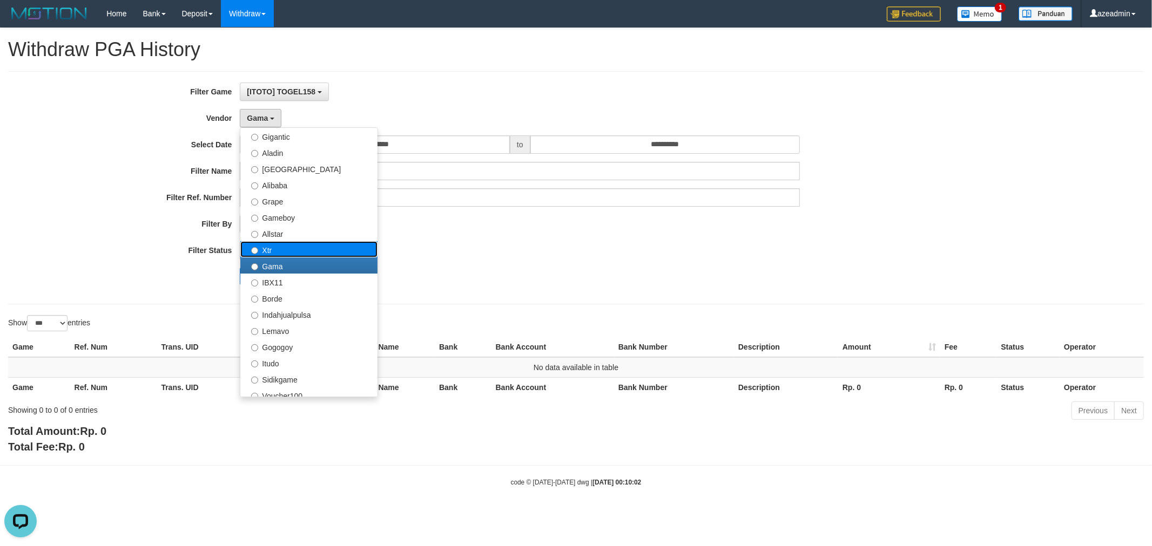
click at [279, 246] on label "Xtr" at bounding box center [308, 249] width 137 height 16
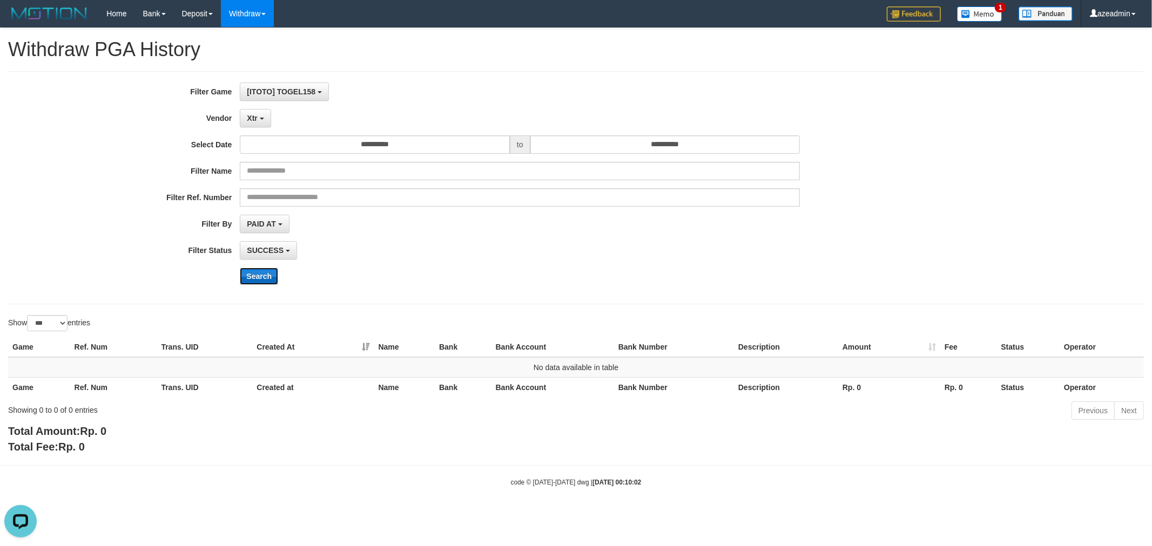
click at [251, 268] on button "Search" at bounding box center [259, 276] width 38 height 17
drag, startPoint x: 260, startPoint y: 120, endPoint x: 260, endPoint y: 128, distance: 8.1
click at [260, 120] on button "Xtr" at bounding box center [255, 118] width 31 height 18
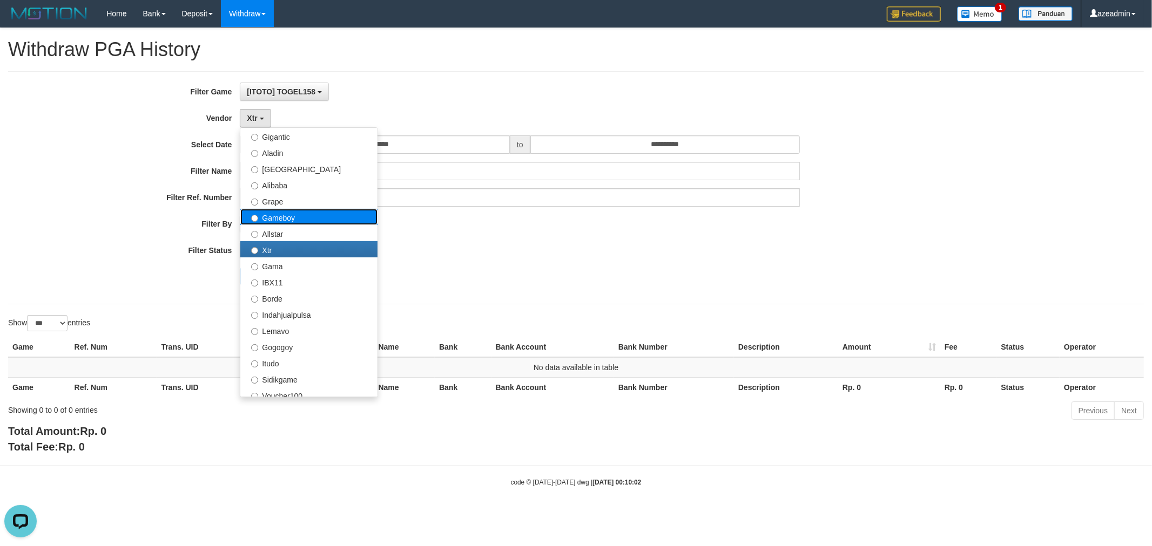
click at [268, 224] on label "Gameboy" at bounding box center [308, 217] width 137 height 16
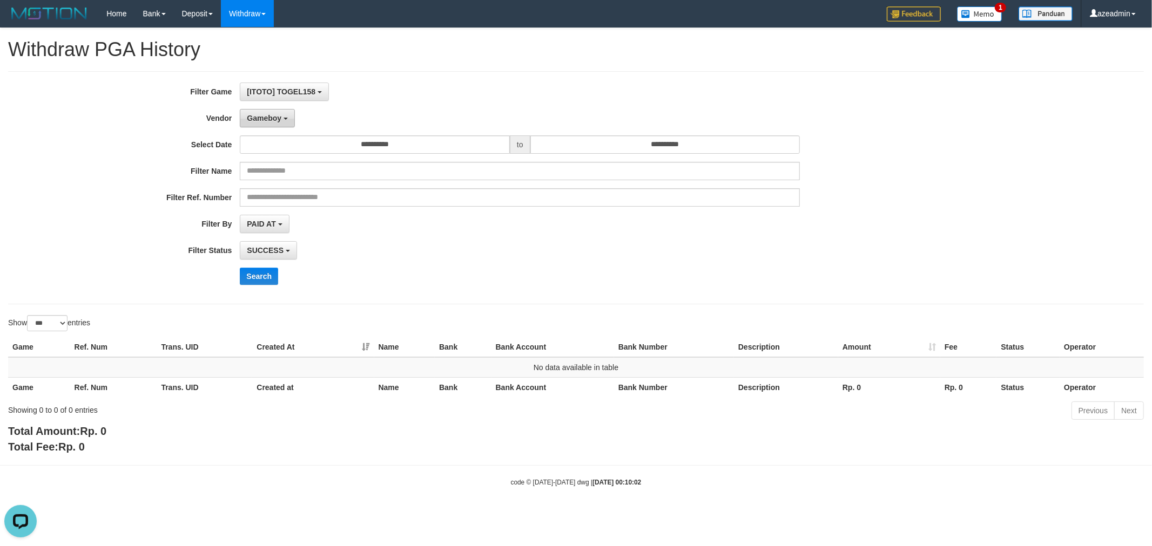
click at [258, 116] on span "Gameboy" at bounding box center [264, 118] width 35 height 9
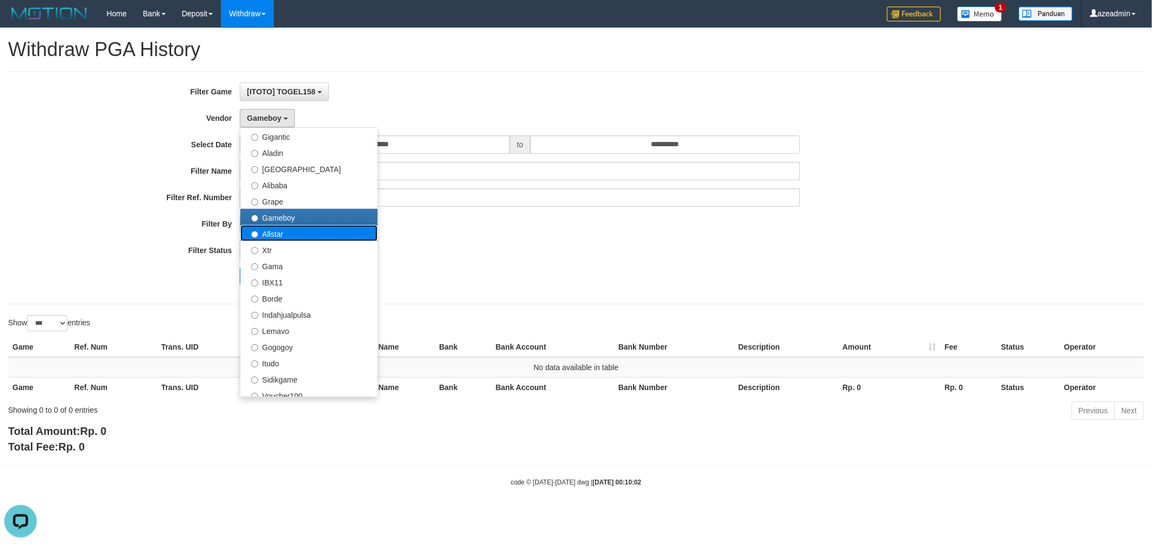
click at [276, 239] on label "Allstar" at bounding box center [308, 233] width 137 height 16
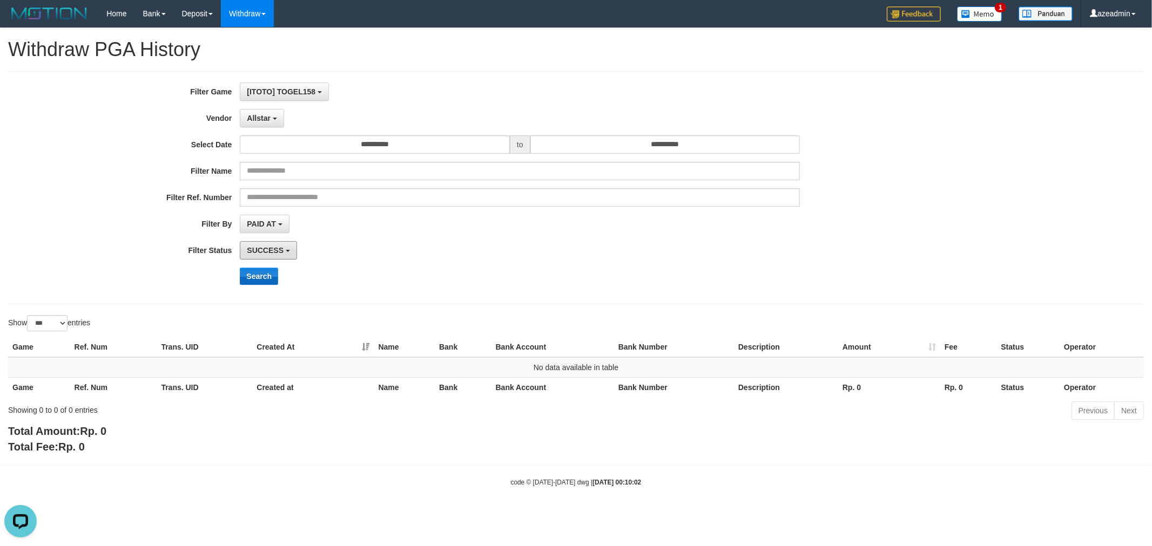
click at [255, 269] on div "**********" at bounding box center [480, 188] width 960 height 211
click at [255, 269] on button "Search" at bounding box center [259, 276] width 38 height 17
click at [268, 112] on button "Allstar" at bounding box center [262, 118] width 44 height 18
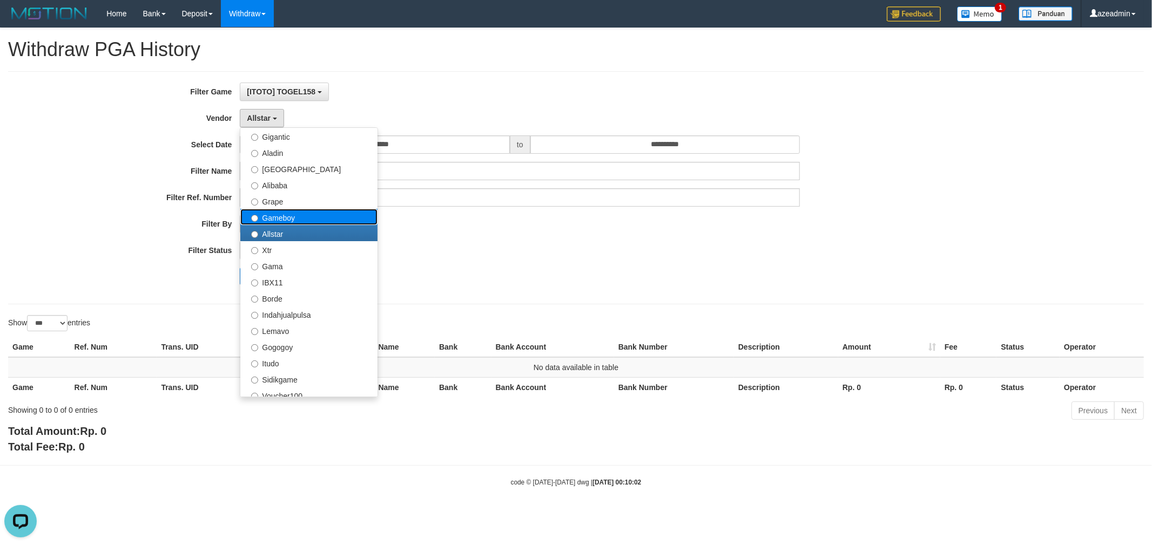
click at [293, 215] on label "Gameboy" at bounding box center [308, 217] width 137 height 16
select select "**********"
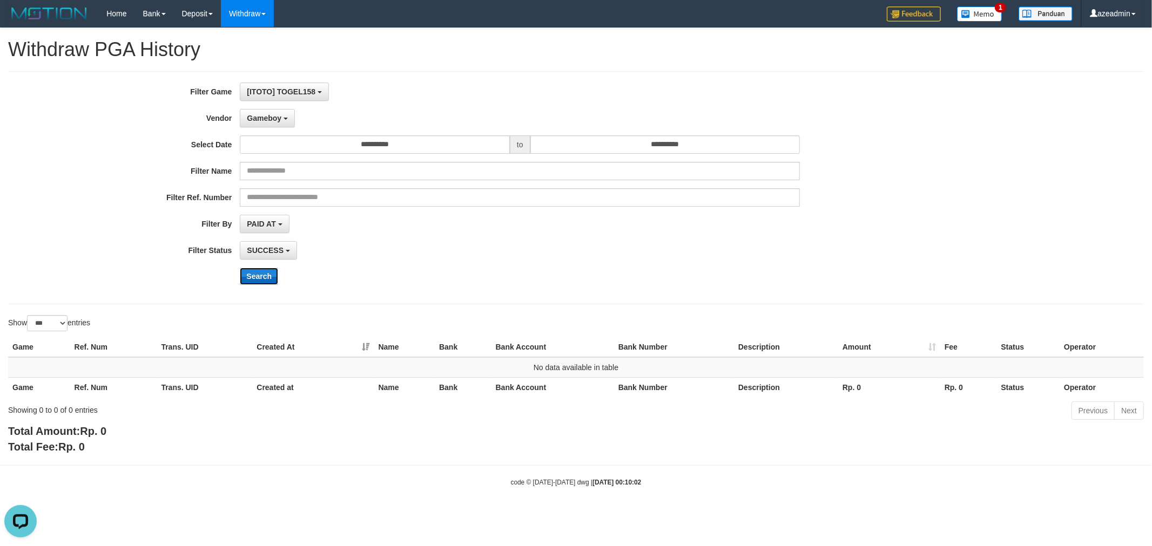
click at [266, 271] on button "Search" at bounding box center [259, 276] width 38 height 17
click at [266, 119] on span "Gameboy" at bounding box center [264, 118] width 35 height 9
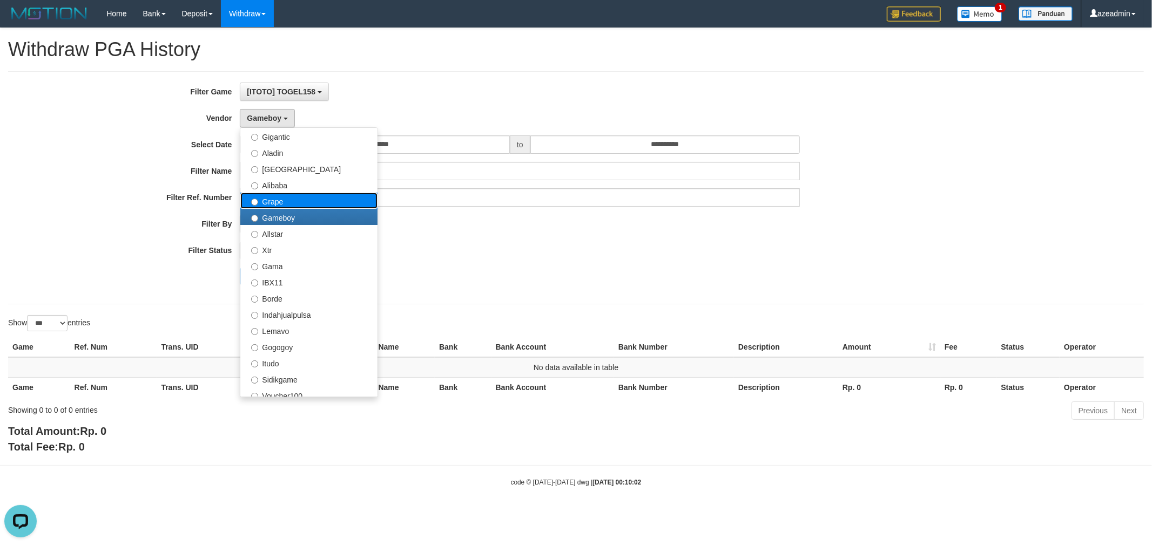
click at [281, 200] on label "Grape" at bounding box center [308, 201] width 137 height 16
select select "**********"
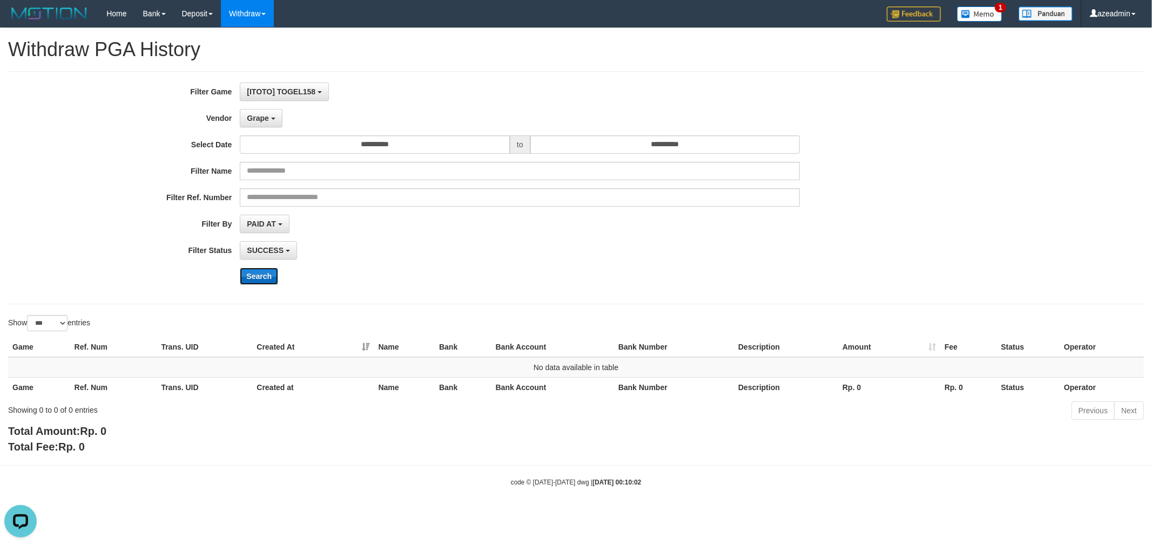
click at [262, 281] on button "Search" at bounding box center [259, 276] width 38 height 17
click at [243, 116] on button "Grape" at bounding box center [261, 118] width 42 height 18
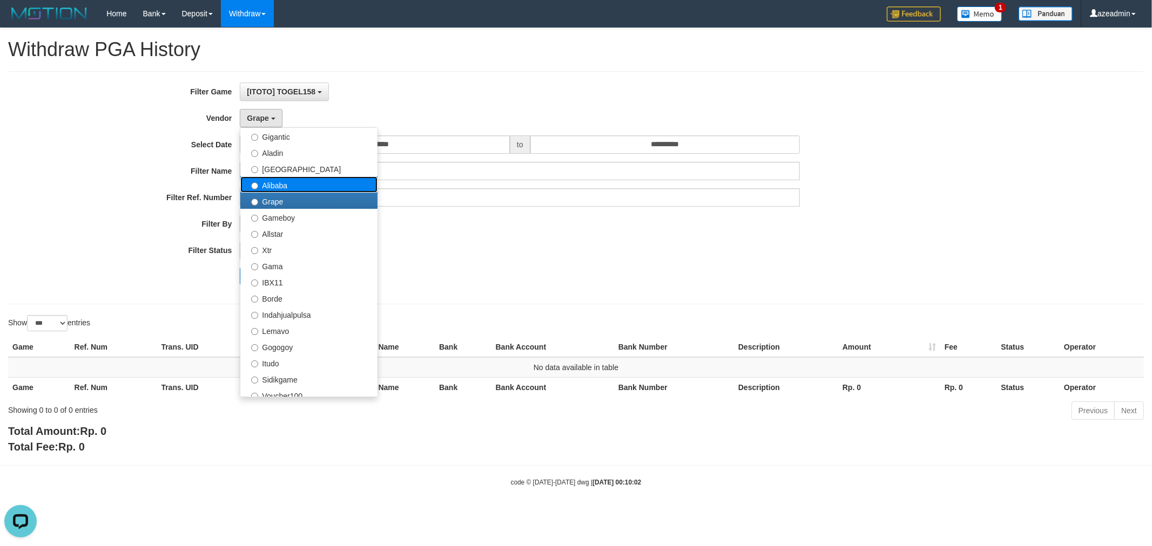
click at [270, 185] on label "Alibaba" at bounding box center [308, 185] width 137 height 16
select select "**********"
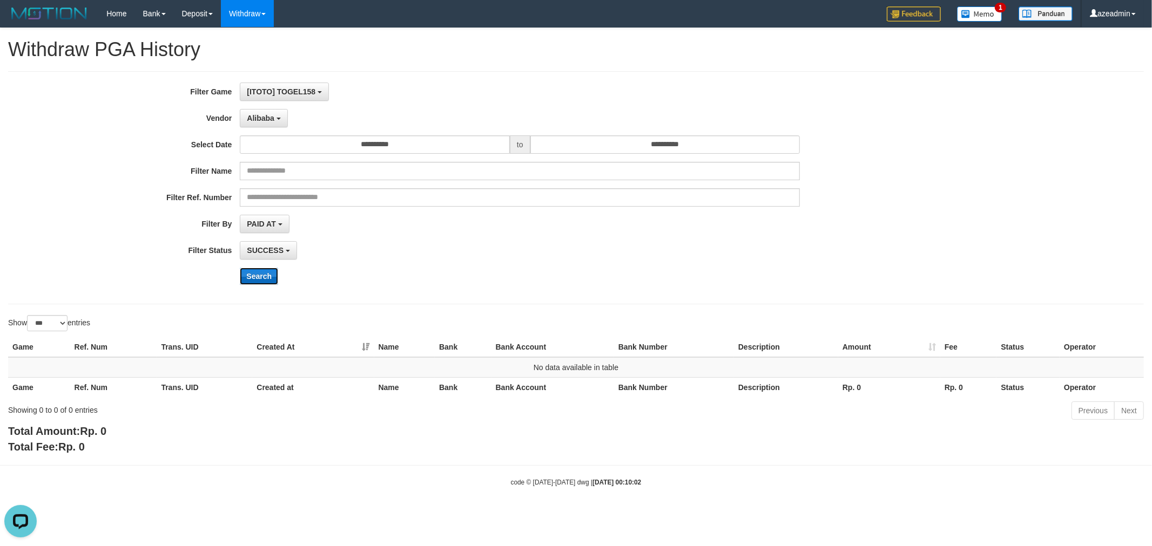
click at [256, 281] on button "Search" at bounding box center [259, 276] width 38 height 17
click at [257, 117] on span "Alibaba" at bounding box center [261, 118] width 28 height 9
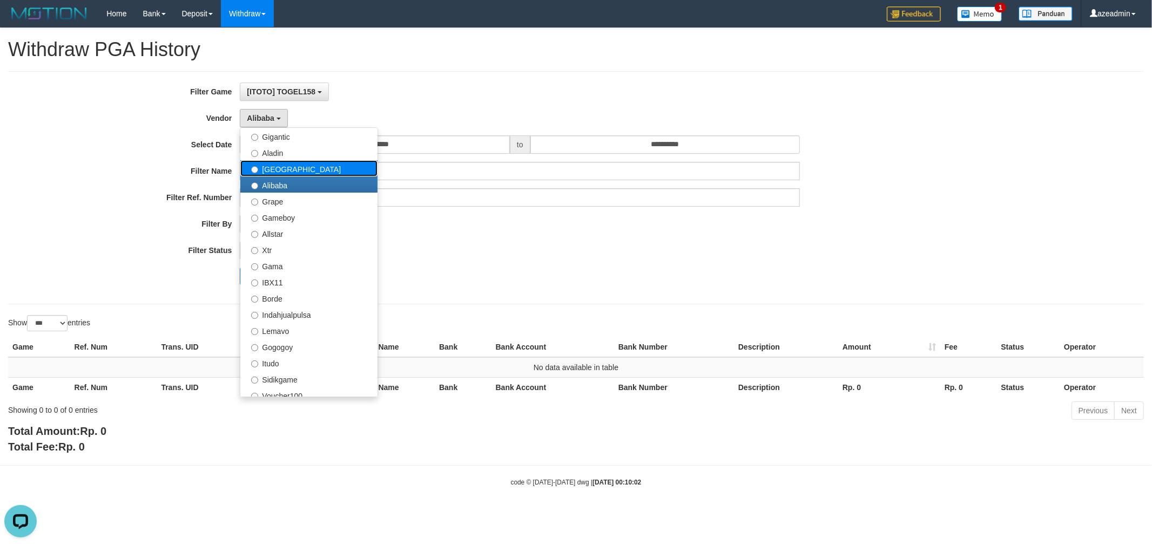
click at [304, 170] on label "Dubai" at bounding box center [308, 168] width 137 height 16
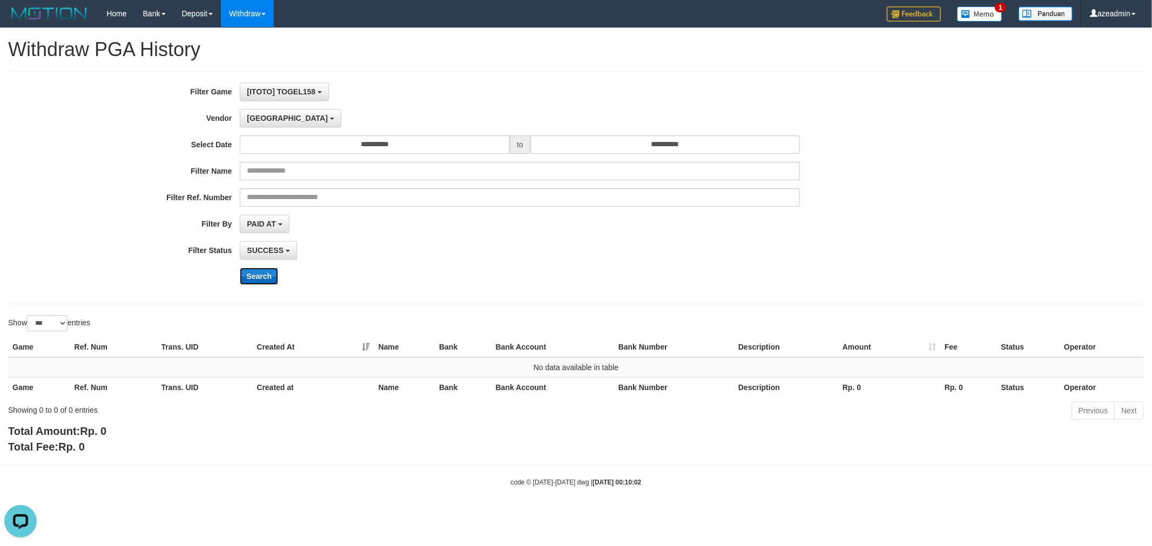
click at [253, 279] on button "Search" at bounding box center [259, 276] width 38 height 17
click at [262, 117] on span "Dubai" at bounding box center [287, 118] width 81 height 9
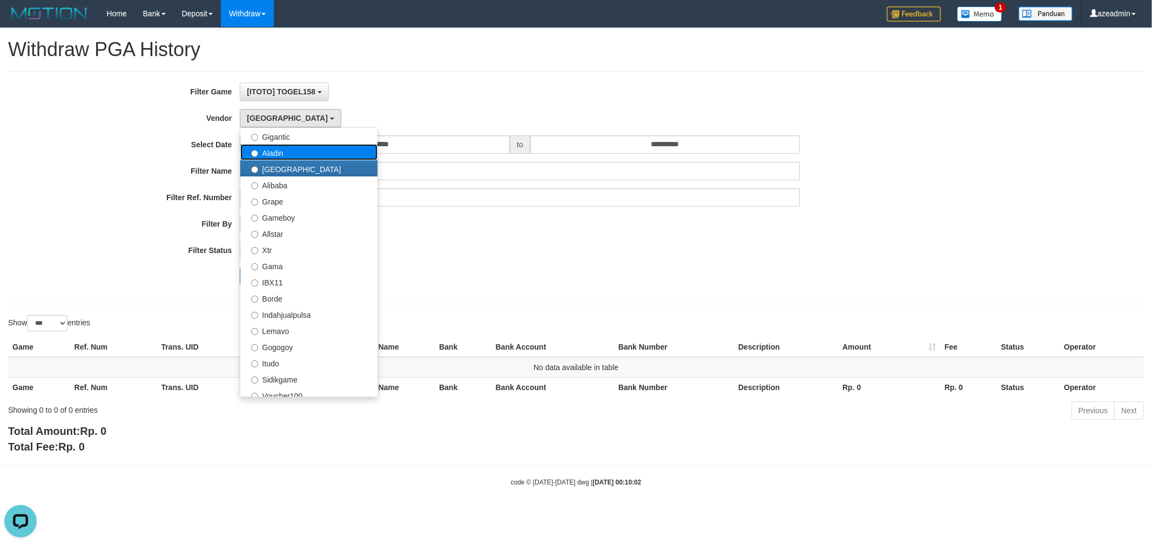
click at [287, 158] on label "Aladin" at bounding box center [308, 152] width 137 height 16
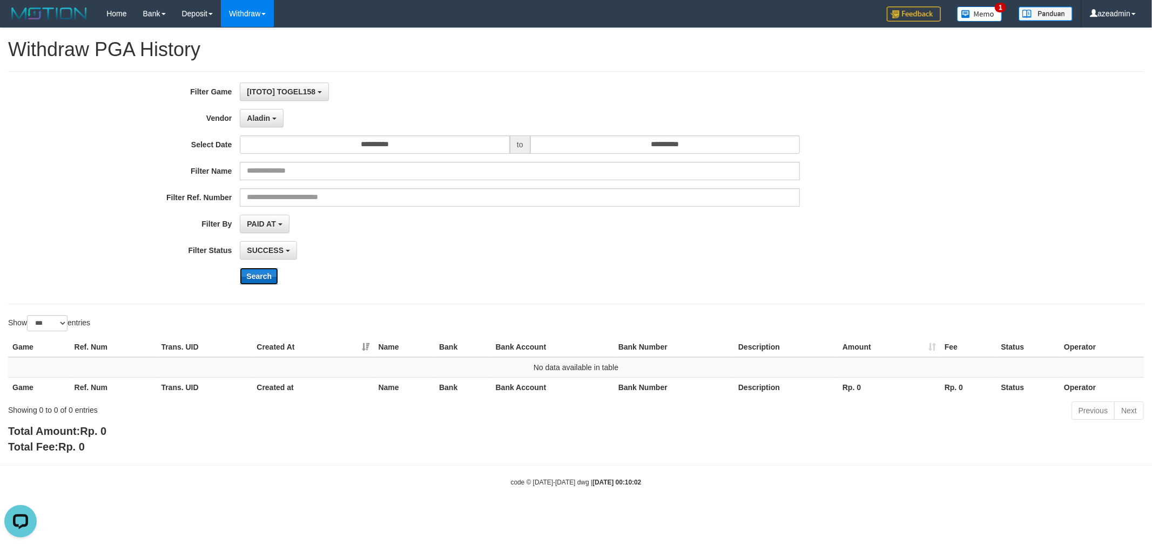
click at [250, 278] on button "Search" at bounding box center [259, 276] width 38 height 17
click at [263, 120] on span "Aladin" at bounding box center [258, 118] width 23 height 9
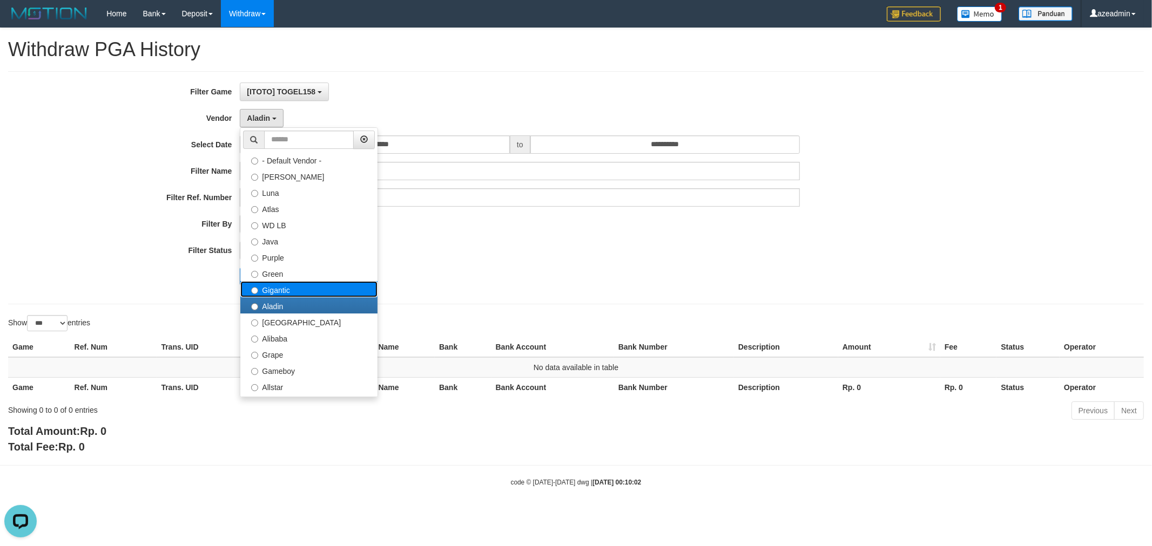
click at [294, 290] on label "Gigantic" at bounding box center [308, 289] width 137 height 16
select select "**********"
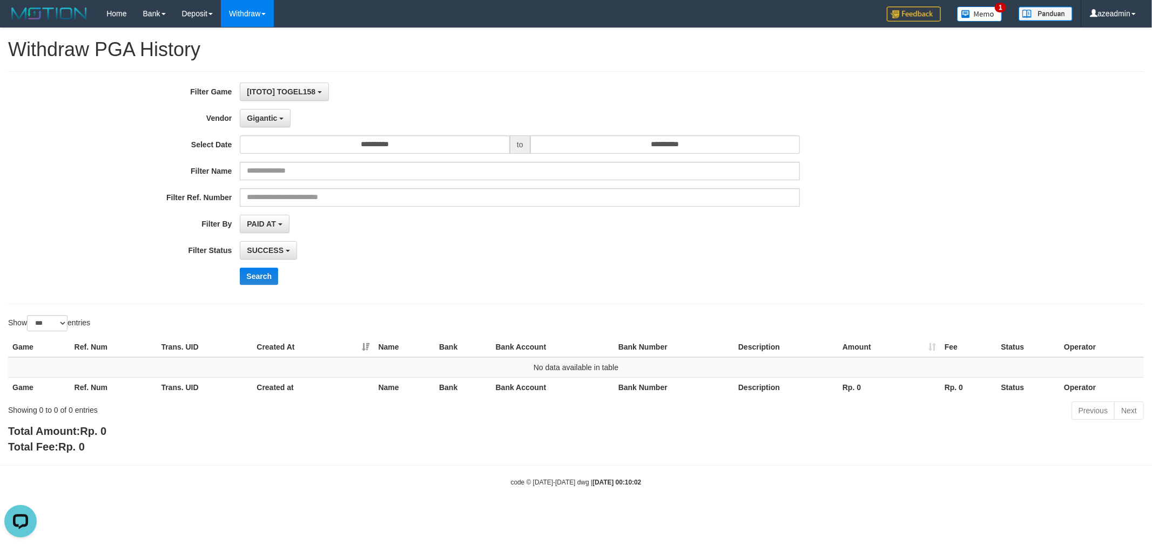
click at [261, 267] on div "**********" at bounding box center [480, 188] width 960 height 211
click at [258, 274] on button "Search" at bounding box center [259, 276] width 38 height 17
drag, startPoint x: 267, startPoint y: 122, endPoint x: 274, endPoint y: 122, distance: 6.5
click at [268, 122] on button "Gigantic" at bounding box center [265, 118] width 51 height 18
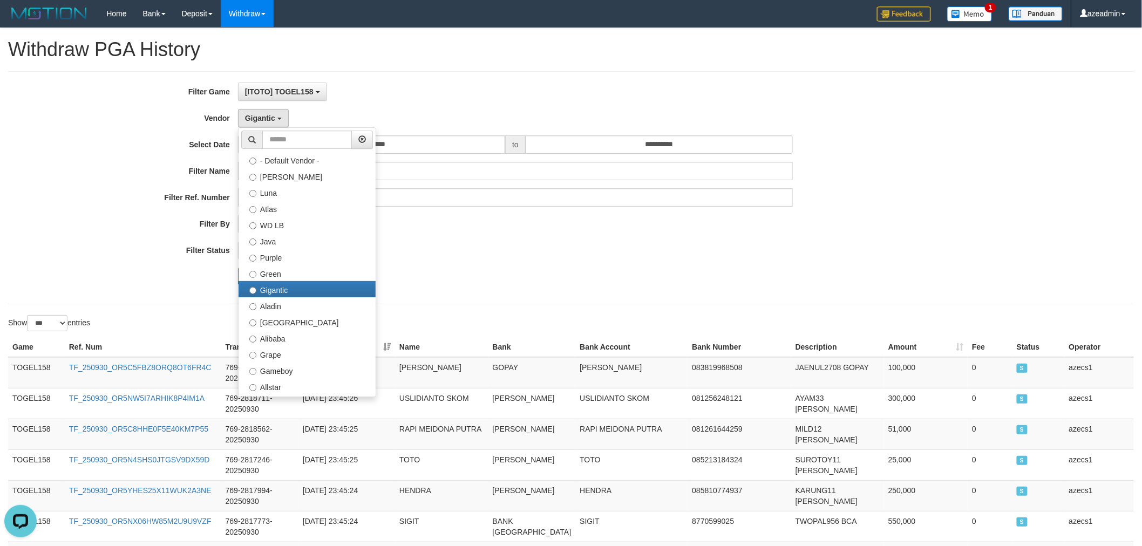
click at [652, 289] on div "**********" at bounding box center [476, 188] width 952 height 211
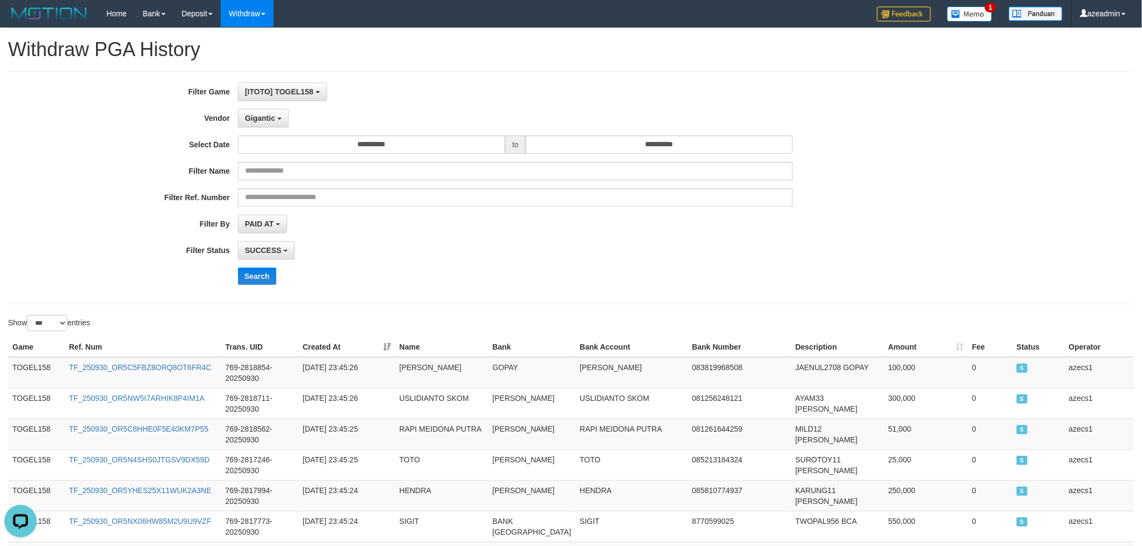
click at [13, 355] on th "Game" at bounding box center [36, 347] width 57 height 20
click at [22, 373] on td "TOGEL158" at bounding box center [36, 372] width 57 height 31
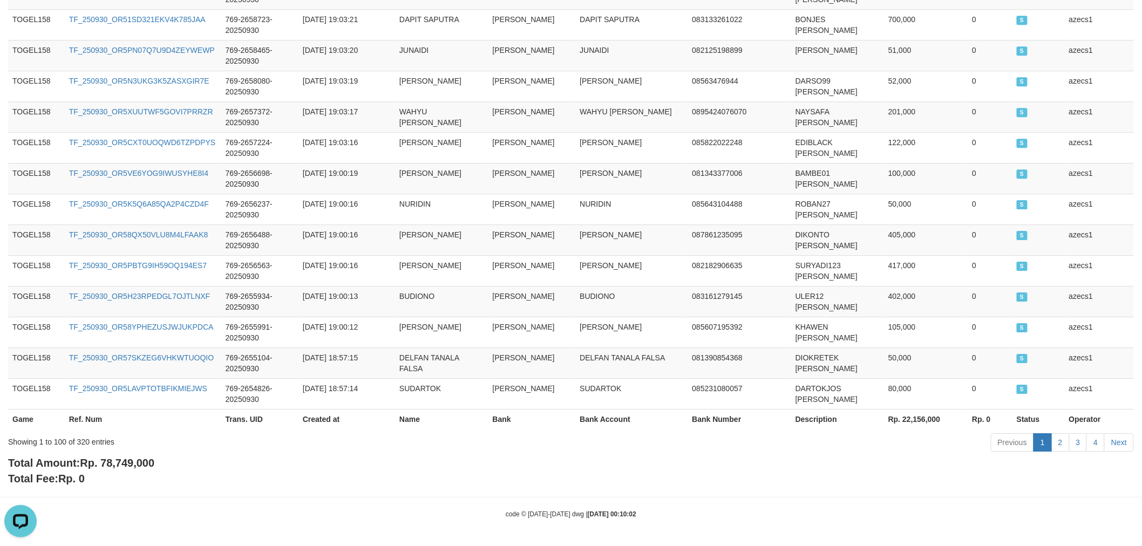
scroll to position [3353, 0]
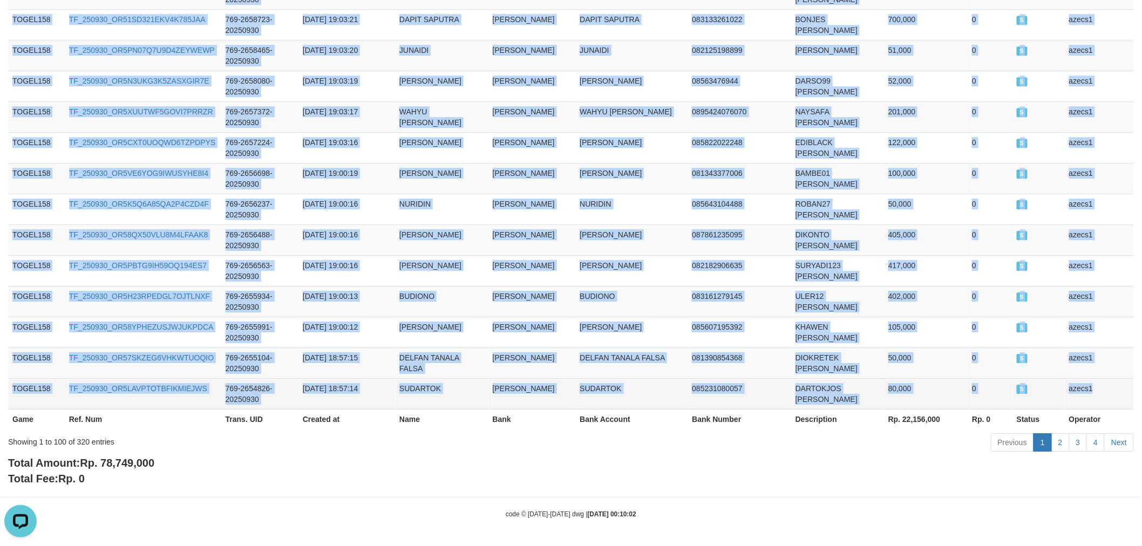
click at [1087, 393] on td "azecs1" at bounding box center [1099, 393] width 69 height 31
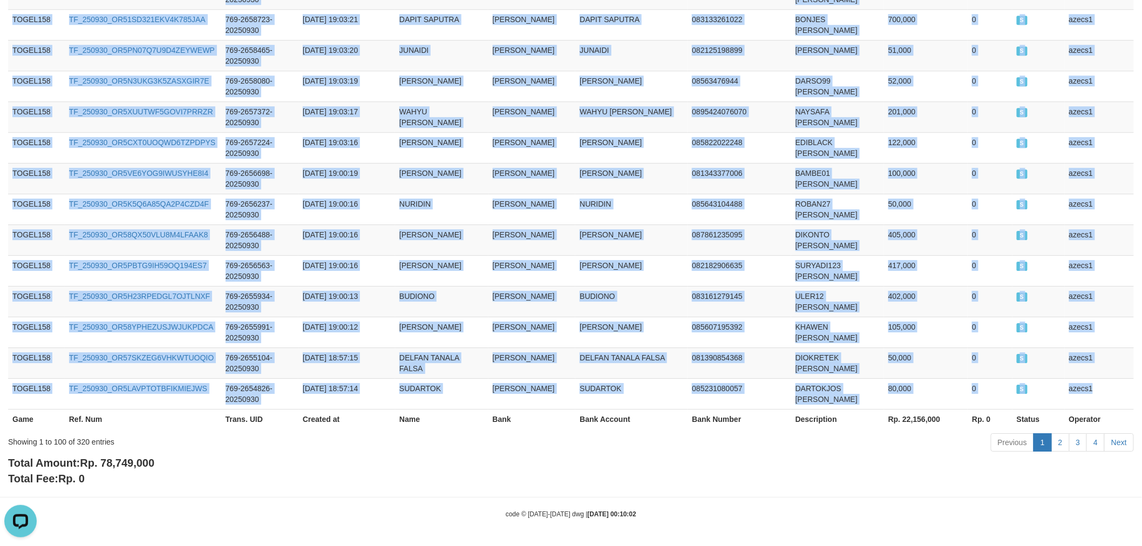
copy tbody "TOGEL158 TF_250930_OR5C5FBZ8ORQ8OT6FR4C 769-2818854-20250930 2025-09-30 23:45:2…"
click at [1059, 439] on link "2" at bounding box center [1061, 443] width 18 height 18
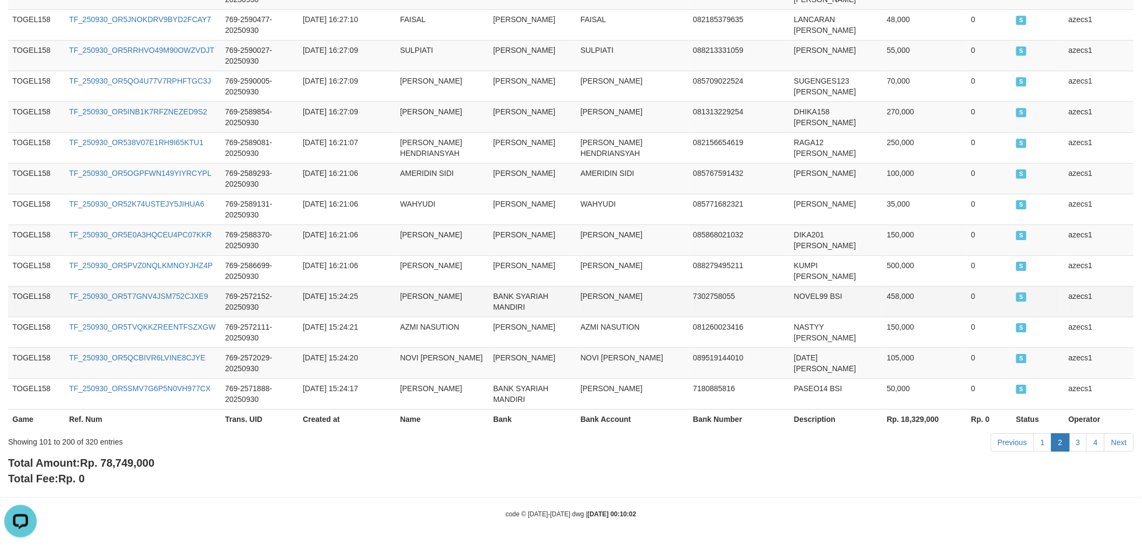
click at [592, 292] on td "ALAN NOVELDI" at bounding box center [633, 301] width 113 height 31
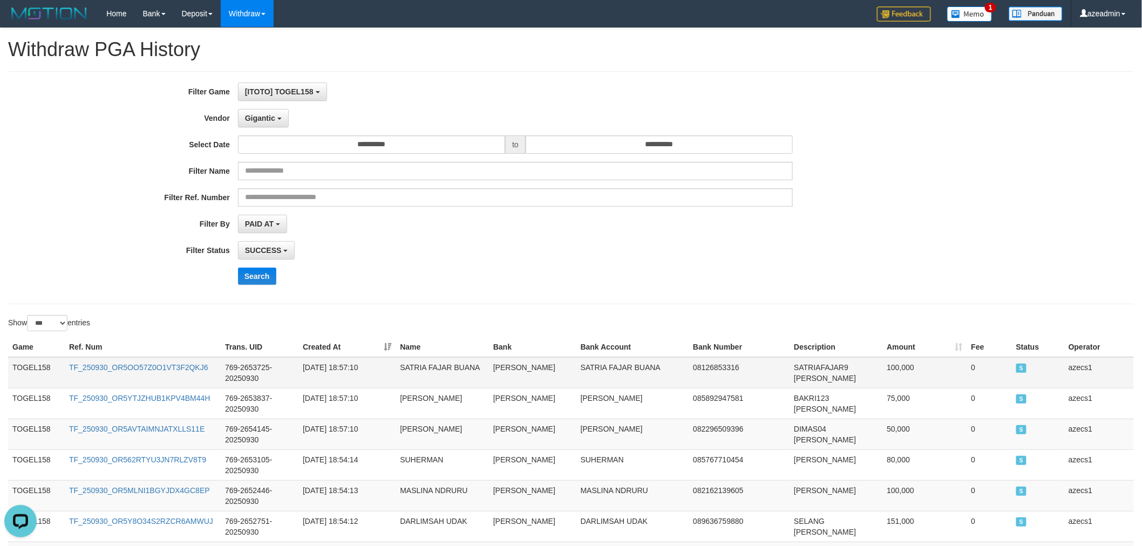
click at [39, 361] on td "TOGEL158" at bounding box center [36, 372] width 57 height 31
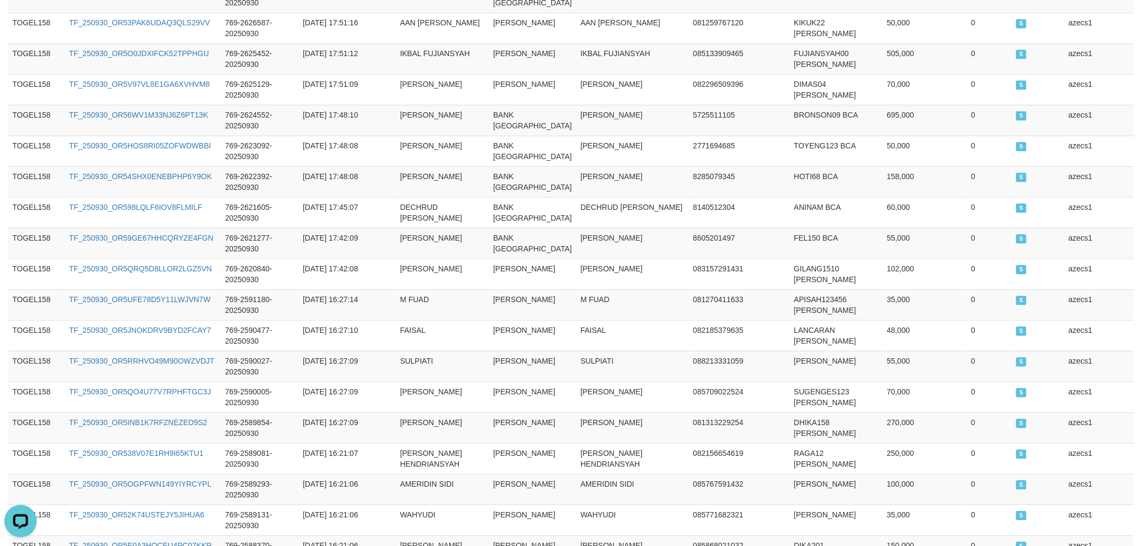
scroll to position [3277, 0]
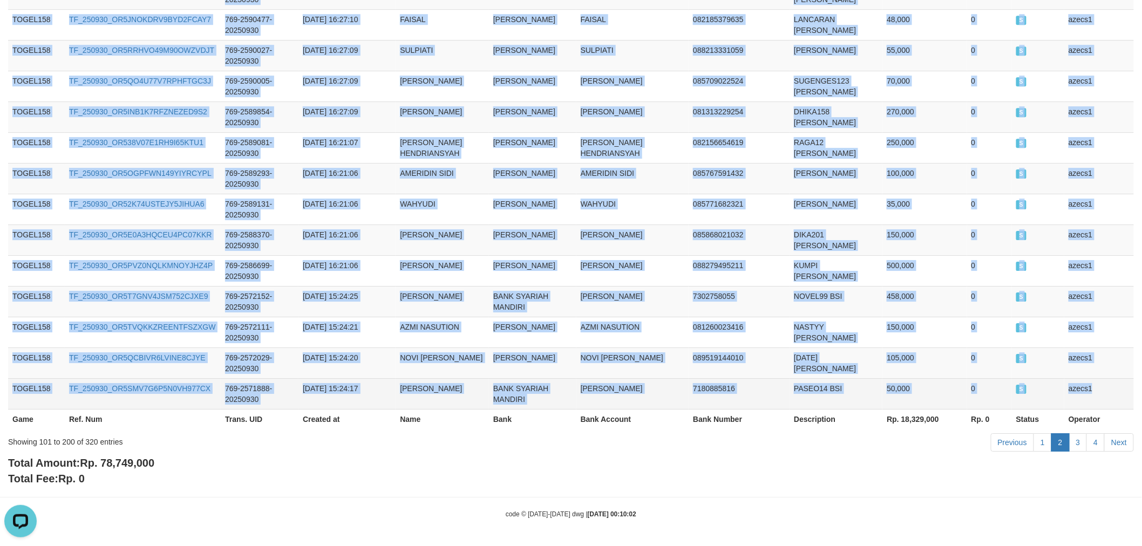
click at [1101, 382] on td "azecs1" at bounding box center [1100, 393] width 70 height 31
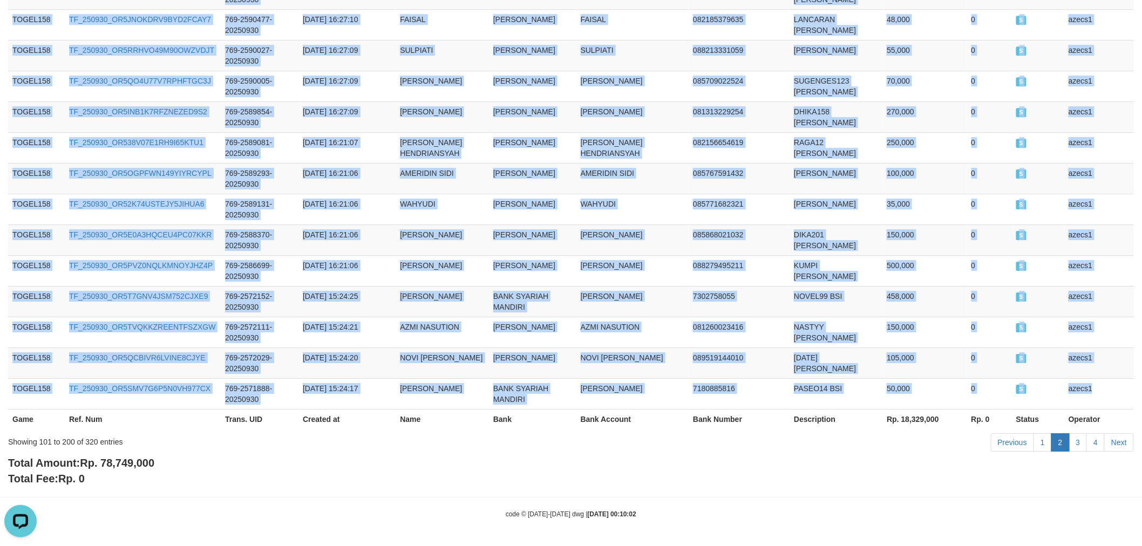
copy tbody "TOGEL158 TF_250930_OR5OO57Z0O1VT3F2QKJ6 769-2653725-20250930 2025-09-30 18:57:1…"
click at [1078, 442] on link "3" at bounding box center [1079, 443] width 18 height 18
click at [577, 229] on td "GERALD ARDIKA BAYU S" at bounding box center [633, 240] width 113 height 31
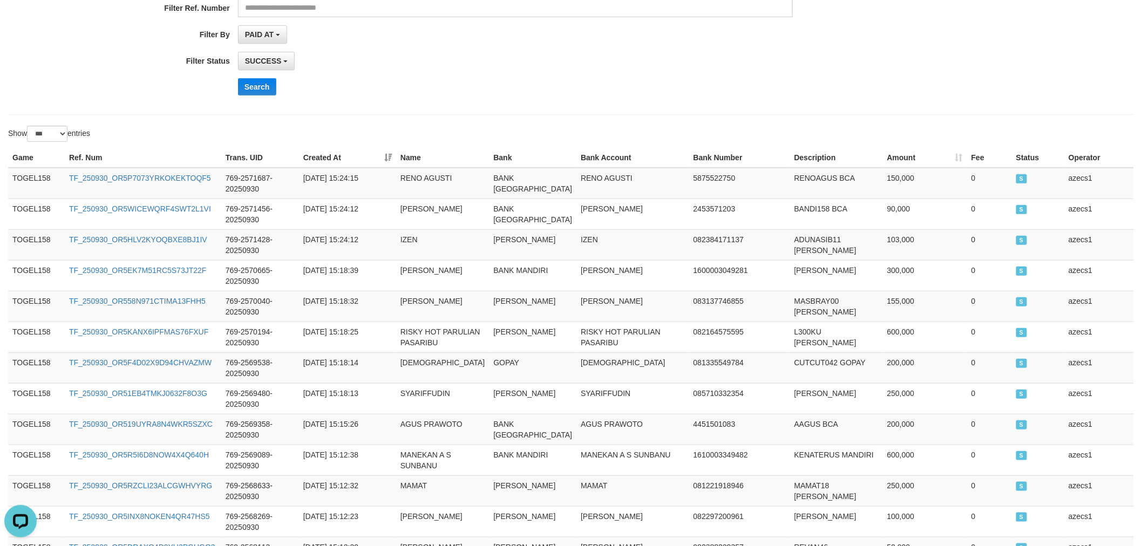
scroll to position [0, 0]
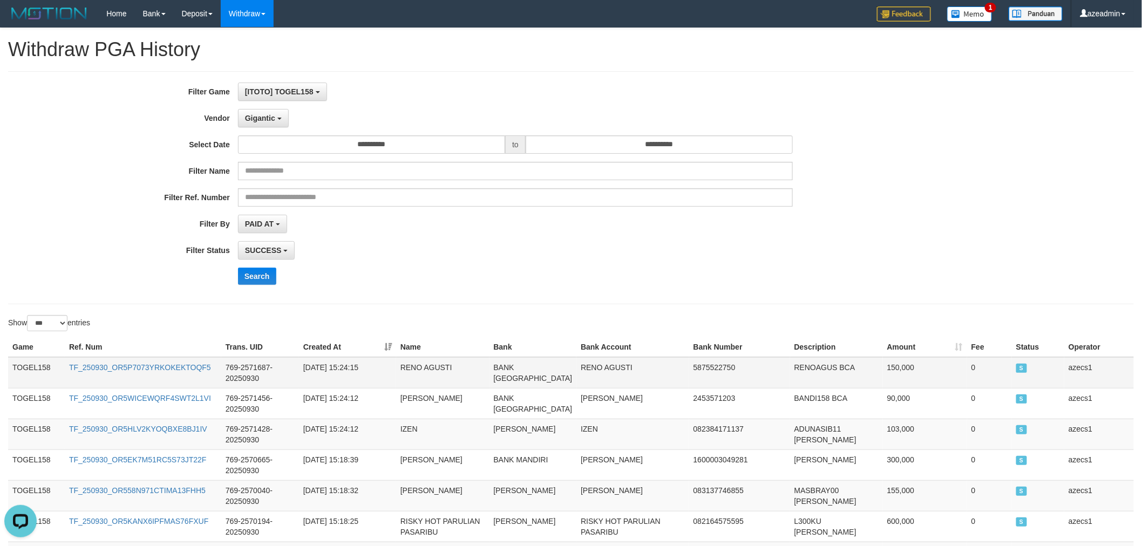
click at [30, 376] on td "TOGEL158" at bounding box center [36, 372] width 57 height 31
click at [29, 366] on td "TOGEL158" at bounding box center [36, 372] width 57 height 31
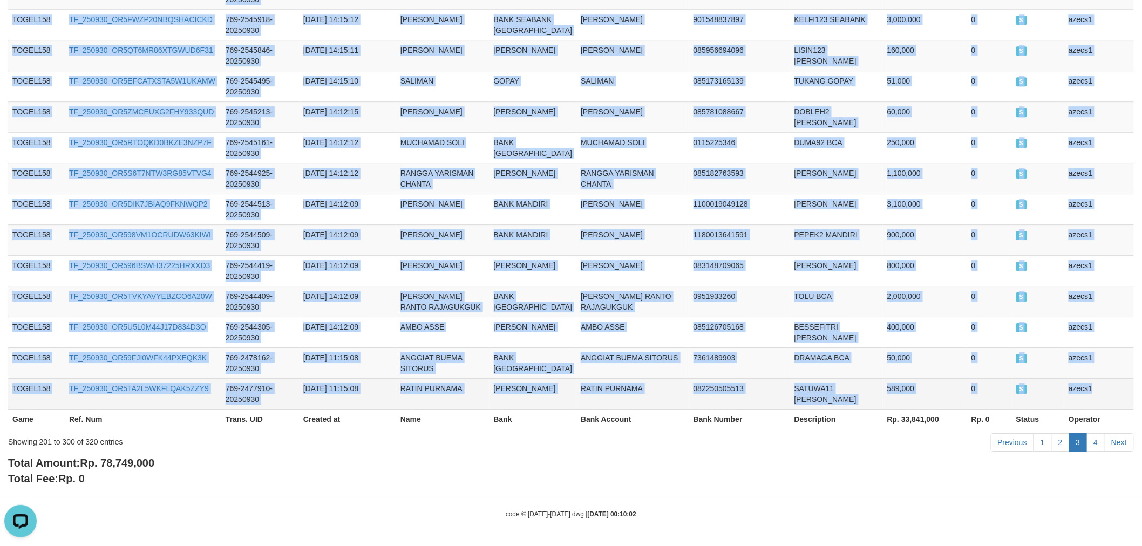
click at [1104, 395] on td "azecs1" at bounding box center [1100, 393] width 70 height 31
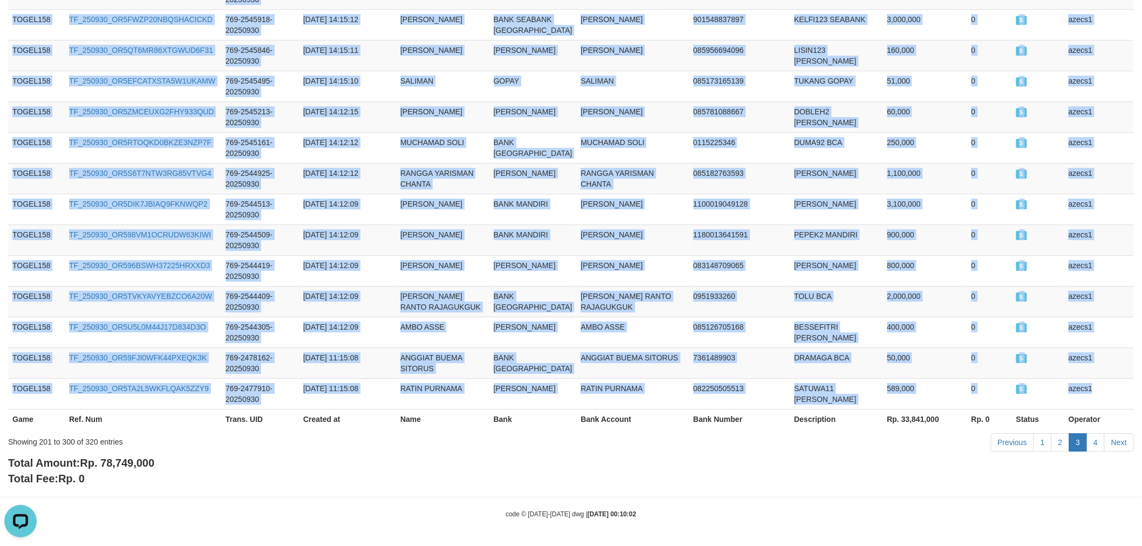
copy tbody "TOGEL158 TF_250930_OR5P7073YRKOKEKTOQF5 769-2571687-20250930 2025-09-30 15:24:1…"
click at [1100, 435] on link "4" at bounding box center [1096, 443] width 18 height 18
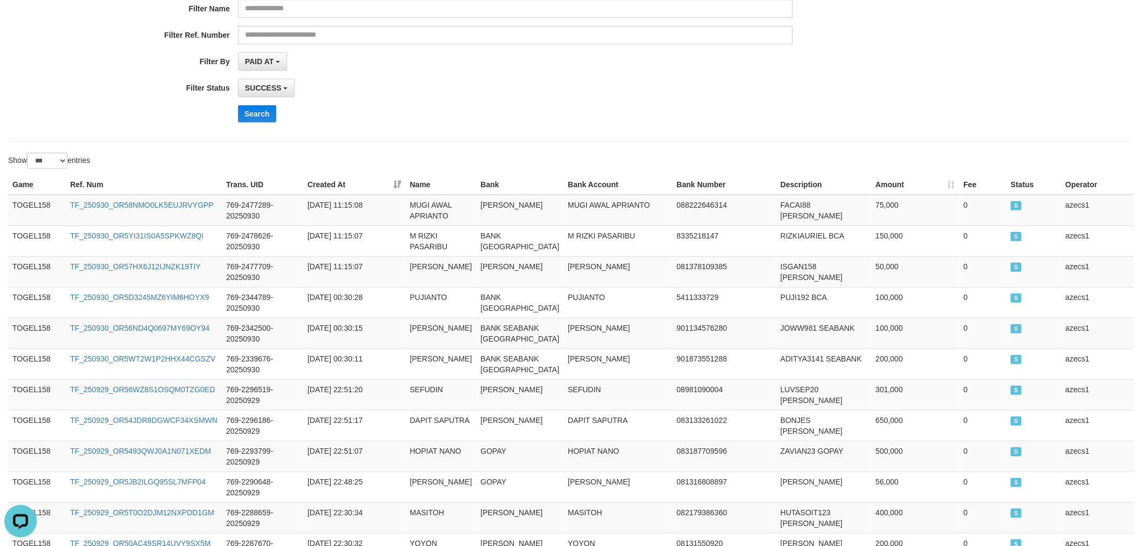
scroll to position [0, 0]
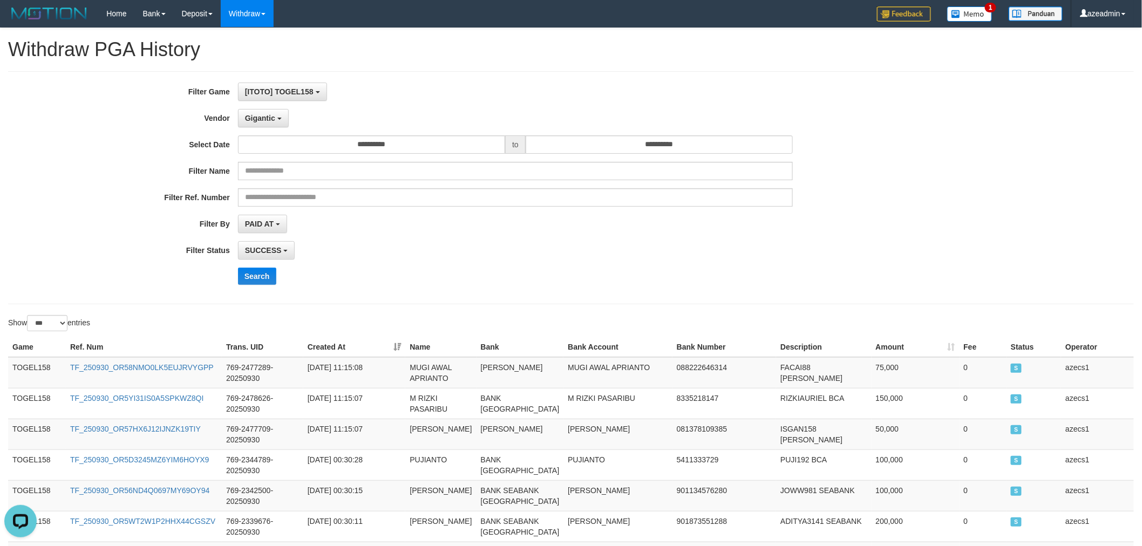
click at [38, 361] on td "TOGEL158" at bounding box center [37, 372] width 58 height 31
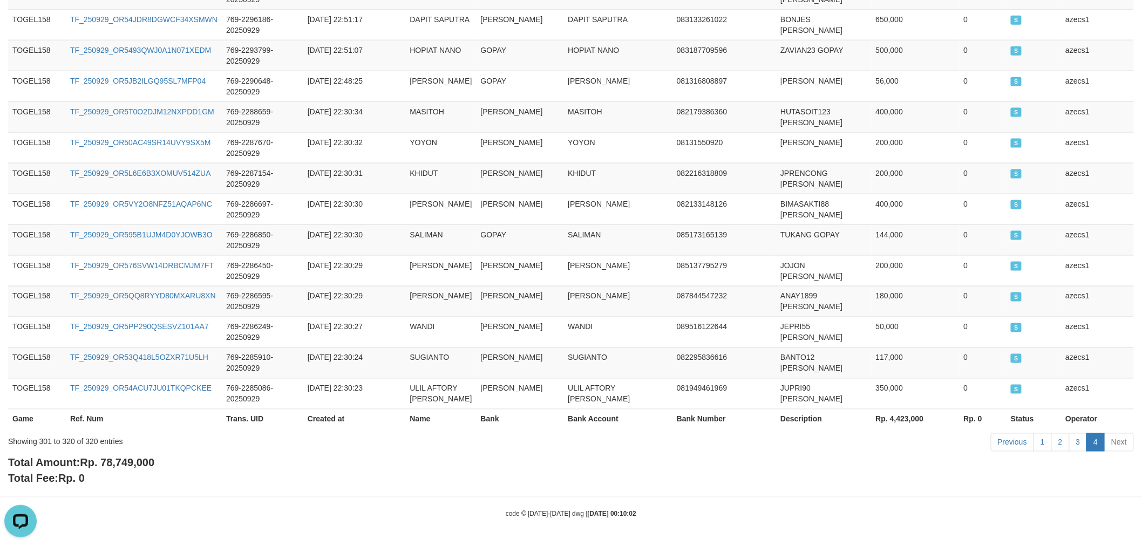
scroll to position [619, 0]
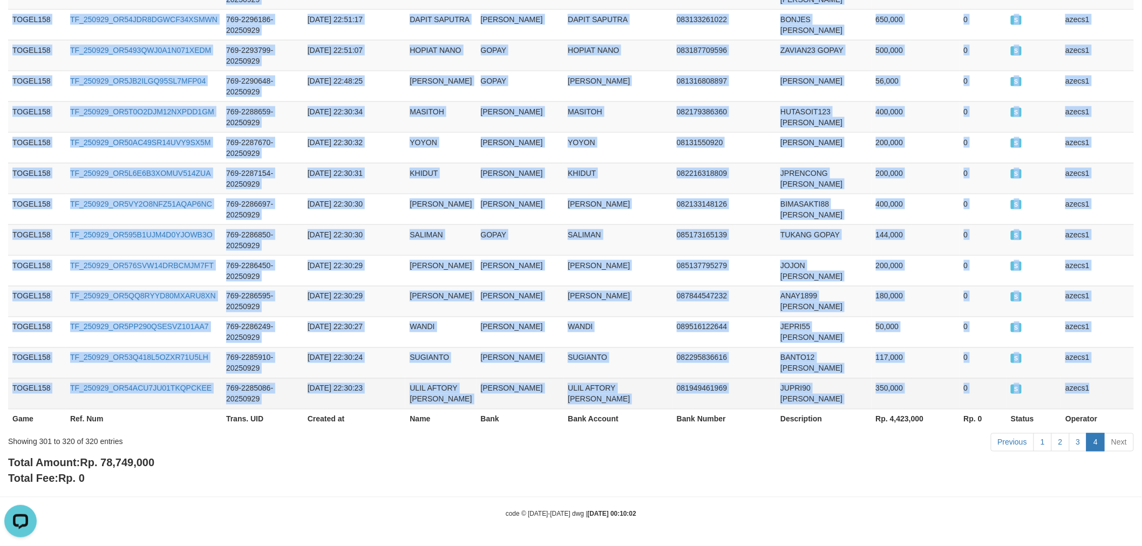
click at [1120, 378] on td "azecs1" at bounding box center [1097, 393] width 73 height 31
copy tbody "TOGEL158 TF_250930_OR58NMO0LK5EUJRVYGPP 769-2477289-20250930 2025-09-30 11:15:0…"
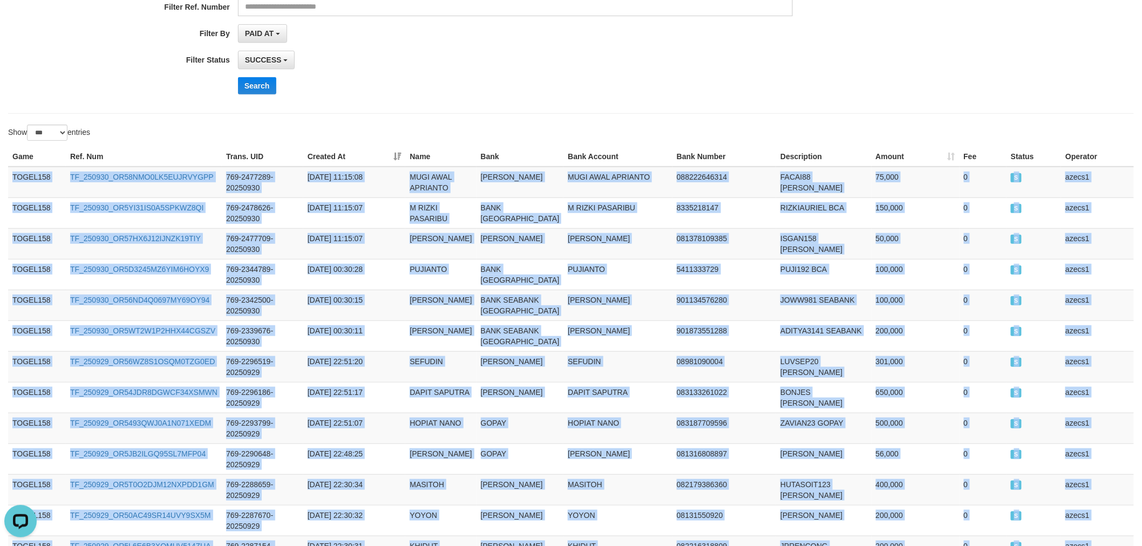
scroll to position [0, 0]
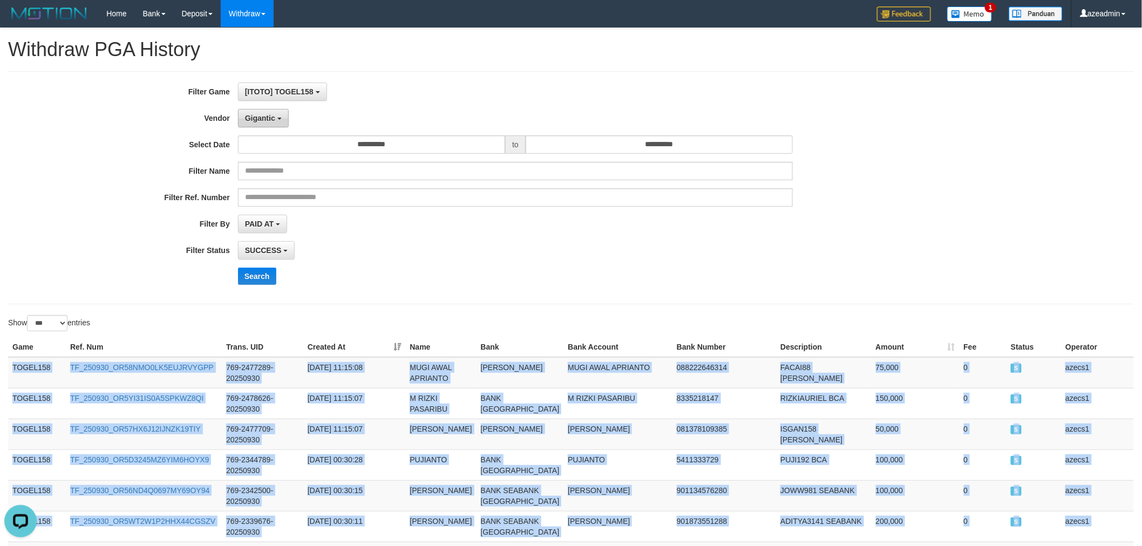
click at [260, 124] on button "Gigantic" at bounding box center [263, 118] width 51 height 18
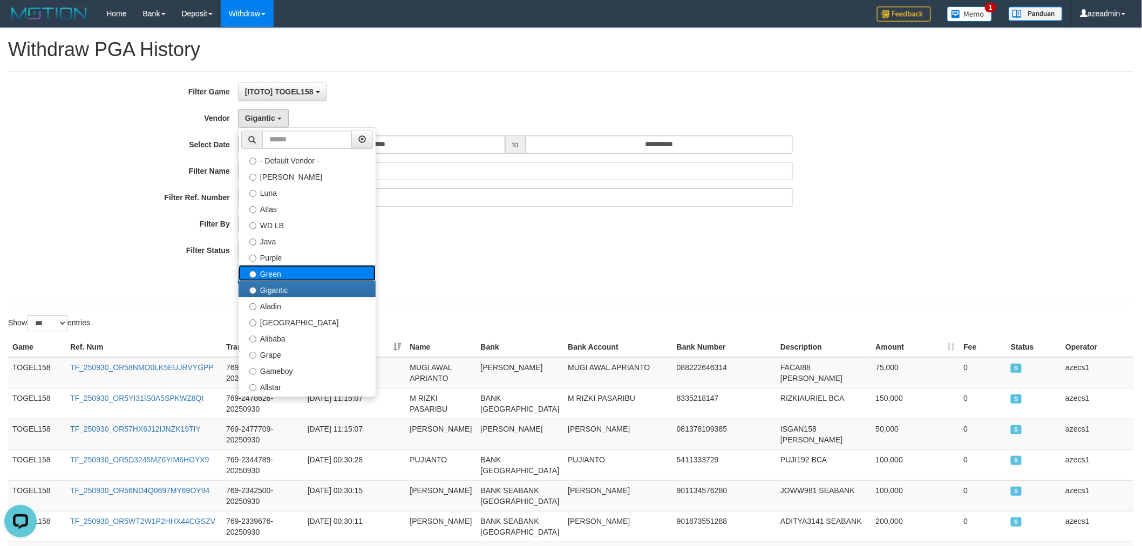
click at [287, 273] on label "Green" at bounding box center [307, 273] width 137 height 16
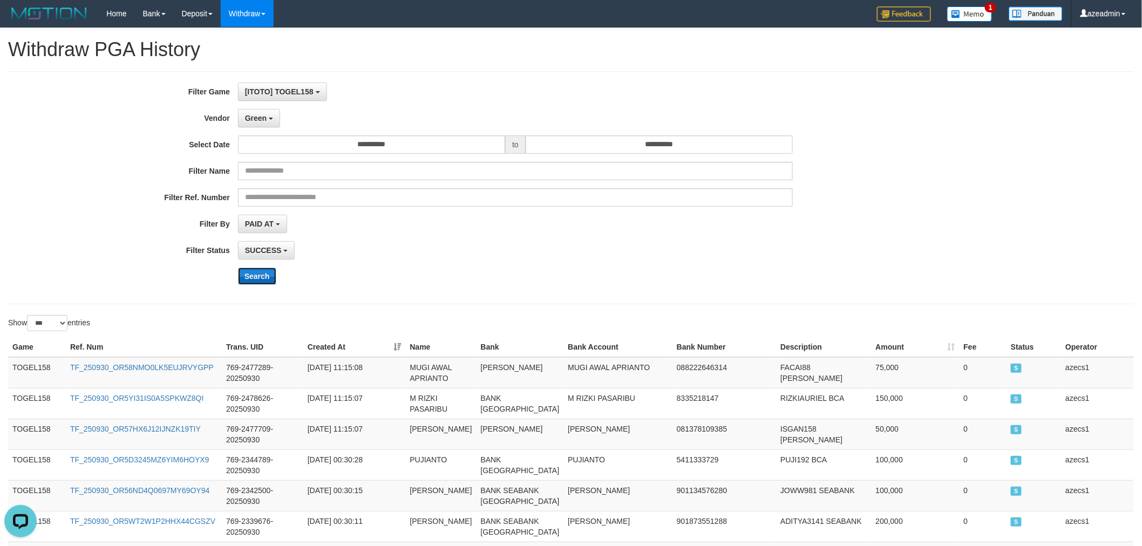
click at [263, 274] on button "Search" at bounding box center [257, 276] width 38 height 17
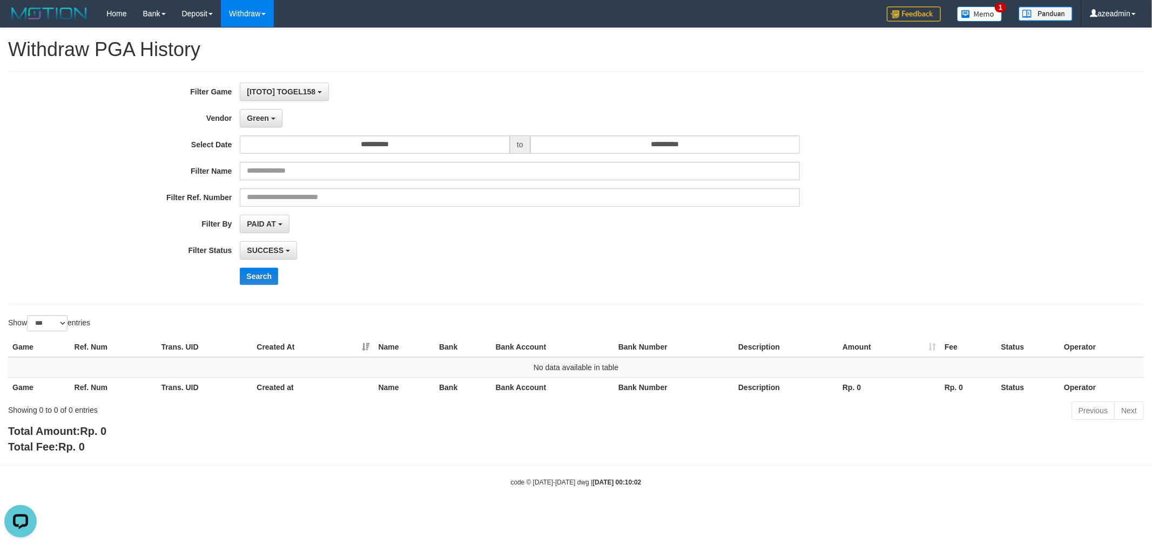
click at [250, 128] on div "**********" at bounding box center [480, 188] width 960 height 211
click at [270, 122] on button "Green" at bounding box center [261, 118] width 42 height 18
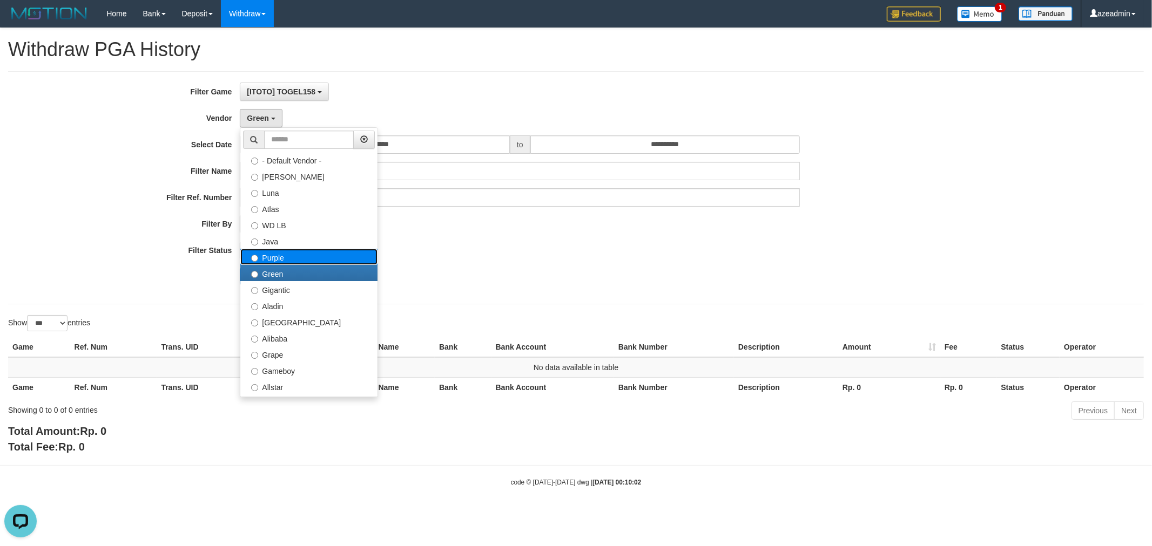
click at [295, 253] on label "Purple" at bounding box center [308, 257] width 137 height 16
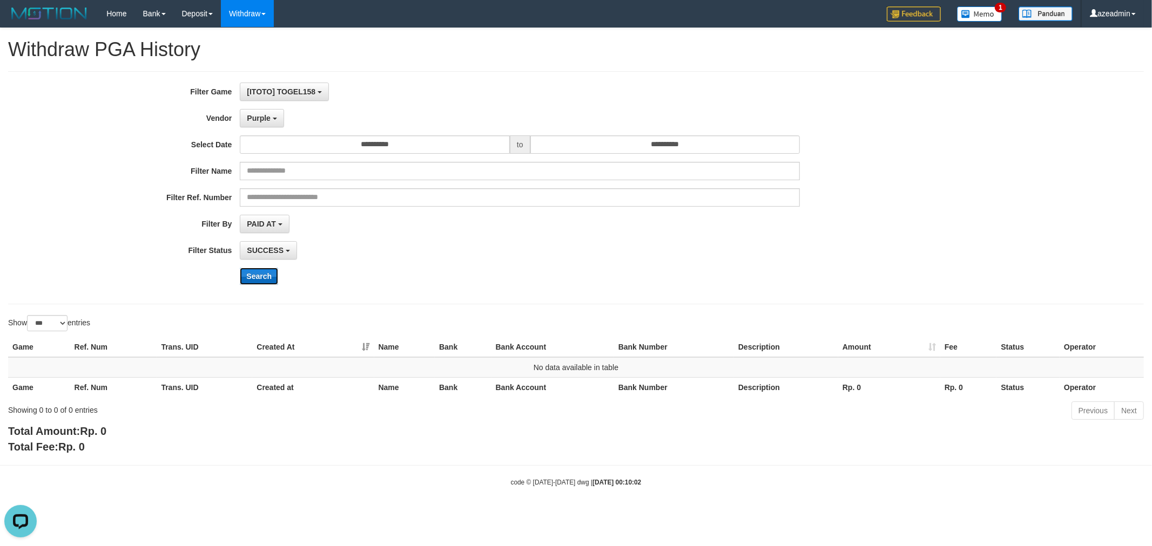
click at [254, 274] on button "Search" at bounding box center [259, 276] width 38 height 17
drag, startPoint x: 251, startPoint y: 112, endPoint x: 262, endPoint y: 155, distance: 44.7
click at [251, 114] on button "Purple" at bounding box center [262, 118] width 44 height 18
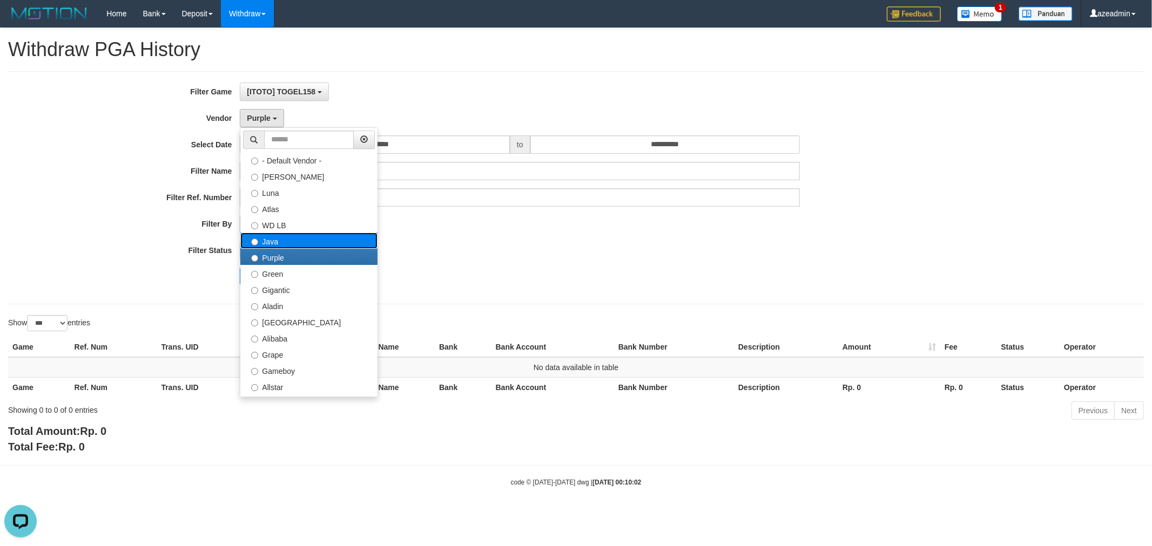
click at [290, 241] on label "Java" at bounding box center [308, 241] width 137 height 16
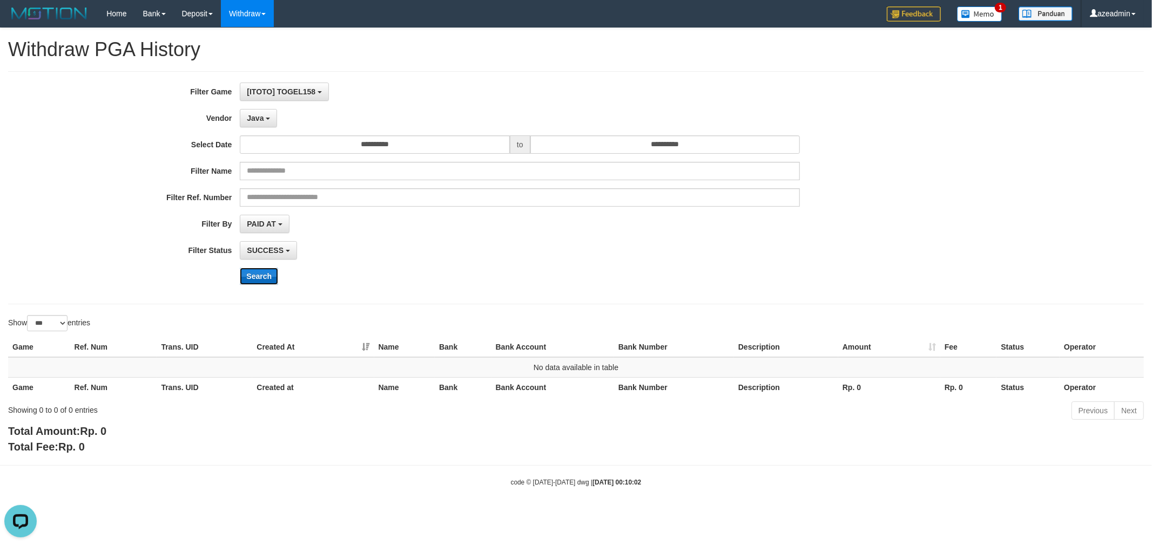
click at [266, 276] on button "Search" at bounding box center [259, 276] width 38 height 17
click at [261, 99] on button "[ITOTO] TOGEL158" at bounding box center [284, 92] width 89 height 18
click at [185, 111] on label "Vendor" at bounding box center [120, 116] width 240 height 15
click at [269, 125] on button "Java" at bounding box center [258, 118] width 37 height 18
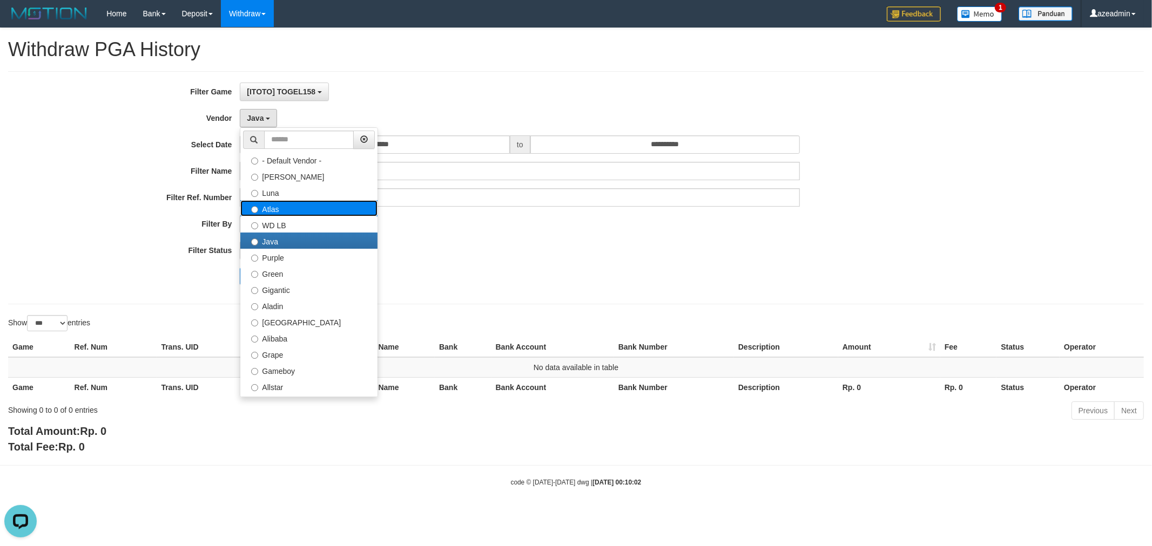
click at [292, 208] on label "Atlas" at bounding box center [308, 208] width 137 height 16
select select "**********"
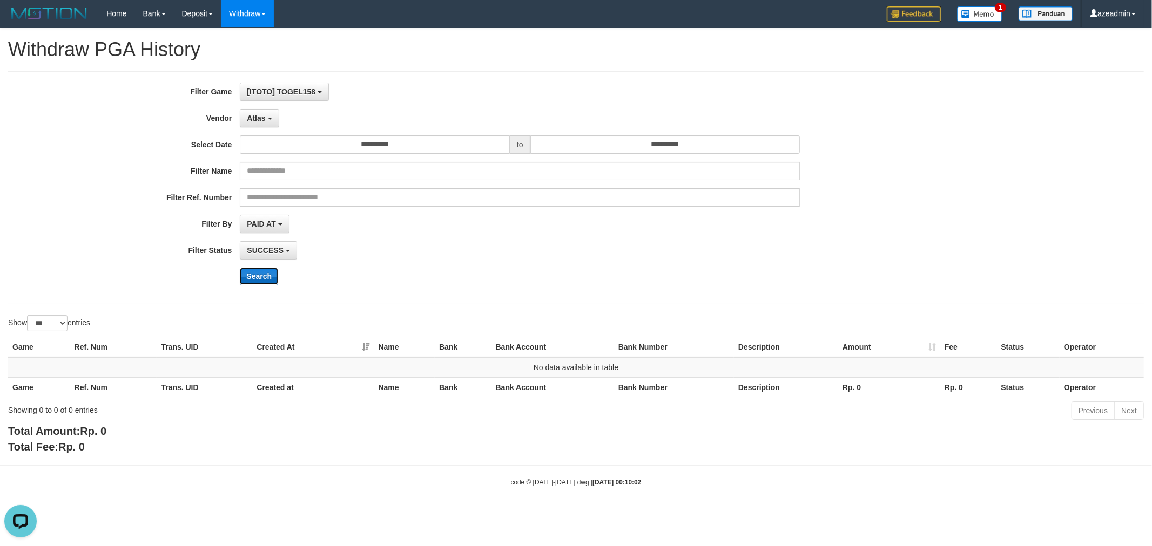
click at [253, 277] on button "Search" at bounding box center [259, 276] width 38 height 17
click at [247, 114] on span "Atlas" at bounding box center [256, 118] width 18 height 9
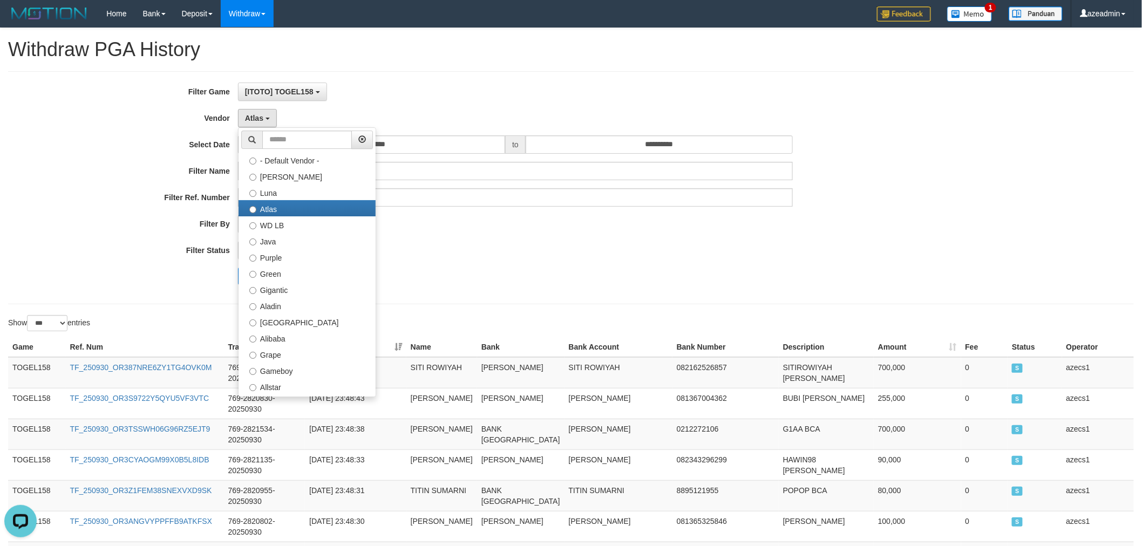
drag, startPoint x: 515, startPoint y: 233, endPoint x: 336, endPoint y: 247, distance: 179.2
click at [513, 233] on div "PAID AT PAID AT CREATED AT" at bounding box center [516, 224] width 556 height 18
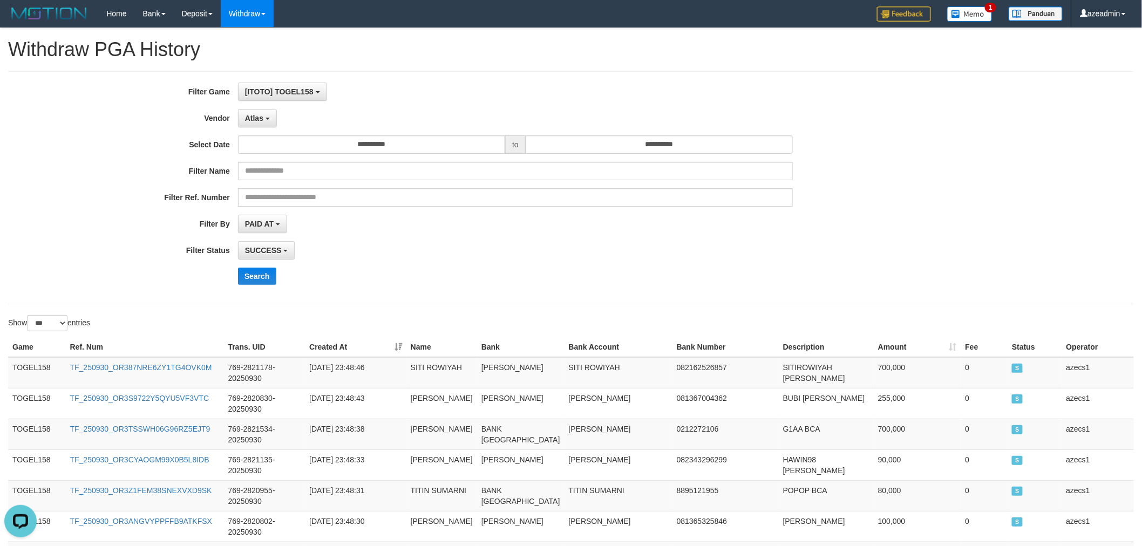
click at [33, 352] on th "Game" at bounding box center [37, 347] width 58 height 20
click at [34, 363] on td "TOGEL158" at bounding box center [37, 372] width 58 height 31
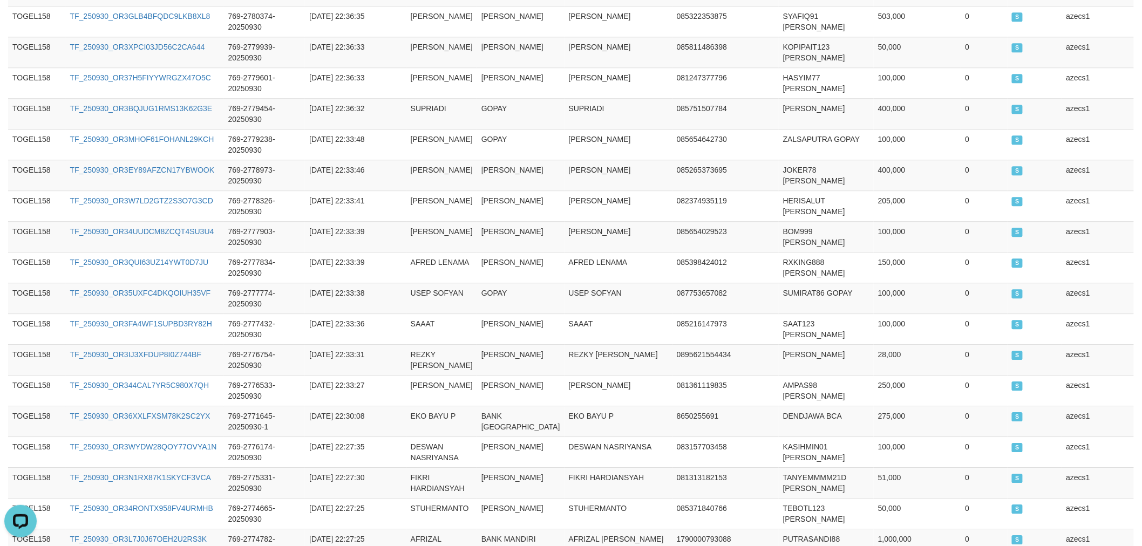
scroll to position [3374, 0]
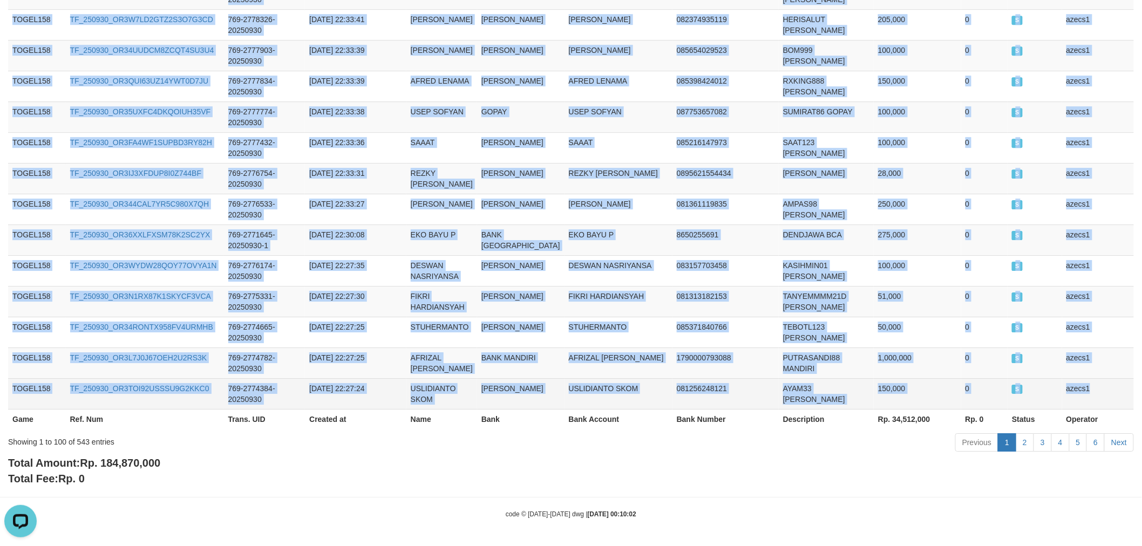
click at [1127, 392] on td "azecs1" at bounding box center [1098, 393] width 72 height 31
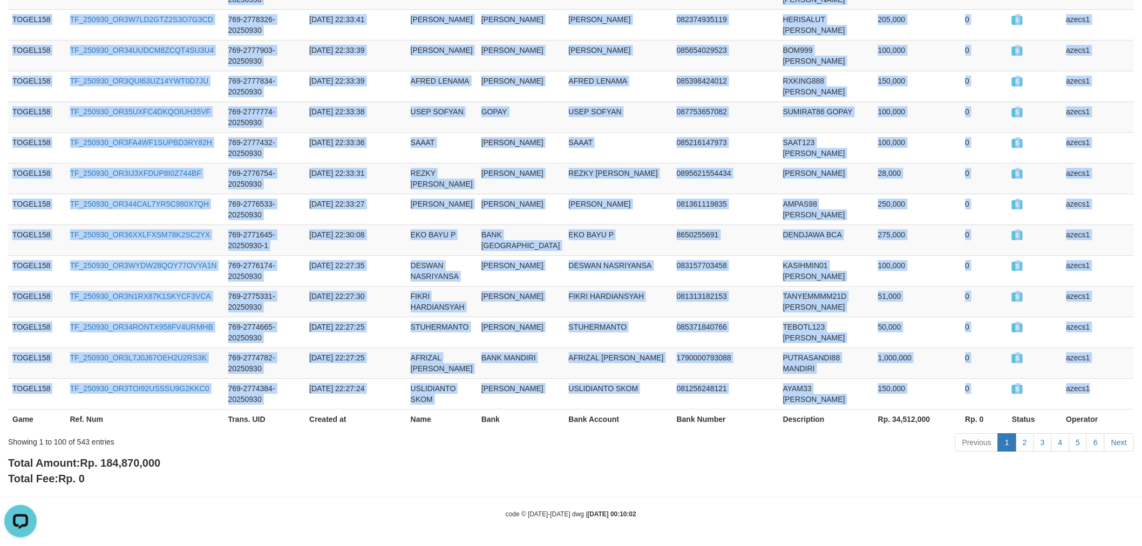
copy tbody "TOGEL158 TF_250930_OR387NRE6ZY1TG4OVK0M 769-2821178-20250930 2025-09-30 23:48:4…"
click at [1027, 438] on link "2" at bounding box center [1025, 443] width 18 height 18
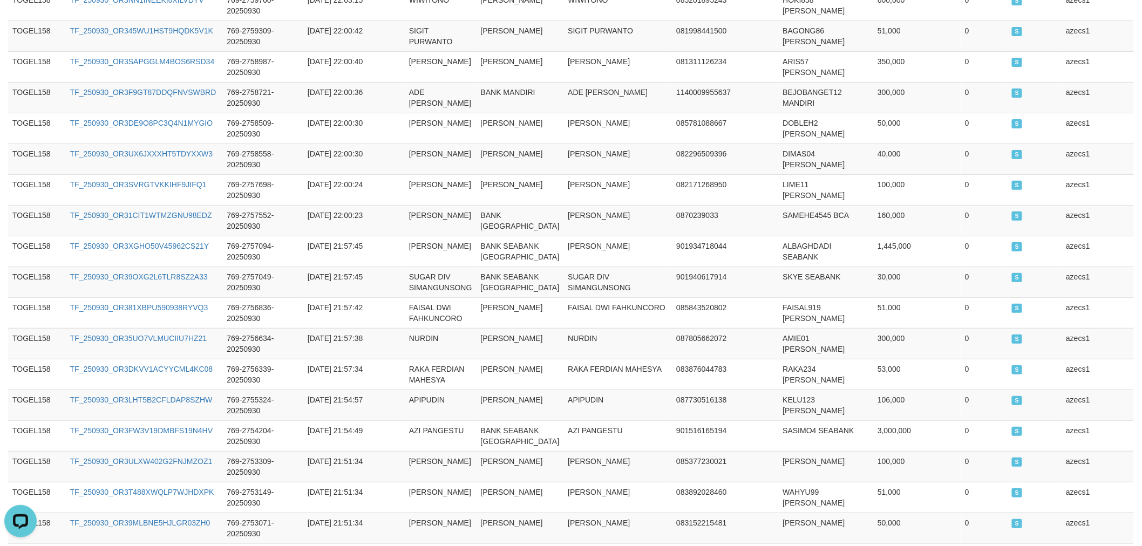
scroll to position [3288, 0]
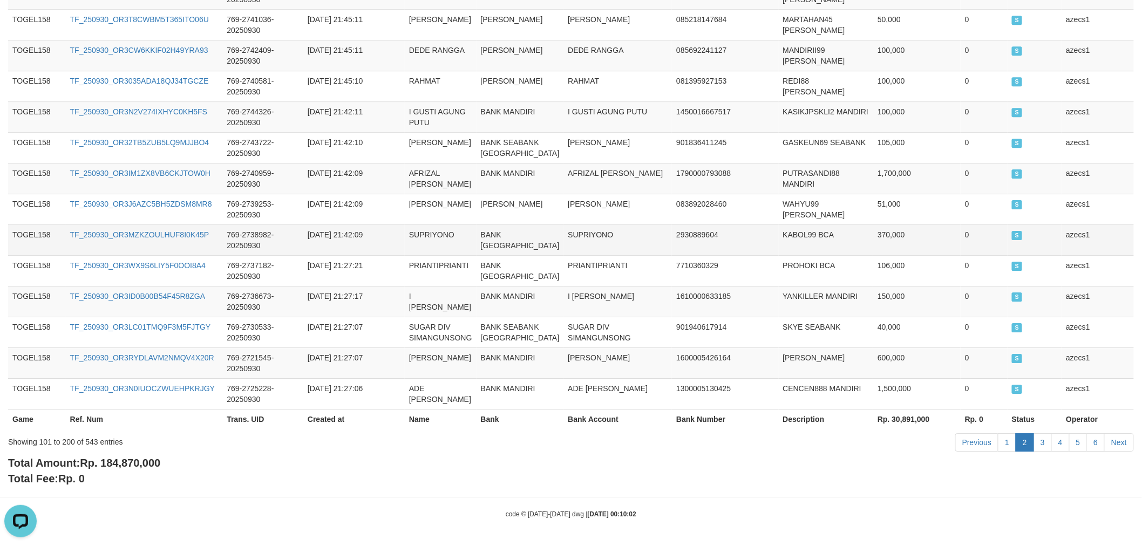
click at [374, 225] on td "2025-09-30 21:42:09" at bounding box center [353, 240] width 101 height 31
click at [1007, 441] on link "1" at bounding box center [1007, 443] width 18 height 18
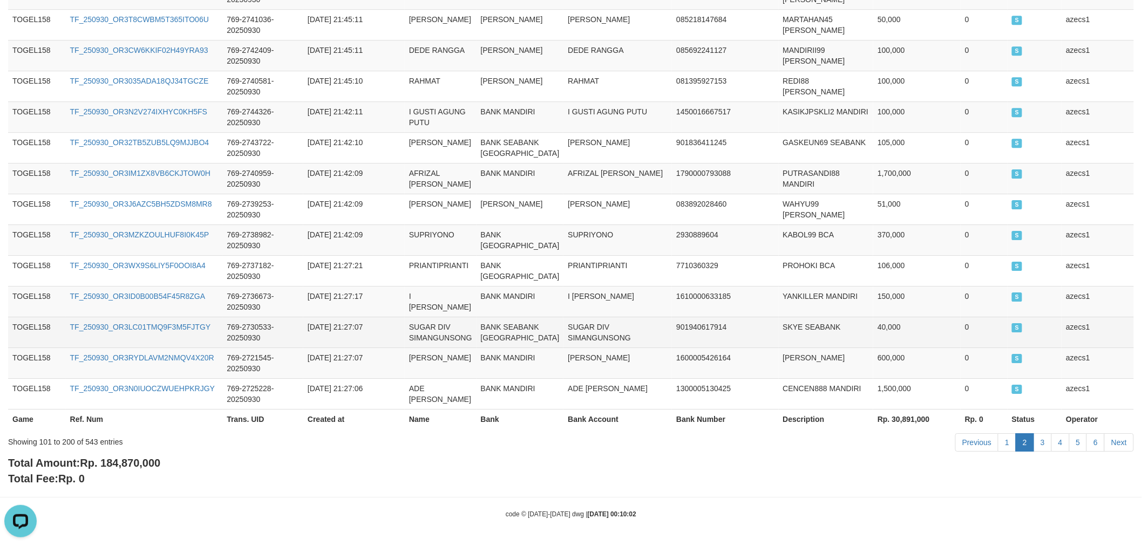
click at [536, 332] on td "BANK SEABANK INDONESIA" at bounding box center [520, 332] width 87 height 31
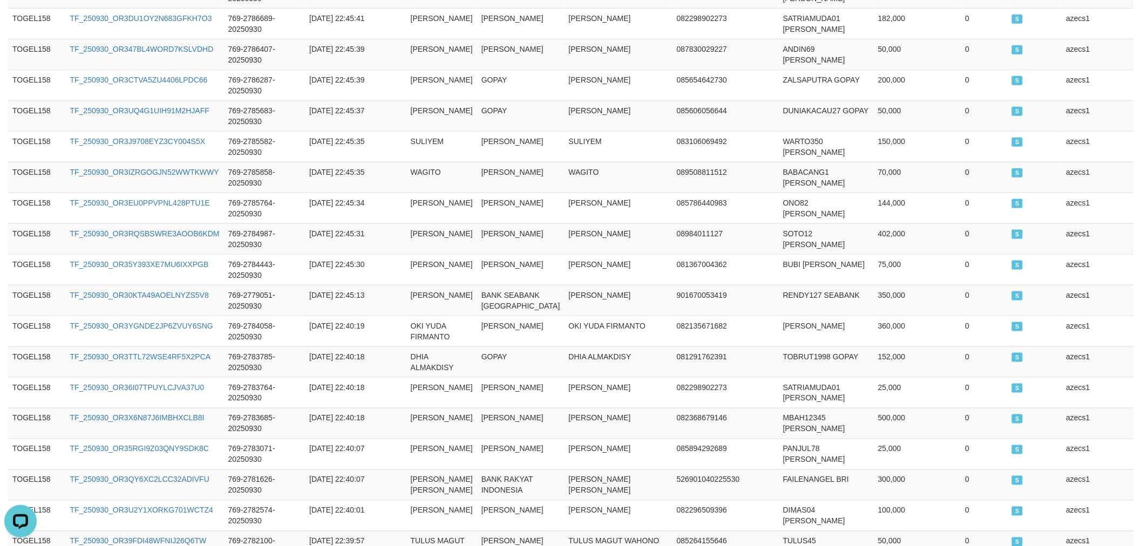
scroll to position [2174, 0]
click at [429, 71] on td "SYARIFUDDIN HIDAYATULLAH" at bounding box center [442, 55] width 71 height 31
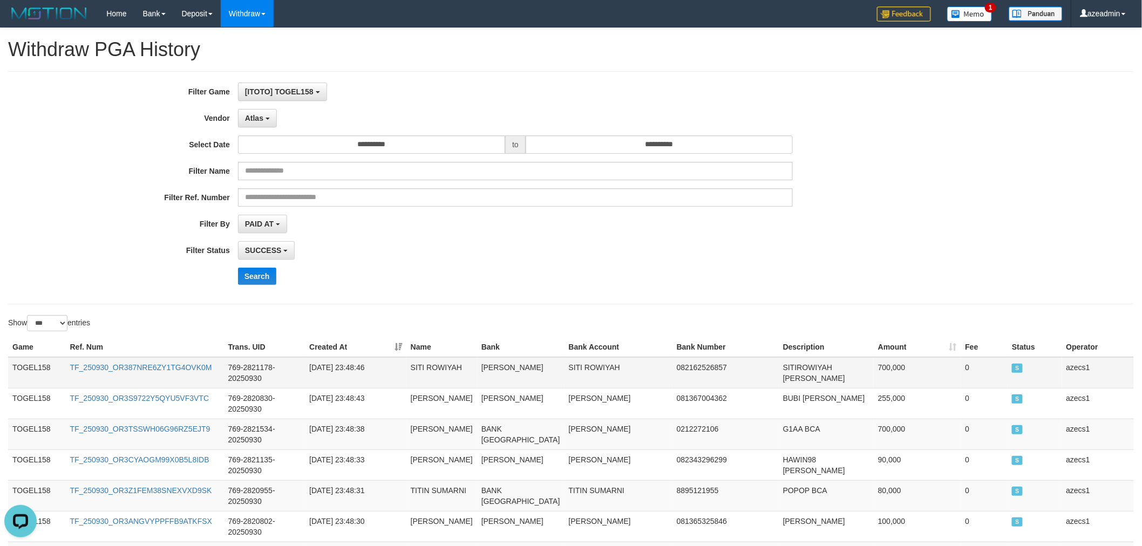
click at [15, 374] on td "TOGEL158" at bounding box center [37, 372] width 58 height 31
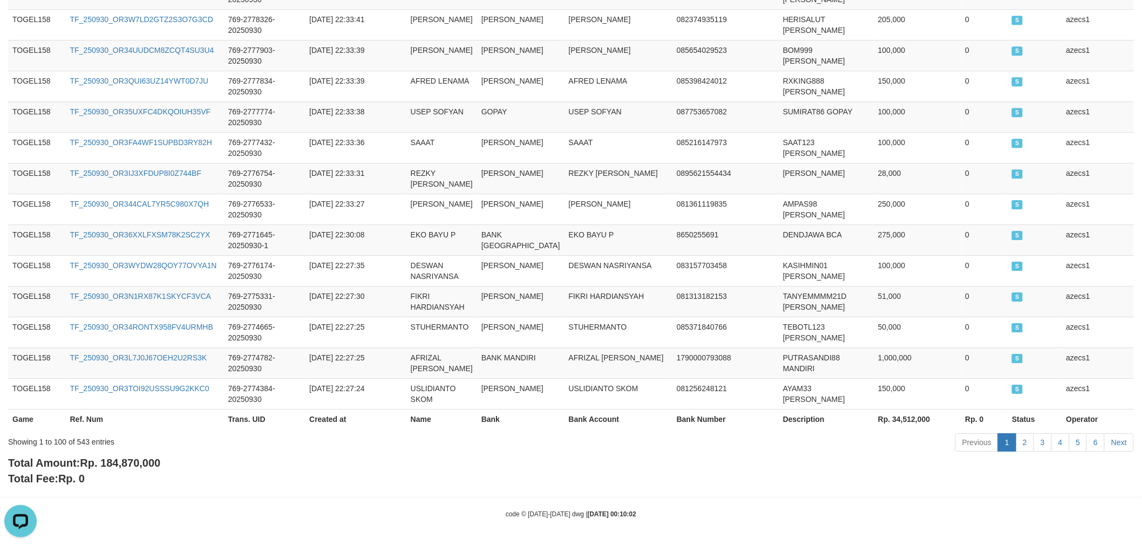
scroll to position [3374, 0]
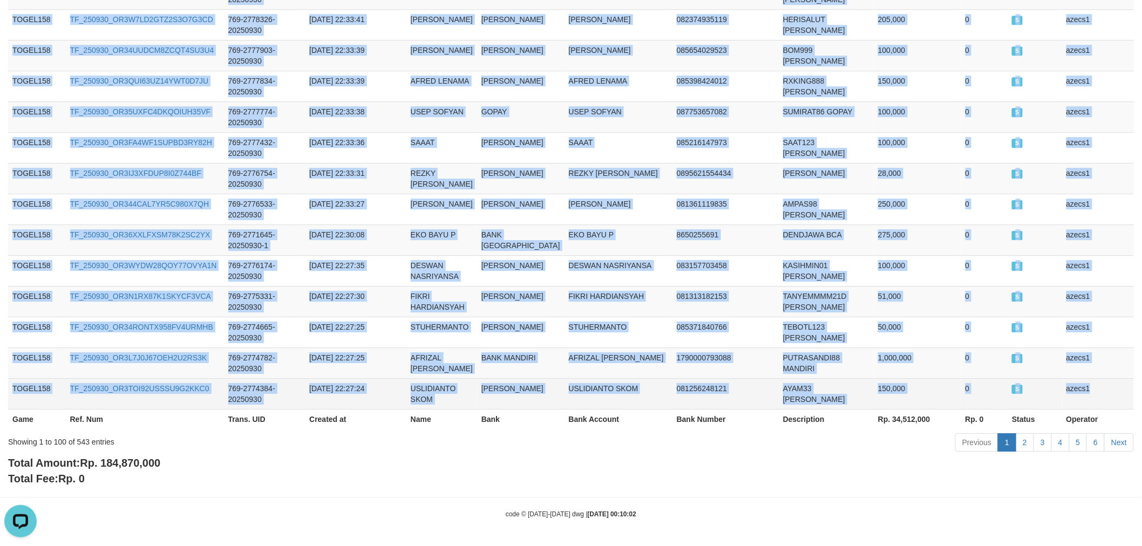
drag, startPoint x: 1069, startPoint y: 382, endPoint x: 1089, endPoint y: 390, distance: 22.1
click at [1108, 392] on td "azecs1" at bounding box center [1098, 393] width 72 height 31
copy tbody "TOGEL158 TF_250930_OR387NRE6ZY1TG4OVK0M 769-2821178-20250930 2025-09-30 23:48:4…"
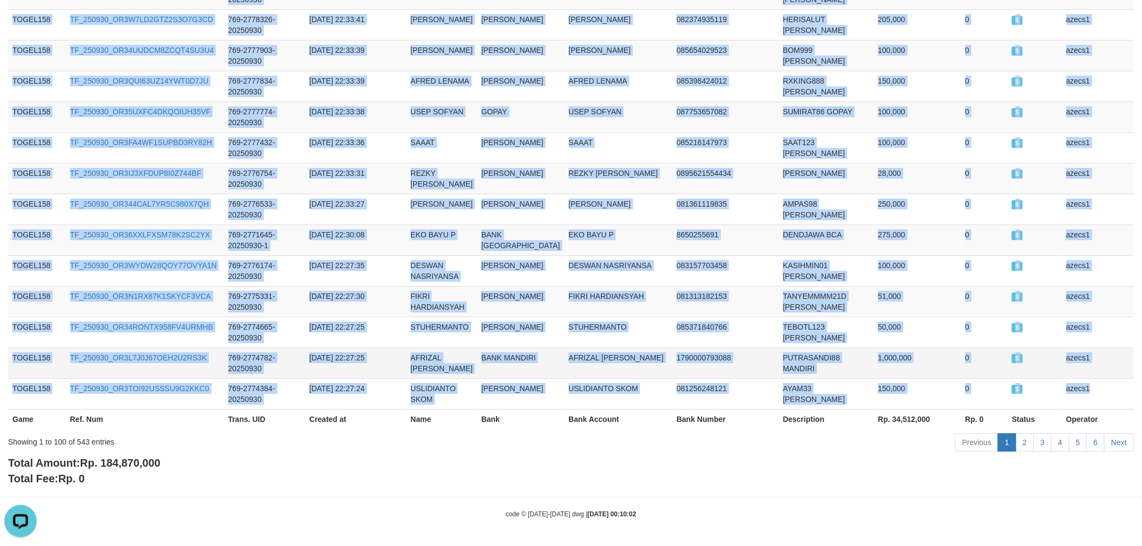
drag, startPoint x: 653, startPoint y: 294, endPoint x: 849, endPoint y: 354, distance: 204.8
click at [673, 294] on td "081313182153" at bounding box center [726, 301] width 106 height 31
click at [1030, 438] on link "2" at bounding box center [1025, 443] width 18 height 18
click at [582, 293] on td "FIKRI HARDIANSYAH" at bounding box center [619, 301] width 108 height 31
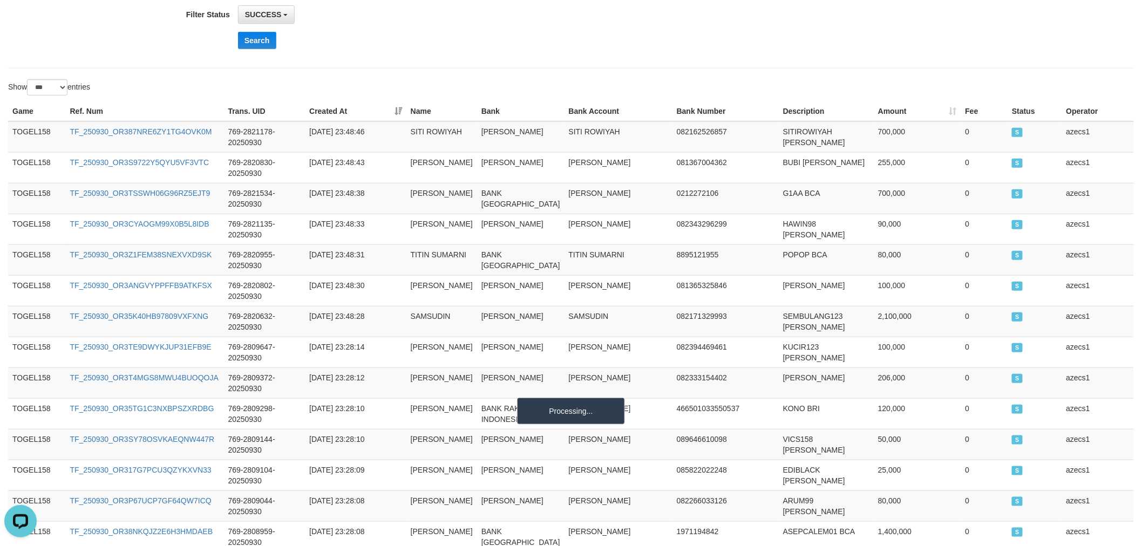
scroll to position [175, 0]
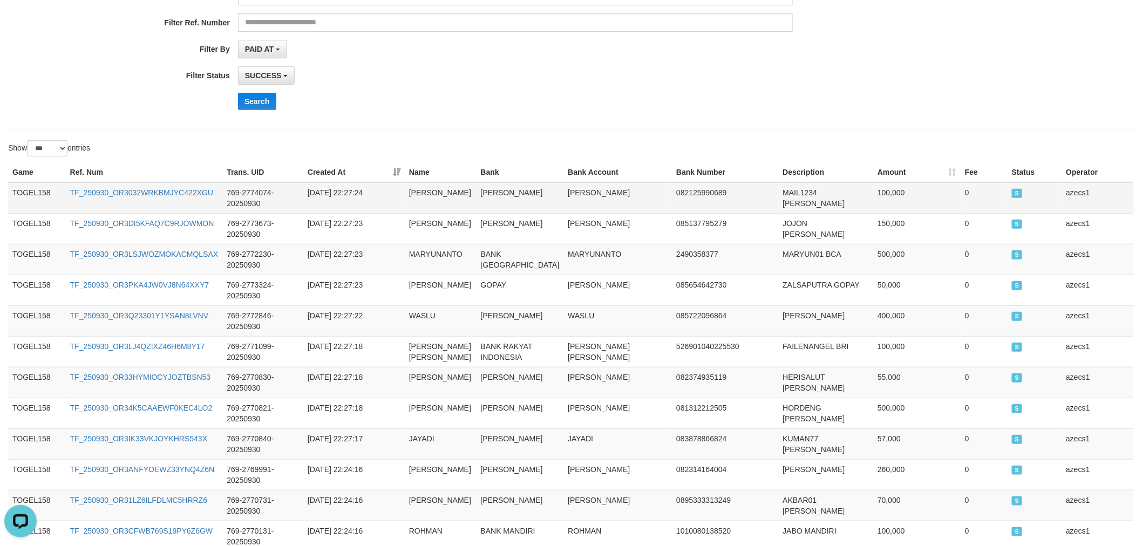
click at [33, 191] on td "TOGEL158" at bounding box center [37, 197] width 58 height 31
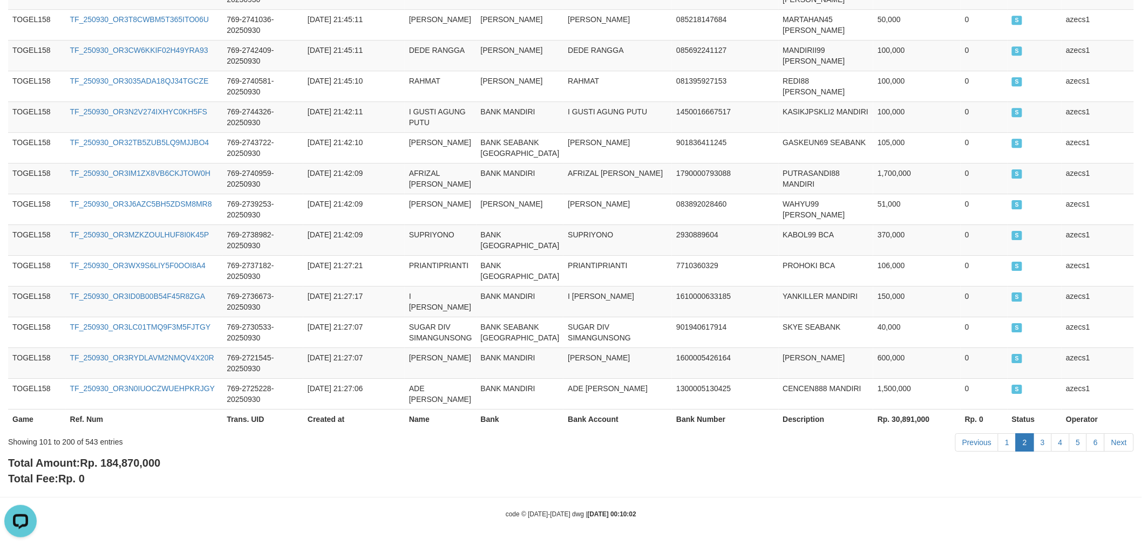
scroll to position [3288, 0]
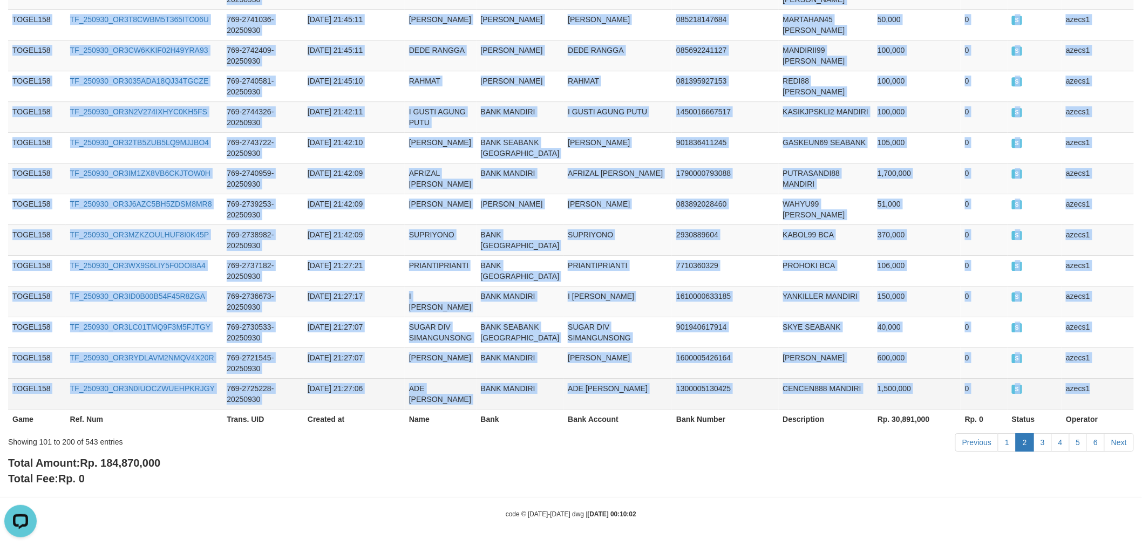
click at [1080, 379] on td "azecs1" at bounding box center [1098, 393] width 72 height 31
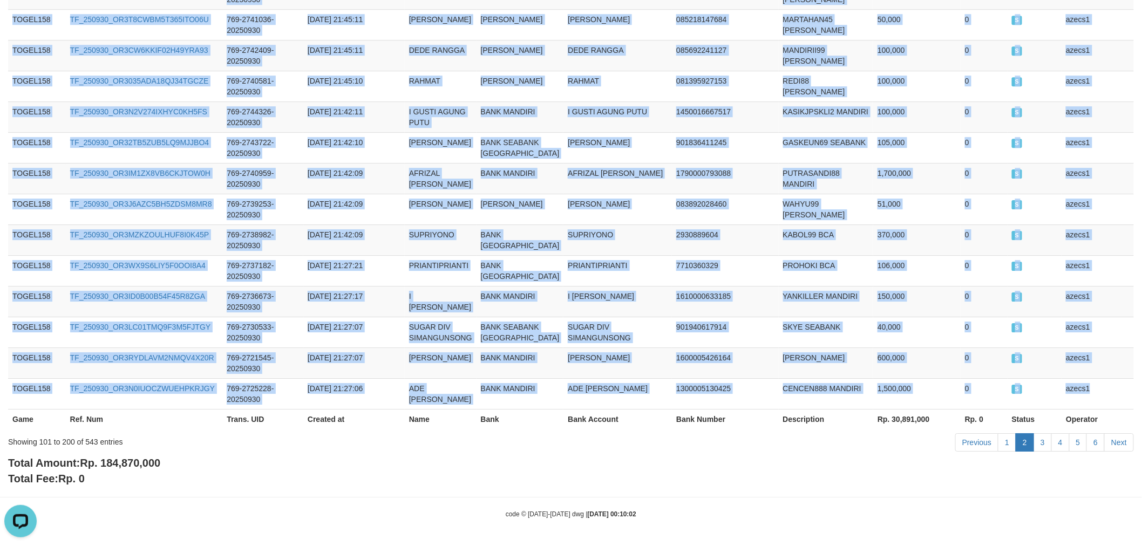
copy tbody "TOGEL158 TF_250930_OR3032WRKBMJYC422XGU 769-2774074-20250930 2025-09-30 22:27:2…"
click at [1043, 441] on link "3" at bounding box center [1043, 443] width 18 height 18
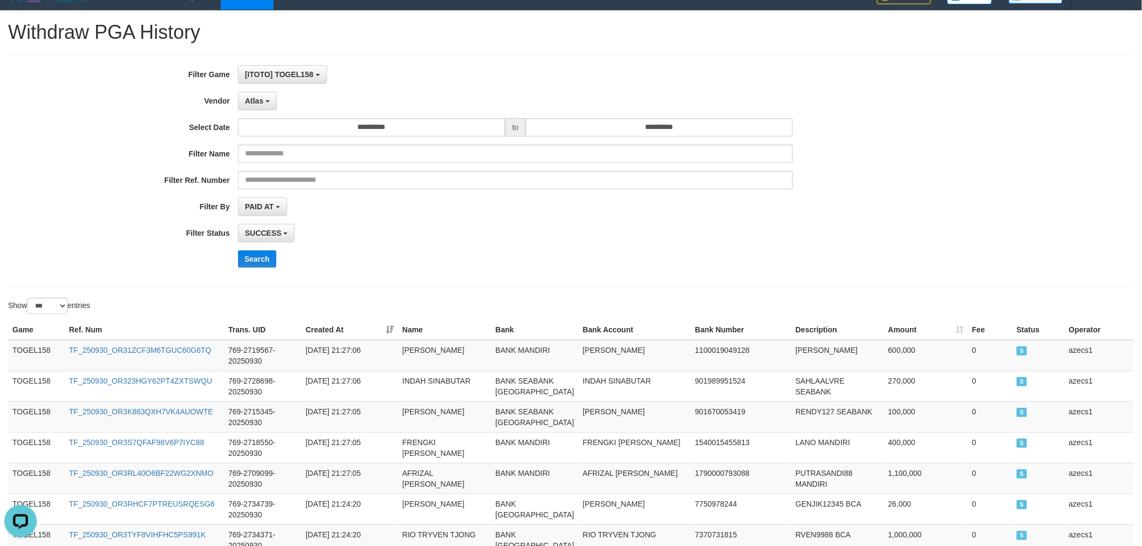
scroll to position [0, 0]
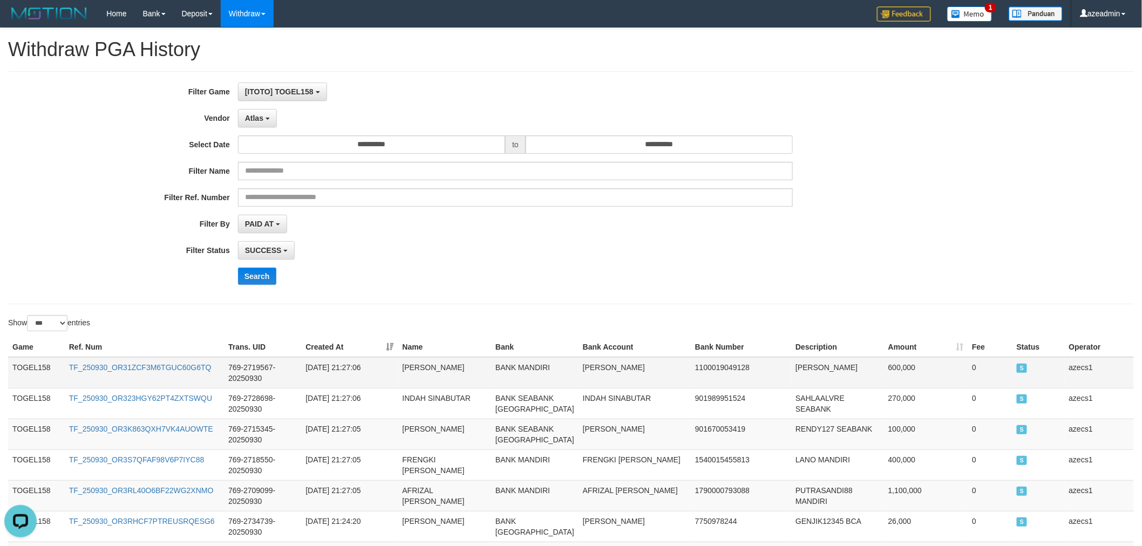
click at [46, 368] on td "TOGEL158" at bounding box center [36, 372] width 57 height 31
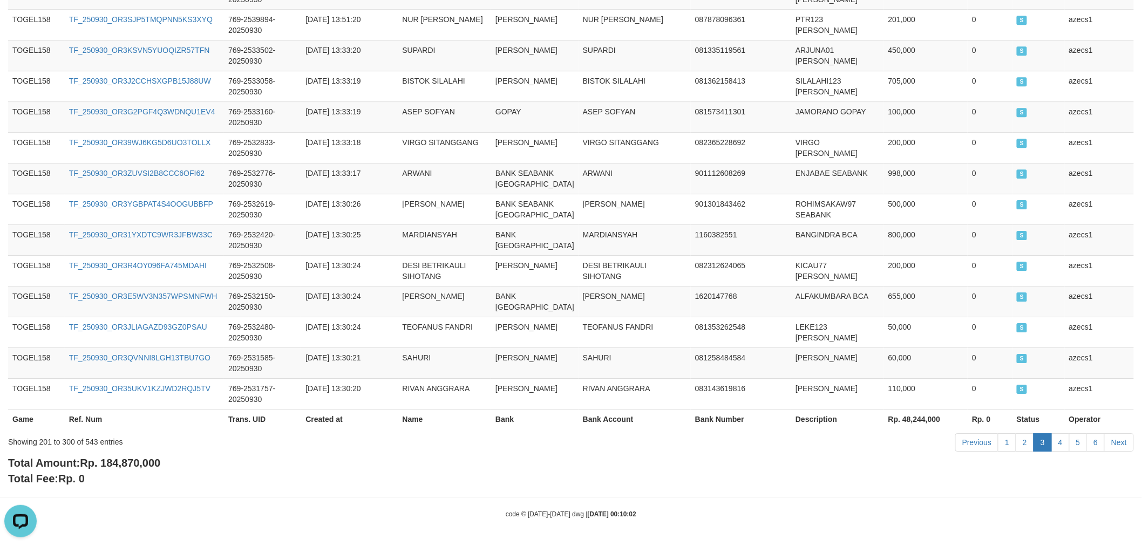
scroll to position [3385, 0]
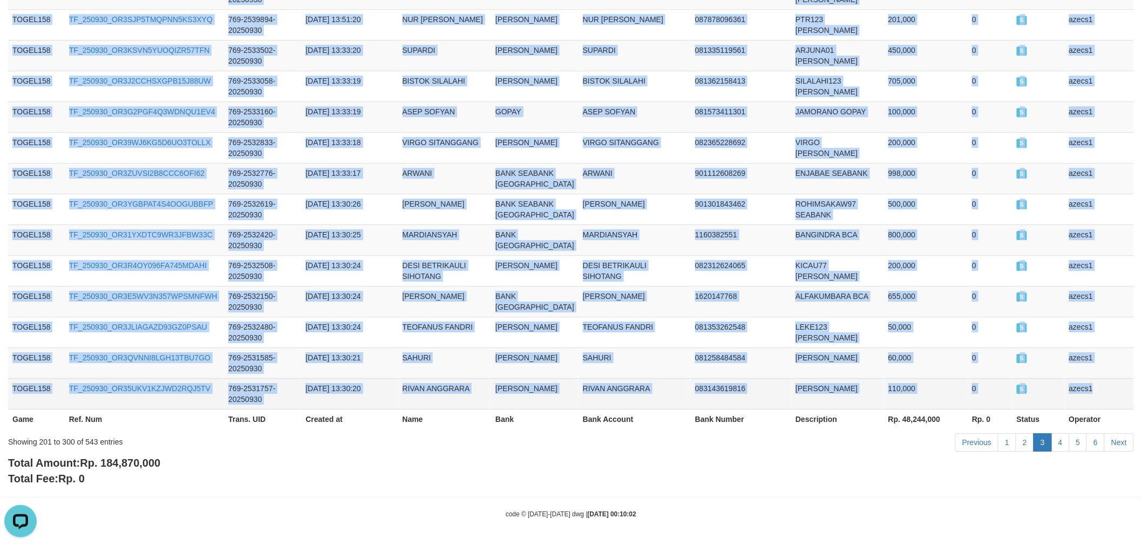
click at [1100, 380] on td "azecs1" at bounding box center [1099, 393] width 69 height 31
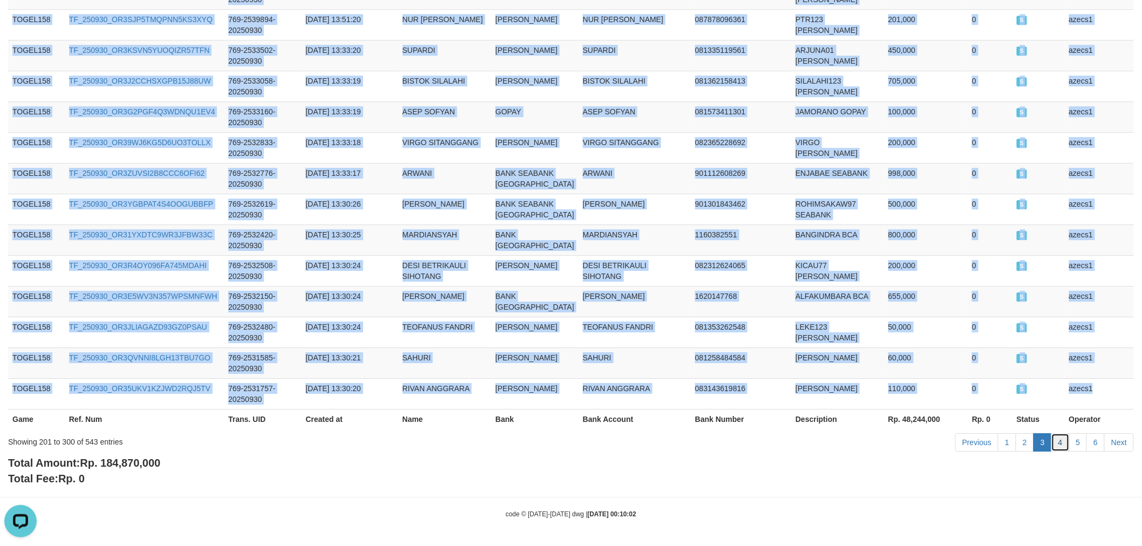
click at [1056, 442] on link "4" at bounding box center [1061, 443] width 18 height 18
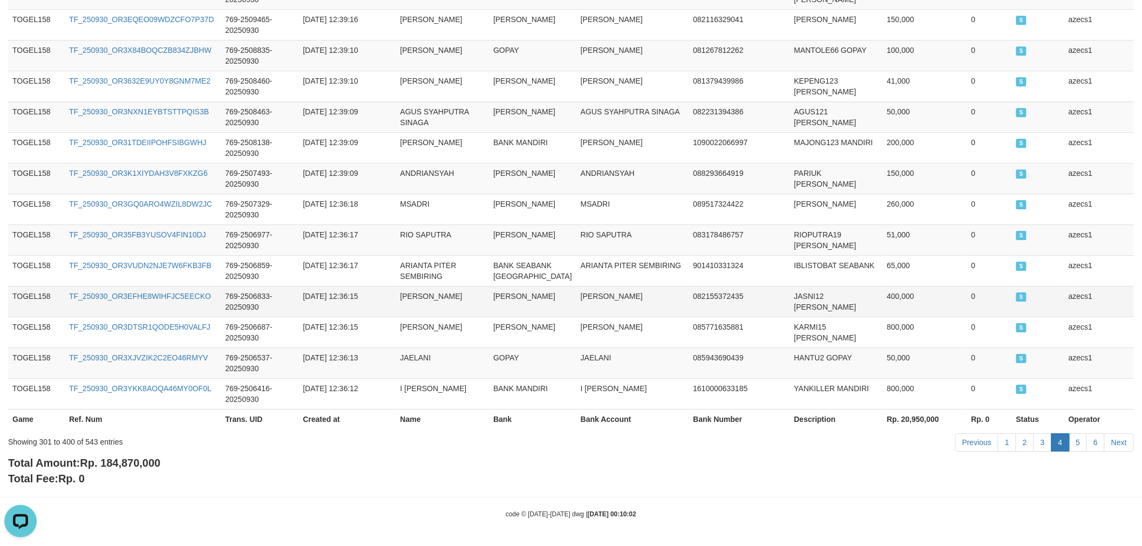
scroll to position [3180, 0]
click at [281, 294] on td "769-2506833-20250930" at bounding box center [260, 301] width 78 height 31
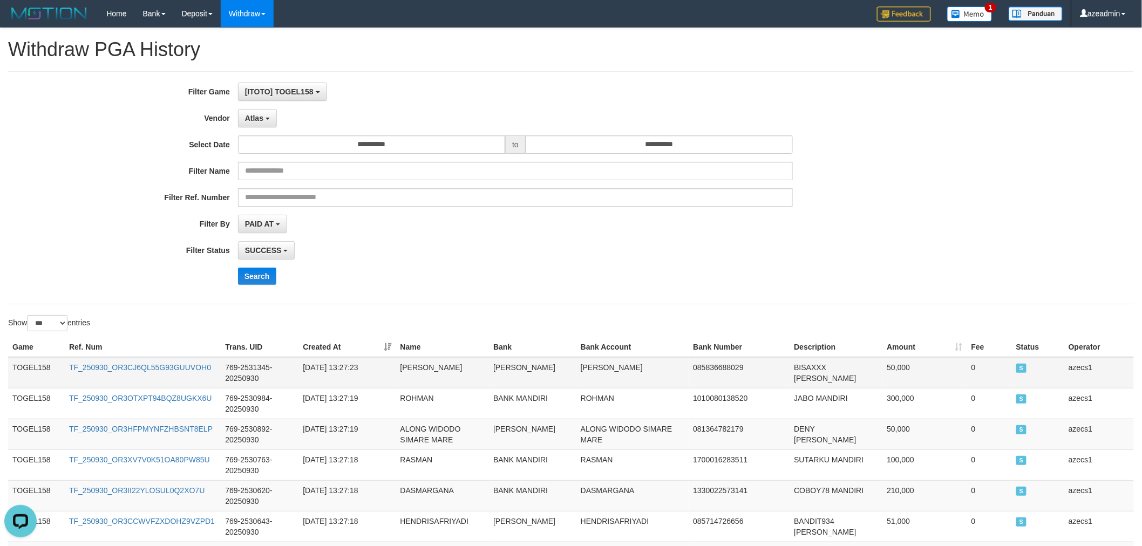
click at [27, 364] on td "TOGEL158" at bounding box center [36, 372] width 57 height 31
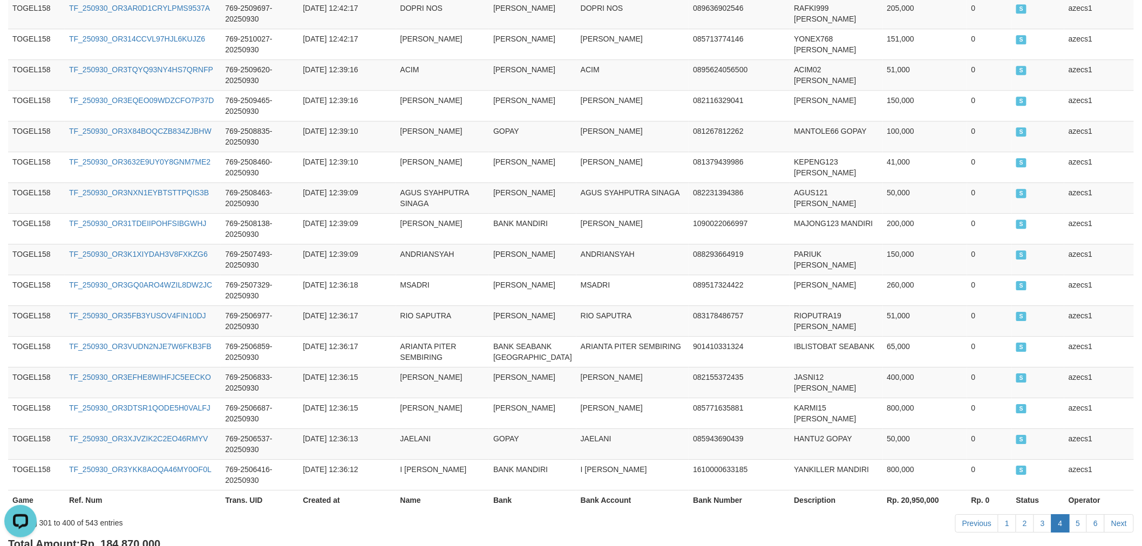
scroll to position [3180, 0]
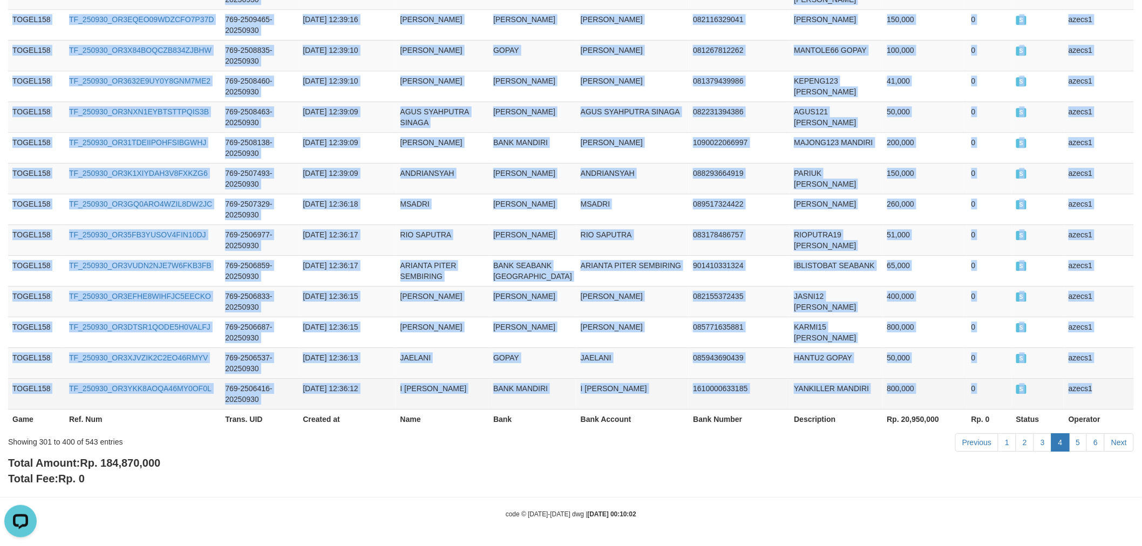
click at [1081, 390] on td "azecs1" at bounding box center [1100, 393] width 70 height 31
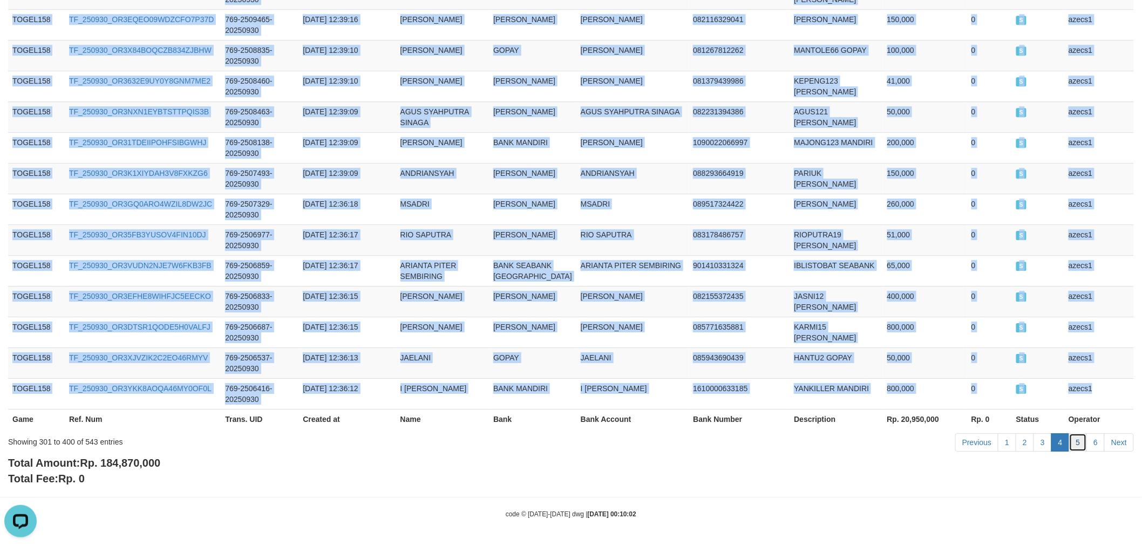
click at [1077, 442] on link "5" at bounding box center [1079, 443] width 18 height 18
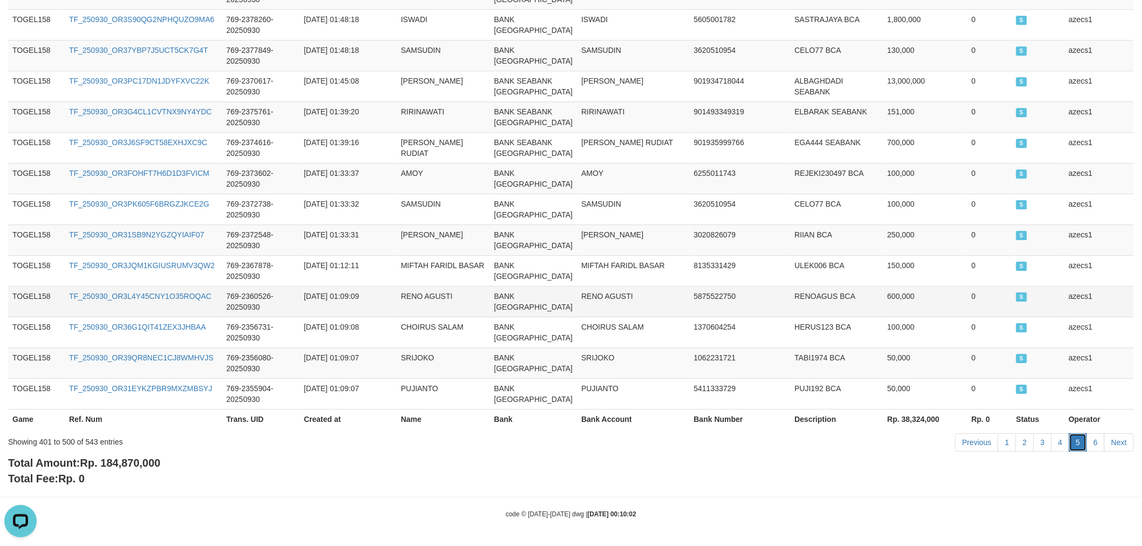
scroll to position [3385, 0]
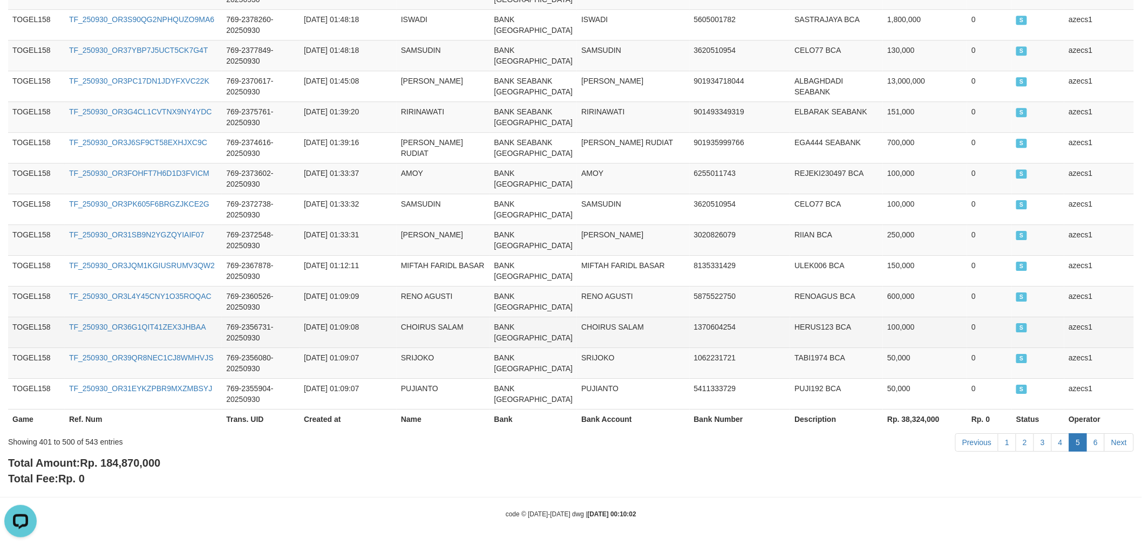
click at [577, 317] on td "CHOIRUS SALAM" at bounding box center [633, 332] width 112 height 31
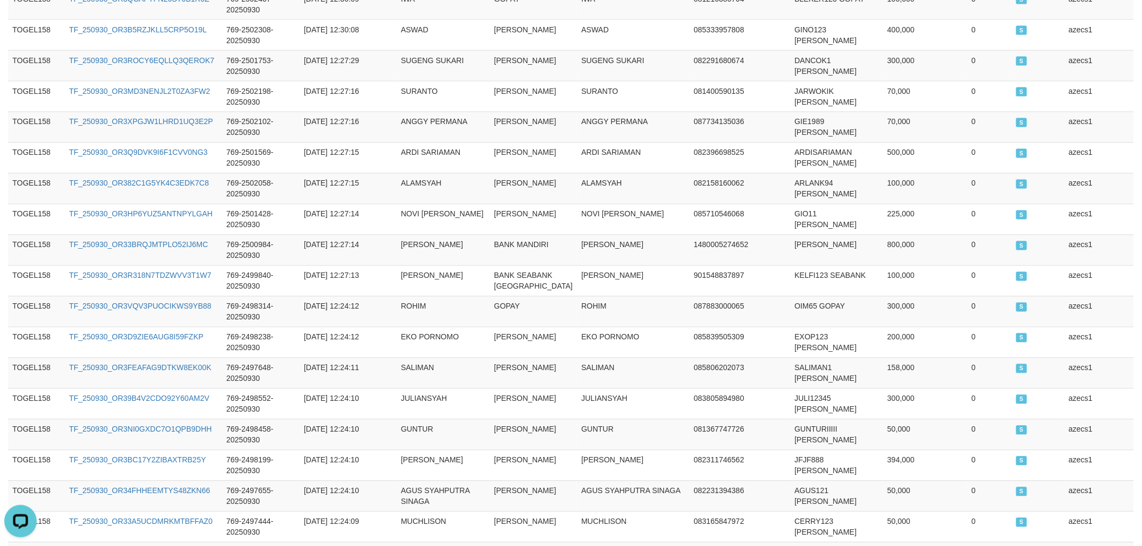
scroll to position [0, 0]
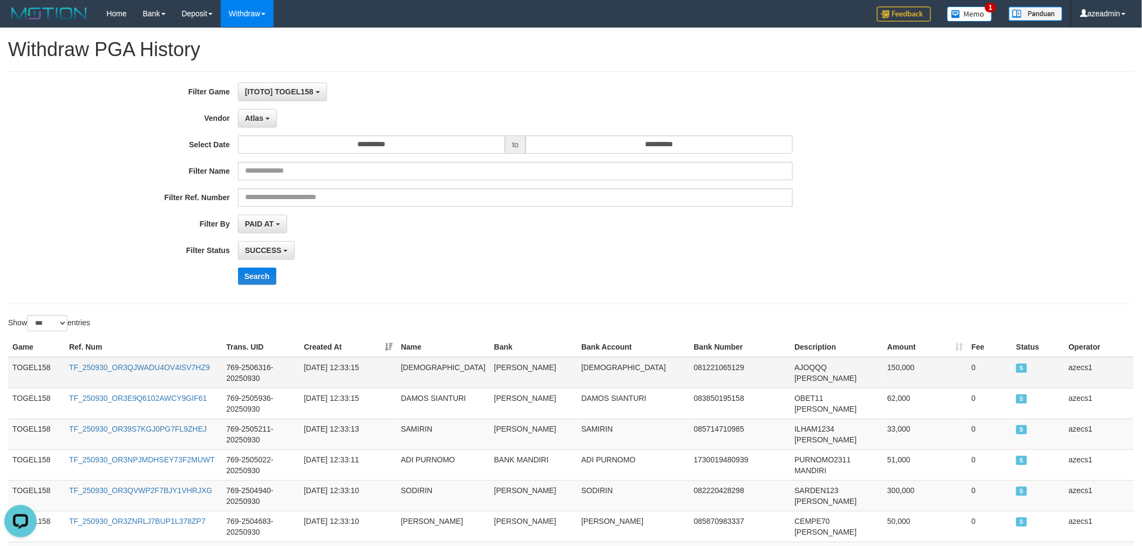
click at [18, 364] on td "TOGEL158" at bounding box center [36, 372] width 57 height 31
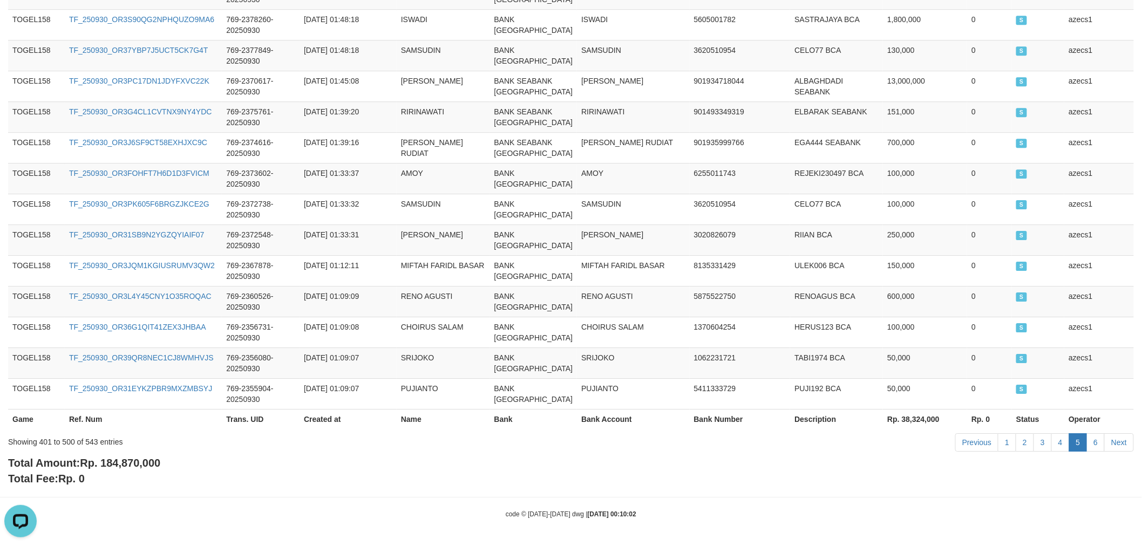
scroll to position [2198, 0]
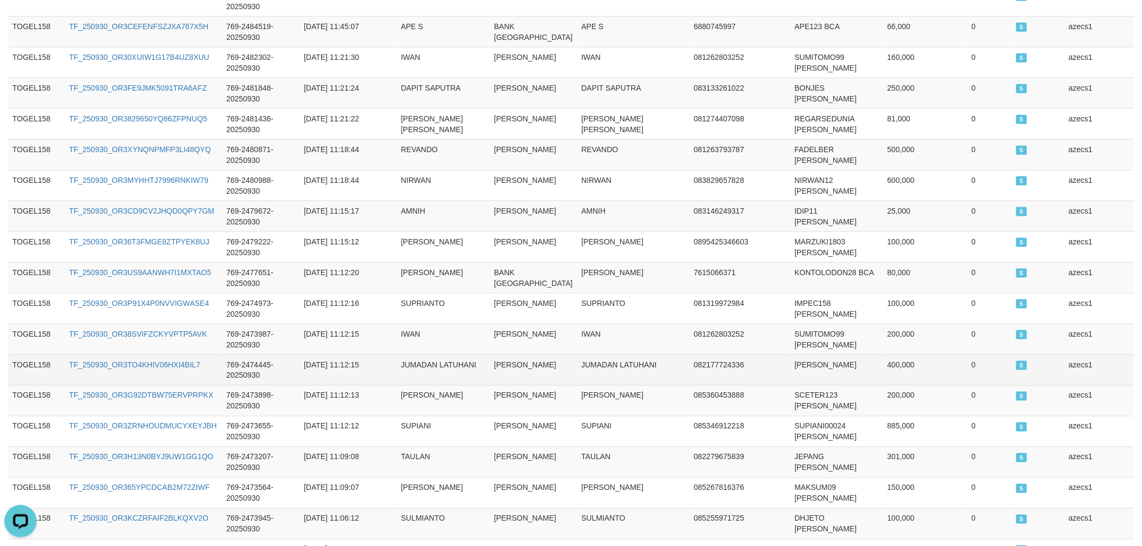
click at [1116, 385] on td "azecs1" at bounding box center [1100, 370] width 70 height 31
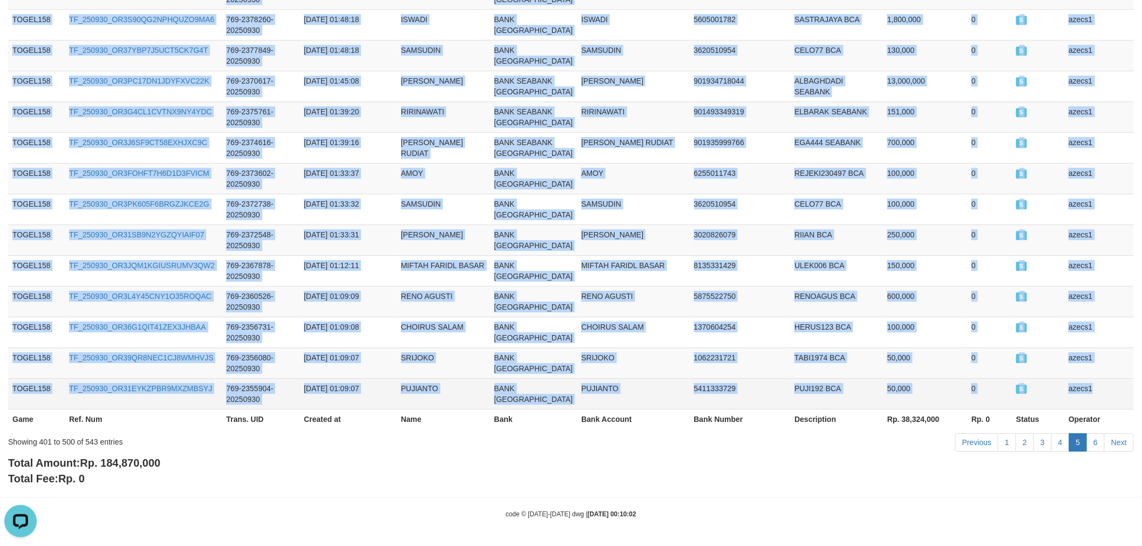
click at [1119, 382] on td "azecs1" at bounding box center [1100, 393] width 70 height 31
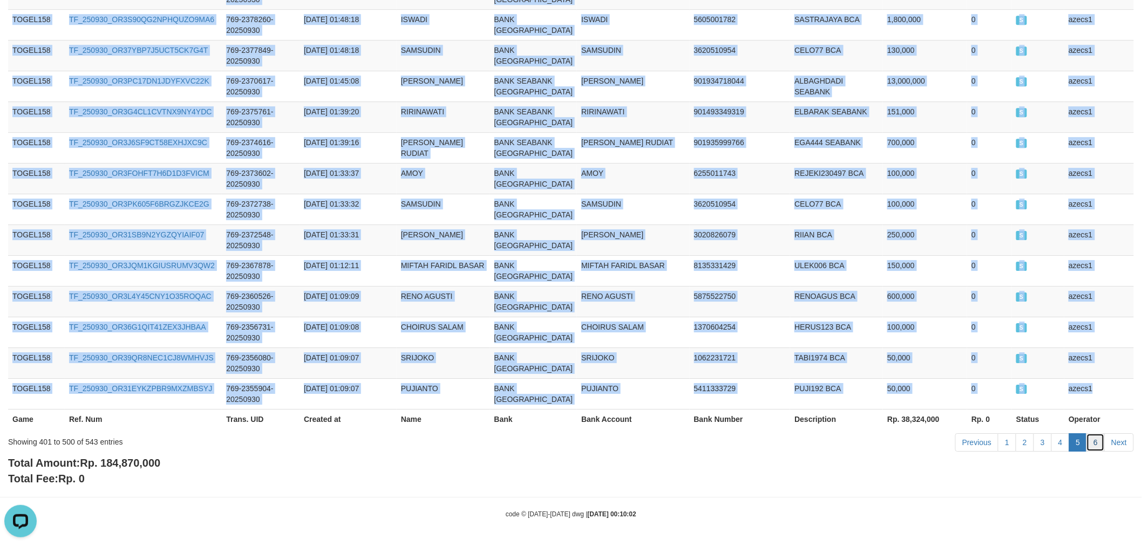
click at [1093, 437] on link "6" at bounding box center [1096, 443] width 18 height 18
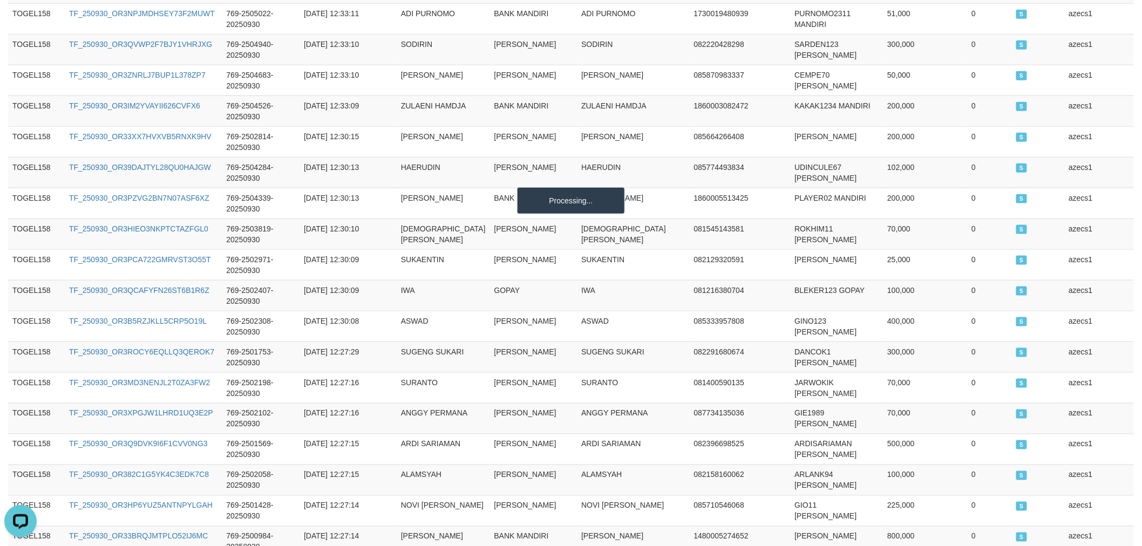
scroll to position [0, 0]
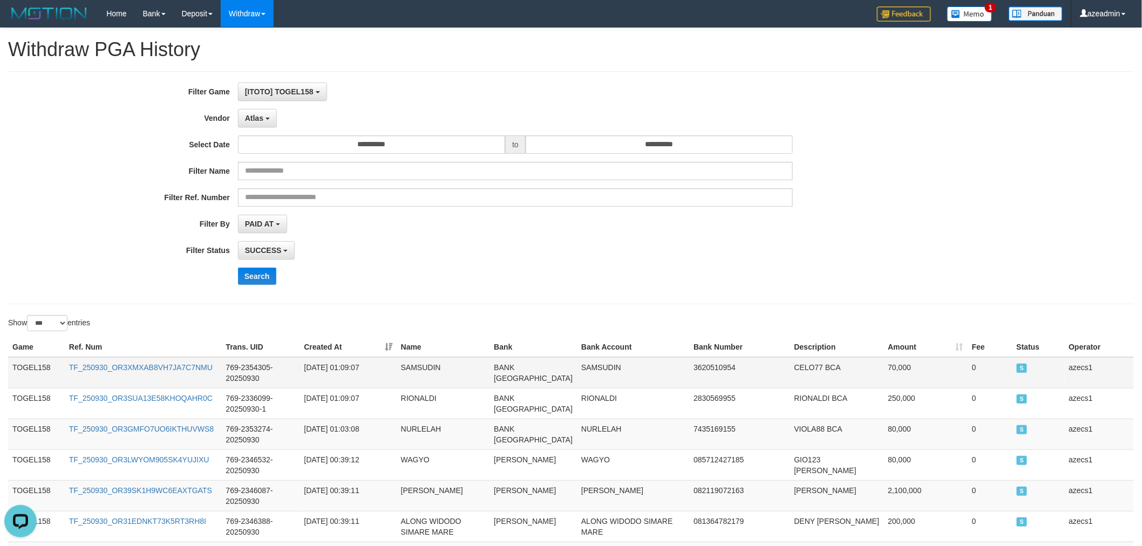
click at [32, 374] on td "TOGEL158" at bounding box center [36, 372] width 57 height 31
click at [31, 373] on td "TOGEL158" at bounding box center [36, 372] width 57 height 31
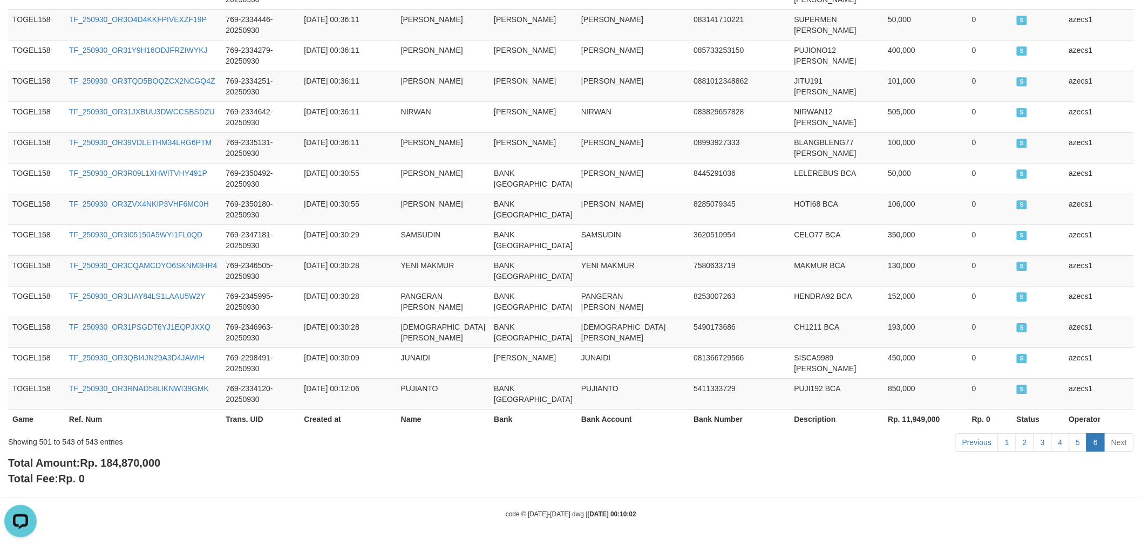
scroll to position [1413, 0]
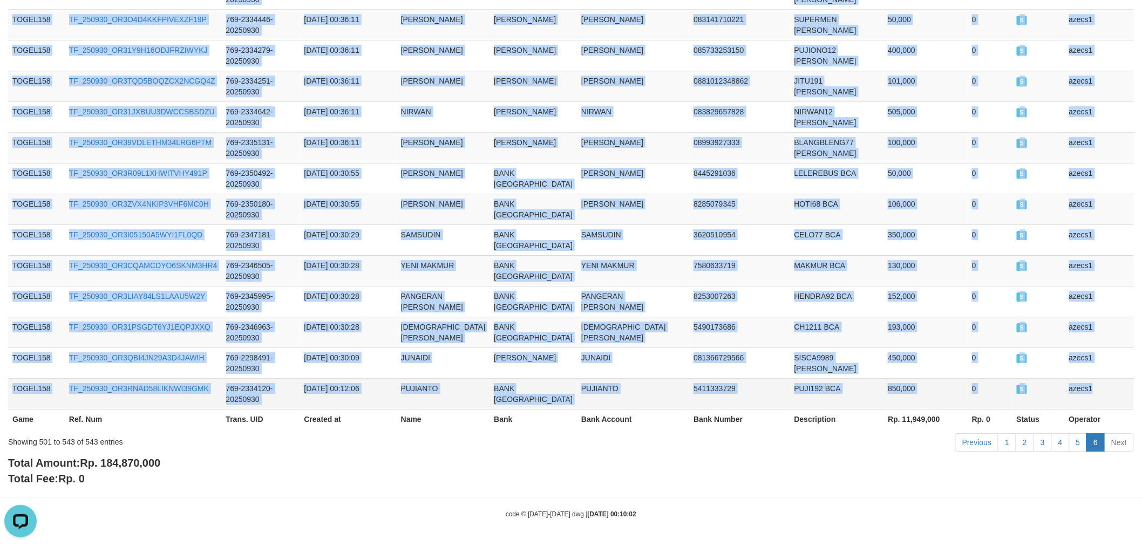
click at [1109, 382] on td "azecs1" at bounding box center [1099, 393] width 69 height 31
click at [1019, 442] on link "2" at bounding box center [1025, 443] width 18 height 18
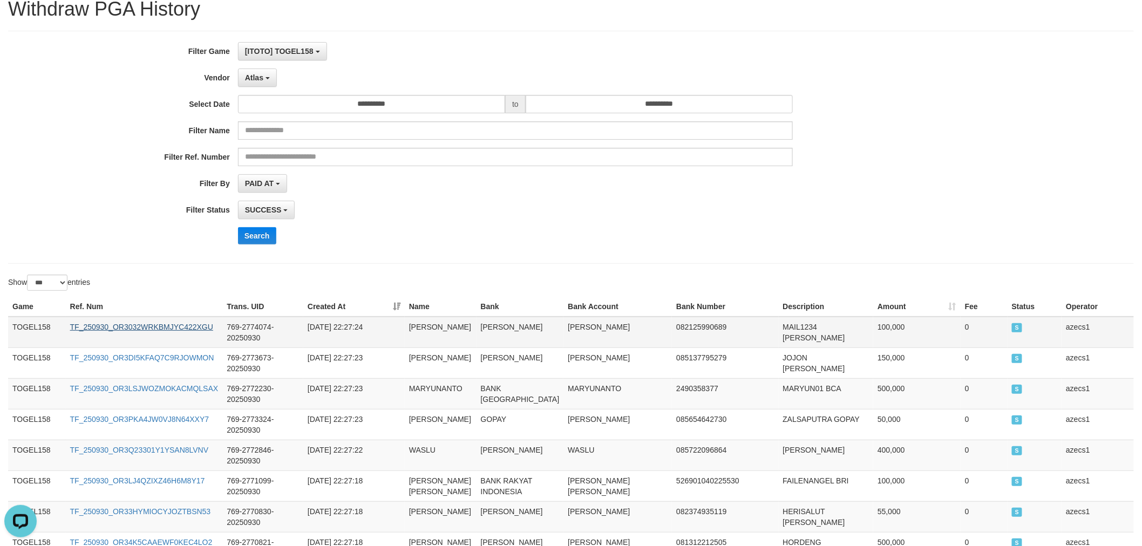
scroll to position [0, 0]
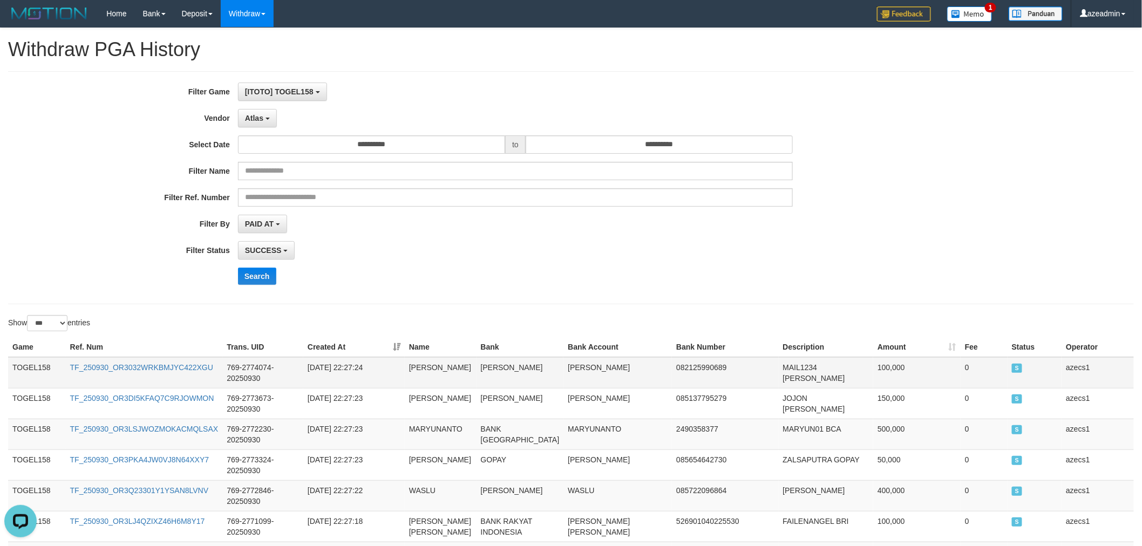
click at [26, 375] on td "TOGEL158" at bounding box center [37, 372] width 58 height 31
click at [30, 374] on td "TOGEL158" at bounding box center [37, 372] width 58 height 31
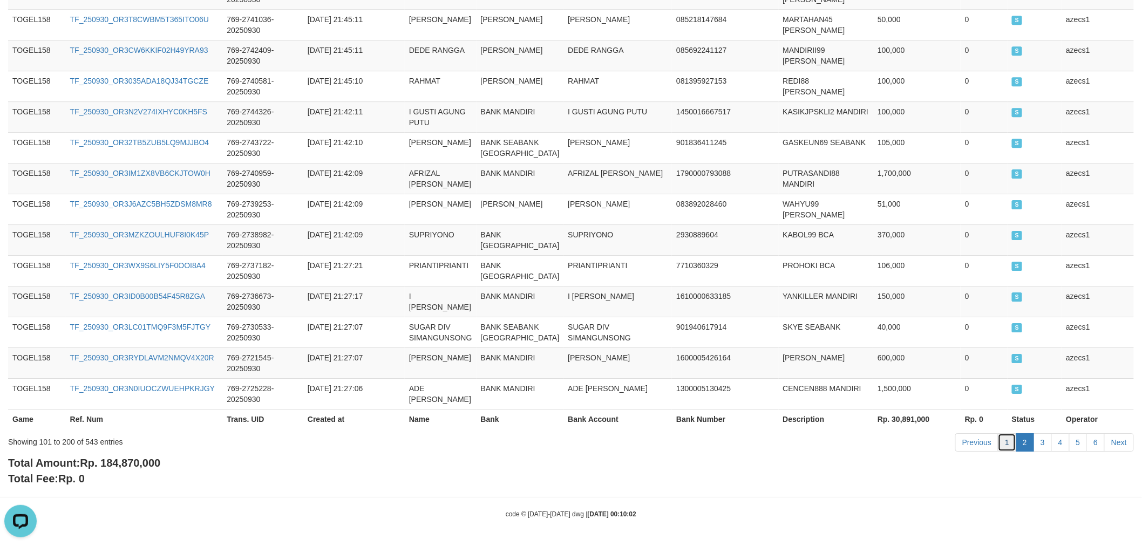
click at [1006, 438] on link "1" at bounding box center [1007, 443] width 18 height 18
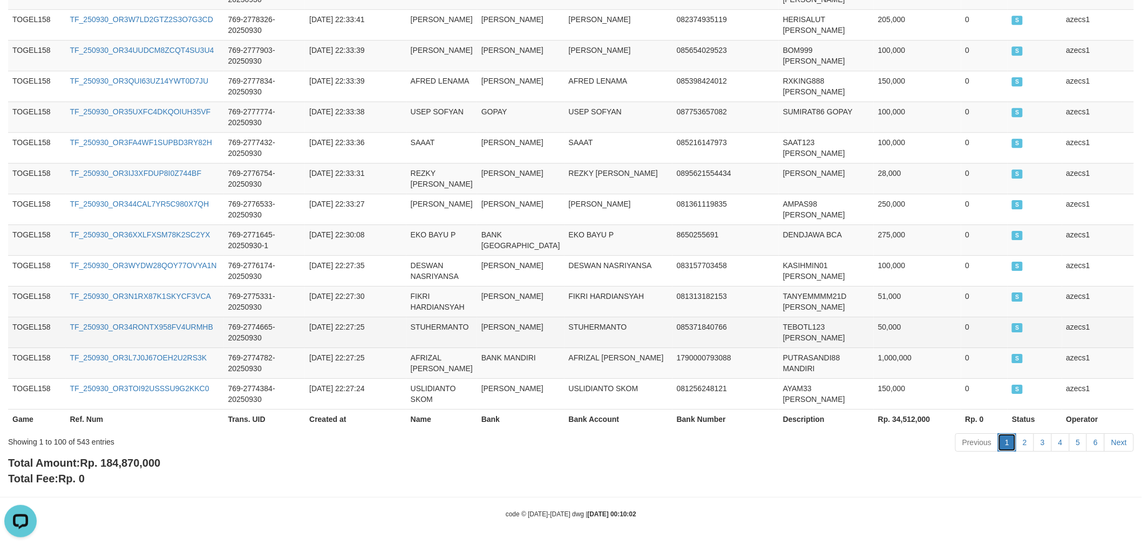
scroll to position [3374, 0]
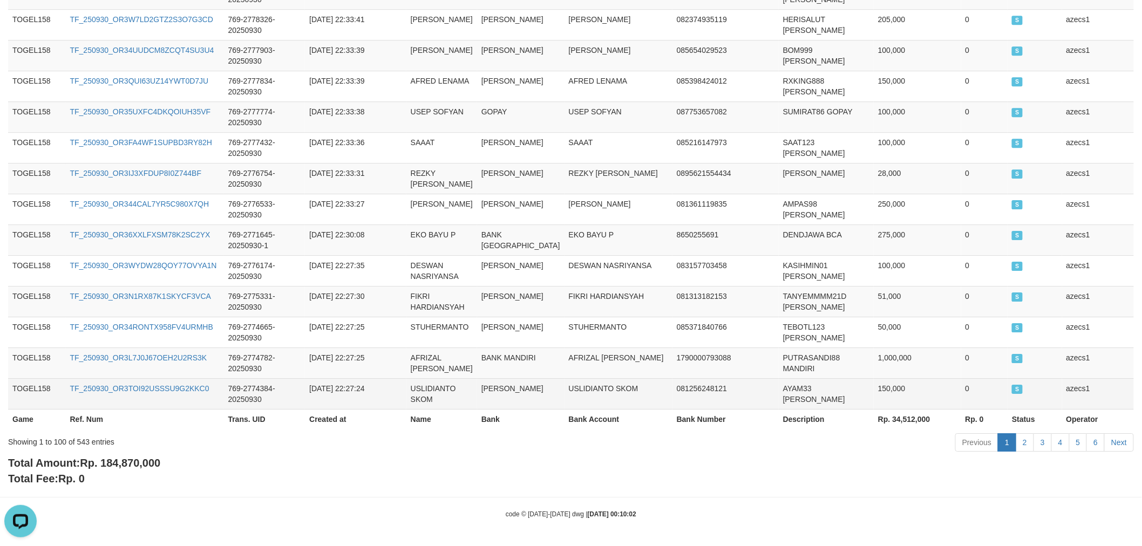
click at [565, 381] on td "USLIDIANTO SKOM" at bounding box center [619, 393] width 108 height 31
drag, startPoint x: 564, startPoint y: 381, endPoint x: 583, endPoint y: 387, distance: 20.3
click at [583, 387] on td "USLIDIANTO SKOM" at bounding box center [619, 393] width 108 height 31
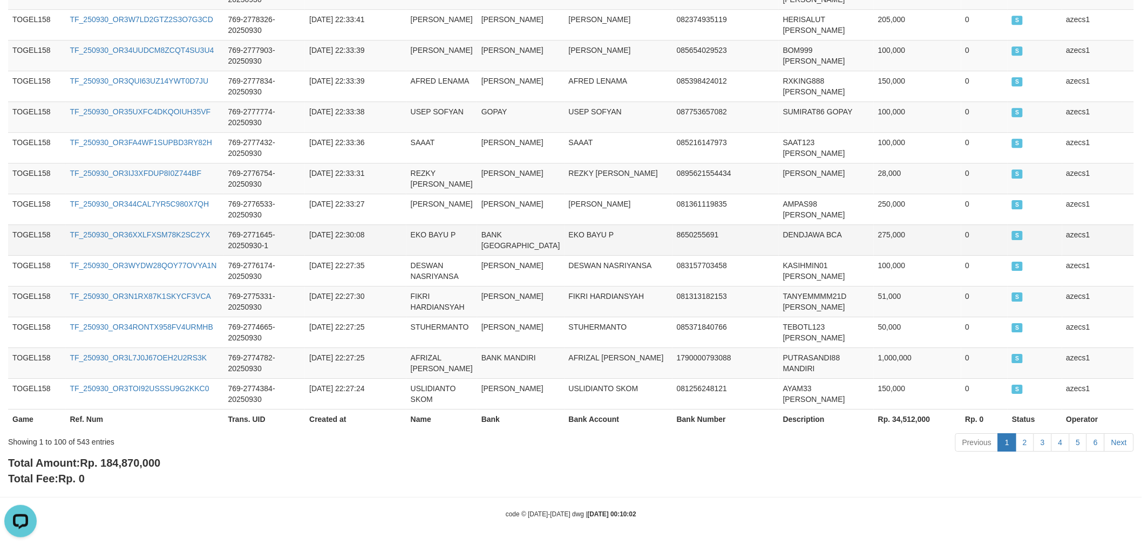
drag, startPoint x: 320, startPoint y: 247, endPoint x: 317, endPoint y: 255, distance: 9.1
click at [319, 248] on td "2025-09-30 22:30:08" at bounding box center [355, 240] width 101 height 31
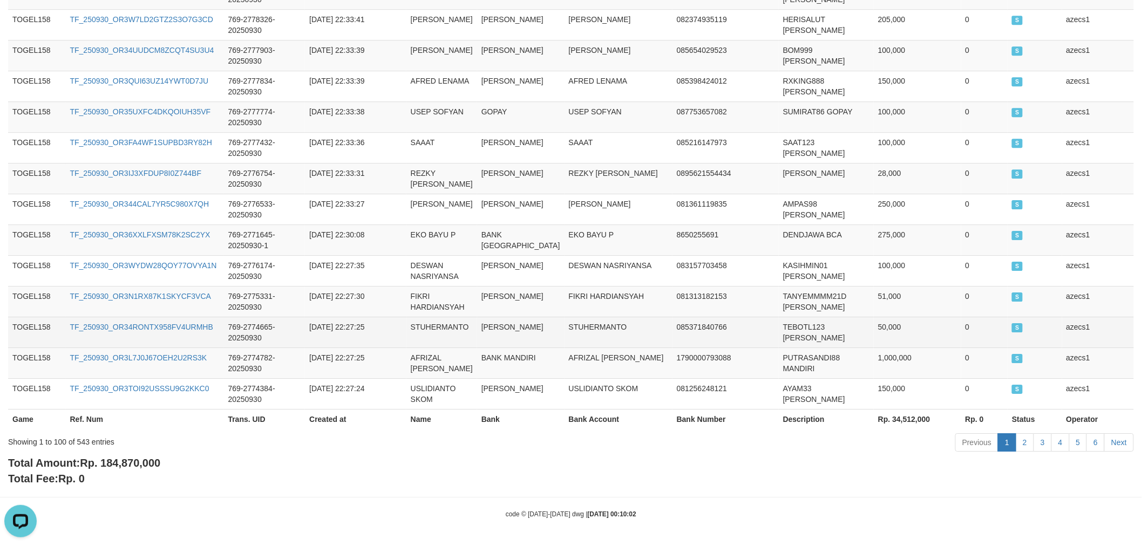
click at [732, 341] on td "085371840766" at bounding box center [726, 332] width 106 height 31
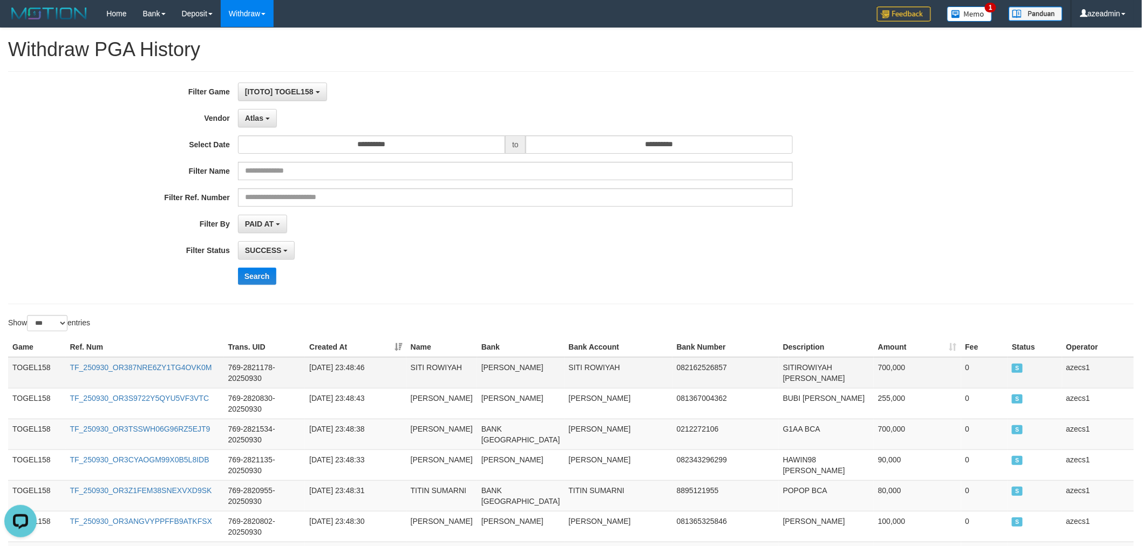
click at [15, 366] on td "TOGEL158" at bounding box center [37, 372] width 58 height 31
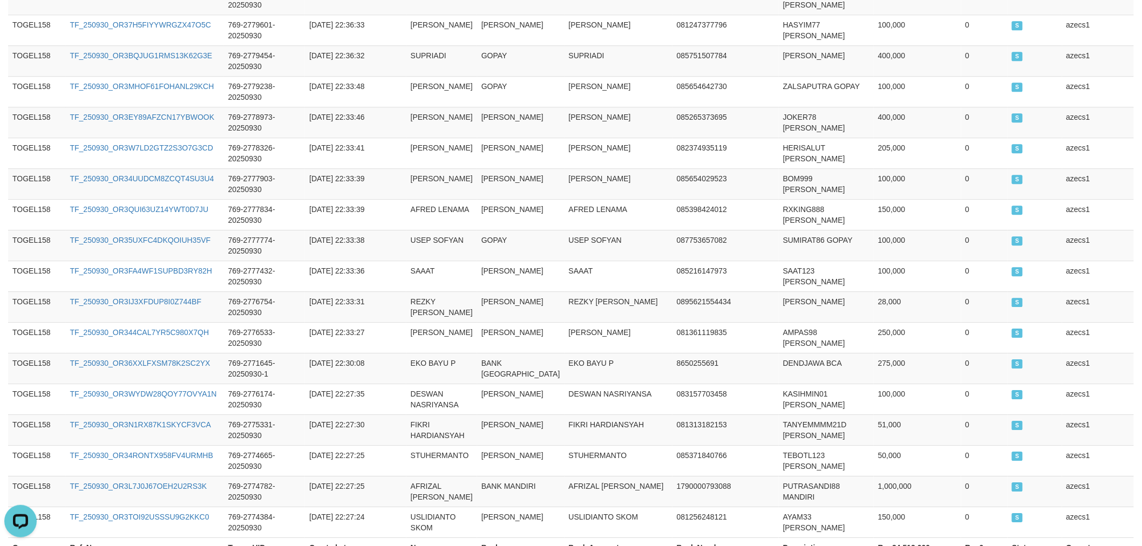
scroll to position [3374, 0]
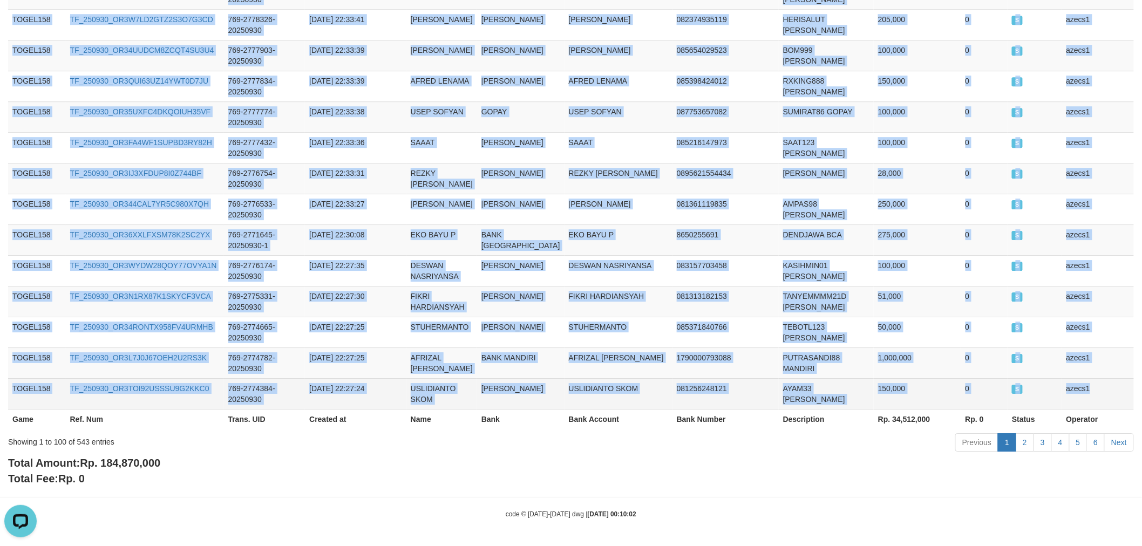
click at [1129, 398] on td "azecs1" at bounding box center [1098, 393] width 72 height 31
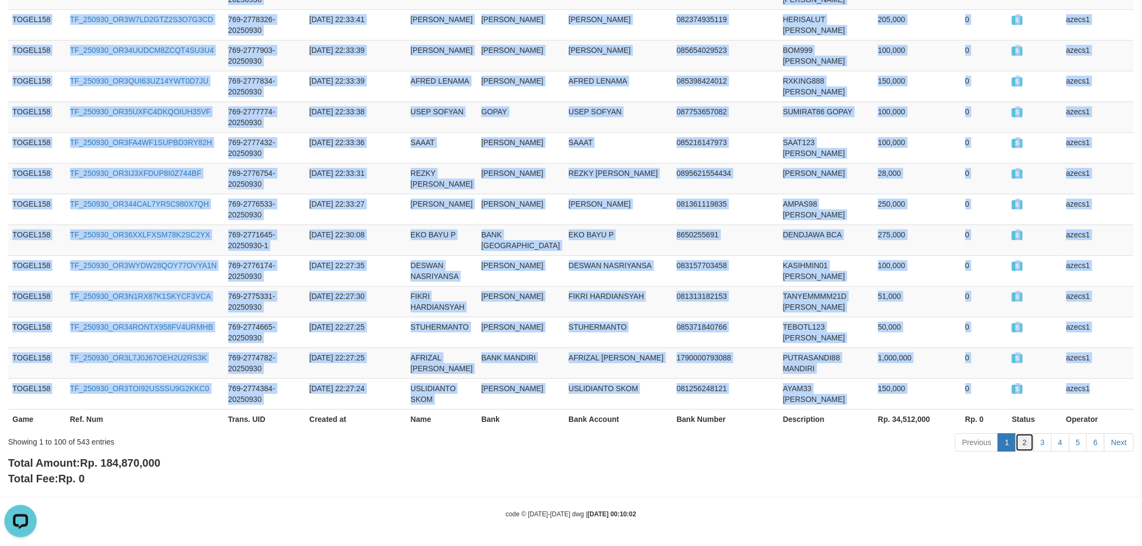
click at [1021, 435] on link "2" at bounding box center [1025, 443] width 18 height 18
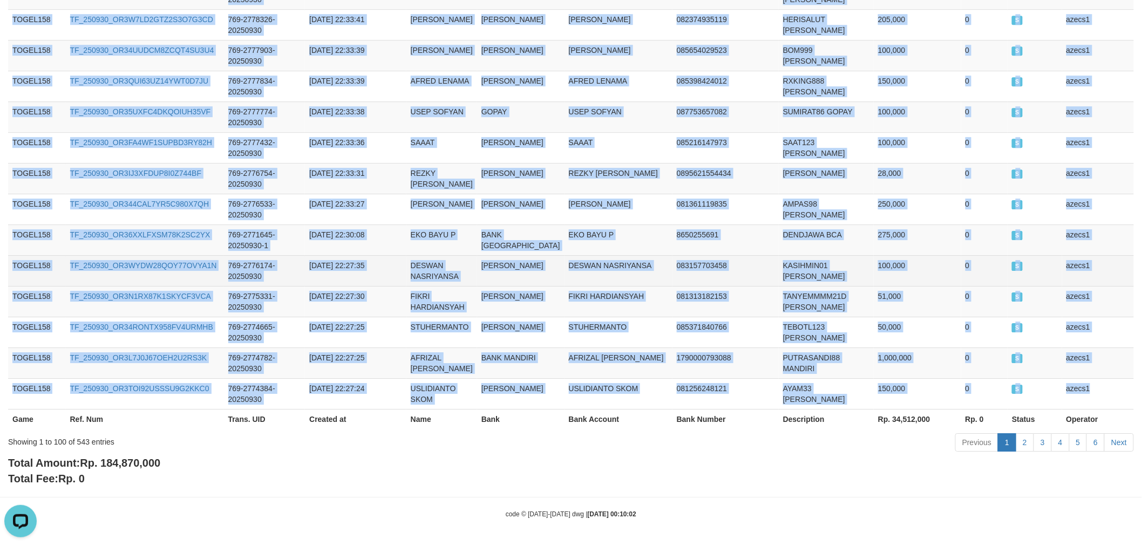
click at [628, 268] on td "DESWAN NASRIYANSA" at bounding box center [619, 270] width 108 height 31
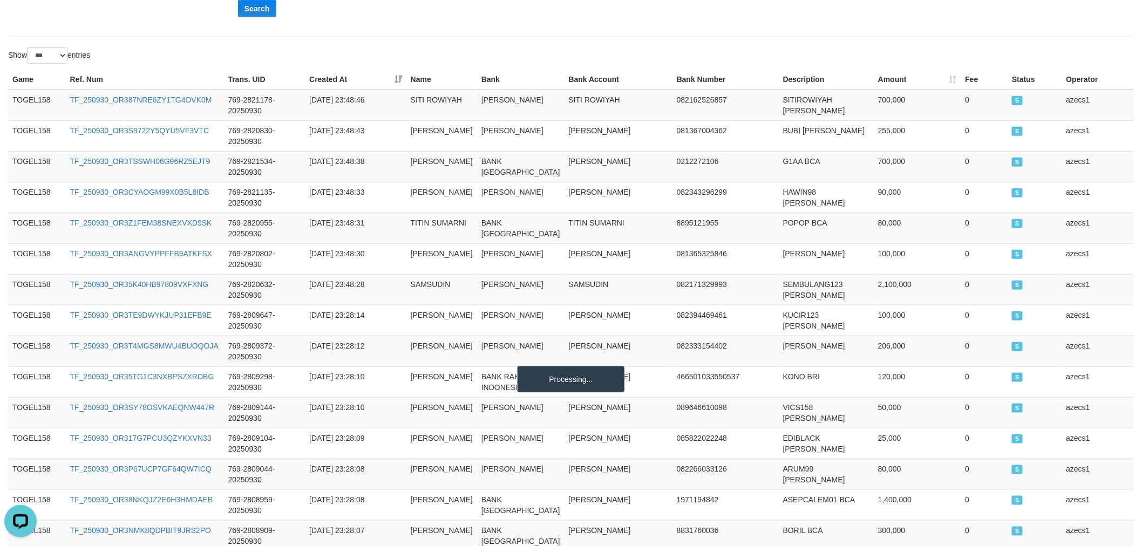
scroll to position [0, 0]
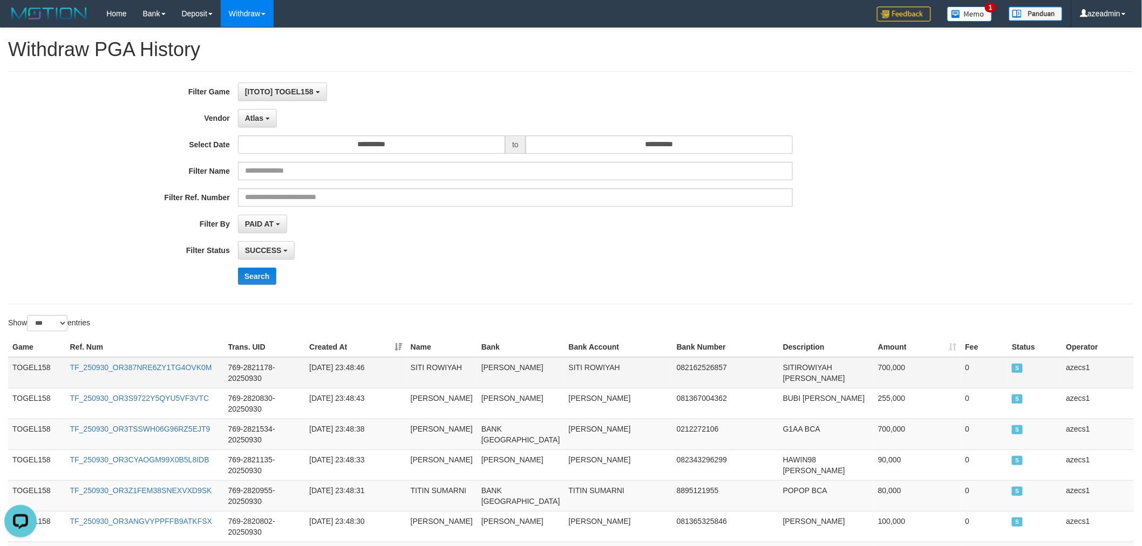
click at [17, 362] on td "TOGEL158" at bounding box center [37, 372] width 58 height 31
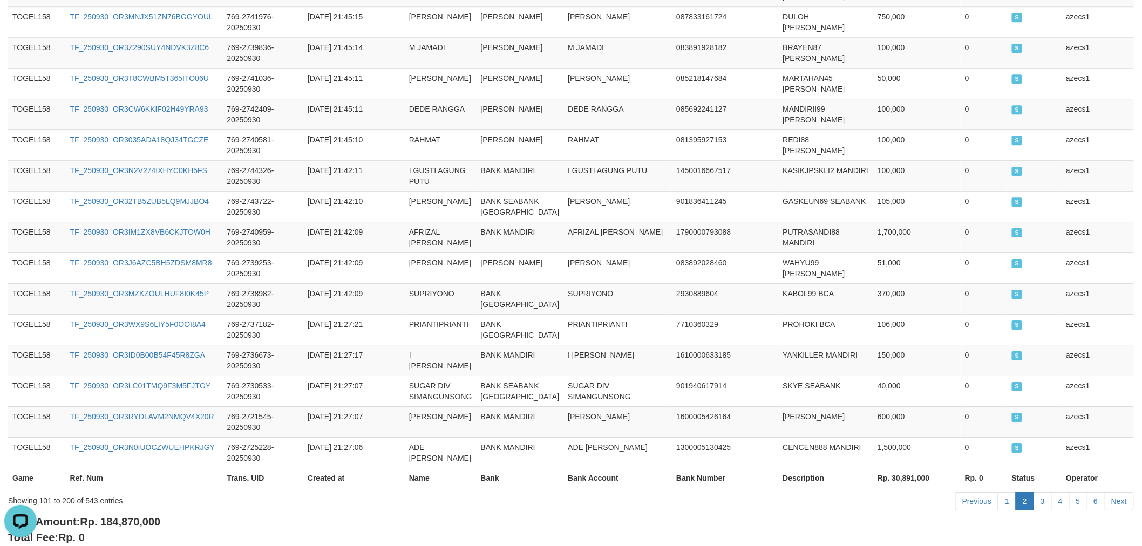
scroll to position [3288, 0]
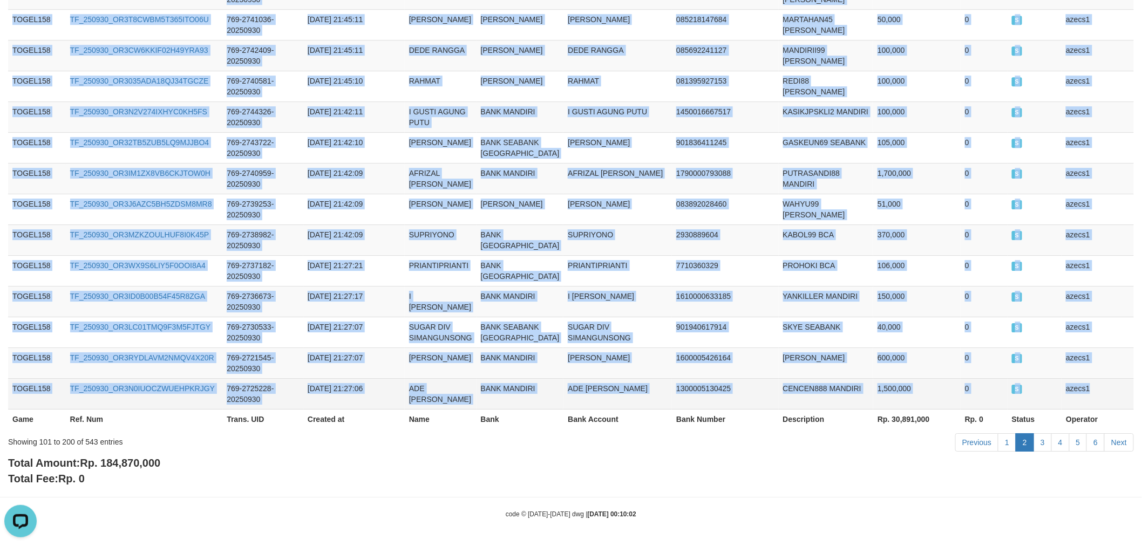
click at [1083, 390] on td "azecs1" at bounding box center [1098, 393] width 72 height 31
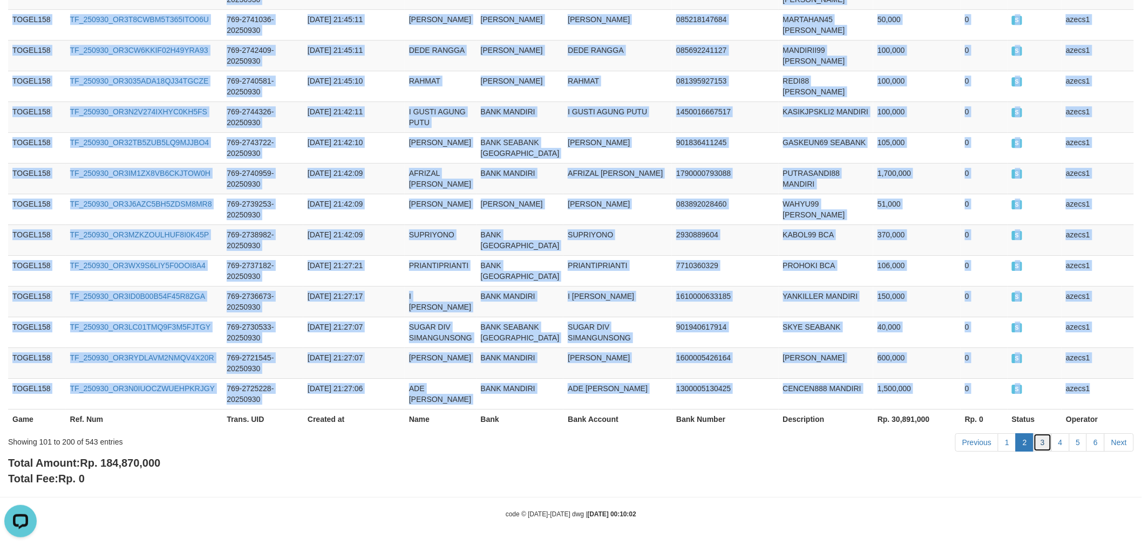
click at [1044, 441] on link "3" at bounding box center [1043, 443] width 18 height 18
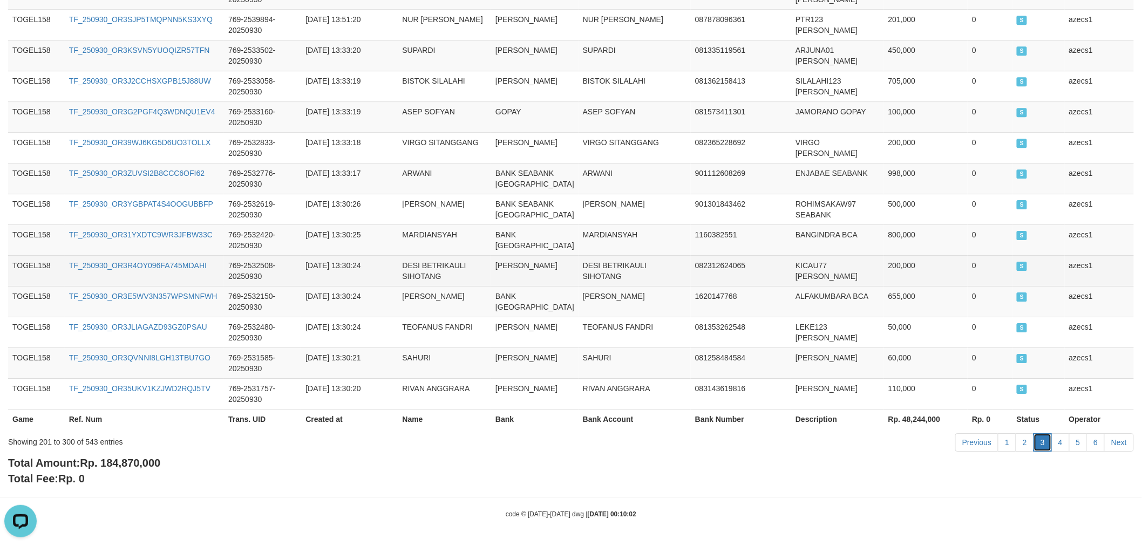
scroll to position [3385, 0]
click at [579, 256] on td "DESI BETRIKAULI SIHOTANG" at bounding box center [635, 270] width 112 height 31
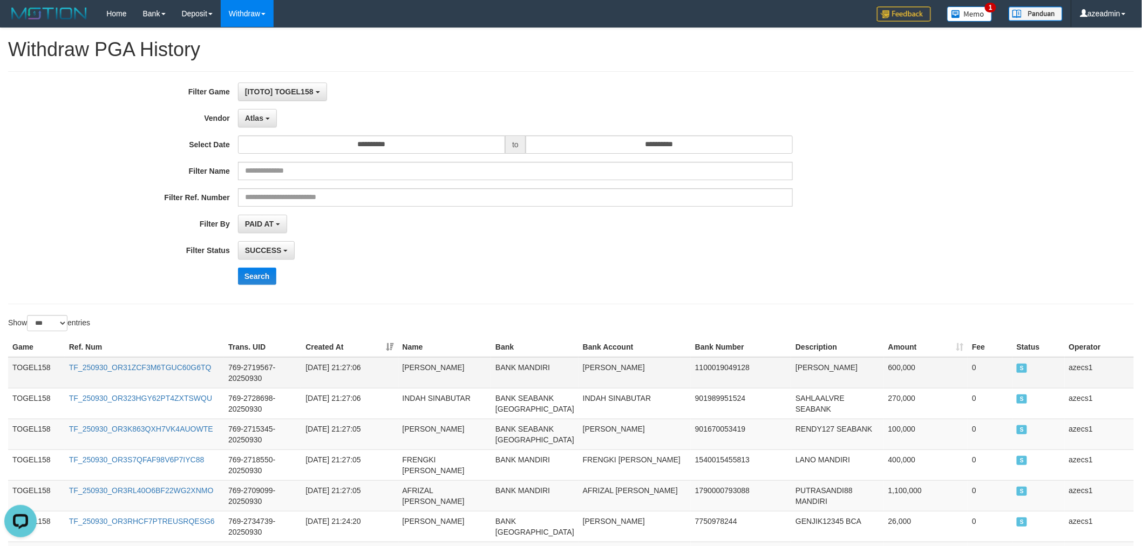
click at [29, 373] on td "TOGEL158" at bounding box center [36, 372] width 57 height 31
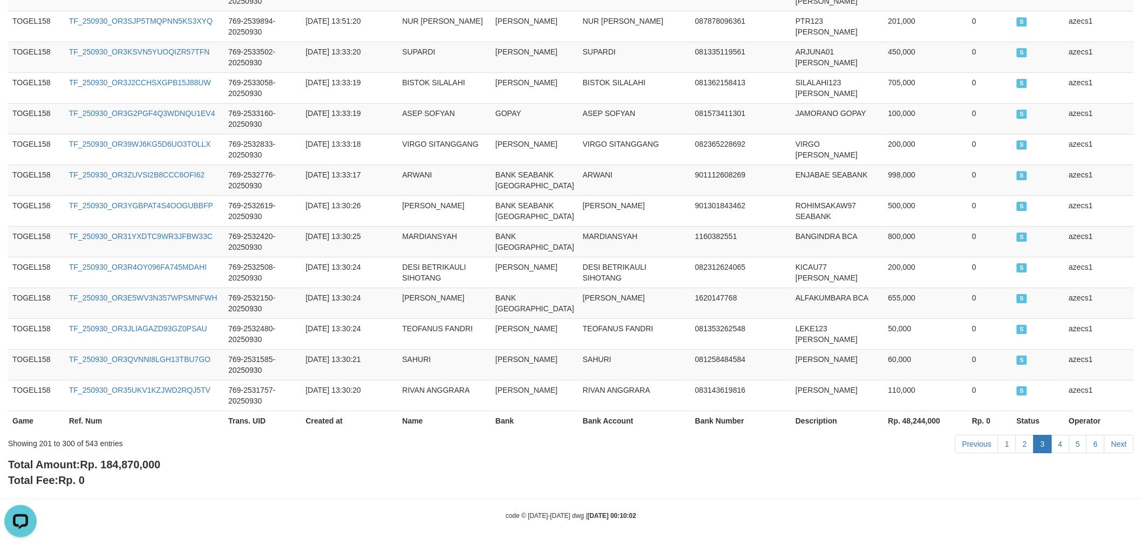
scroll to position [3385, 0]
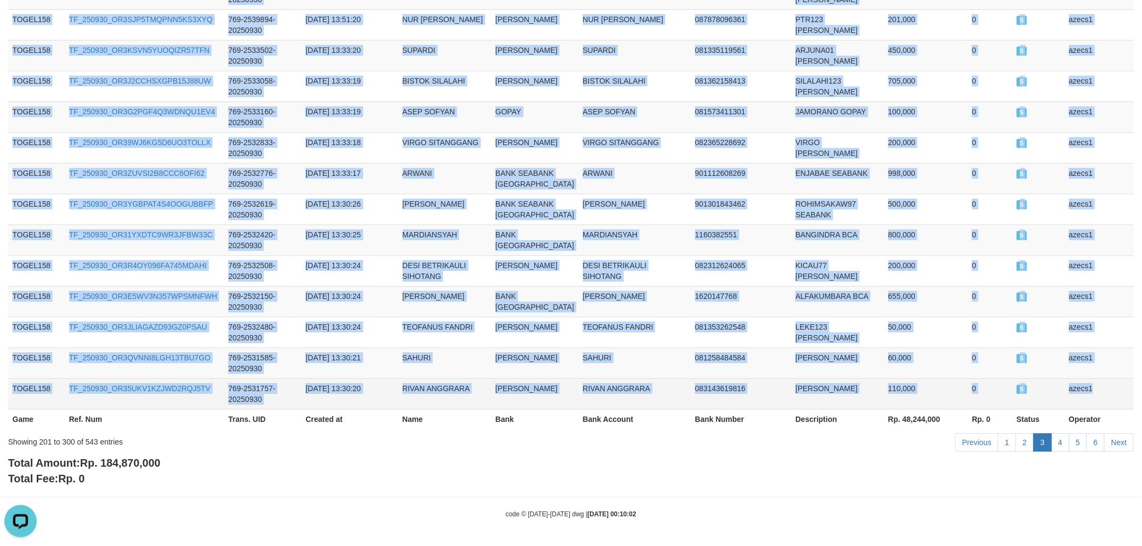
click at [1108, 382] on td "azecs1" at bounding box center [1099, 393] width 69 height 31
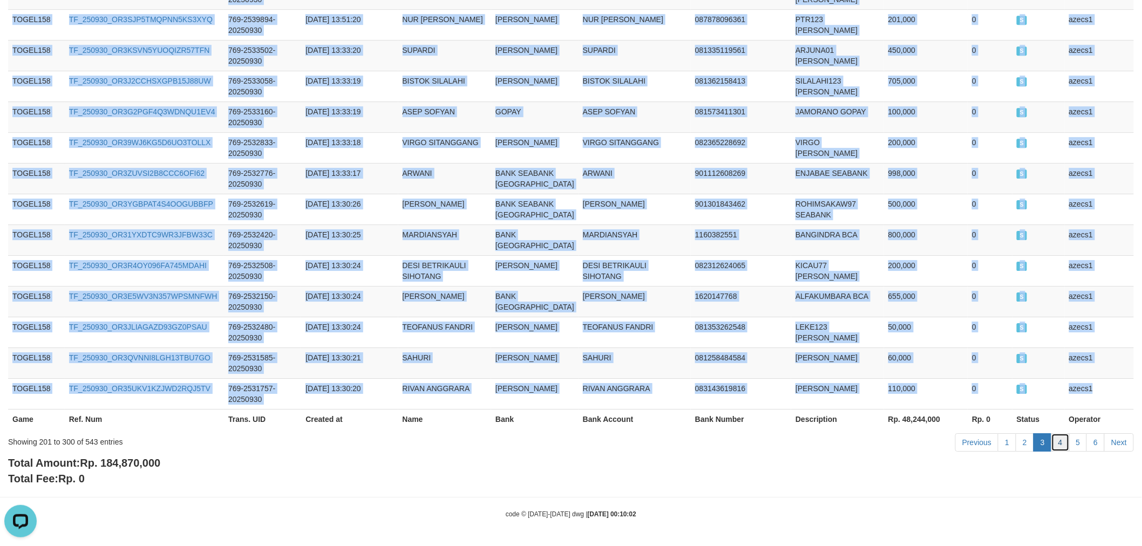
click at [1062, 436] on link "4" at bounding box center [1061, 443] width 18 height 18
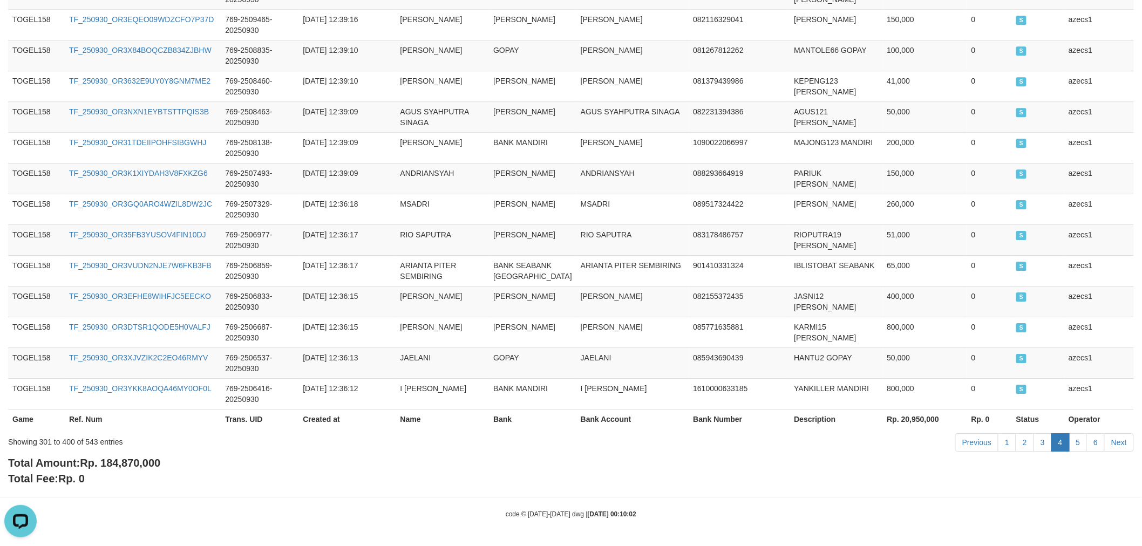
scroll to position [3180, 0]
click at [416, 164] on td "ANDRIANSYAH" at bounding box center [442, 178] width 93 height 31
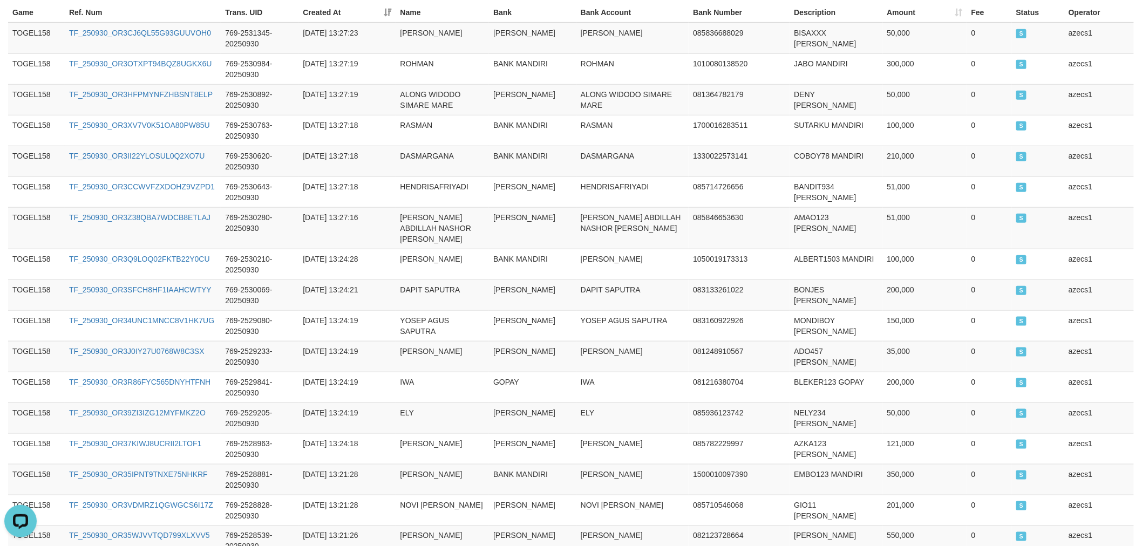
scroll to position [0, 0]
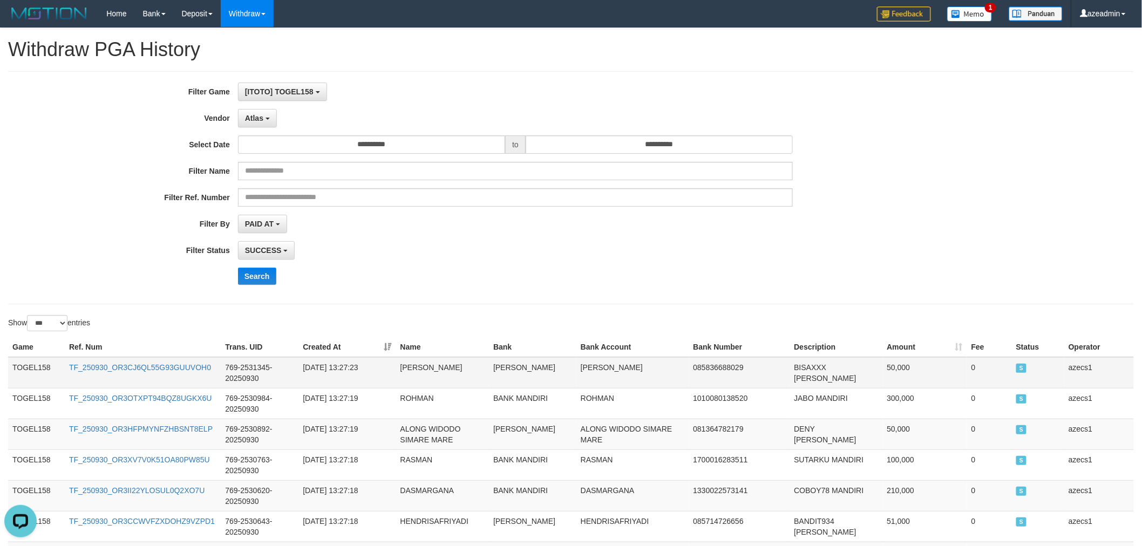
click at [34, 374] on td "TOGEL158" at bounding box center [36, 372] width 57 height 31
drag, startPoint x: 34, startPoint y: 374, endPoint x: 39, endPoint y: 364, distance: 10.9
click at [36, 371] on td "TOGEL158" at bounding box center [36, 372] width 57 height 31
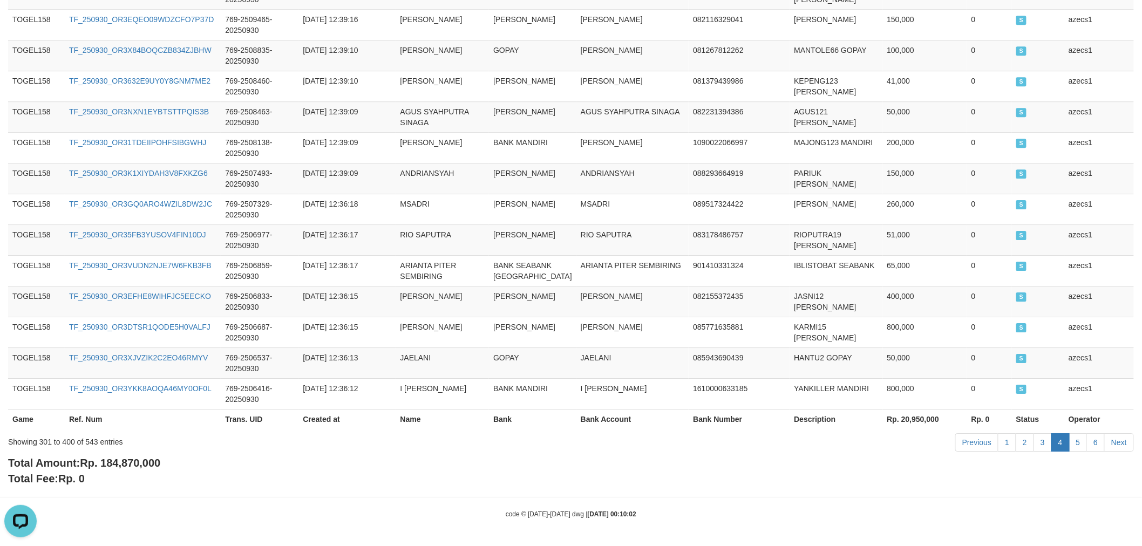
scroll to position [3180, 0]
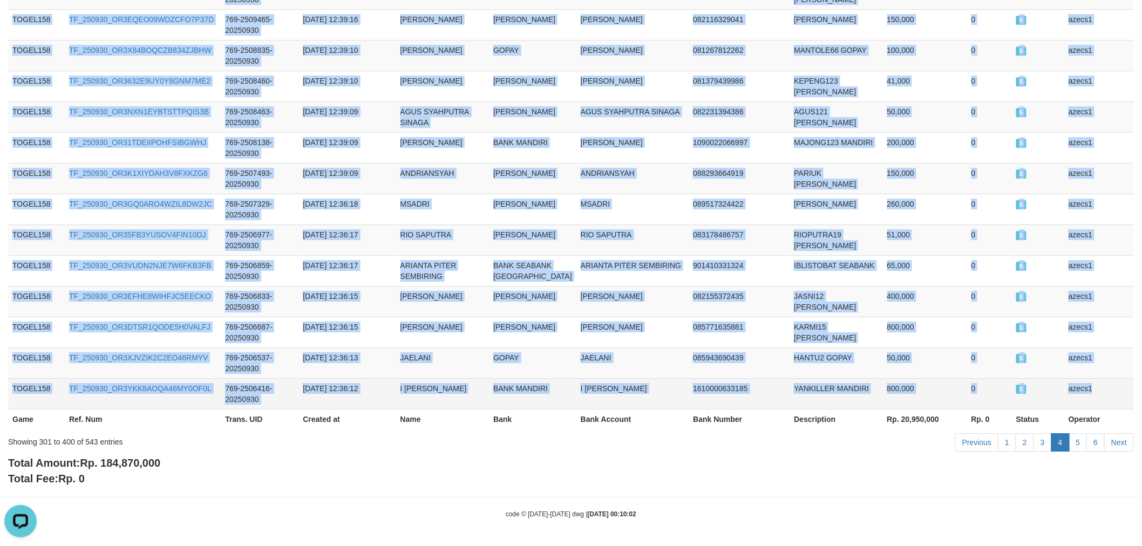
click at [1120, 397] on td "azecs1" at bounding box center [1100, 393] width 70 height 31
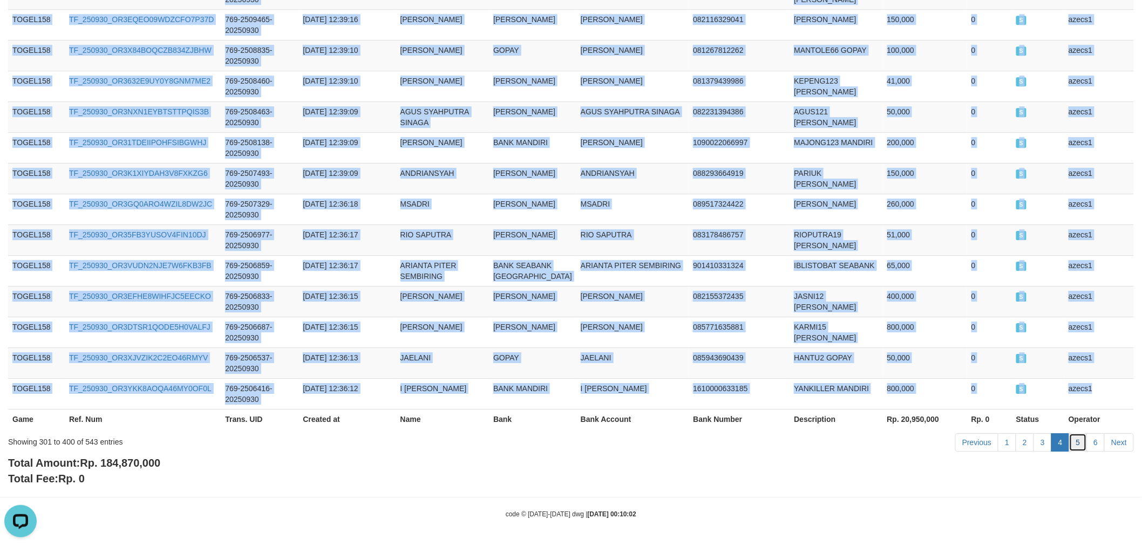
click at [1076, 440] on link "5" at bounding box center [1079, 443] width 18 height 18
click at [689, 300] on td "082155372435" at bounding box center [739, 301] width 101 height 31
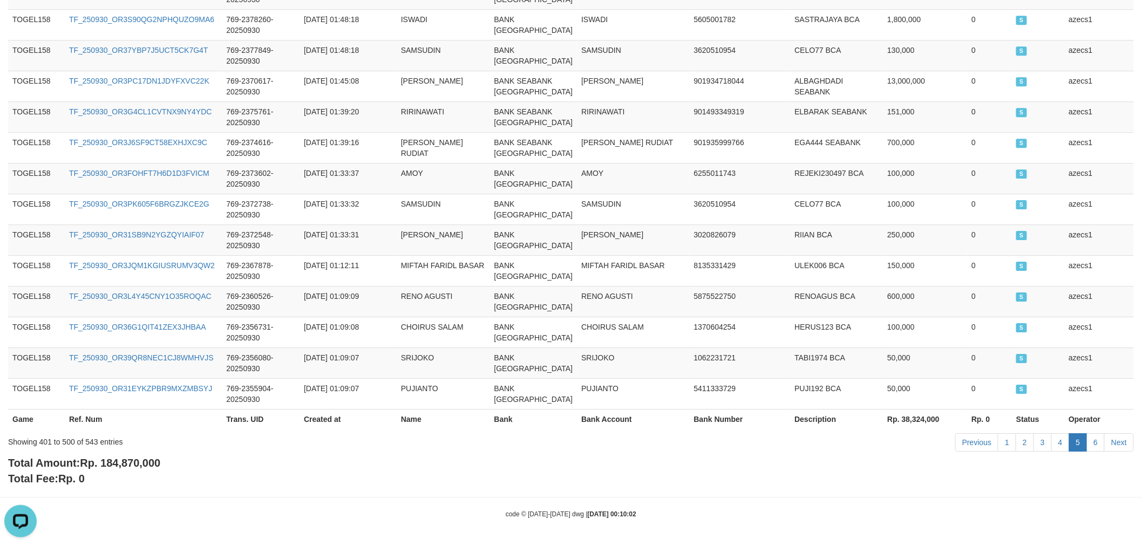
scroll to position [0, 0]
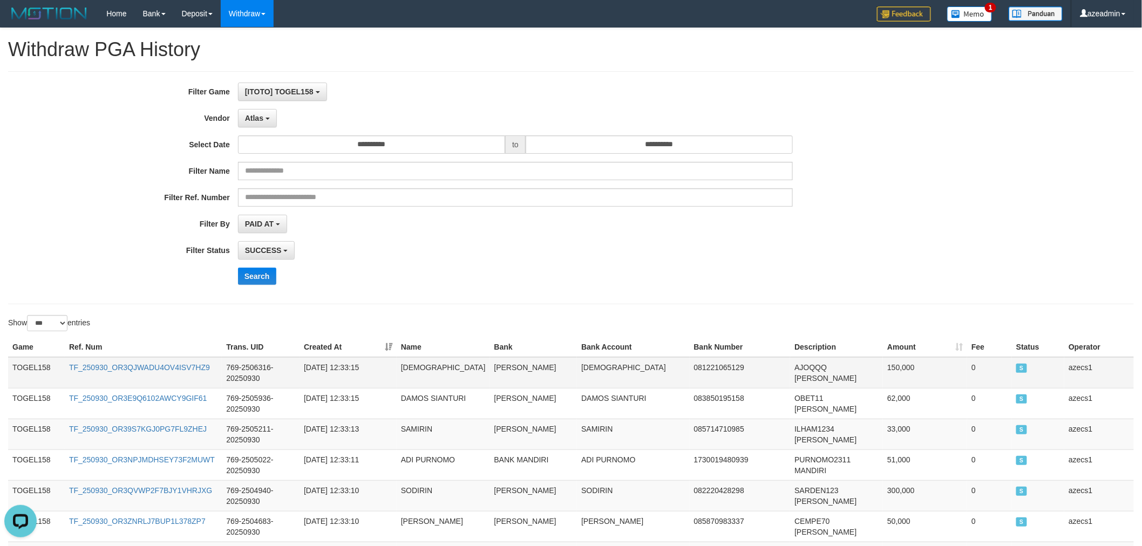
click at [18, 369] on td "TOGEL158" at bounding box center [36, 372] width 57 height 31
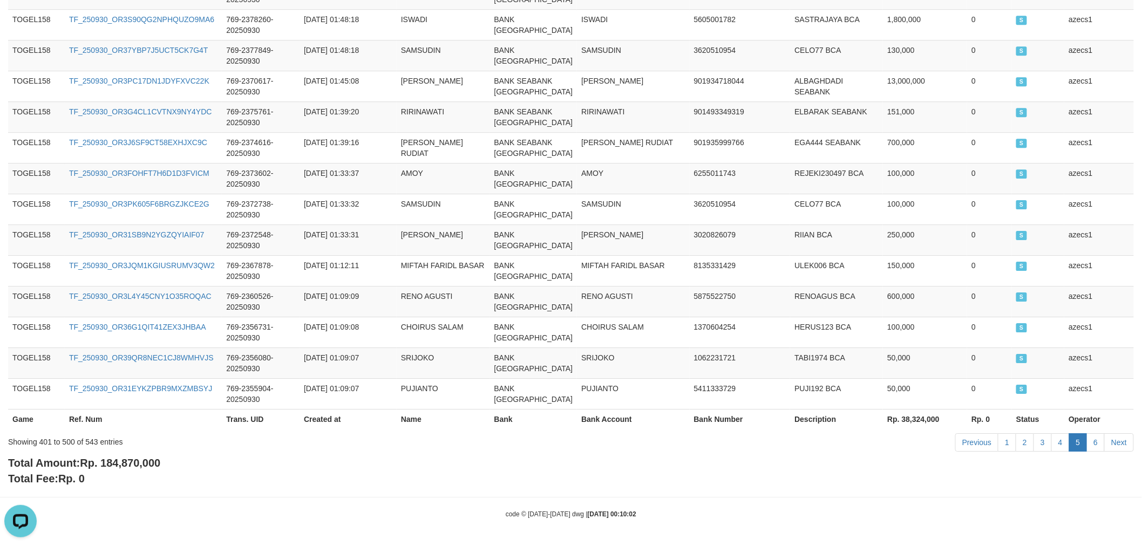
scroll to position [3385, 0]
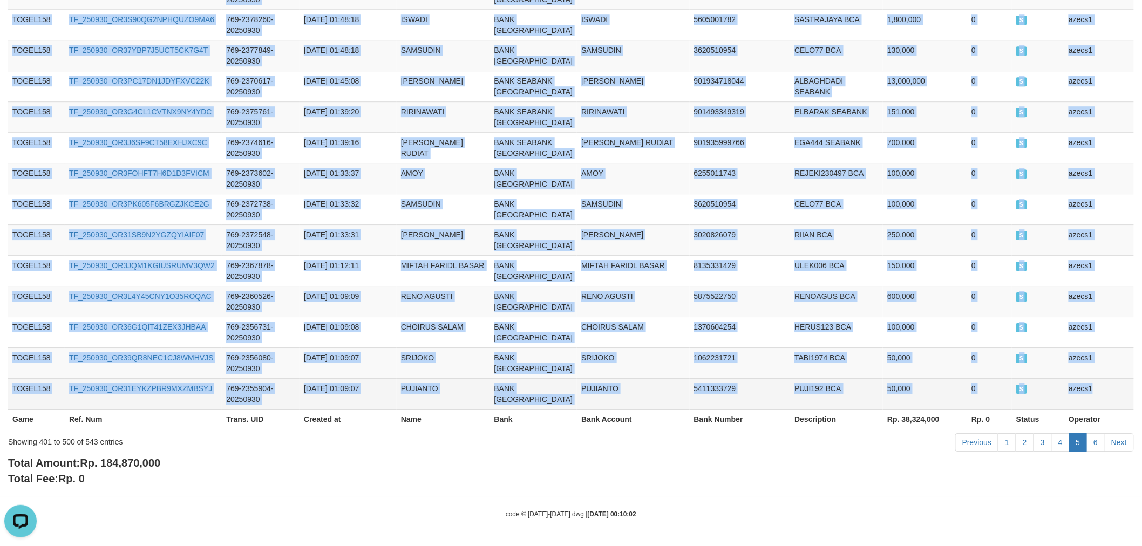
click at [1107, 378] on td "azecs1" at bounding box center [1100, 393] width 70 height 31
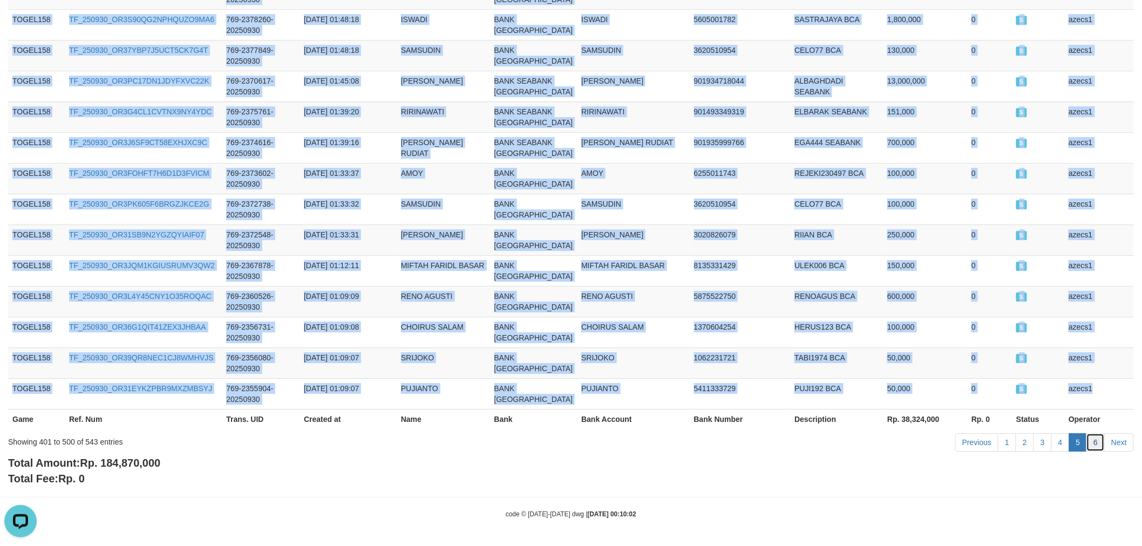
click at [1094, 434] on link "6" at bounding box center [1096, 443] width 18 height 18
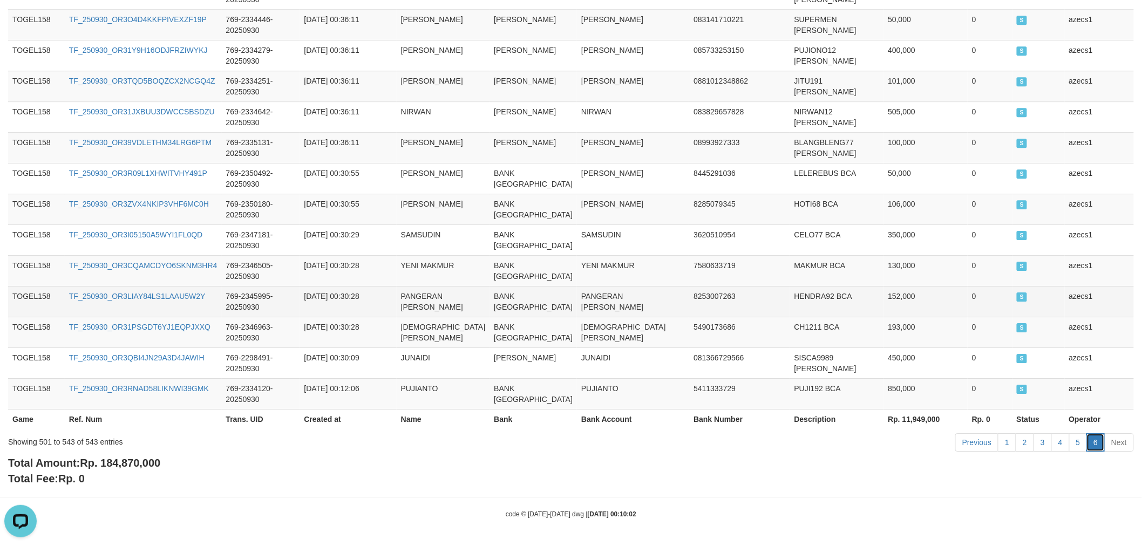
scroll to position [1413, 0]
click at [790, 286] on td "HENDRA92 BCA" at bounding box center [837, 301] width 94 height 31
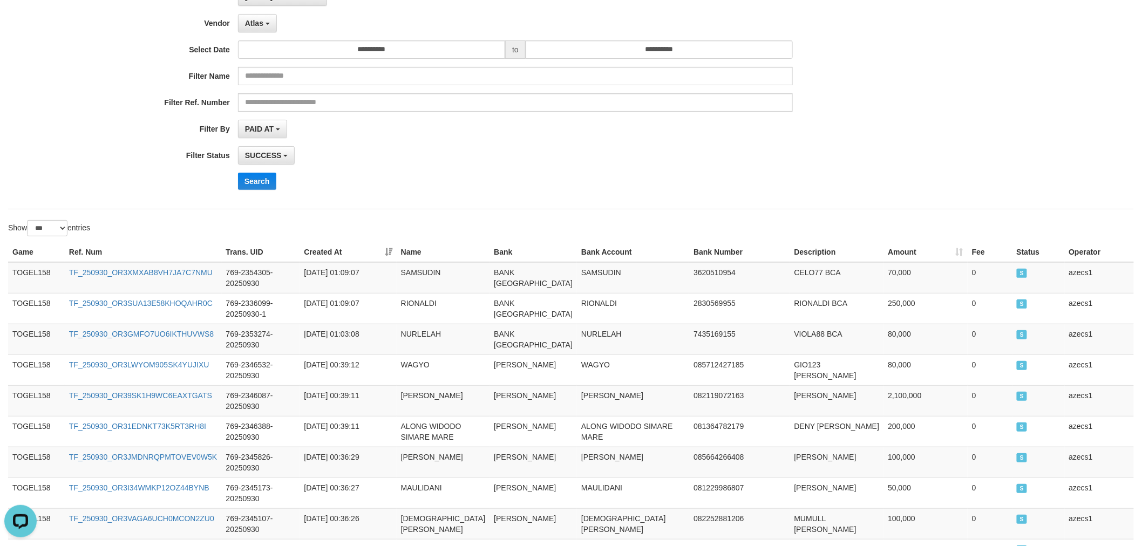
scroll to position [0, 0]
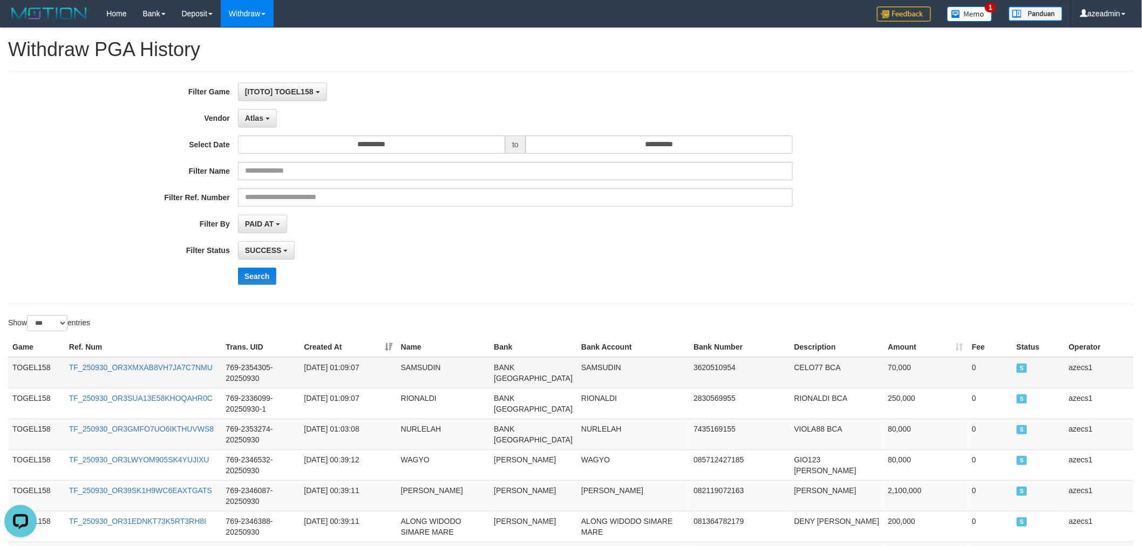
click at [18, 368] on td "TOGEL158" at bounding box center [36, 372] width 57 height 31
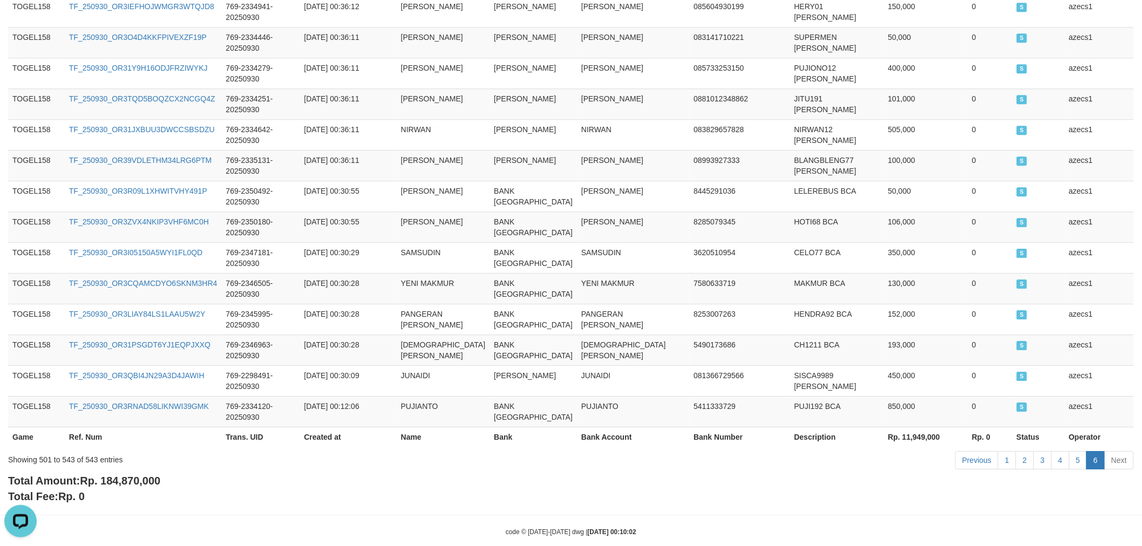
scroll to position [1413, 0]
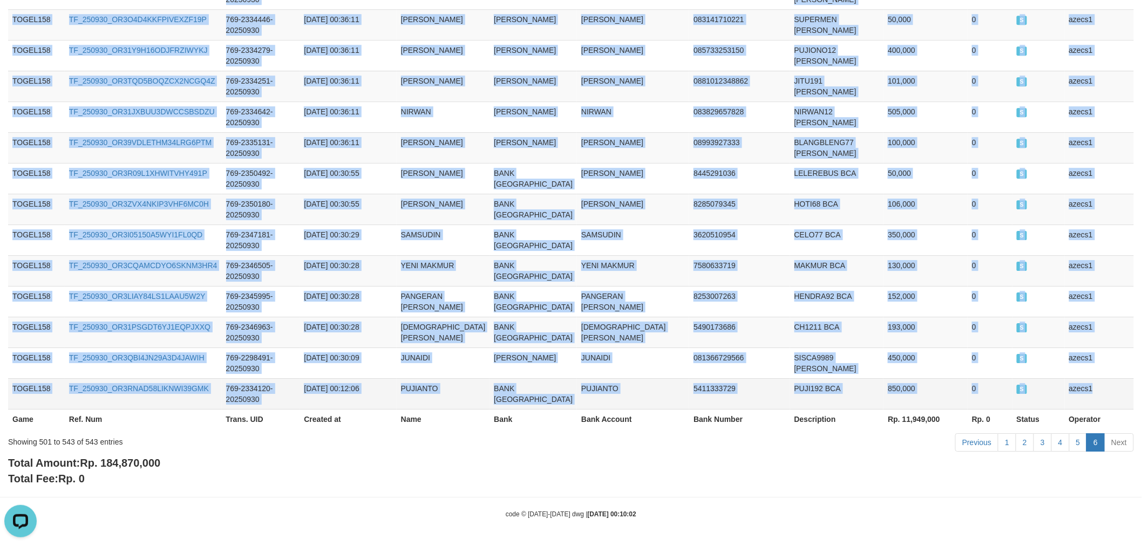
click at [1092, 396] on td "azecs1" at bounding box center [1099, 393] width 69 height 31
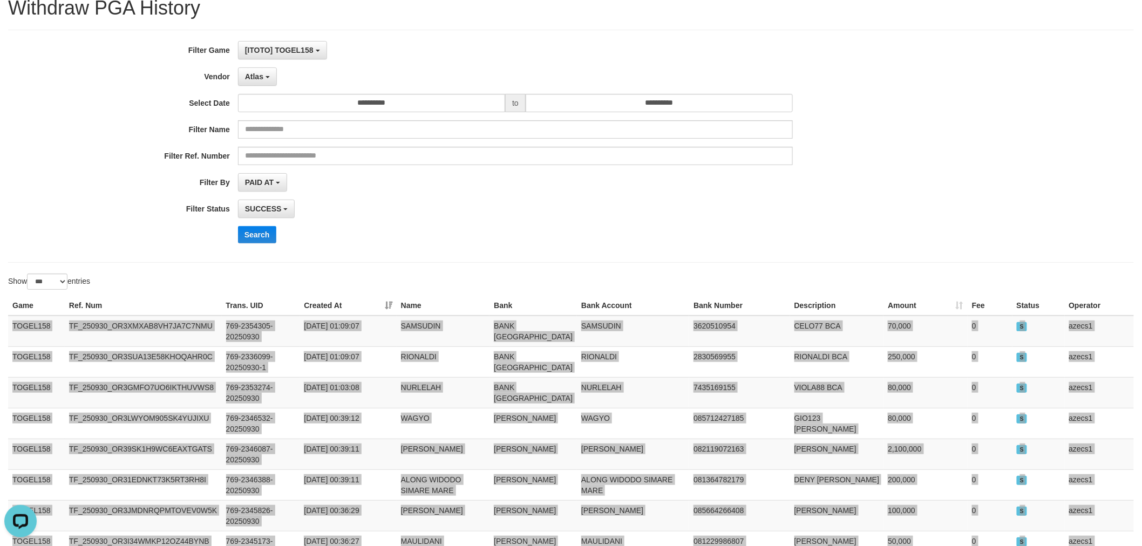
scroll to position [0, 0]
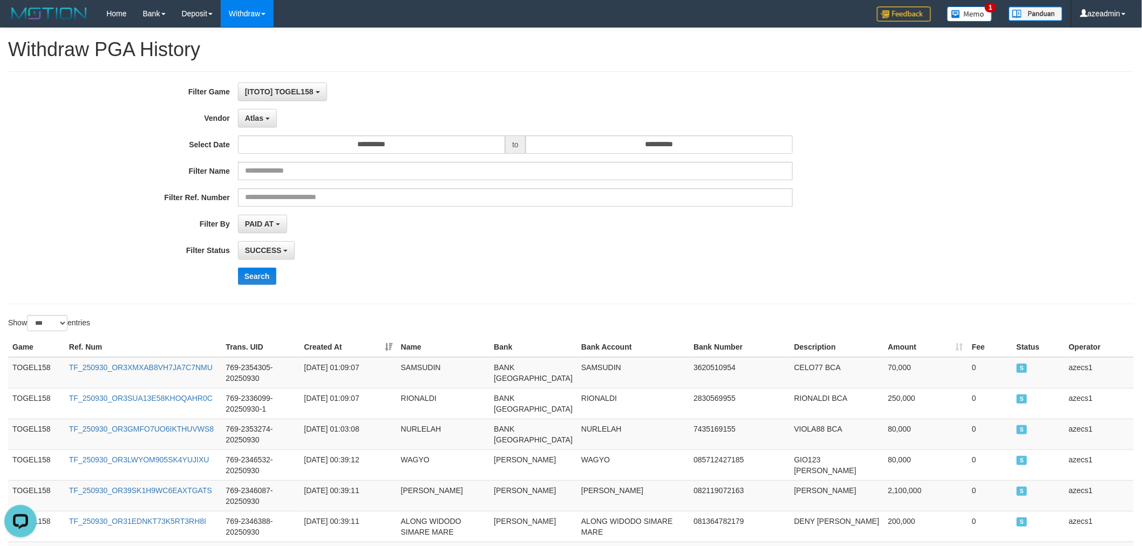
click at [559, 226] on div "PAID AT PAID AT CREATED AT" at bounding box center [516, 224] width 556 height 18
